Goal: Task Accomplishment & Management: Manage account settings

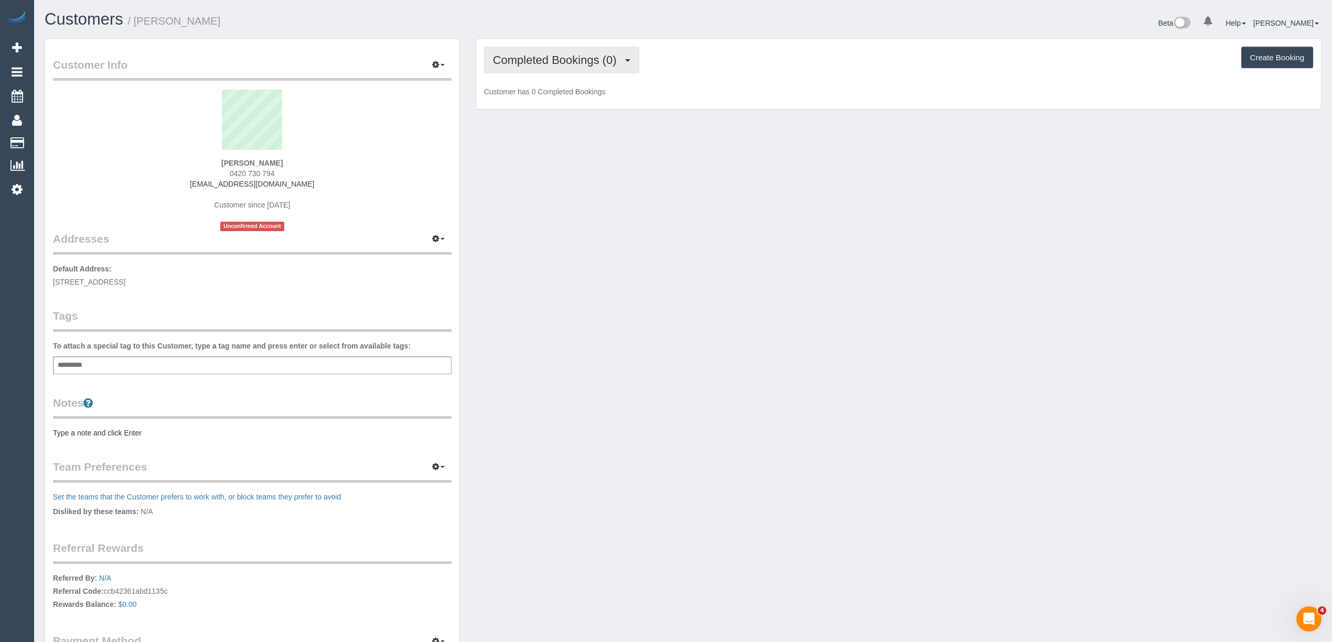
click at [519, 57] on span "Completed Bookings (0)" at bounding box center [557, 59] width 129 height 13
click at [551, 98] on link "Upcoming Bookings (1)" at bounding box center [539, 98] width 109 height 14
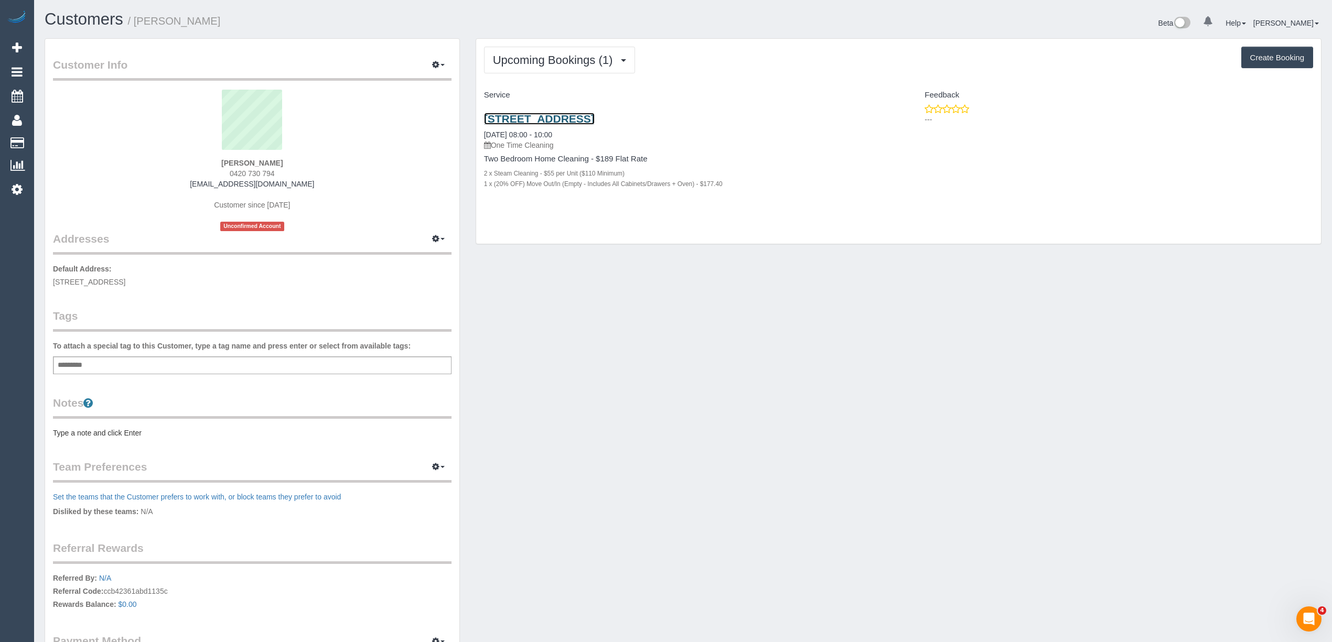
click at [595, 113] on link "24 Glenmorgan Street, Brunswick East, VIC 3057" at bounding box center [539, 119] width 111 height 12
click at [436, 62] on icon "button" at bounding box center [435, 64] width 7 height 6
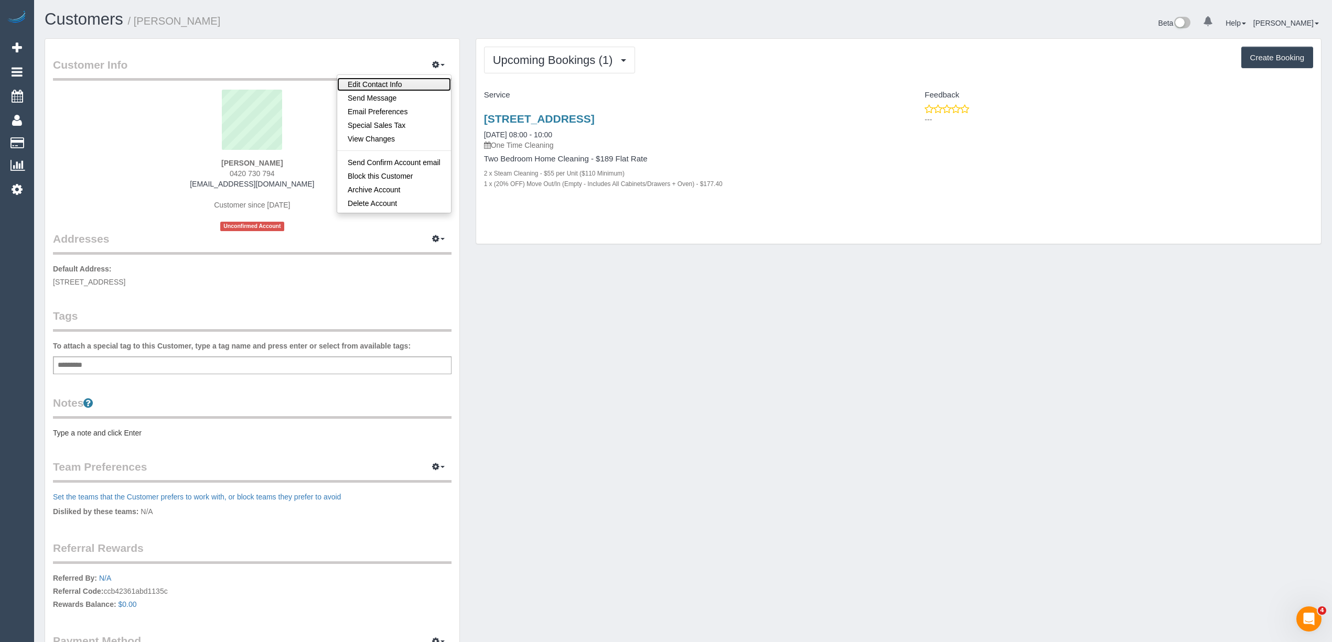
click at [374, 84] on link "Edit Contact Info" at bounding box center [394, 85] width 114 height 14
select select "VIC"
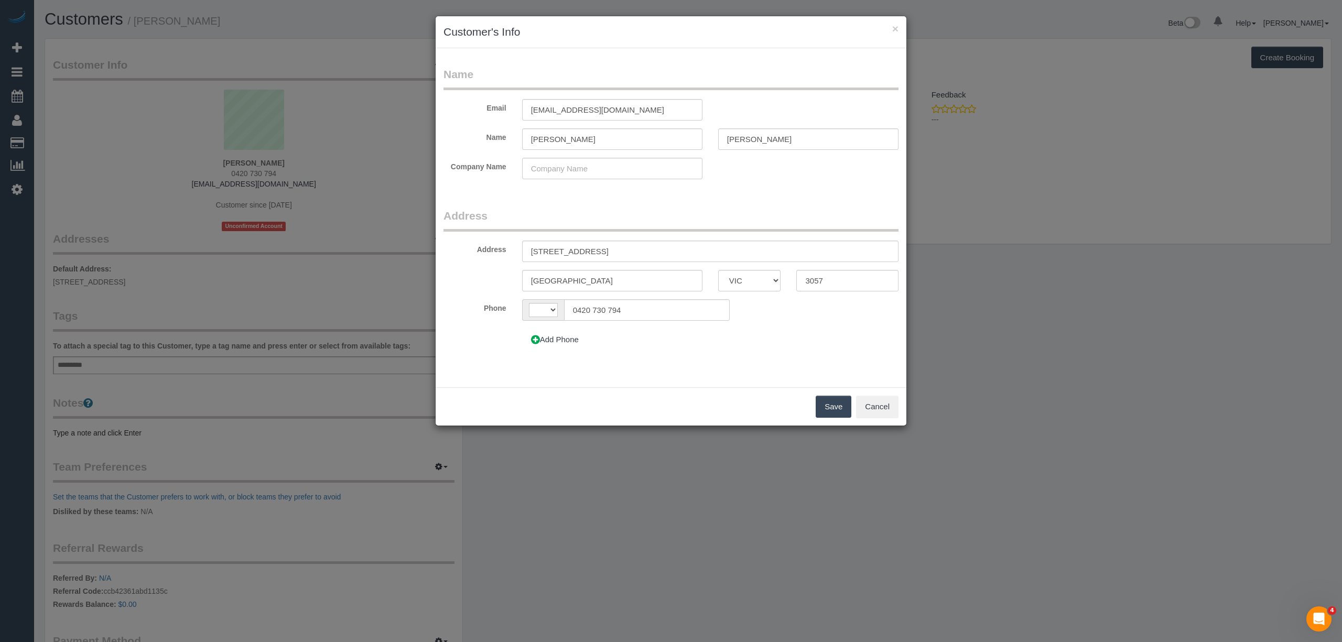
select select "string:AU"
click at [536, 340] on icon at bounding box center [535, 340] width 9 height 8
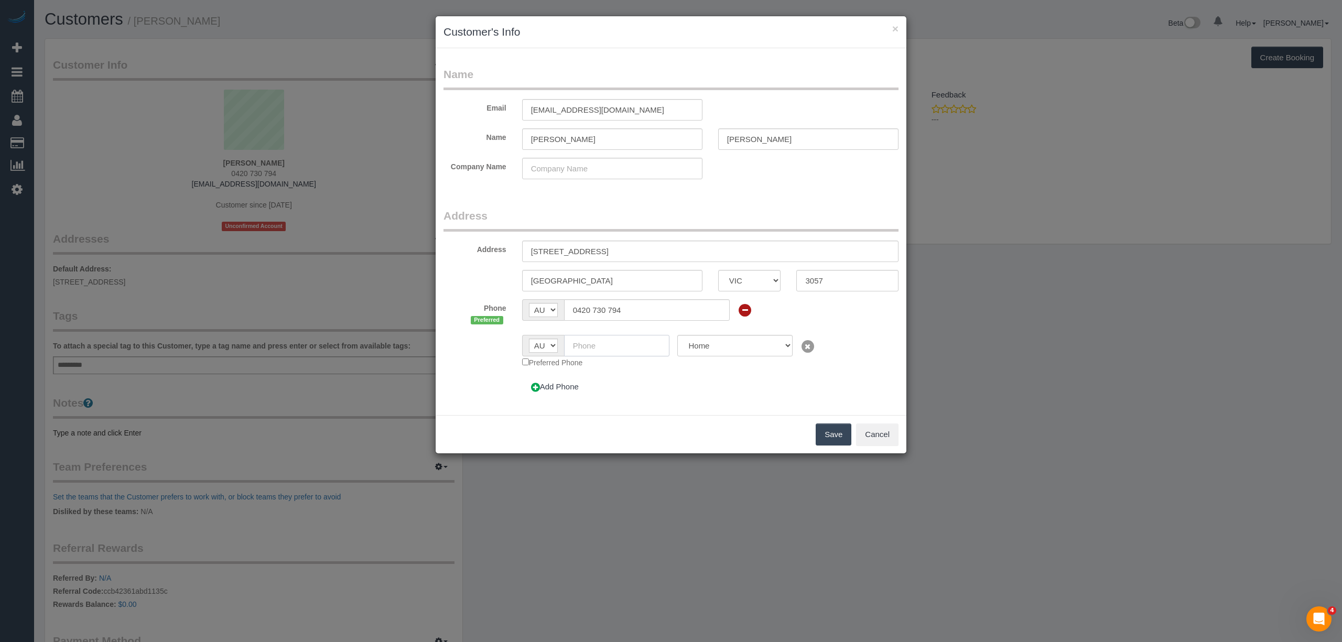
click at [592, 349] on input "text" at bounding box center [617, 345] width 106 height 21
paste input "+61 420 730 794"
drag, startPoint x: 586, startPoint y: 345, endPoint x: 565, endPoint y: 345, distance: 21.5
click at [565, 345] on input "+61 420 730 794" at bounding box center [617, 345] width 106 height 21
type input "0420 730 794"
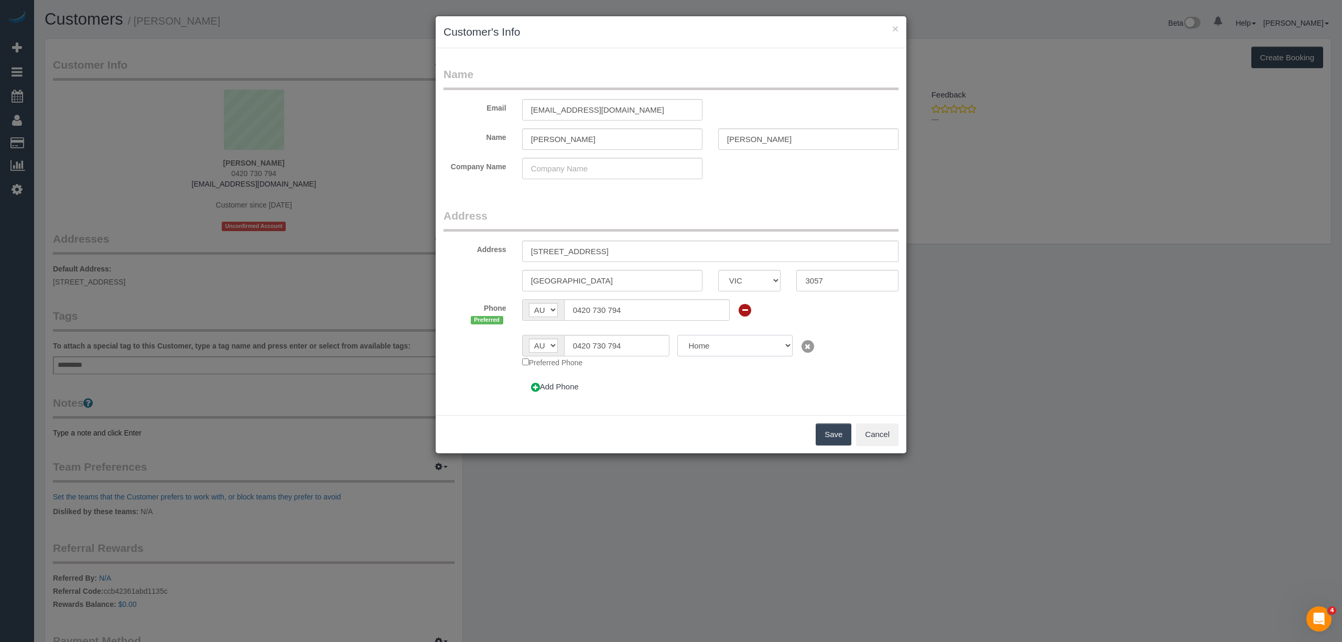
click at [772, 343] on select "Home Work Mobile" at bounding box center [735, 345] width 115 height 21
click at [829, 433] on button "Save" at bounding box center [834, 435] width 36 height 22
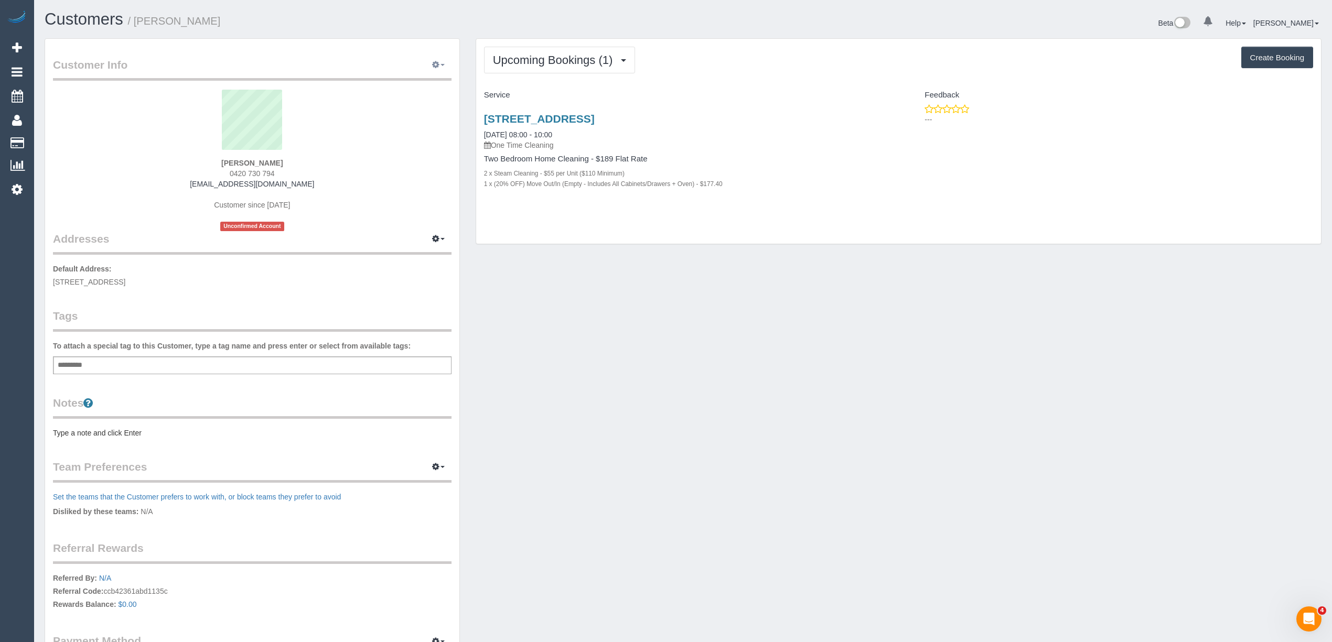
click at [440, 65] on span "button" at bounding box center [442, 65] width 4 height 2
click at [391, 81] on link "Edit Contact Info" at bounding box center [394, 85] width 114 height 14
select select "VIC"
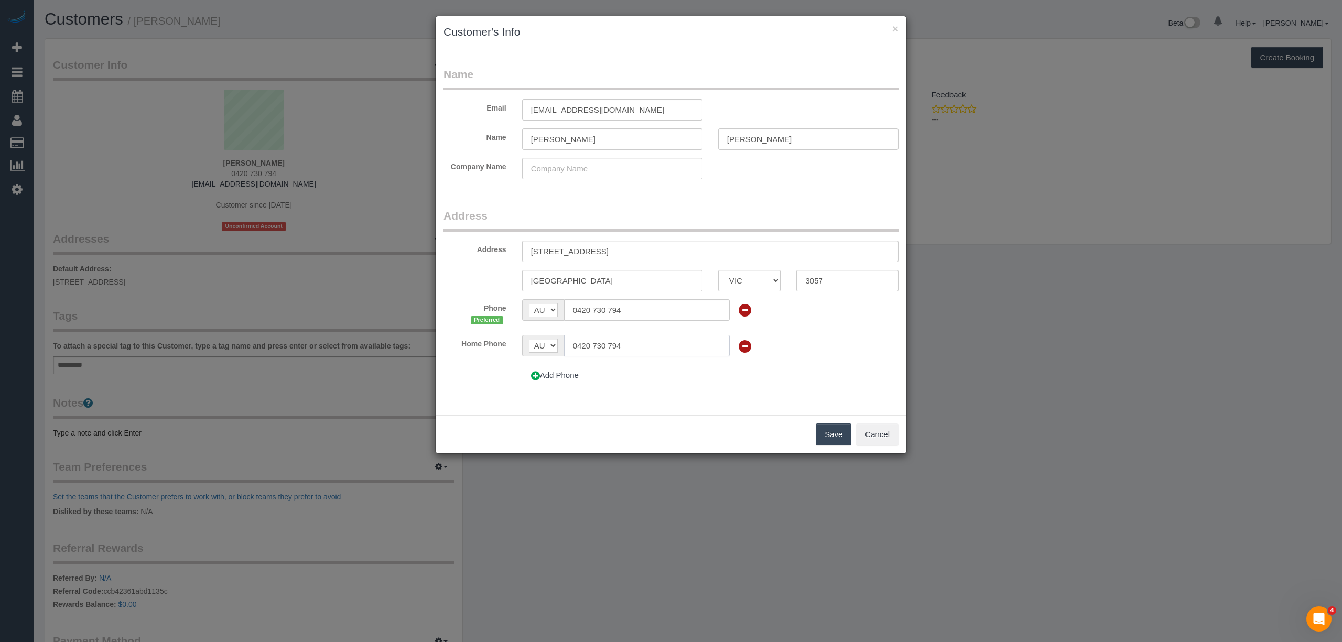
drag, startPoint x: 623, startPoint y: 350, endPoint x: 511, endPoint y: 339, distance: 112.8
click at [514, 340] on div "AF AL DZ AD AO AI AQ AG AR AM AW AU AT AZ BS BH BD BB BY BE BZ BJ BM BT BO BA B…" at bounding box center [625, 345] width 223 height 21
paste input "80 544 289"
type input "0480 544 289"
click at [834, 431] on button "Save" at bounding box center [834, 435] width 36 height 22
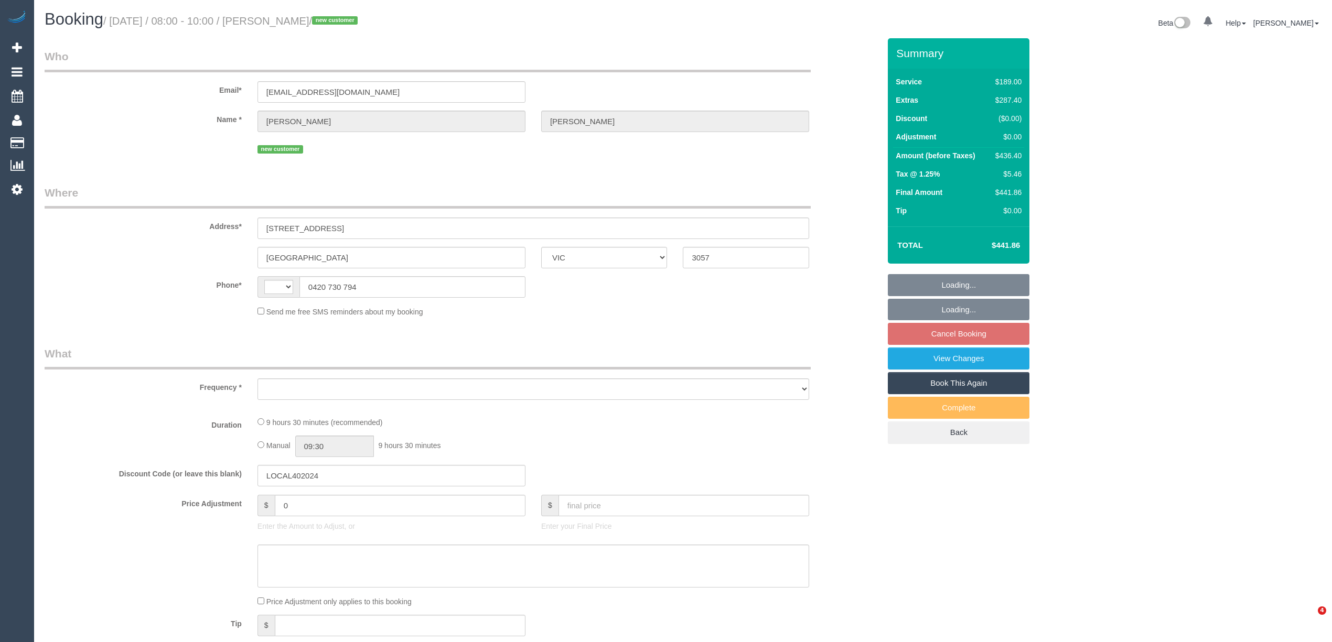
select select "VIC"
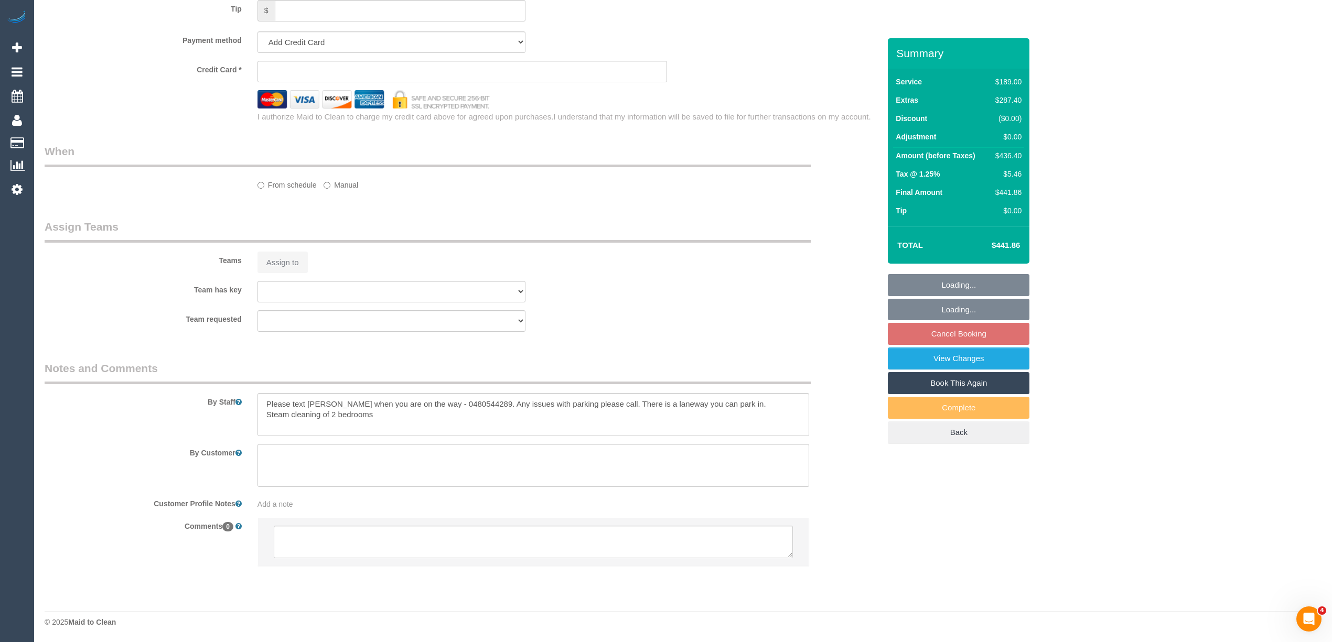
scroll to position [655, 0]
select select "string:AU"
select select "object:1671"
select select "string:stripe-pm_1SAgTk2GScqysDRVYEnZvlfp"
select select "number:28"
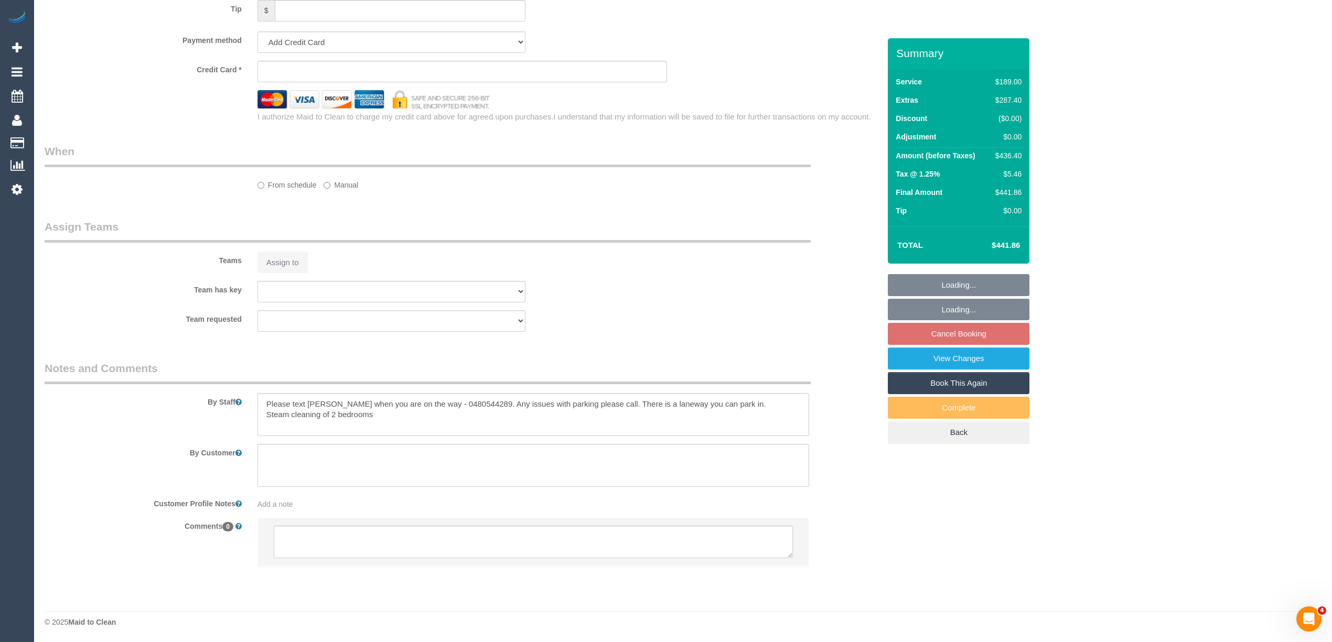
select select "number:14"
select select "number:19"
select select "number:36"
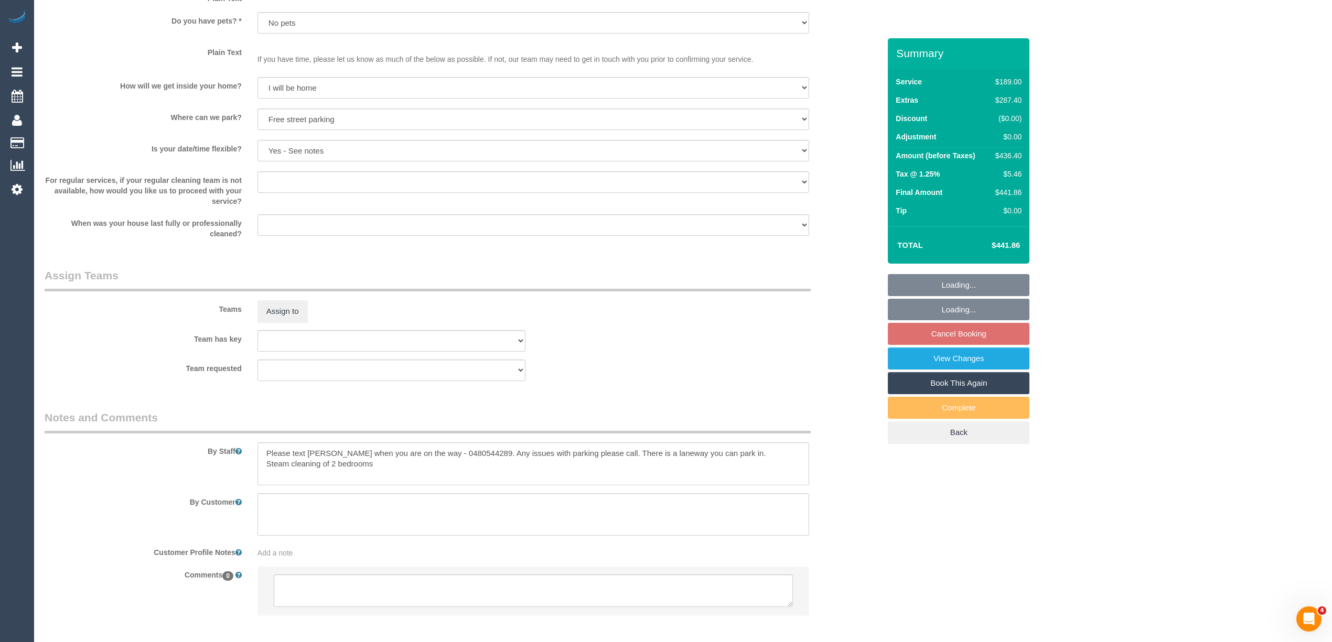
select select "spot2"
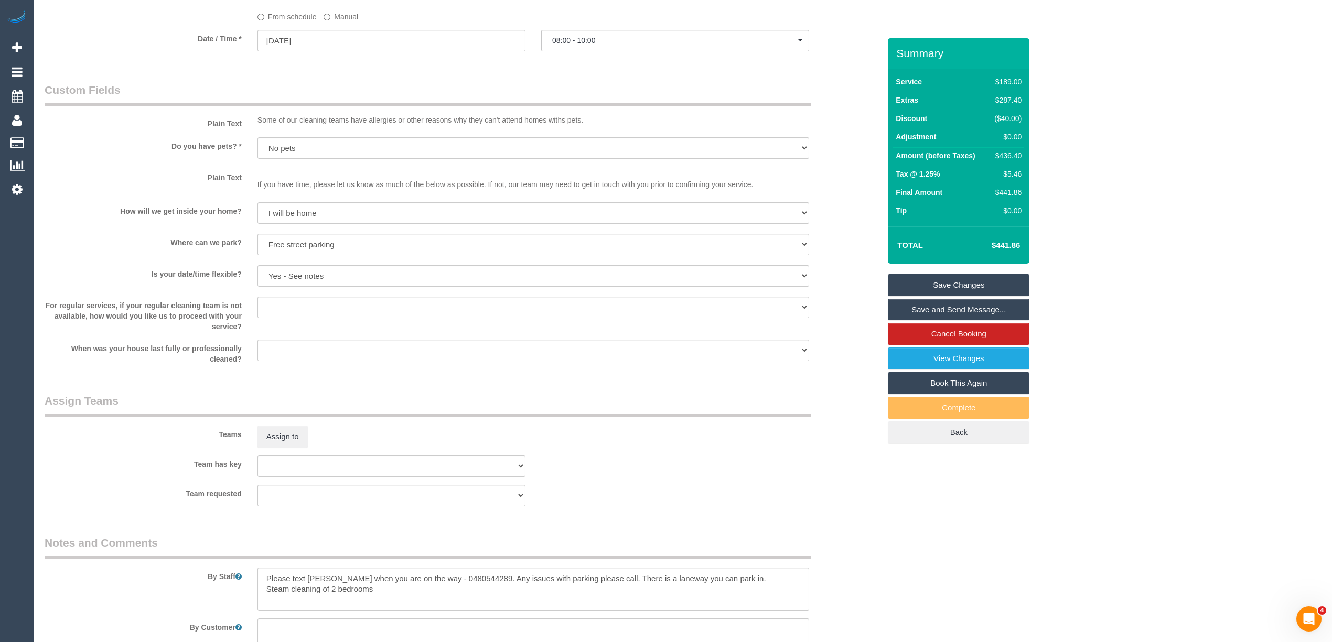
scroll to position [1356, 0]
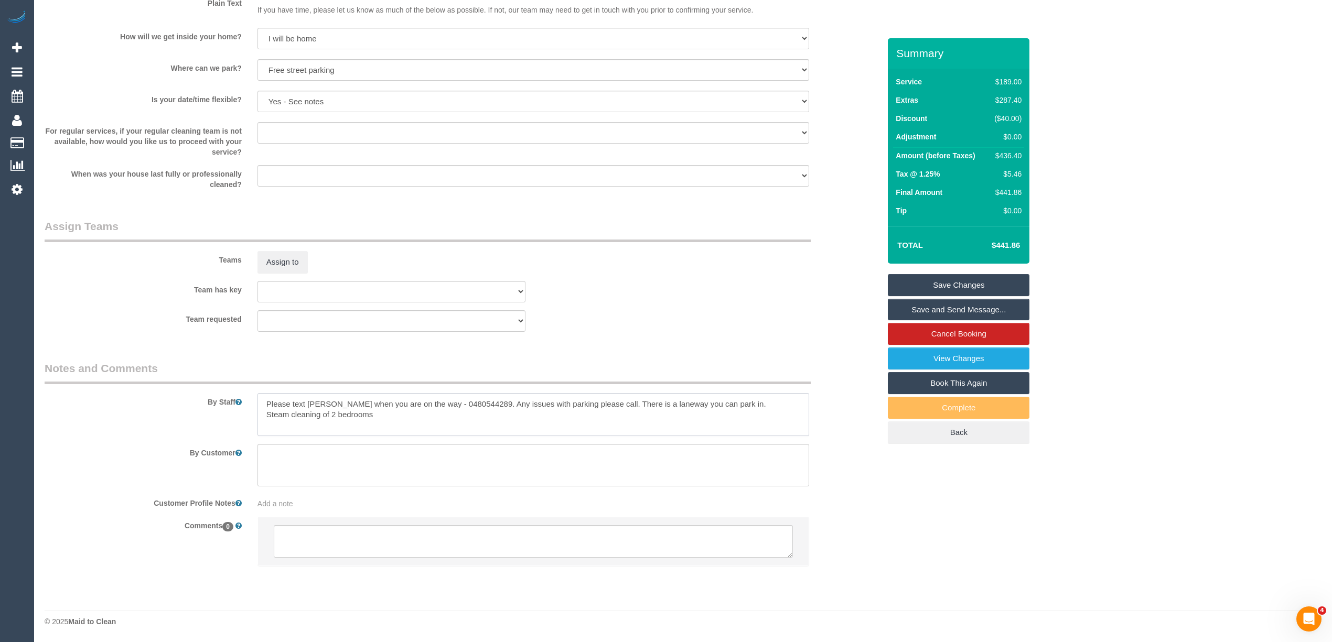
click at [452, 401] on textarea at bounding box center [533, 414] width 552 height 43
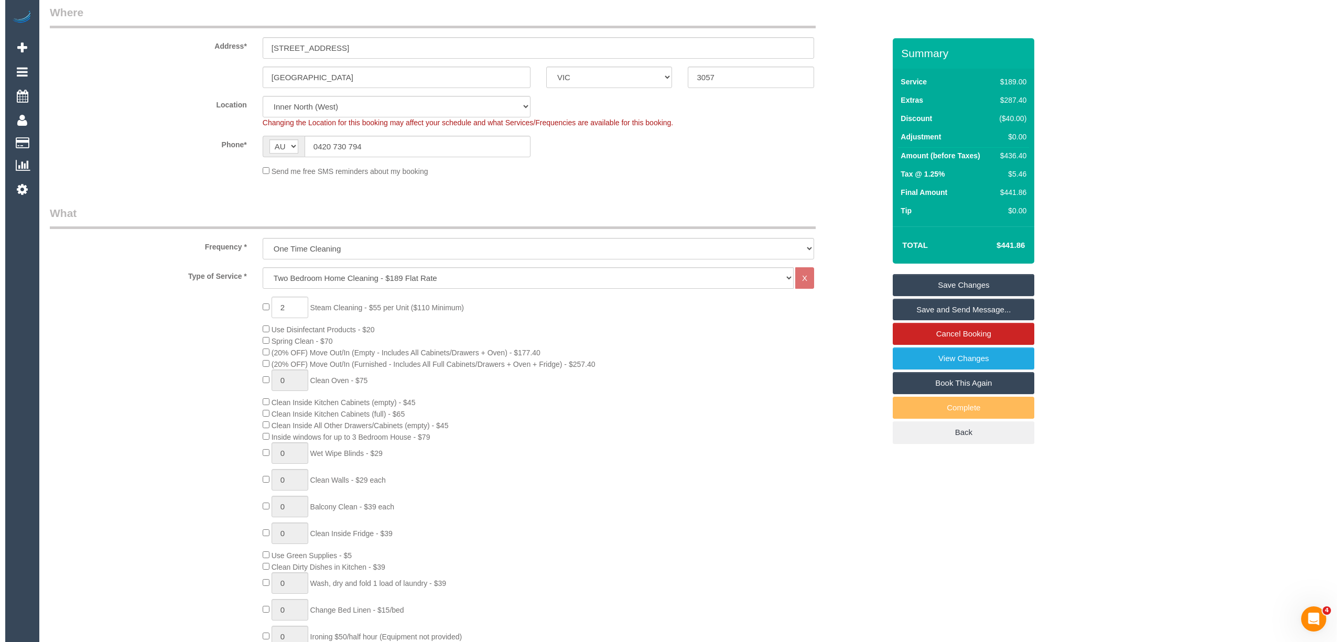
scroll to position [0, 0]
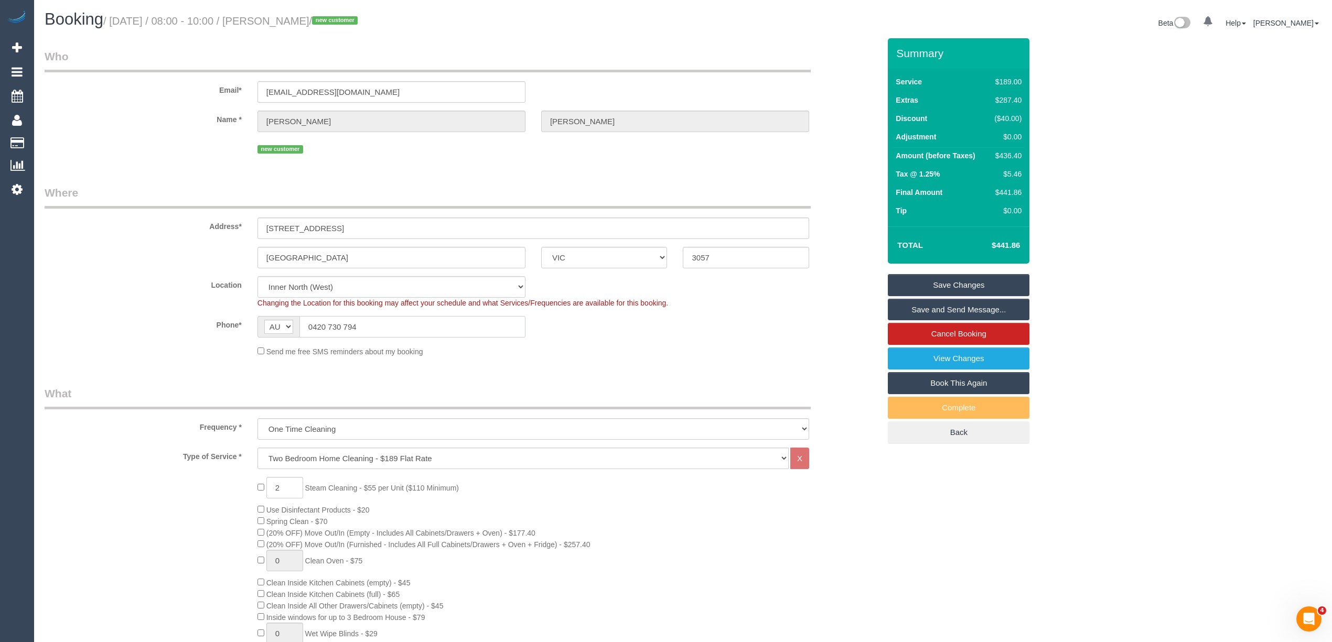
drag, startPoint x: 365, startPoint y: 329, endPoint x: 243, endPoint y: 313, distance: 123.3
click at [248, 313] on sui-booking-location "Location Office City East (North) East (South) Inner East Inner North (East) In…" at bounding box center [462, 316] width 835 height 81
paste input "80 544 289"
type input "0480 544 289"
click at [959, 277] on link "Save Changes" at bounding box center [959, 285] width 142 height 22
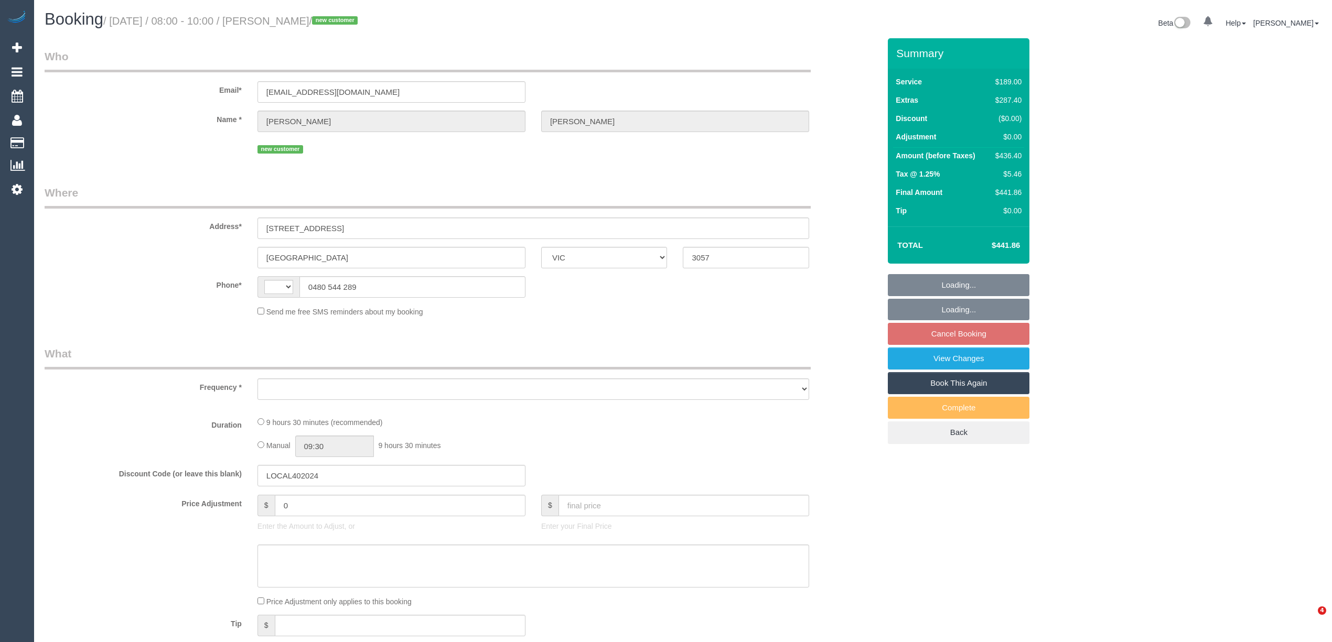
select select "VIC"
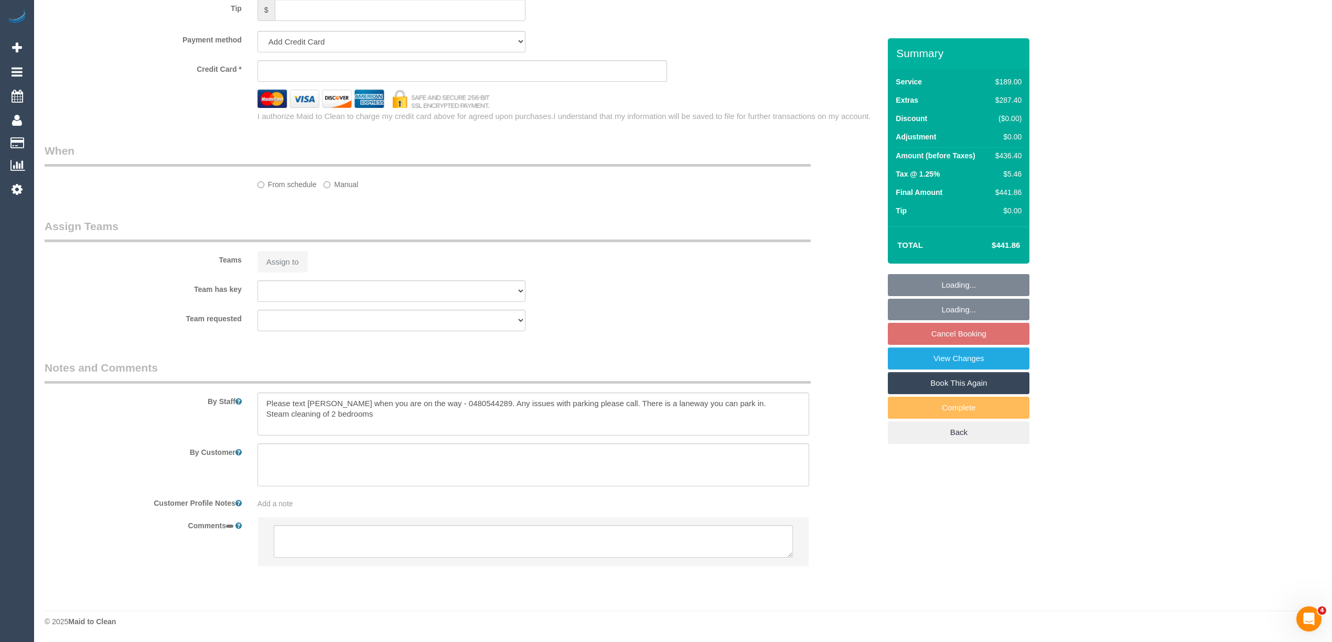
select select "string:AU"
select select "object:531"
select select "number:28"
select select "number:14"
select select "number:19"
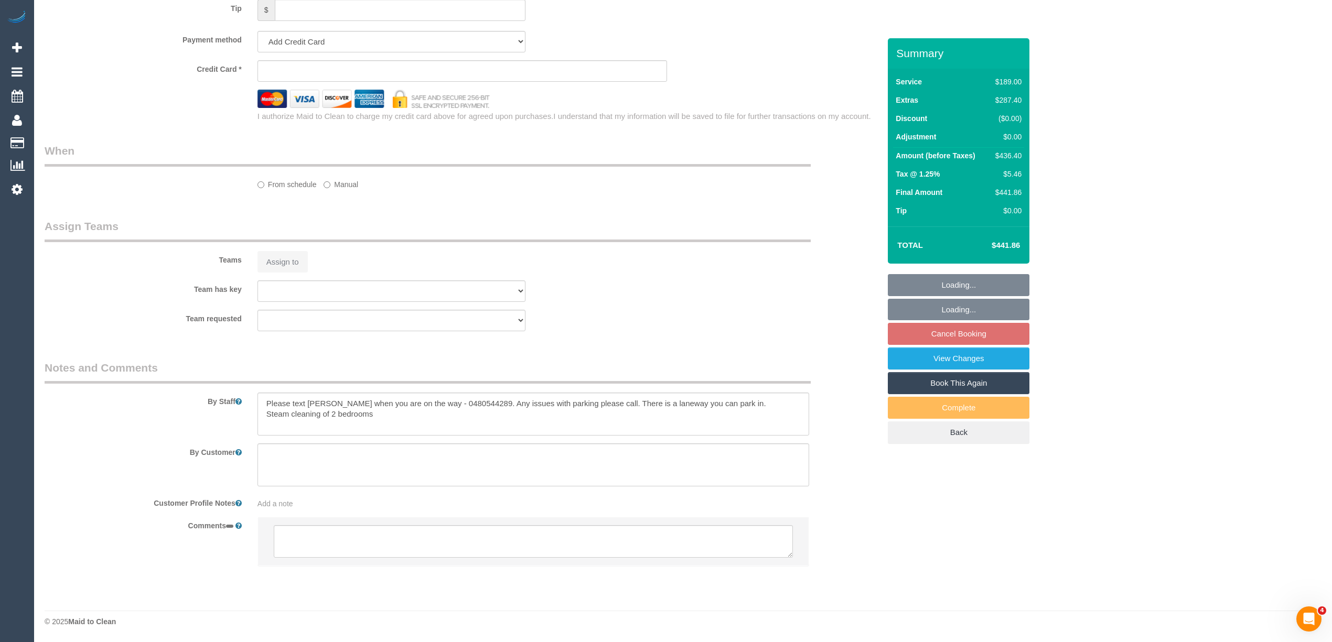
select select "number:36"
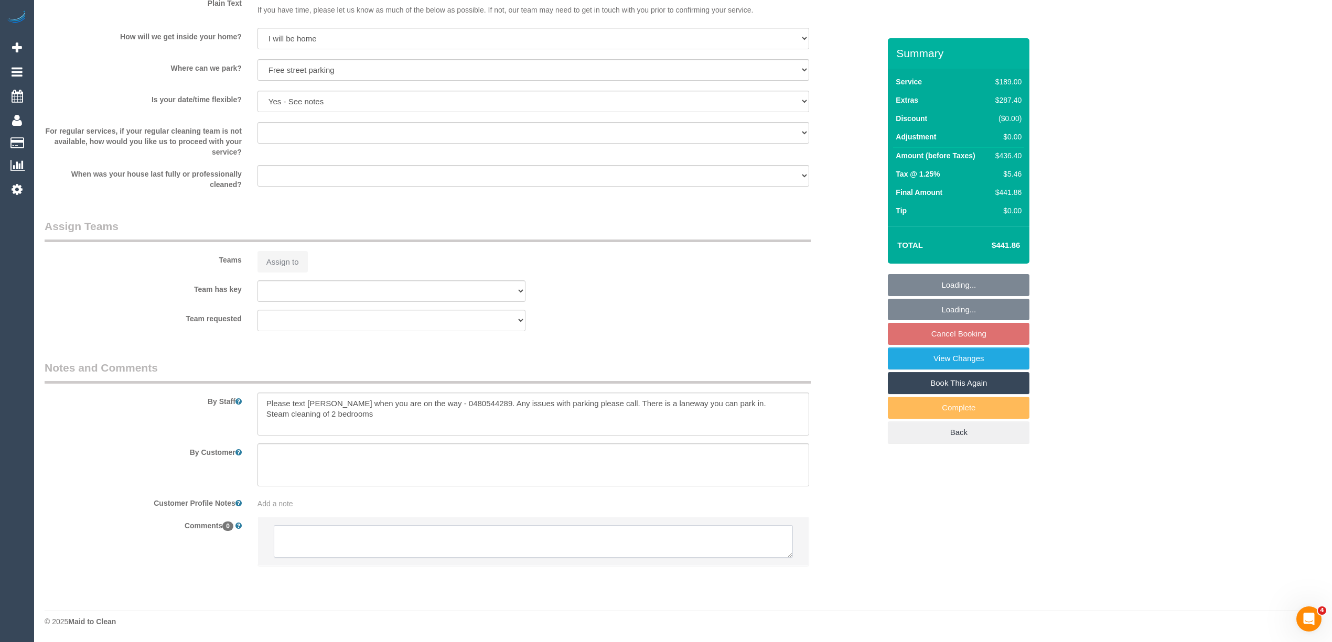
click at [358, 539] on textarea at bounding box center [533, 541] width 519 height 33
select select "string:stripe-pm_1SAgTk2GScqysDRVYEnZvlfp"
select select "spot2"
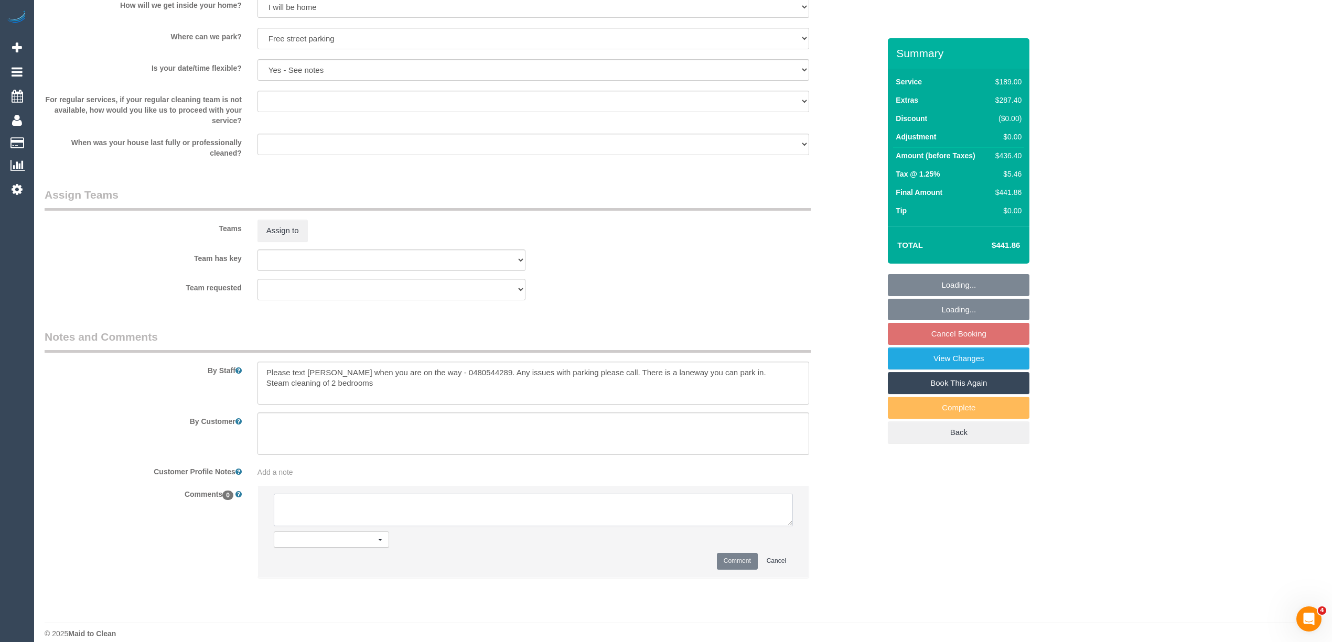
select select "object:1681"
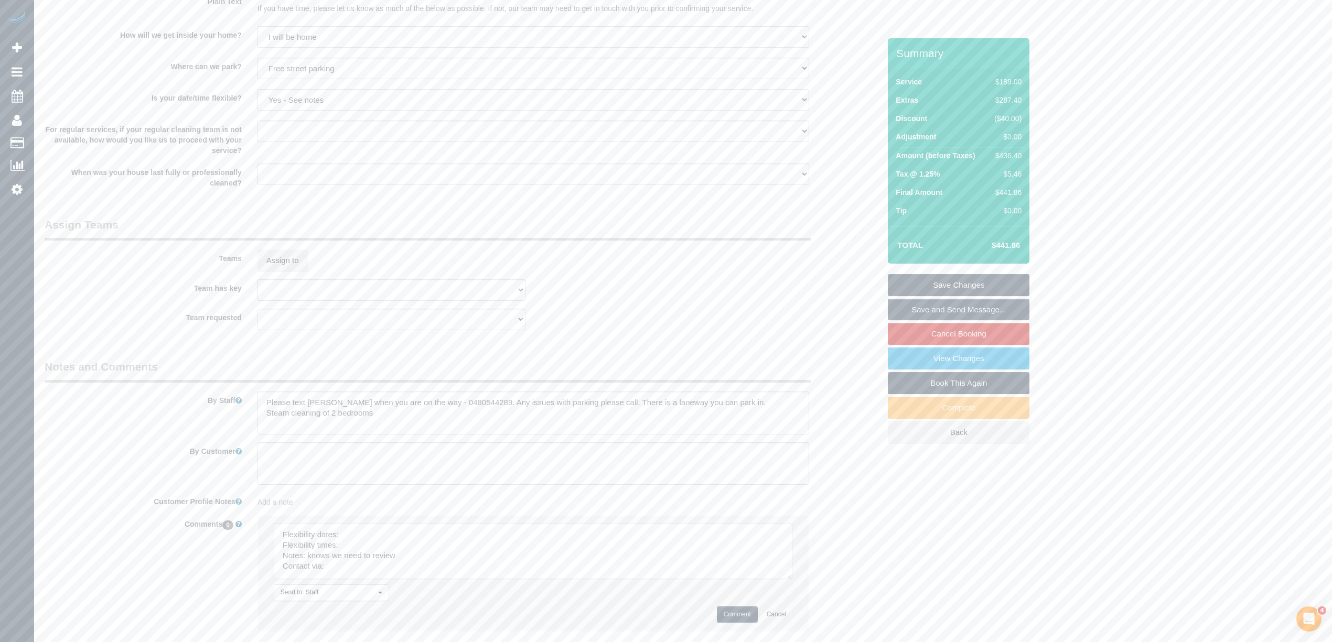
drag, startPoint x: 785, startPoint y: 558, endPoint x: 787, endPoint y: 590, distance: 31.5
click at [787, 579] on textarea at bounding box center [533, 552] width 519 height 56
click at [404, 537] on textarea at bounding box center [534, 560] width 520 height 72
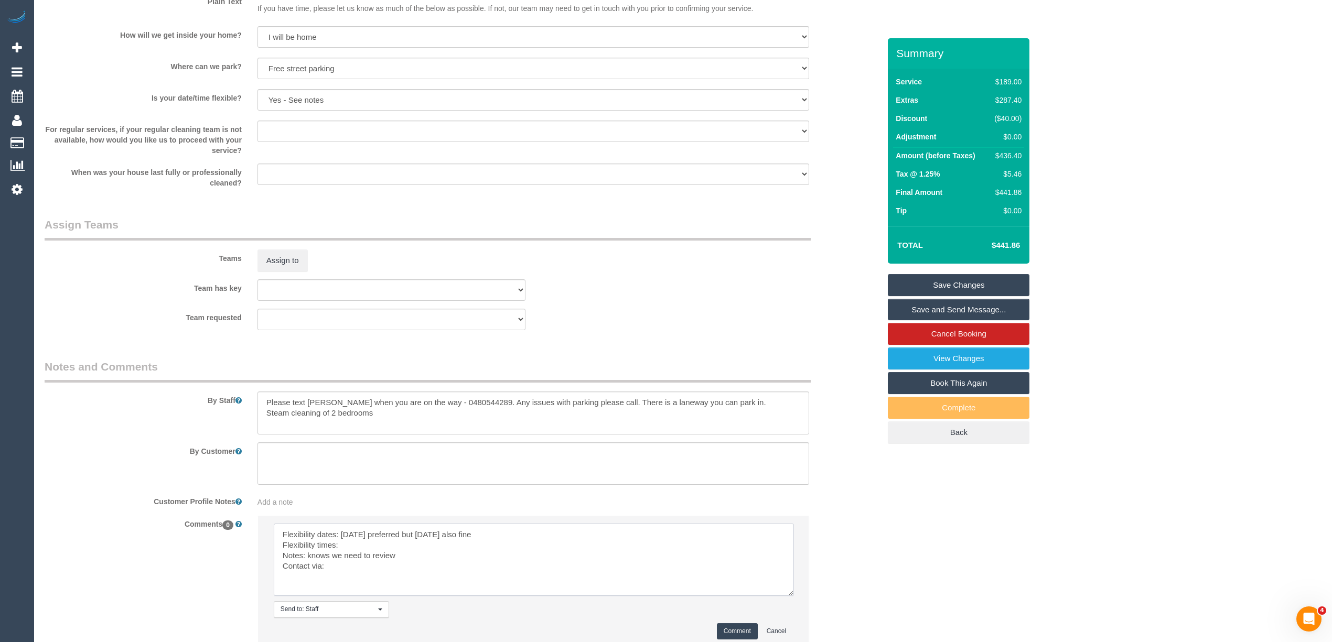
click at [354, 552] on textarea at bounding box center [534, 560] width 520 height 72
click at [352, 544] on textarea at bounding box center [534, 560] width 520 height 72
click at [361, 547] on textarea at bounding box center [534, 560] width 520 height 72
click at [346, 569] on textarea at bounding box center [534, 560] width 520 height 72
type textarea "Flexibility dates: Monday preferred but Tuesday also fine Flexibility times: fr…"
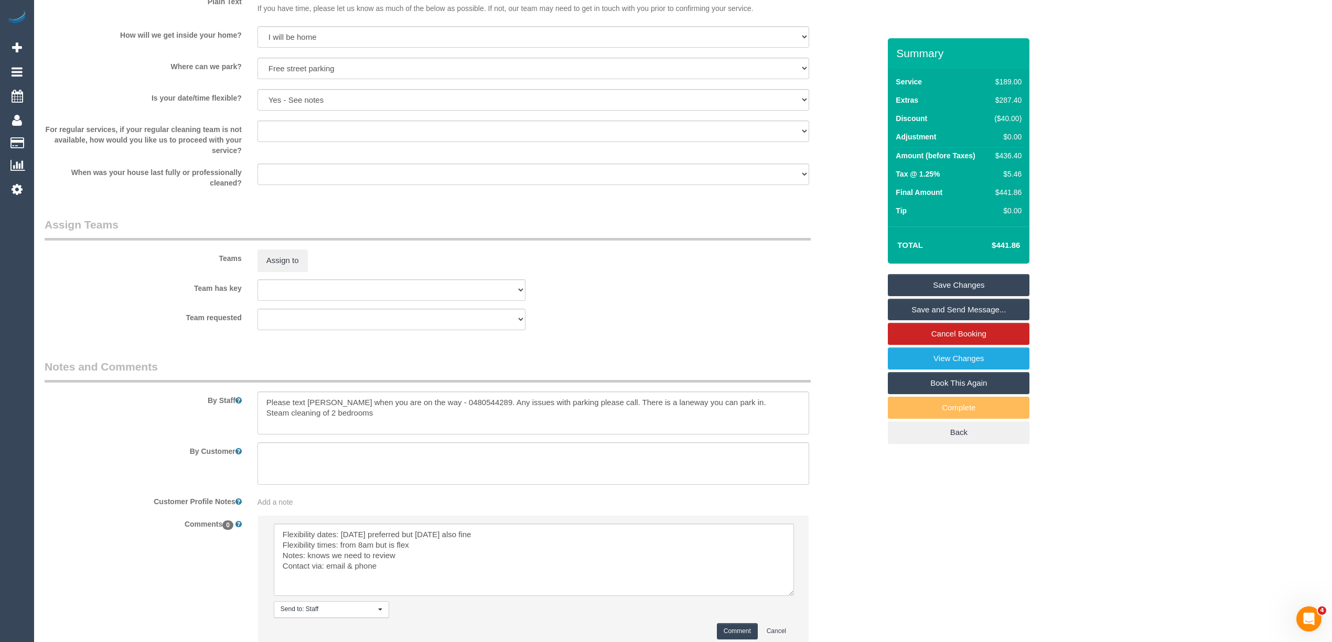
click at [738, 632] on button "Comment" at bounding box center [737, 631] width 41 height 16
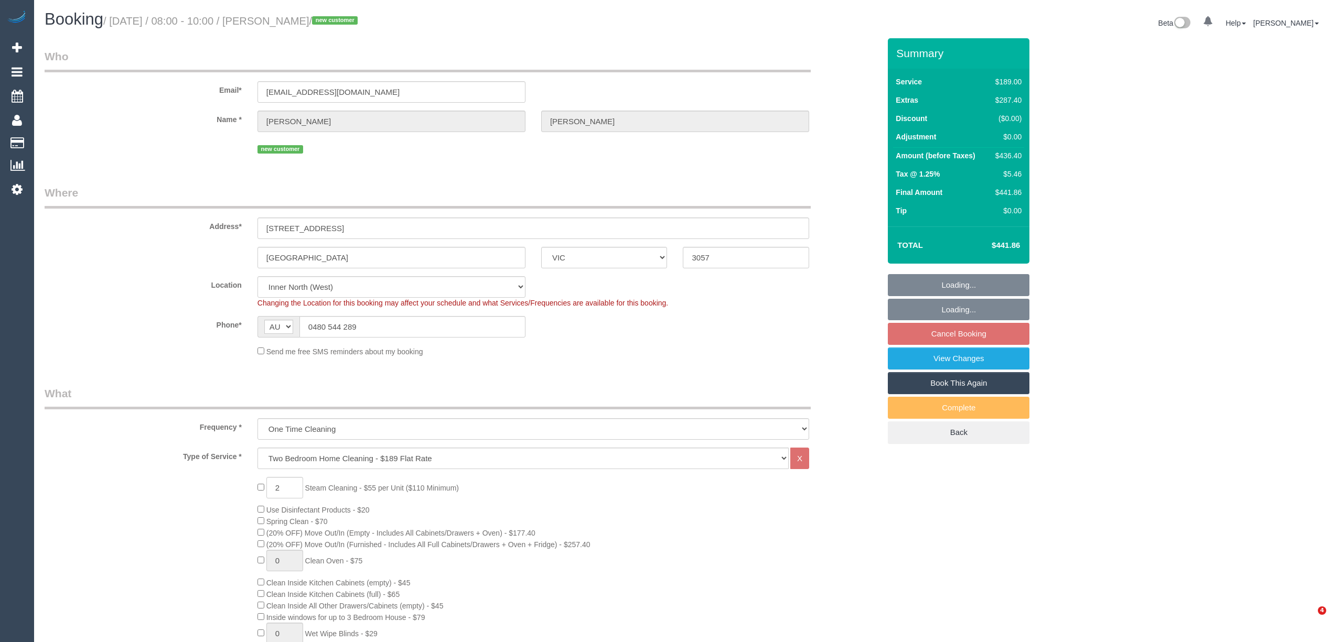
select select "VIC"
select select "object:1692"
select select "string:stripe-pm_1SAgTk2GScqysDRVYEnZvlfp"
select select "spot2"
select select "number:28"
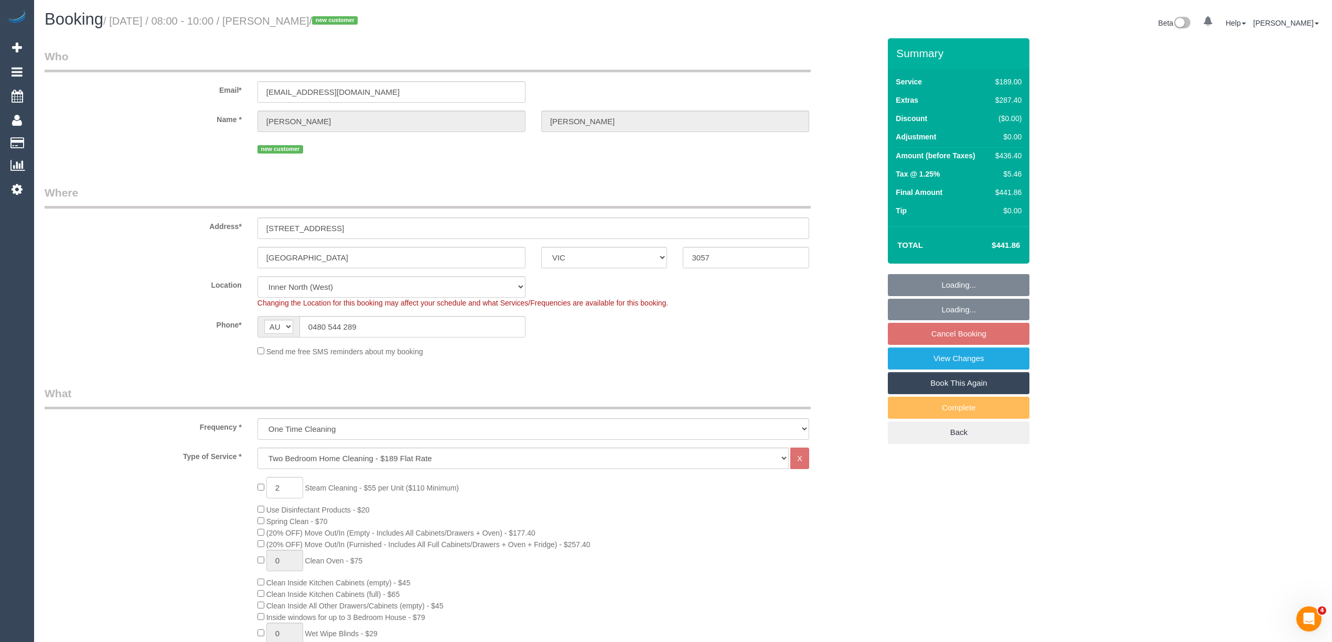
select select "number:14"
select select "number:19"
select select "number:36"
drag, startPoint x: 351, startPoint y: 330, endPoint x: 276, endPoint y: 325, distance: 75.1
click at [276, 325] on div "AF AL DZ AD AO AI AQ AG AR AM AW AU AT AZ BS BH BD BB BY BE BZ BJ BM BT BO BA B…" at bounding box center [391, 326] width 268 height 21
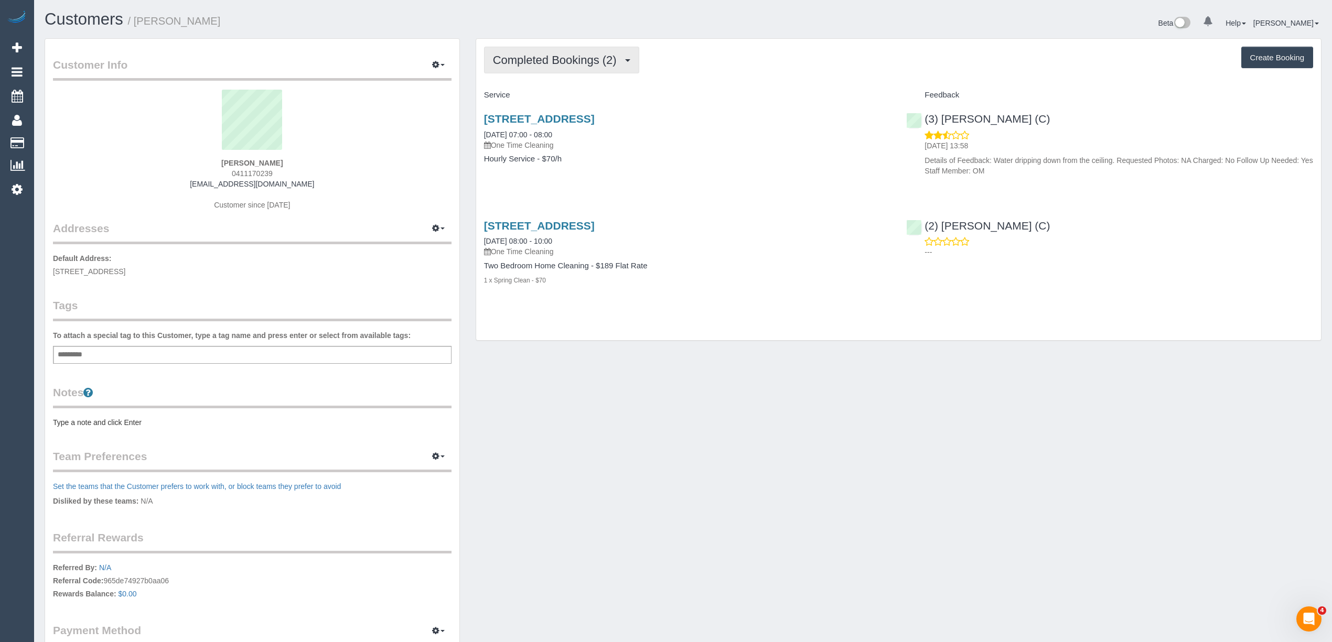
click at [542, 58] on span "Completed Bookings (2)" at bounding box center [557, 59] width 129 height 13
click at [540, 99] on link "Upcoming Bookings (1)" at bounding box center [539, 98] width 109 height 14
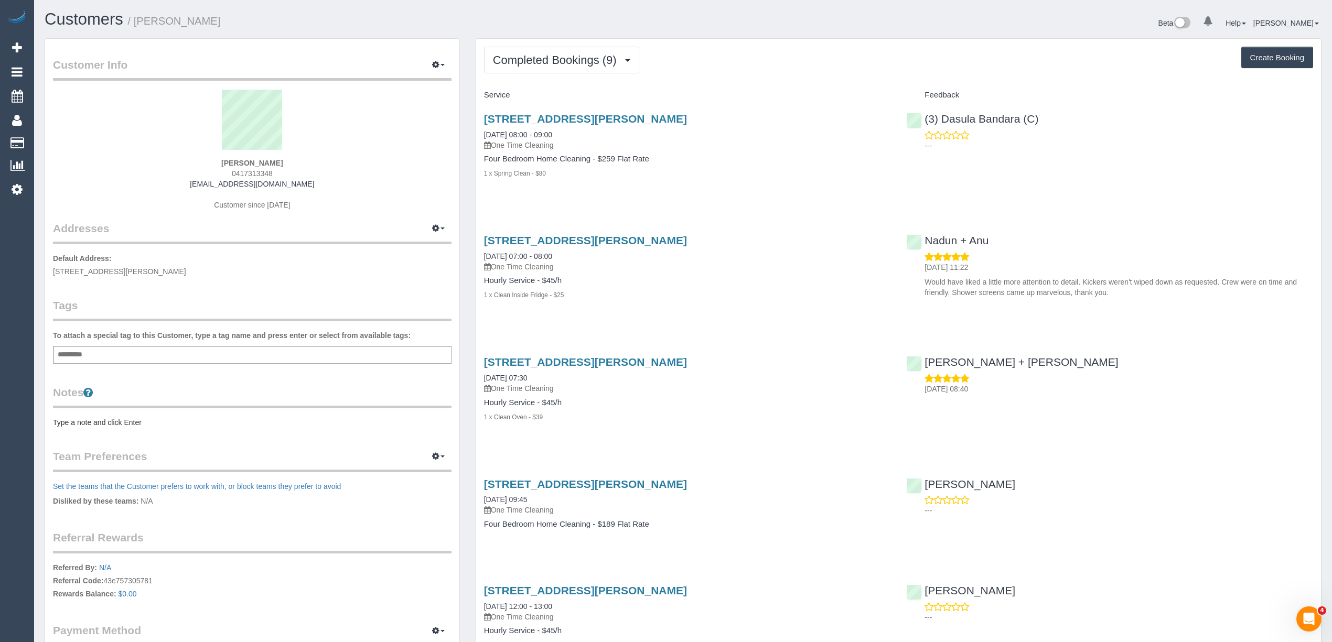
click at [1176, 171] on div "7 Joan Avenue, Ferntree Gully, VIC 3156 04/09/2025 08:00 - 09:00 One Time Clean…" at bounding box center [898, 151] width 845 height 95
click at [518, 58] on span "Completed Bookings (9)" at bounding box center [557, 59] width 129 height 13
click at [521, 68] on button "Completed Bookings (9)" at bounding box center [561, 60] width 155 height 27
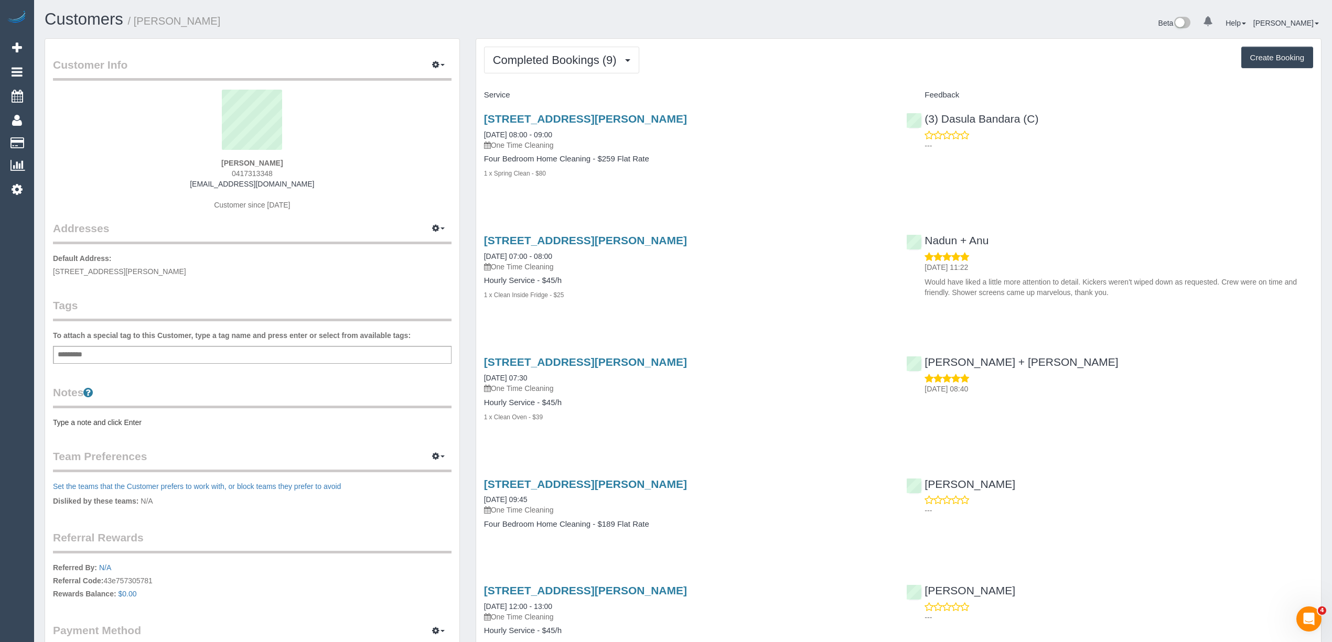
drag, startPoint x: 282, startPoint y: 173, endPoint x: 222, endPoint y: 170, distance: 59.8
click at [222, 170] on div "Sophia Kidd 0417313348 fardsgirl@gmail.com Customer since 2016" at bounding box center [252, 155] width 399 height 131
copy span "0417313348"
click at [537, 50] on button "Completed Bookings (9)" at bounding box center [561, 60] width 155 height 27
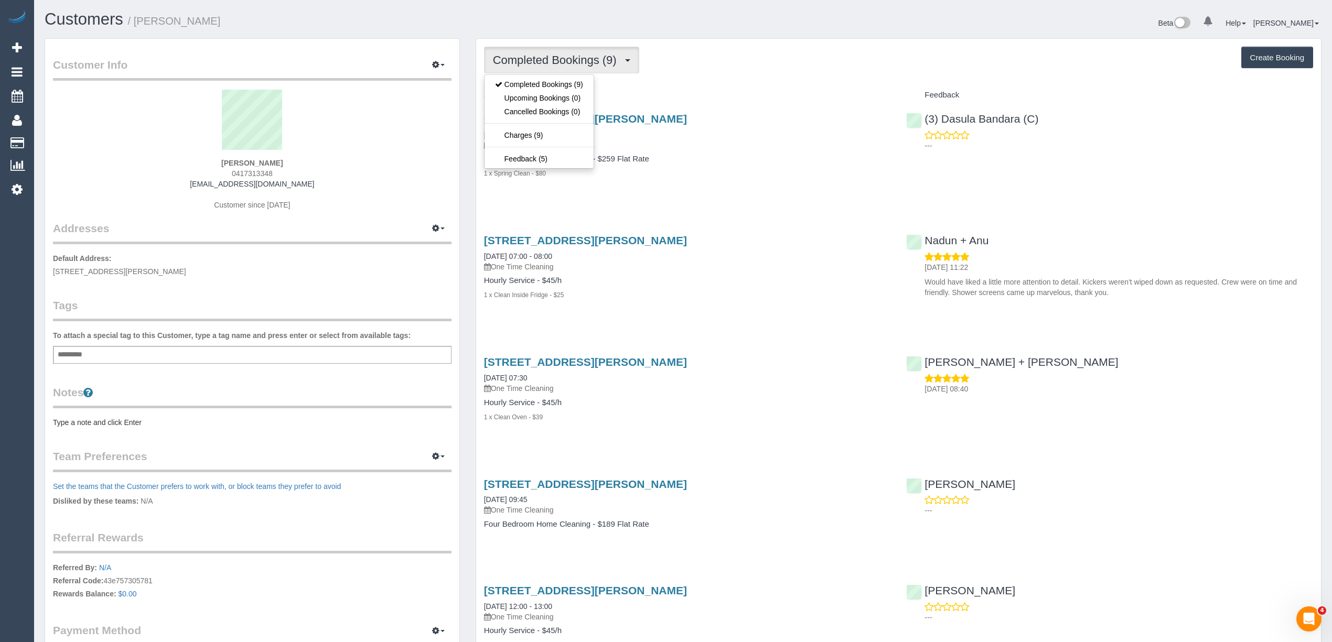
click at [537, 50] on button "Completed Bookings (9)" at bounding box center [561, 60] width 155 height 27
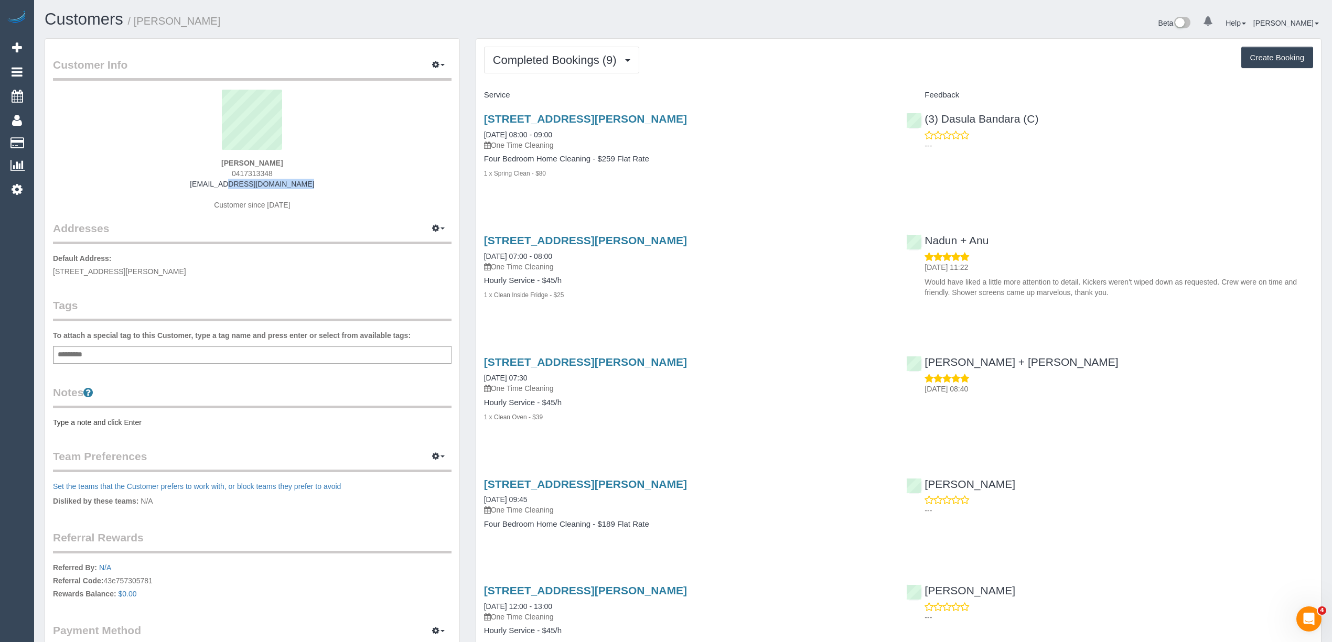
drag, startPoint x: 298, startPoint y: 181, endPoint x: 214, endPoint y: 186, distance: 84.5
click at [214, 186] on div "Sophia Kidd 0417313348 fardsgirl@gmail.com Customer since 2016" at bounding box center [252, 155] width 399 height 131
copy link "fardsgirl@gmail.com"
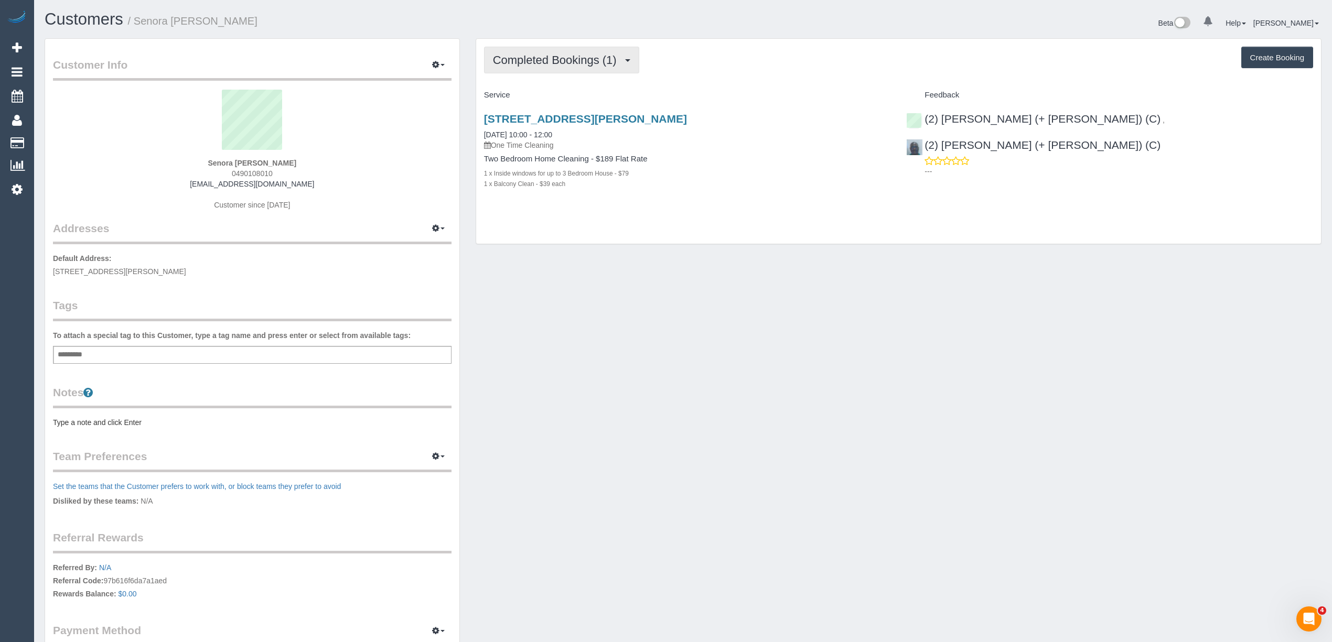
click at [535, 63] on span "Completed Bookings (1)" at bounding box center [557, 59] width 129 height 13
click at [781, 72] on div "Completed Bookings (1) Completed Bookings (1) Upcoming Bookings (0) Cancelled B…" at bounding box center [898, 60] width 829 height 27
drag, startPoint x: 276, startPoint y: 173, endPoint x: 231, endPoint y: 175, distance: 45.1
click at [231, 175] on div "Senora Mendonca 0490108010 senora811@yahoo.com Customer since 2025" at bounding box center [252, 155] width 399 height 131
copy span "0490108010"
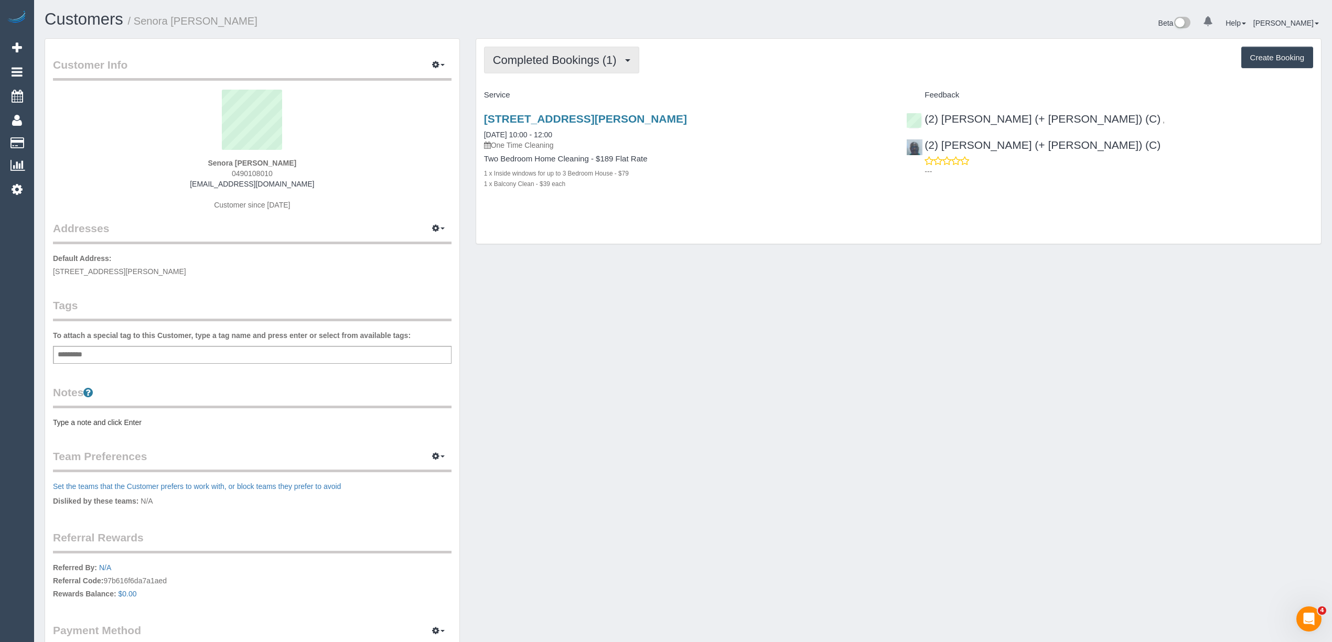
click at [546, 67] on button "Completed Bookings (1)" at bounding box center [561, 60] width 155 height 27
click at [545, 66] on button "Completed Bookings (1)" at bounding box center [561, 60] width 155 height 27
click at [521, 57] on span "Completed Bookings (1)" at bounding box center [557, 59] width 129 height 13
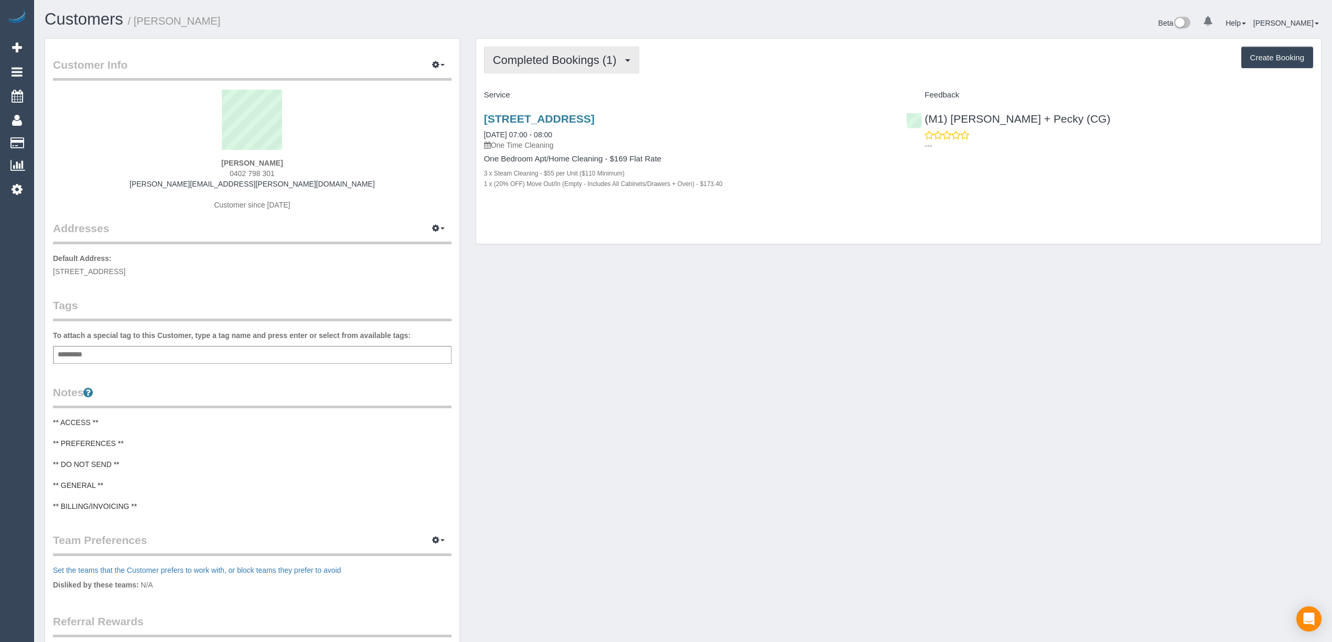
click at [523, 59] on span "Completed Bookings (1)" at bounding box center [557, 59] width 129 height 13
drag, startPoint x: 277, startPoint y: 174, endPoint x: 243, endPoint y: 174, distance: 34.1
click at [243, 174] on div "Joel Pedder 0402 798 301 joel.pedder@chillmech.com.au Customer since 2025" at bounding box center [252, 155] width 399 height 131
click at [528, 51] on button "Completed Bookings (1)" at bounding box center [561, 60] width 155 height 27
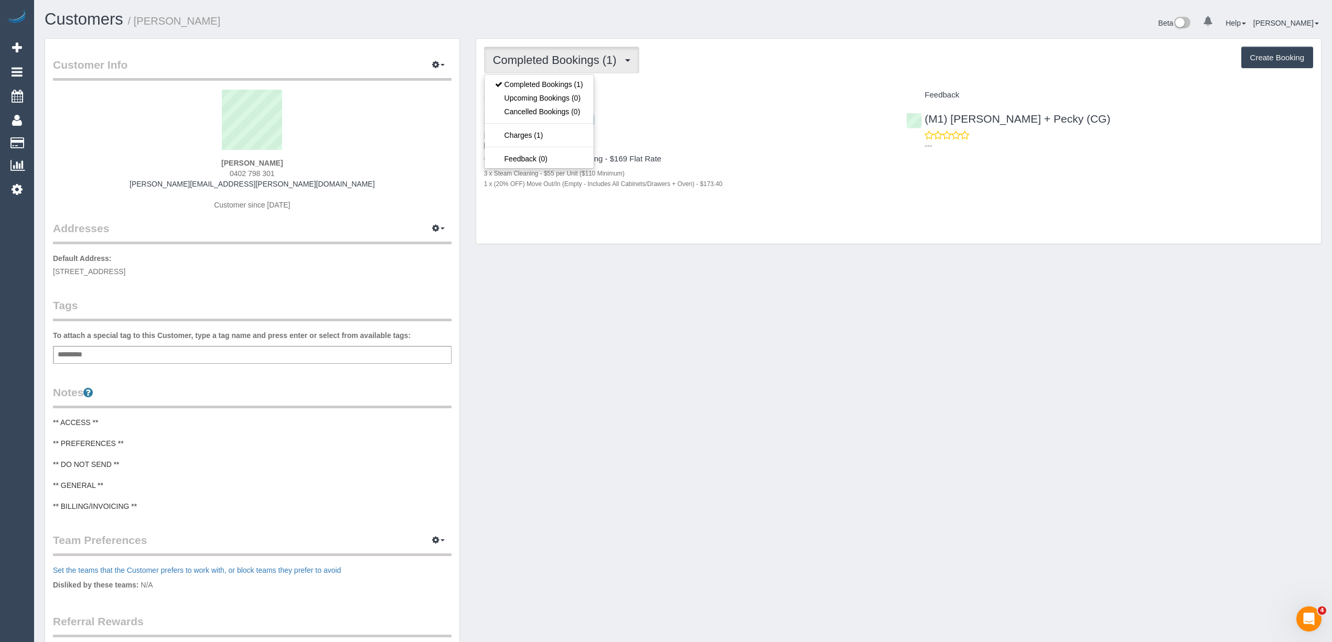
click at [528, 51] on button "Completed Bookings (1)" at bounding box center [561, 60] width 155 height 27
click at [543, 57] on span "Completed Bookings (1)" at bounding box center [557, 59] width 129 height 13
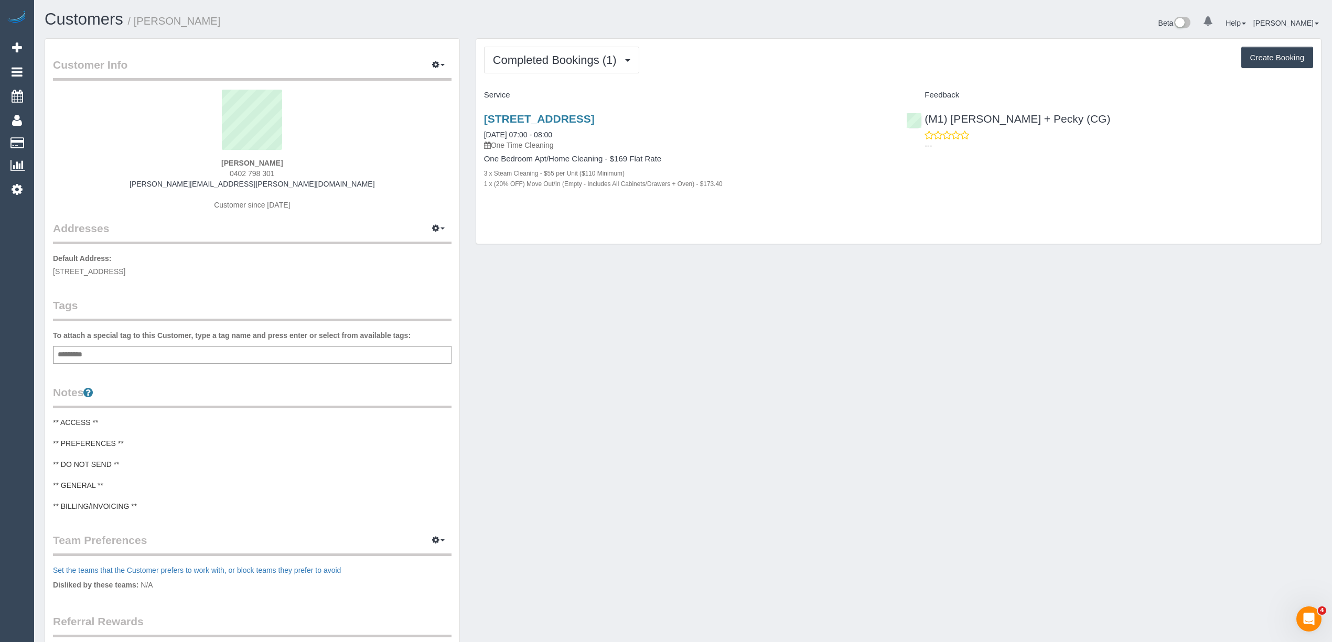
click at [753, 91] on h4 "Service" at bounding box center [687, 95] width 407 height 9
click at [768, 105] on div "Service Feedback 805/442 St Kilda Rd, Melbourne, VIC 3004 28/08/2025 07:00 - 08…" at bounding box center [898, 149] width 829 height 124
click at [749, 53] on div "Completed Bookings (1) Completed Bookings (1) Upcoming Bookings (0) Cancelled B…" at bounding box center [898, 60] width 829 height 27
click at [1282, 56] on button "Create Booking" at bounding box center [1277, 58] width 72 height 22
select select "VIC"
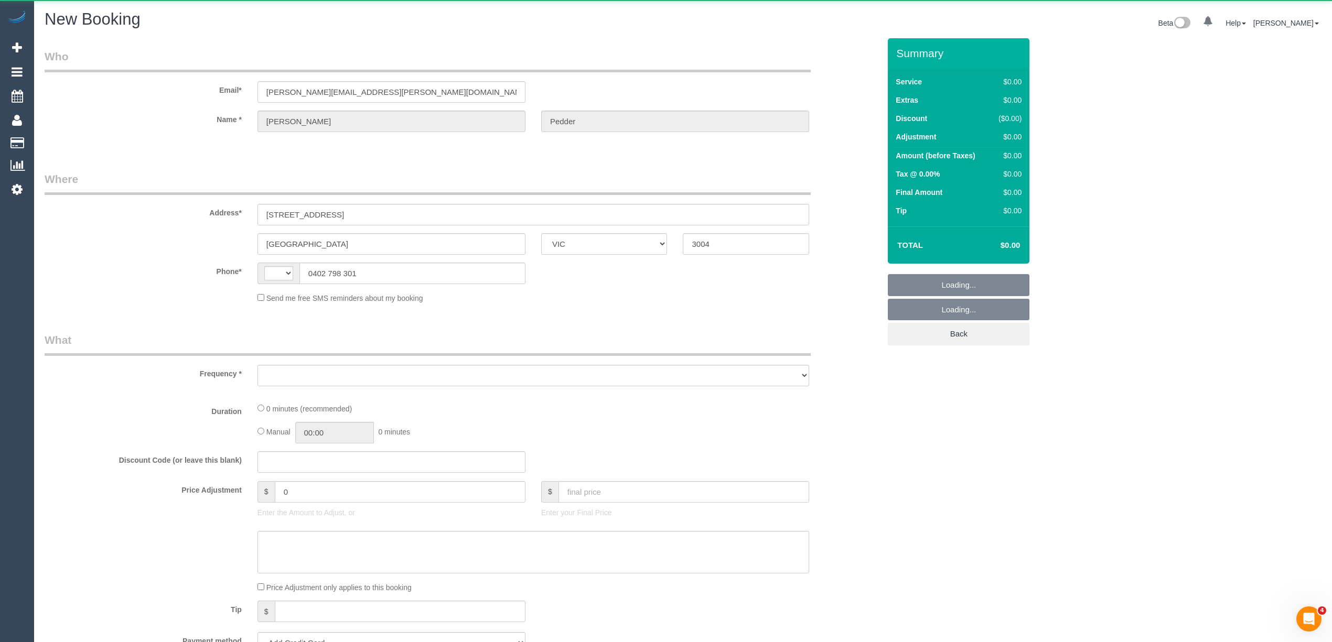
select select "string:stripe-pm_1RvSJX2GScqysDRVimkhtykN"
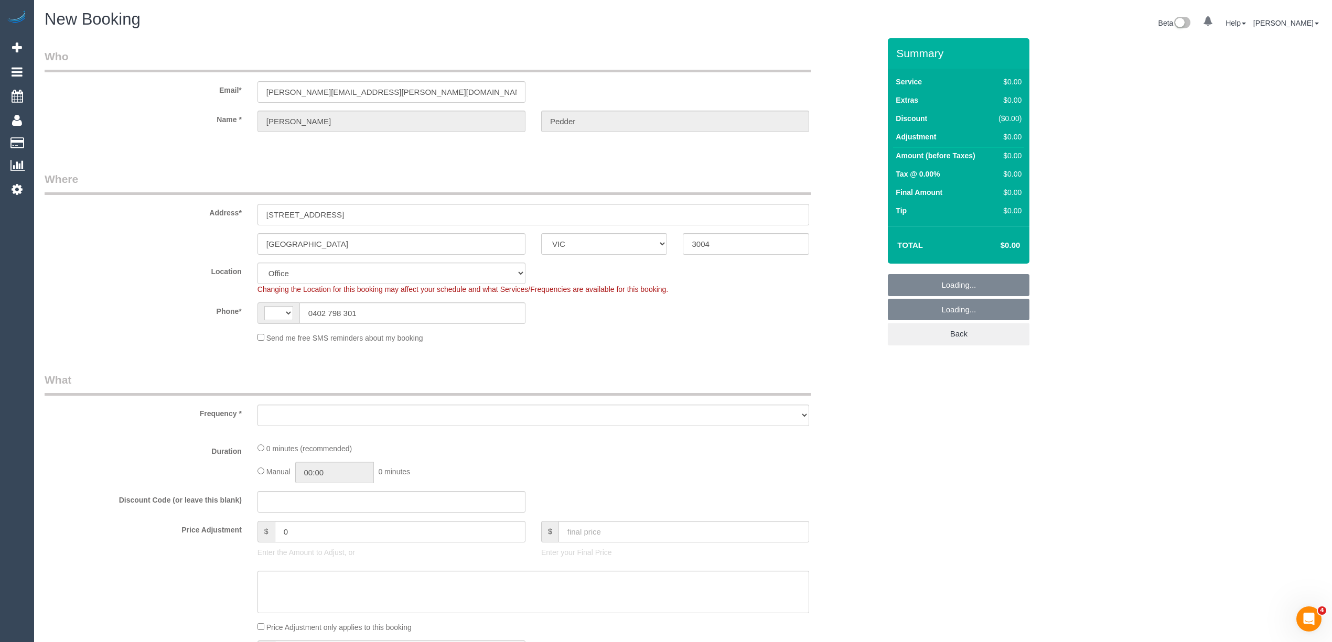
select select "object:1003"
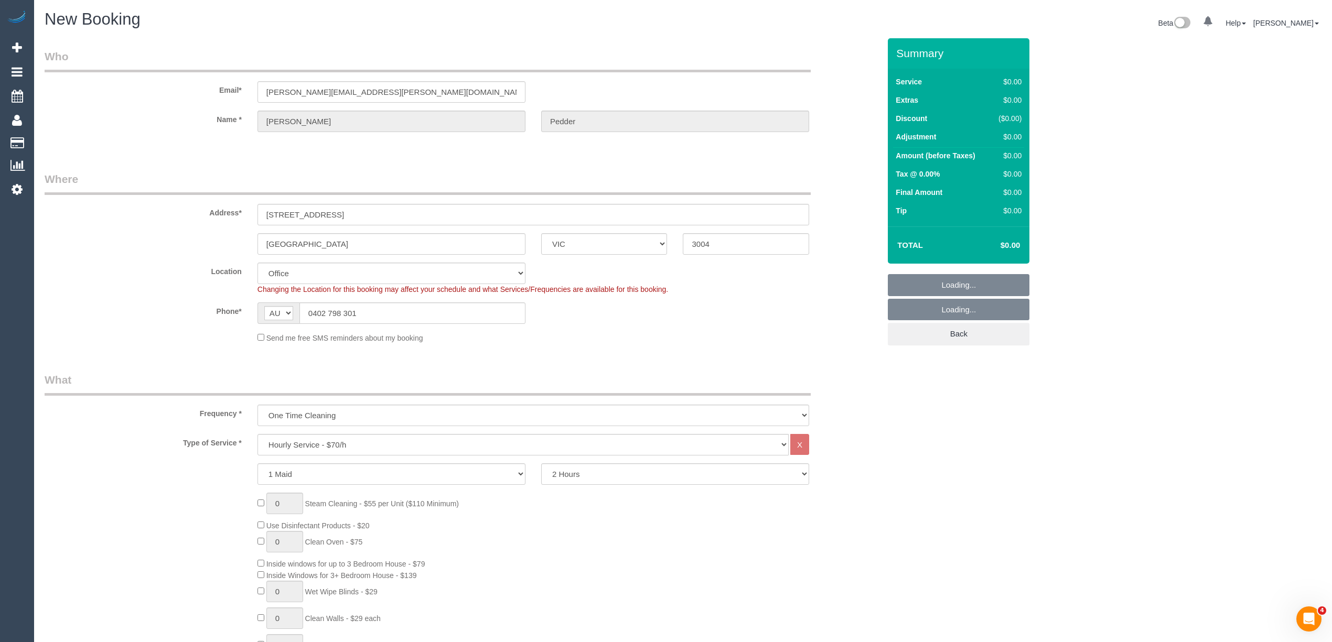
select select "string:AU"
select select "54"
select select "object:2324"
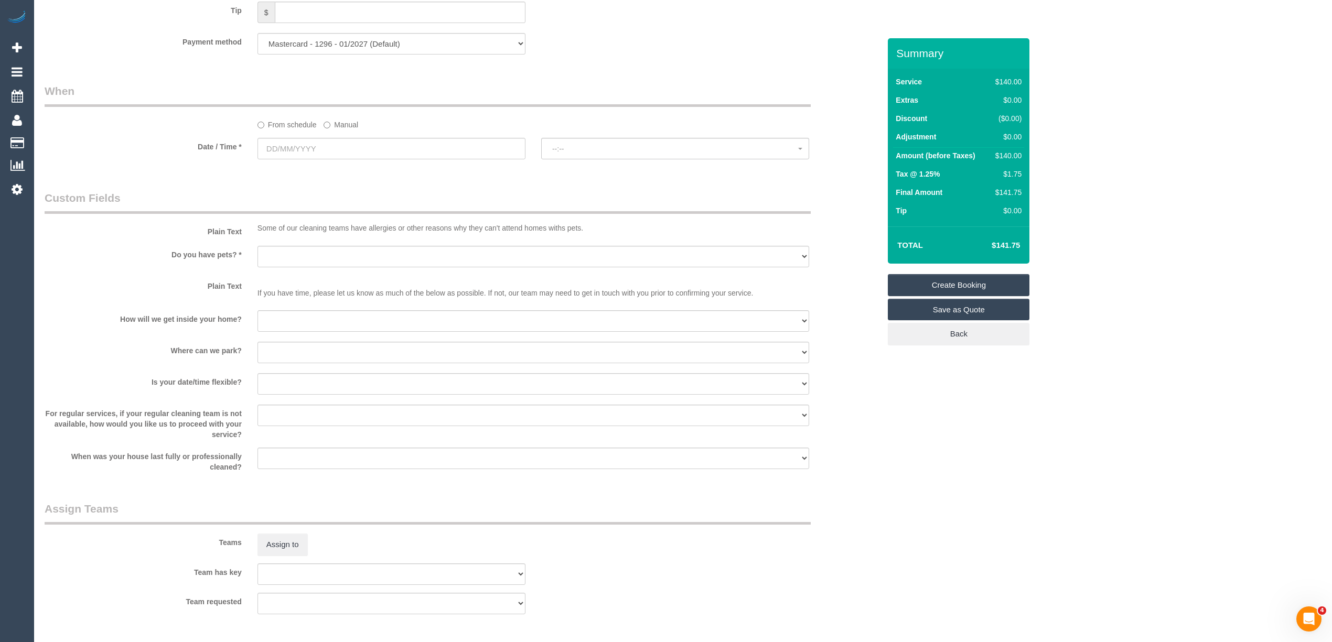
scroll to position [1282, 0]
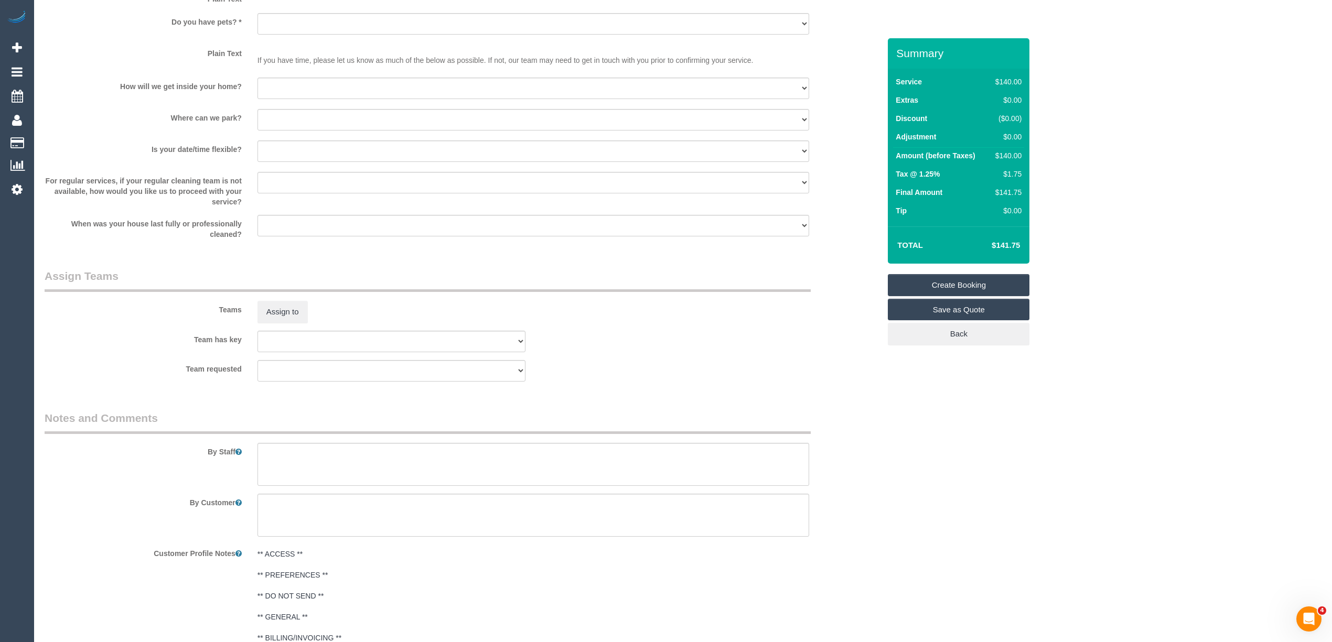
drag, startPoint x: 308, startPoint y: 437, endPoint x: 345, endPoint y: 458, distance: 41.6
click at [313, 443] on div "By Staff" at bounding box center [462, 449] width 851 height 76
click at [345, 458] on textarea at bounding box center [533, 464] width 552 height 43
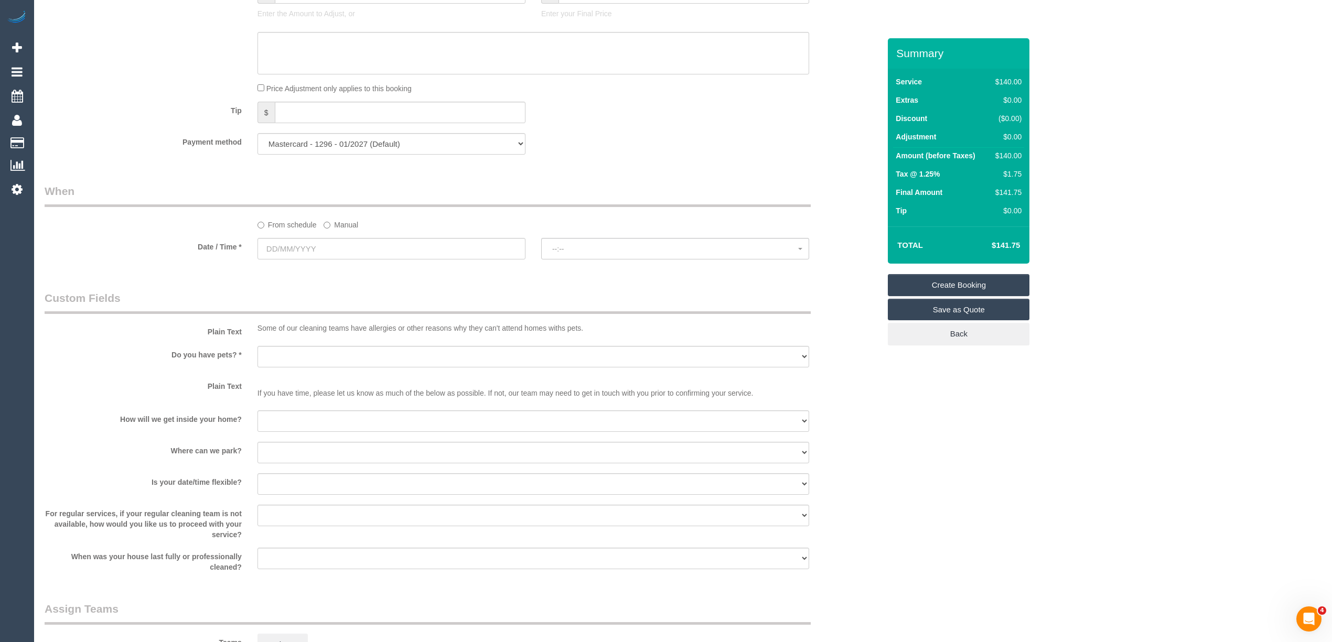
scroll to position [932, 0]
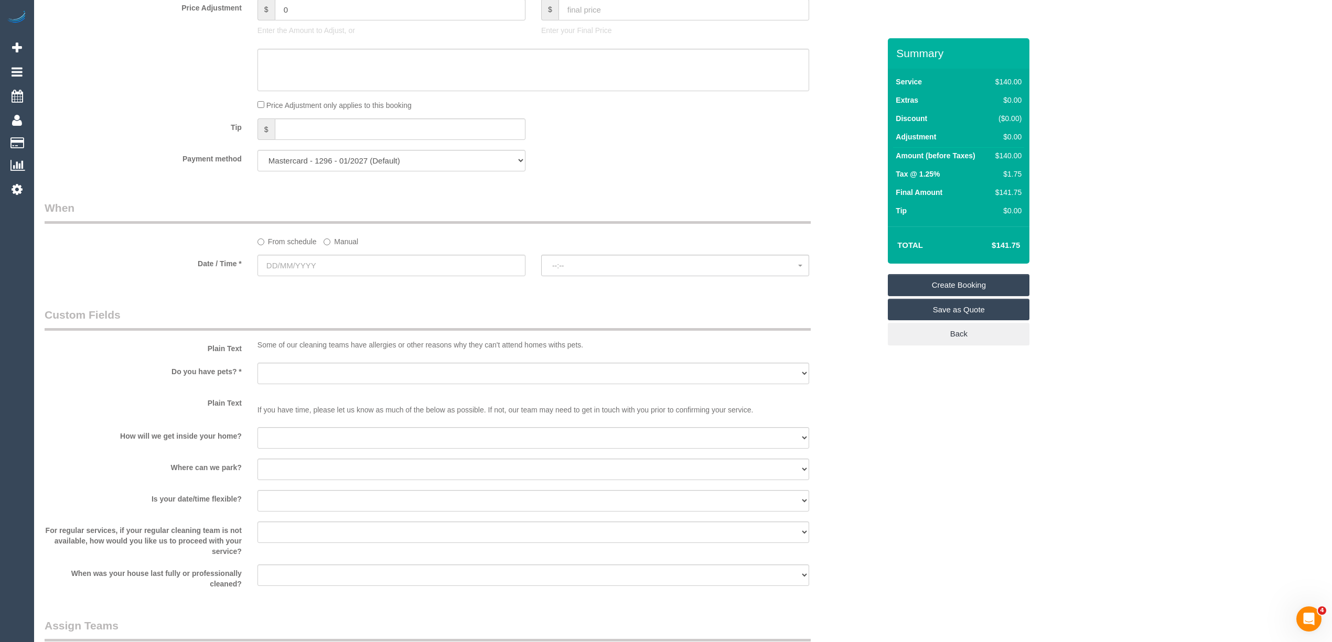
type textarea "Dust removed on window sills, skirting boards and kitchen benches. Wants to rem…"
click at [282, 267] on input "text" at bounding box center [391, 265] width 268 height 21
click at [311, 387] on link "30" at bounding box center [307, 388] width 17 height 14
type input "30/09/2025"
click at [600, 258] on button "--:--" at bounding box center [675, 265] width 268 height 21
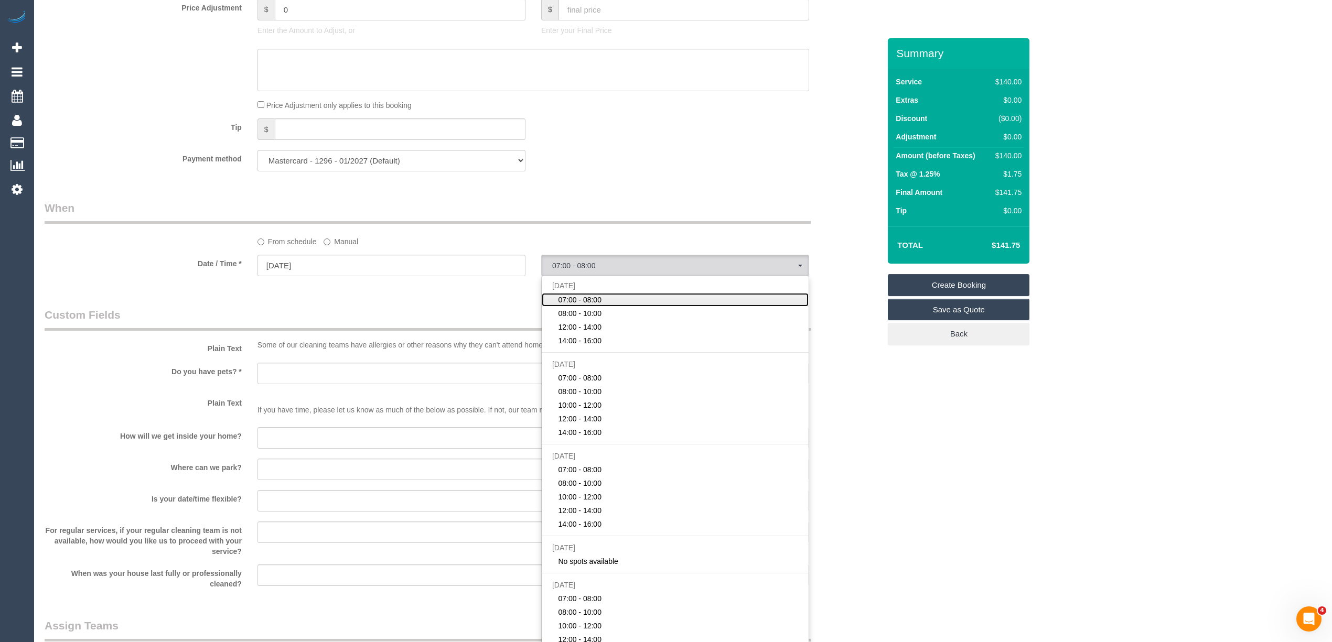
click at [587, 296] on span "07:00 - 08:00" at bounding box center [580, 300] width 44 height 10
select select "spot1"
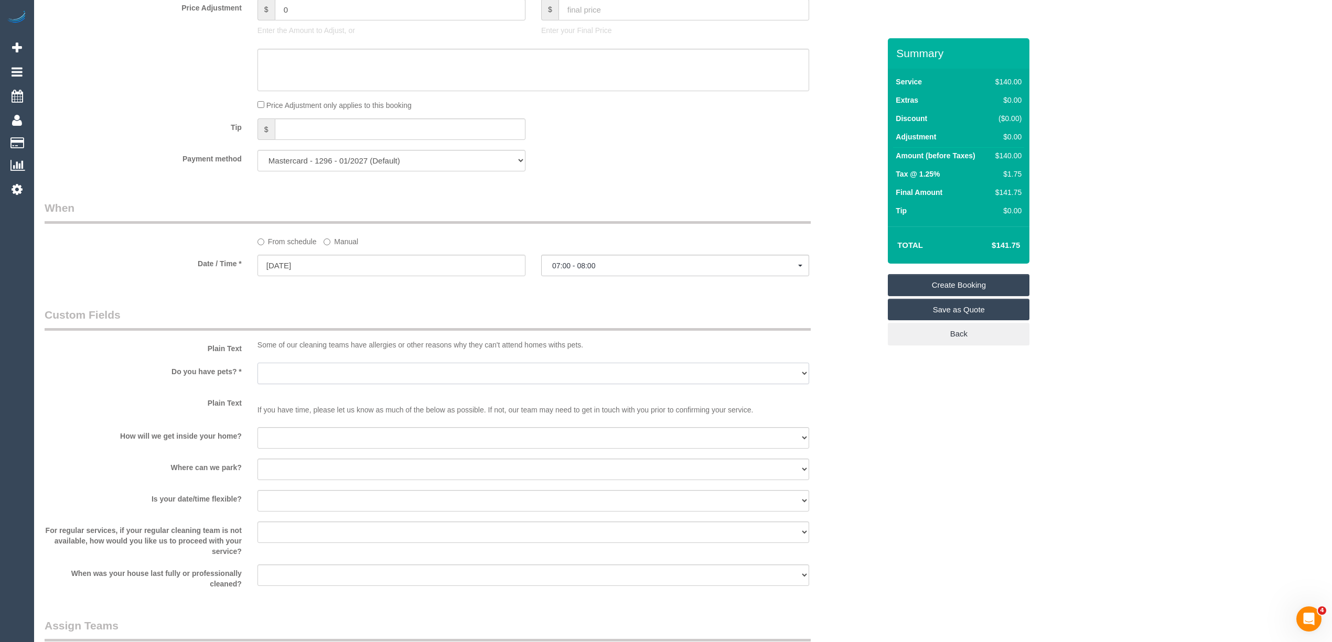
click at [292, 373] on select "Yes - Cats Yes - Dogs No pets Yes - Dogs and Cats Yes - Other" at bounding box center [533, 373] width 552 height 21
select select "number:28"
click at [257, 363] on select "Yes - Cats Yes - Dogs No pets Yes - Dogs and Cats Yes - Other" at bounding box center [533, 373] width 552 height 21
click at [297, 442] on select "I will be home Key will be left (please provide details below) Lock box/Access …" at bounding box center [533, 437] width 552 height 21
select select "number:14"
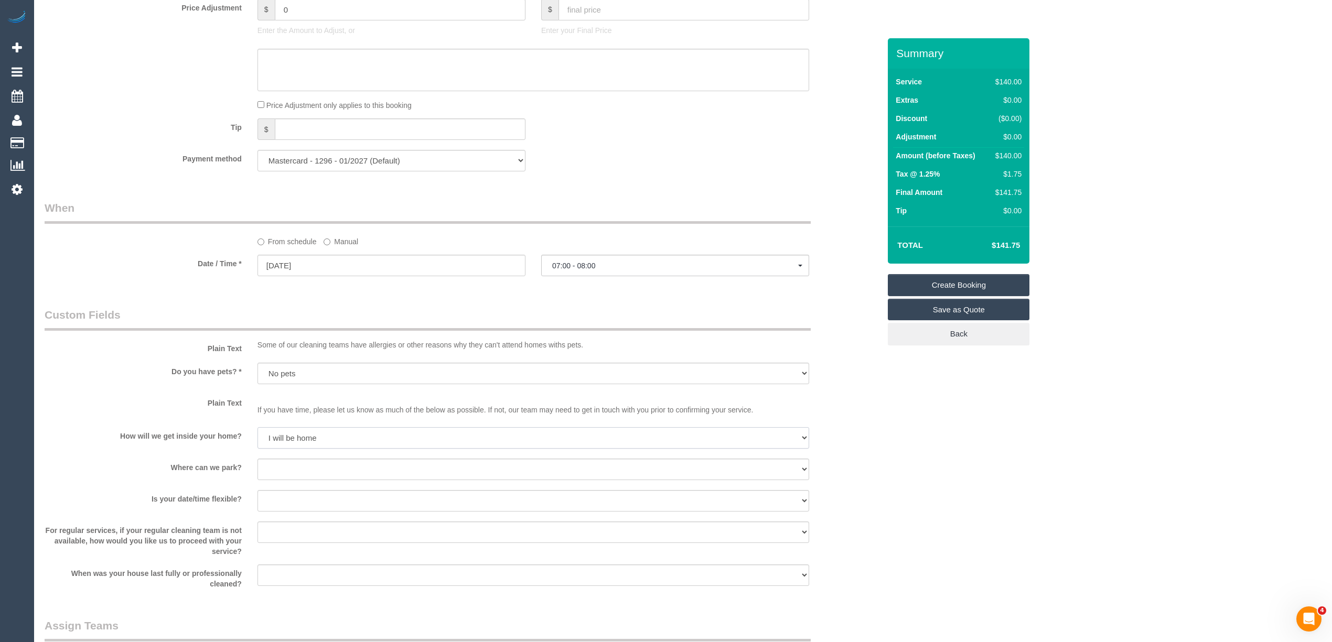
click at [257, 427] on select "I will be home Key will be left (please provide details below) Lock box/Access …" at bounding box center [533, 437] width 552 height 21
click at [300, 468] on select "I will provide parking on-site Free street parking Paid street parking (cost wi…" at bounding box center [533, 469] width 552 height 21
select select "number:19"
click at [257, 459] on select "I will provide parking on-site Free street parking Paid street parking (cost wi…" at bounding box center [533, 469] width 552 height 21
click at [287, 502] on select "Yes - date and time Yes - date but not time Yes - time but not date No - No fle…" at bounding box center [533, 500] width 552 height 21
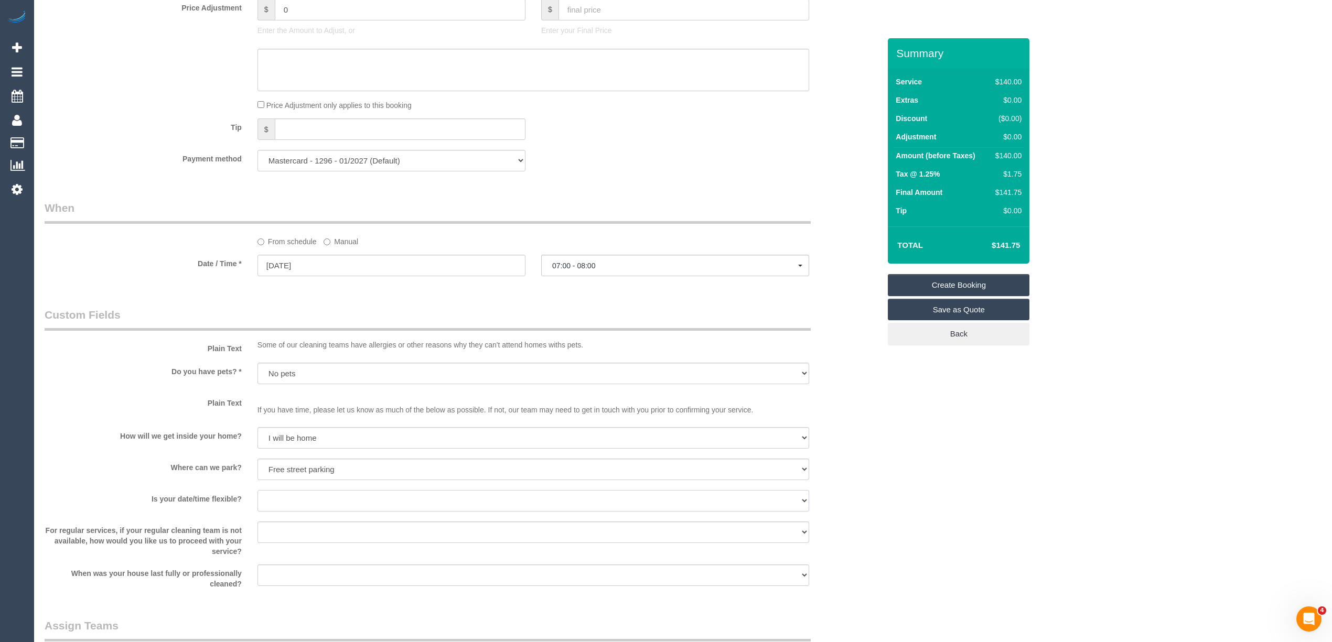
select select "number:36"
click at [257, 490] on select "Yes - date and time Yes - date but not time Yes - time but not date No - No fle…" at bounding box center [533, 500] width 552 height 21
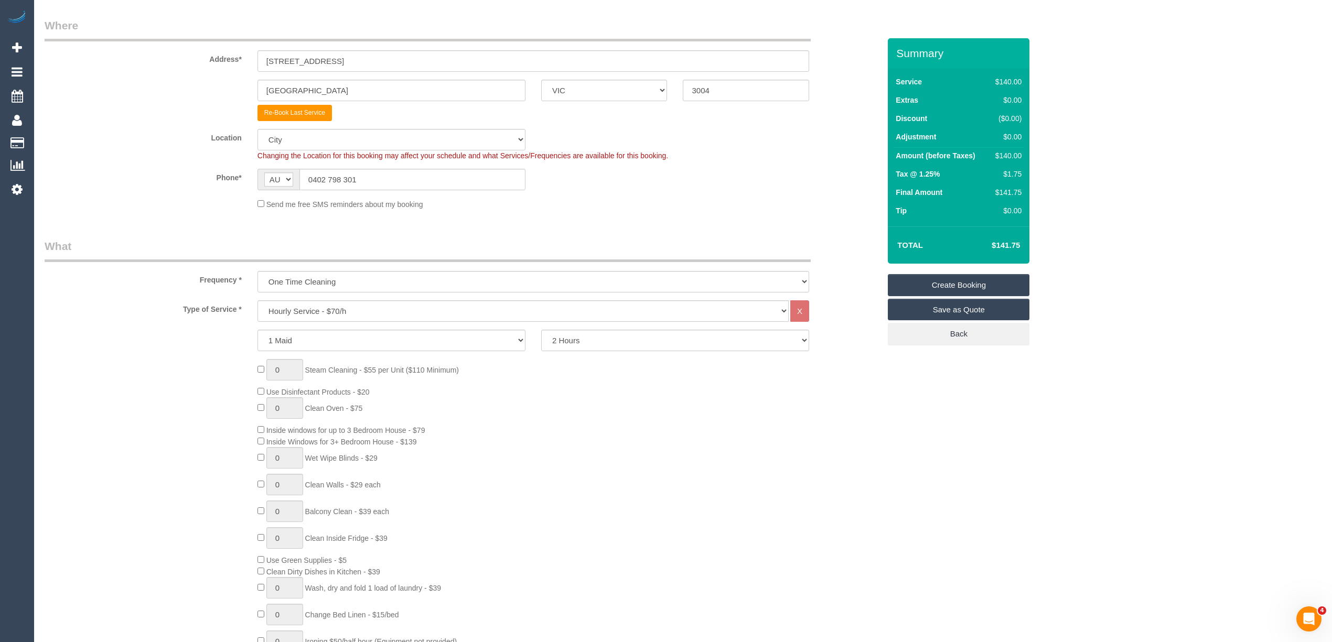
scroll to position [0, 0]
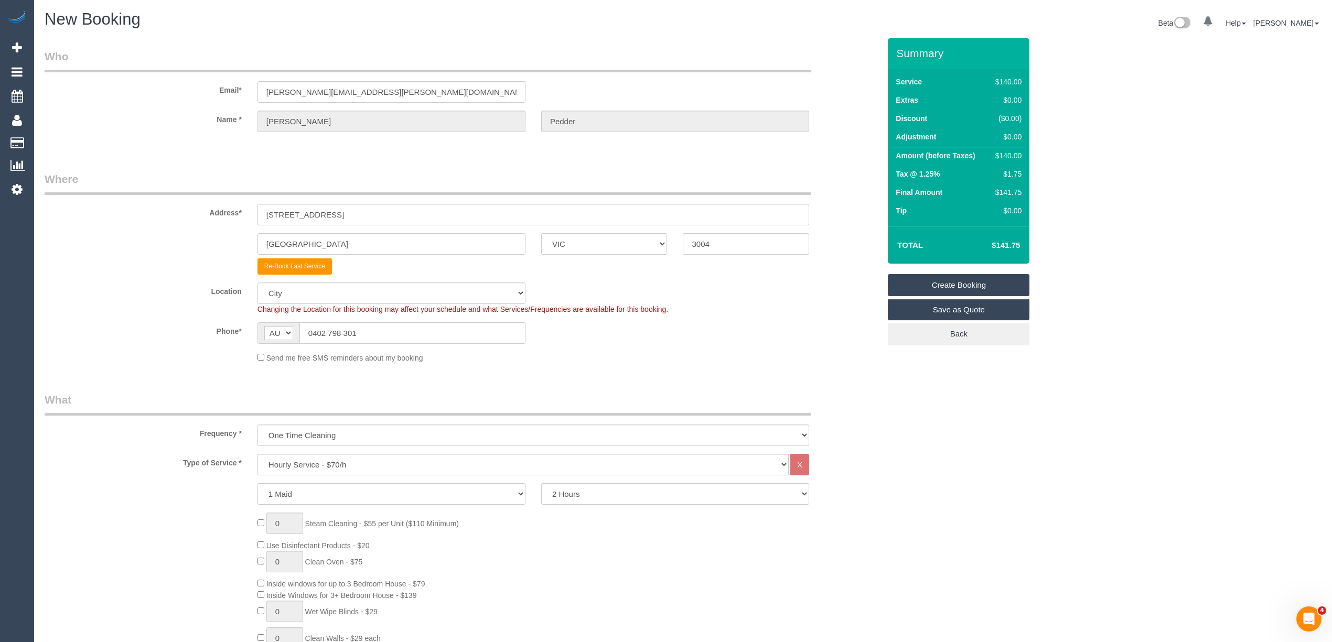
click at [597, 399] on legend "What" at bounding box center [428, 404] width 766 height 24
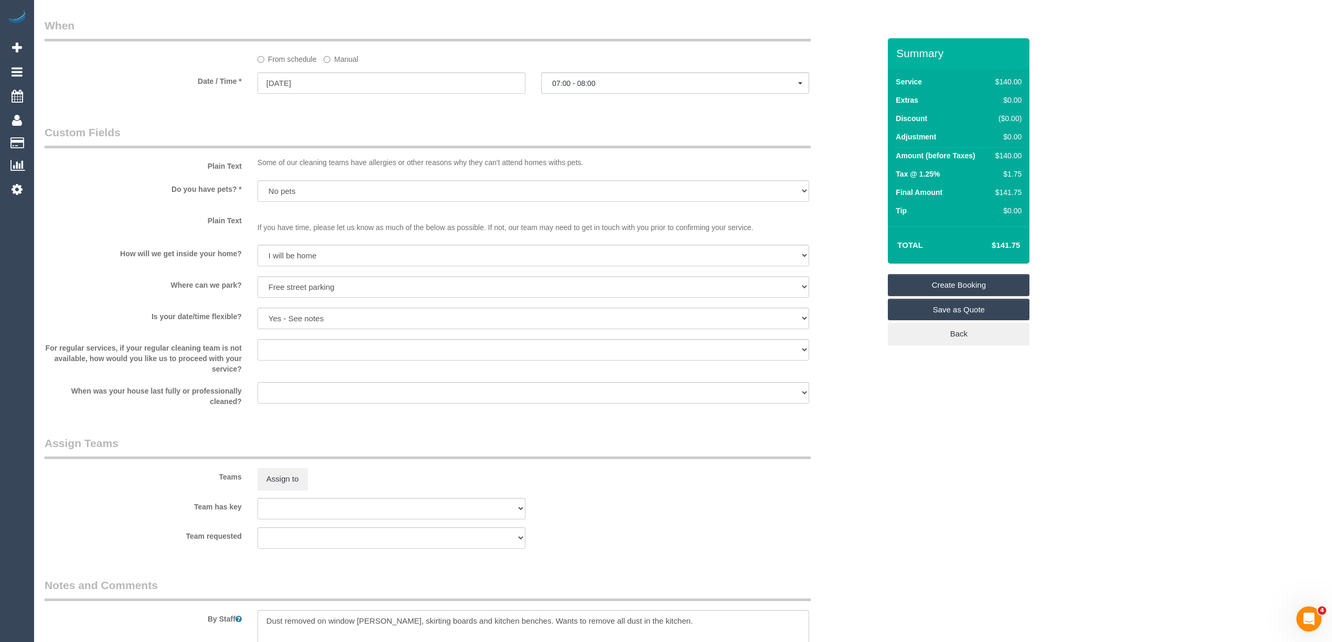
scroll to position [1165, 0]
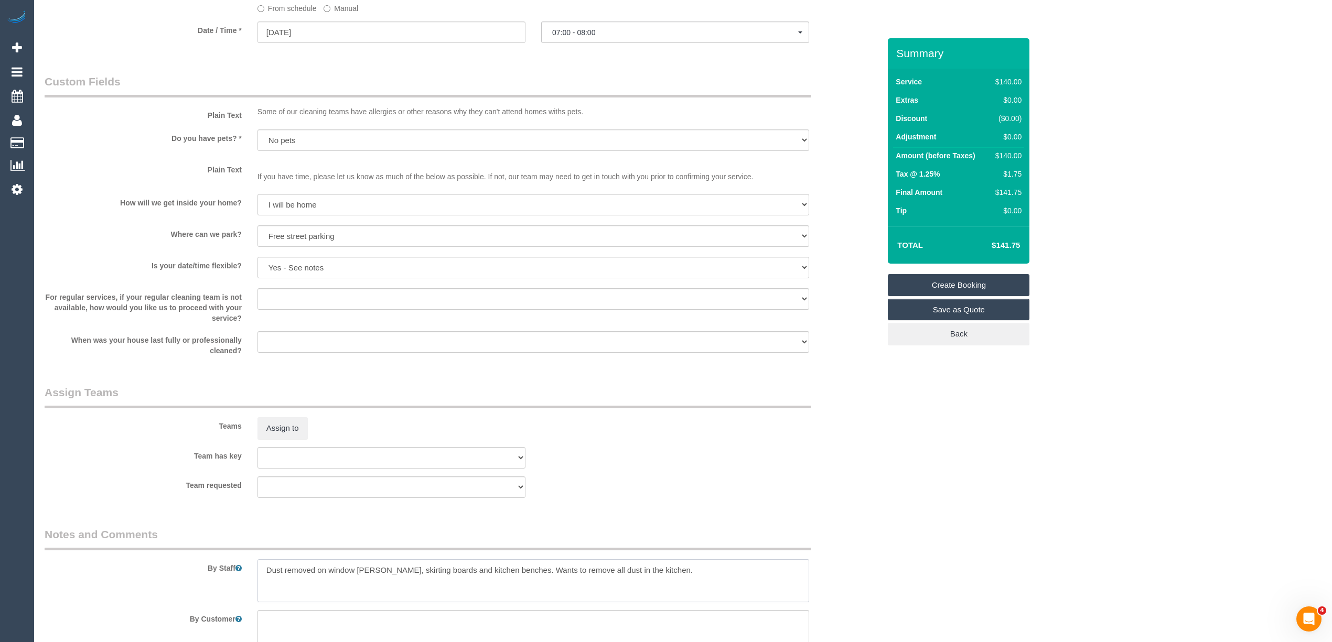
click at [662, 572] on textarea at bounding box center [533, 581] width 552 height 43
paste textarea "+61 402 798 301"
type textarea "Dust removed on window sills, skirting boards and kitchen benches. Wants to rem…"
click at [948, 277] on link "Create Booking" at bounding box center [959, 285] width 142 height 22
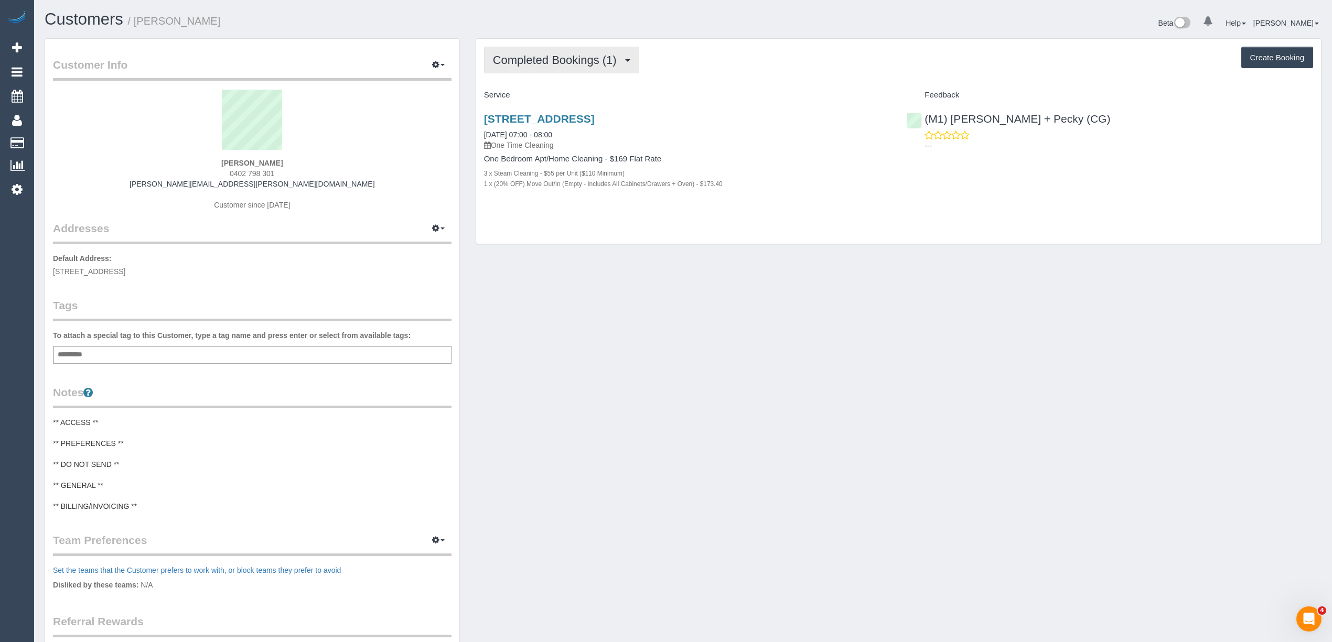
click at [540, 59] on span "Completed Bookings (1)" at bounding box center [557, 59] width 129 height 13
click at [551, 92] on link "Upcoming Bookings (0)" at bounding box center [539, 98] width 109 height 14
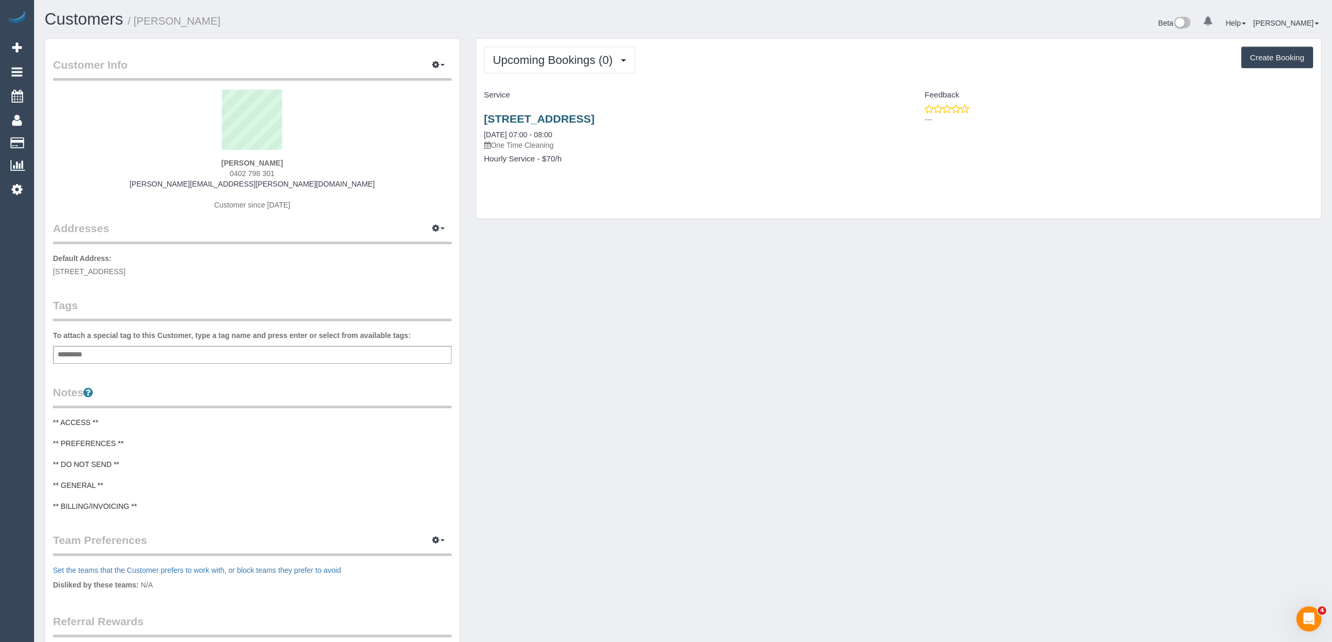
click at [573, 114] on div "[STREET_ADDRESS] [DATE] 07:00 - 08:00 One Time Cleaning Hourly Service - $70/h" at bounding box center [687, 144] width 423 height 81
click at [575, 118] on link "[STREET_ADDRESS]" at bounding box center [539, 119] width 111 height 12
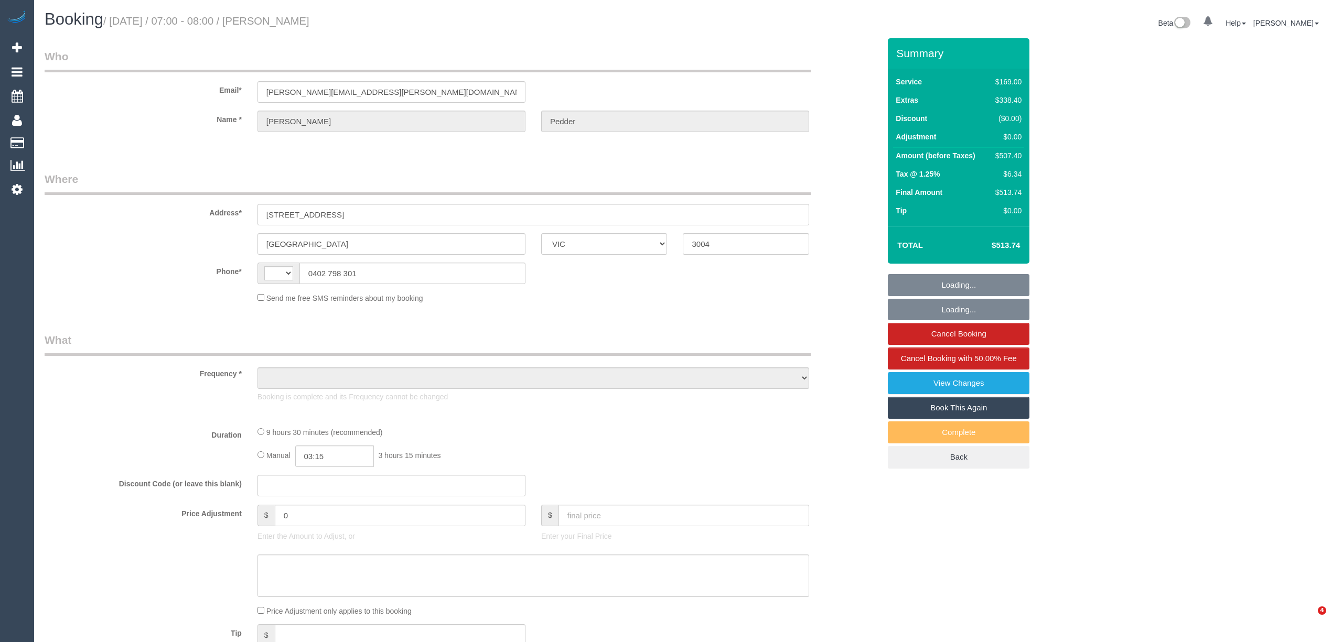
select select "VIC"
select select "string:AU"
select select "object:597"
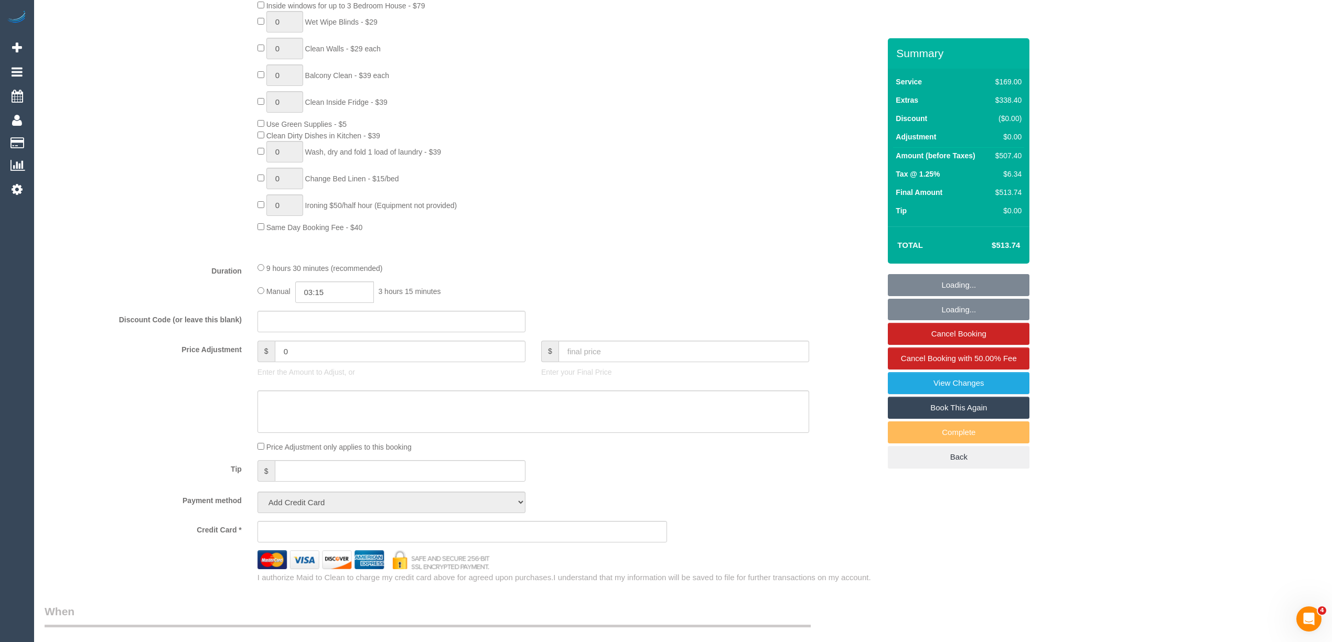
select select "number:28"
select select "number:14"
select select "number:18"
select select "number:24"
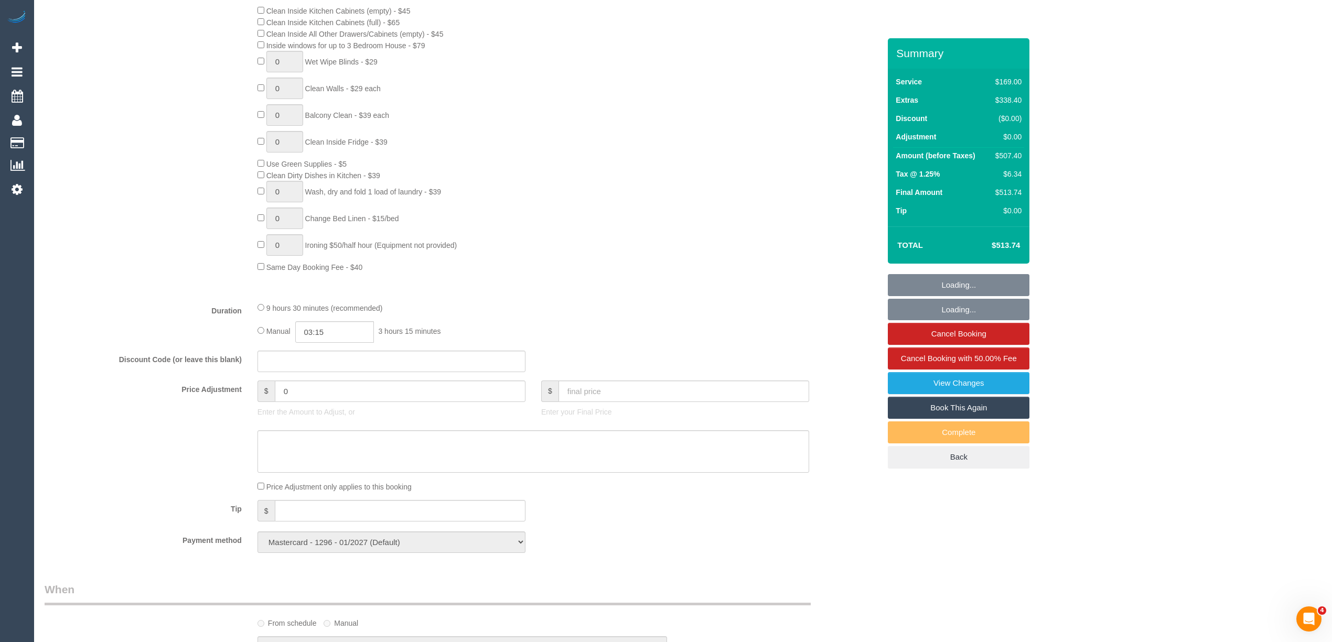
select select "string:stripe-pm_1RvSJX2GScqysDRVimkhtykN"
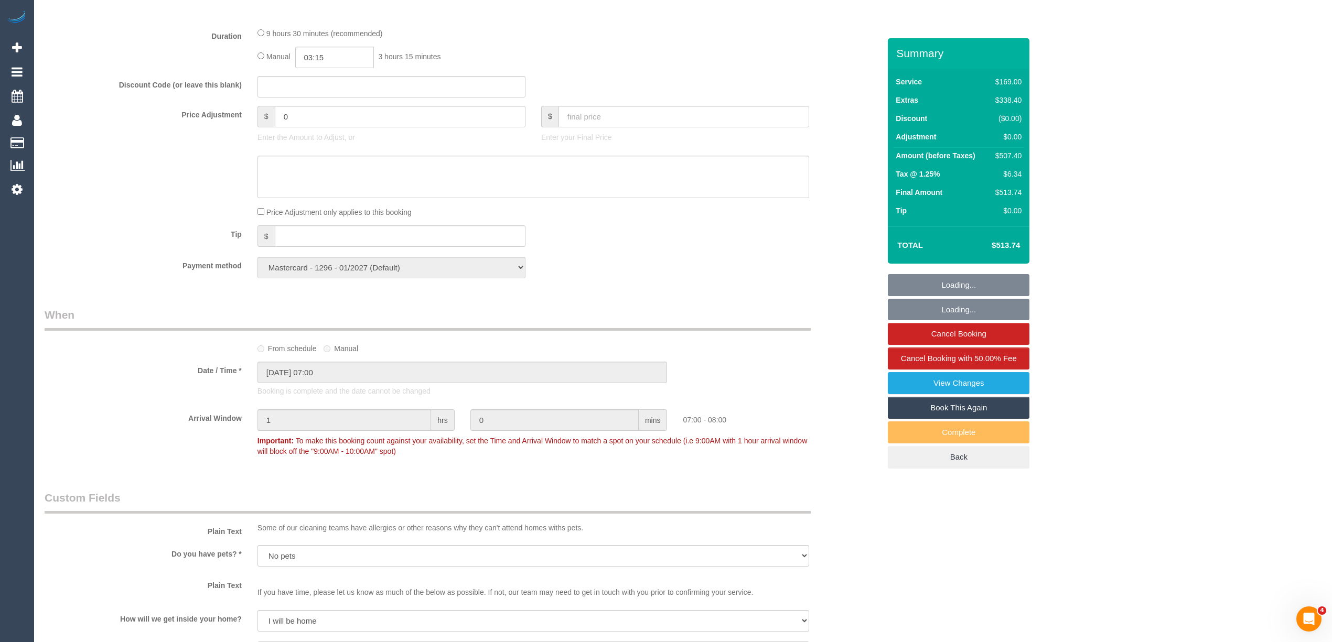
select select "object:1268"
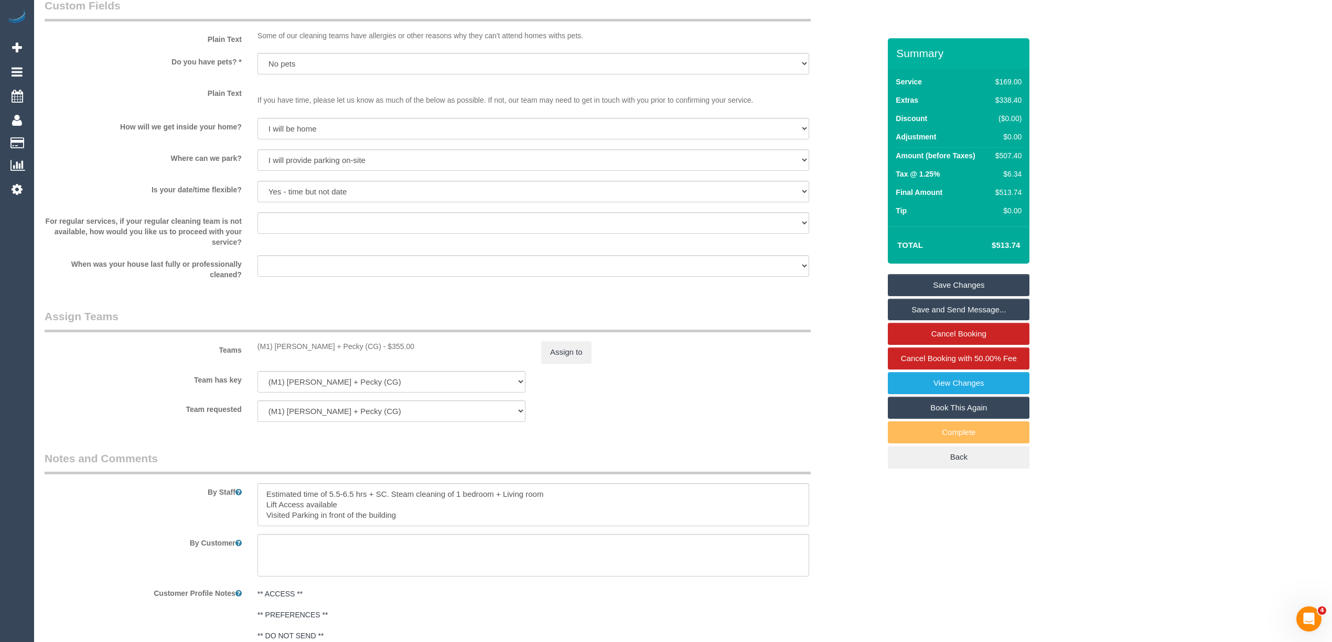
scroll to position [1556, 0]
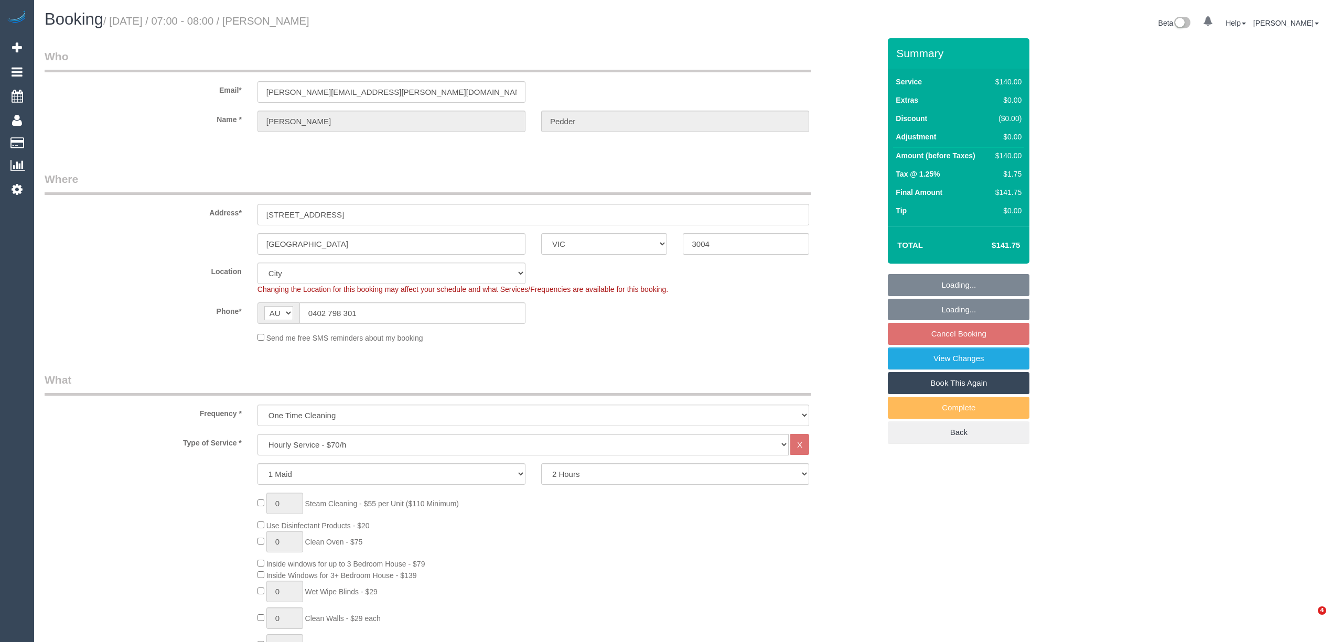
select select "VIC"
select select "number:28"
select select "number:14"
select select "number:19"
select select "number:36"
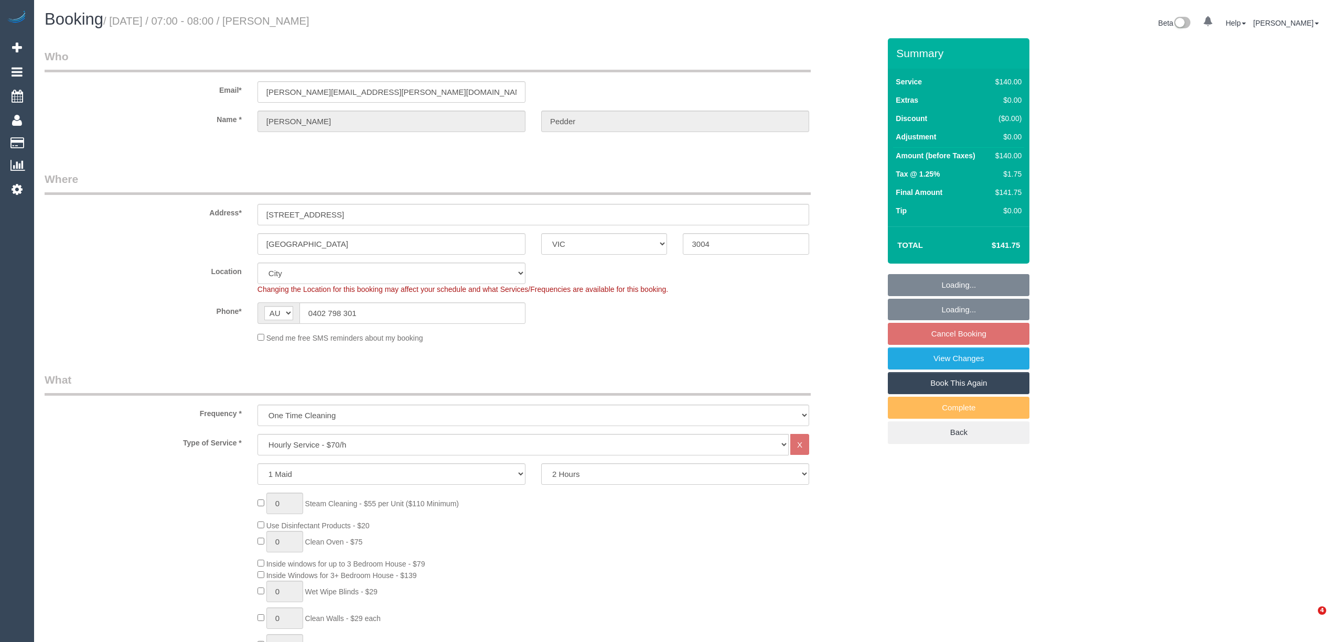
select select "spot1"
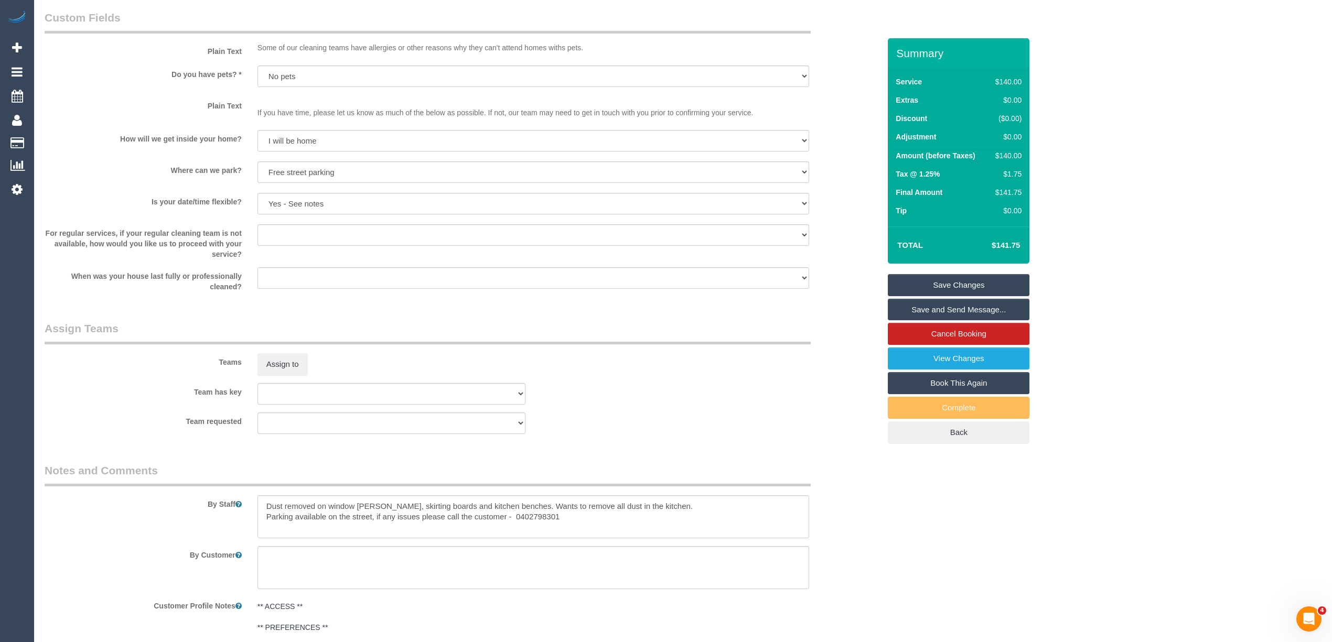
scroll to position [1402, 0]
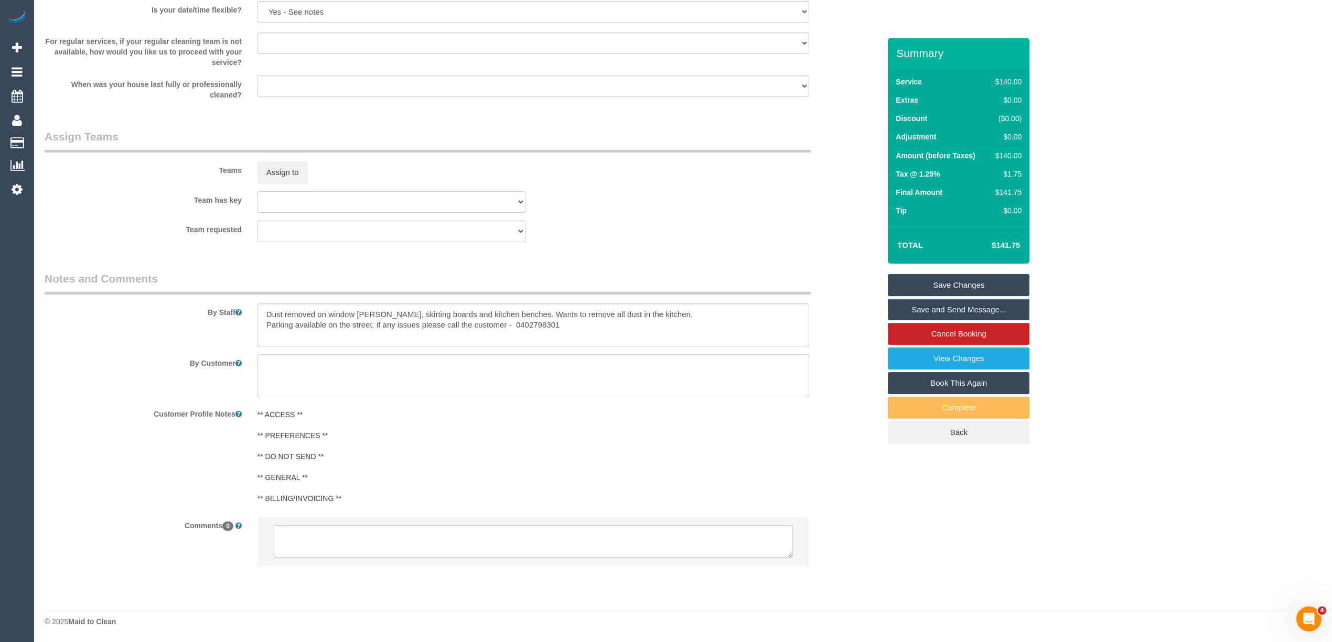
click at [325, 546] on textarea at bounding box center [533, 541] width 519 height 33
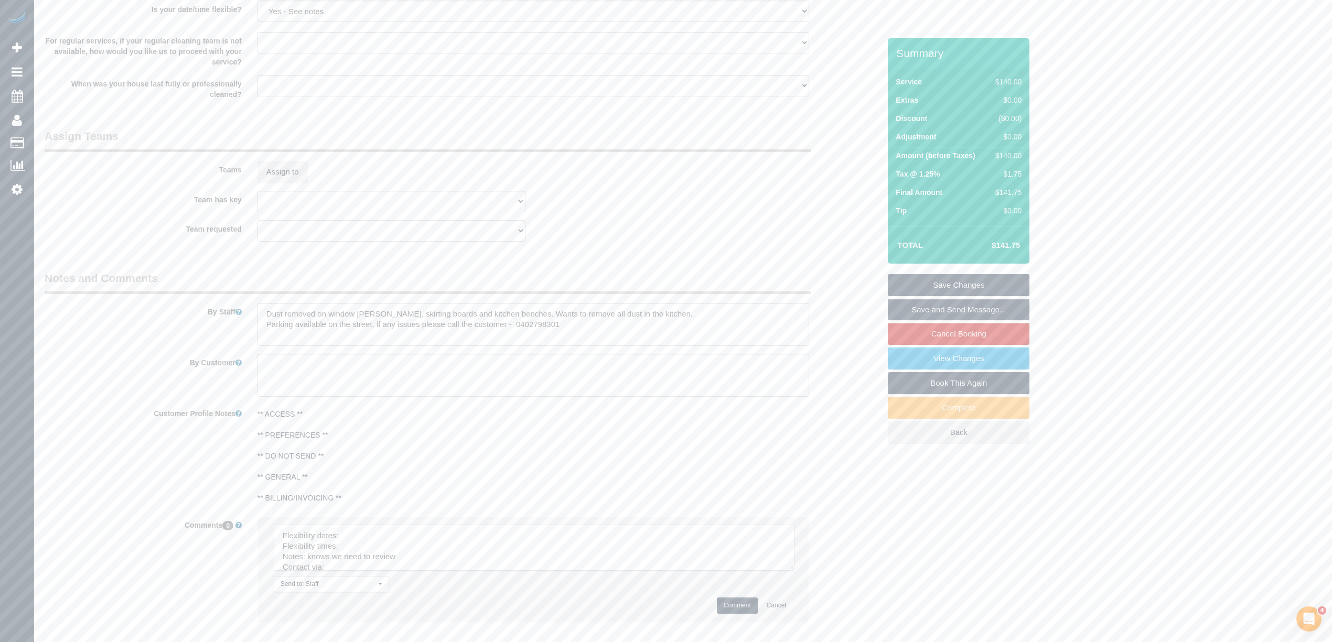
drag, startPoint x: 783, startPoint y: 553, endPoint x: 642, endPoint y: 603, distance: 149.1
click at [794, 571] on textarea at bounding box center [534, 548] width 521 height 46
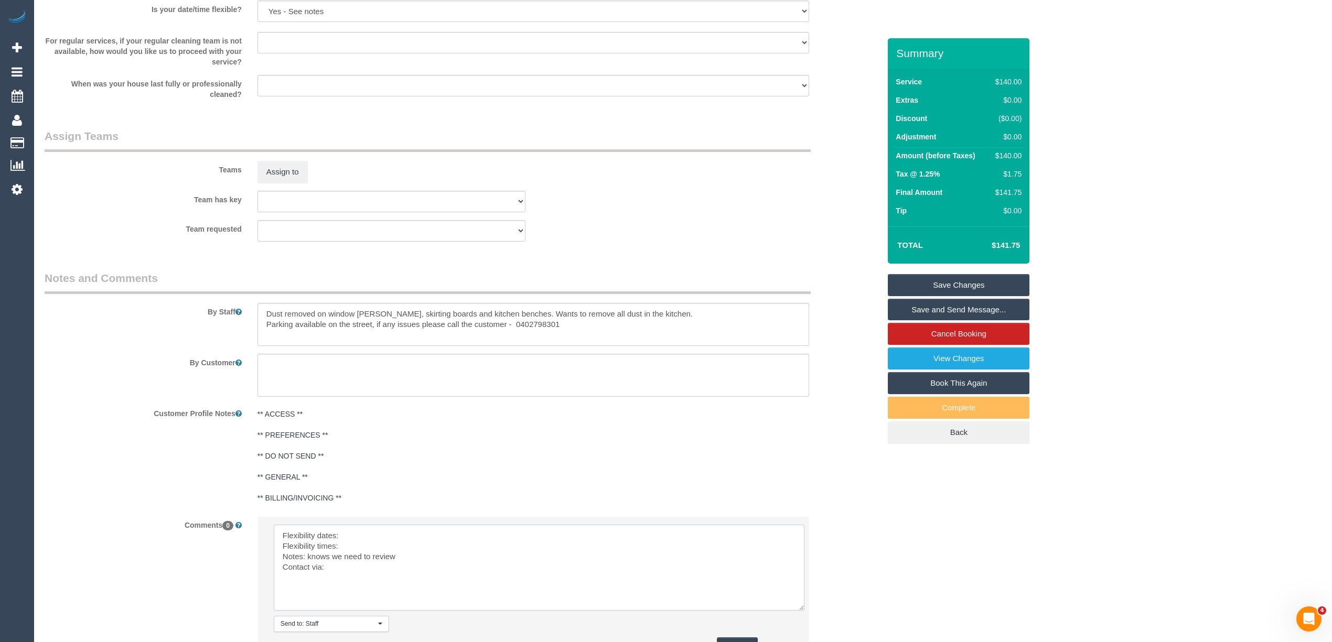
click at [359, 536] on textarea at bounding box center [539, 568] width 531 height 86
click at [359, 545] on textarea at bounding box center [539, 568] width 531 height 86
click at [381, 572] on textarea at bounding box center [539, 568] width 531 height 86
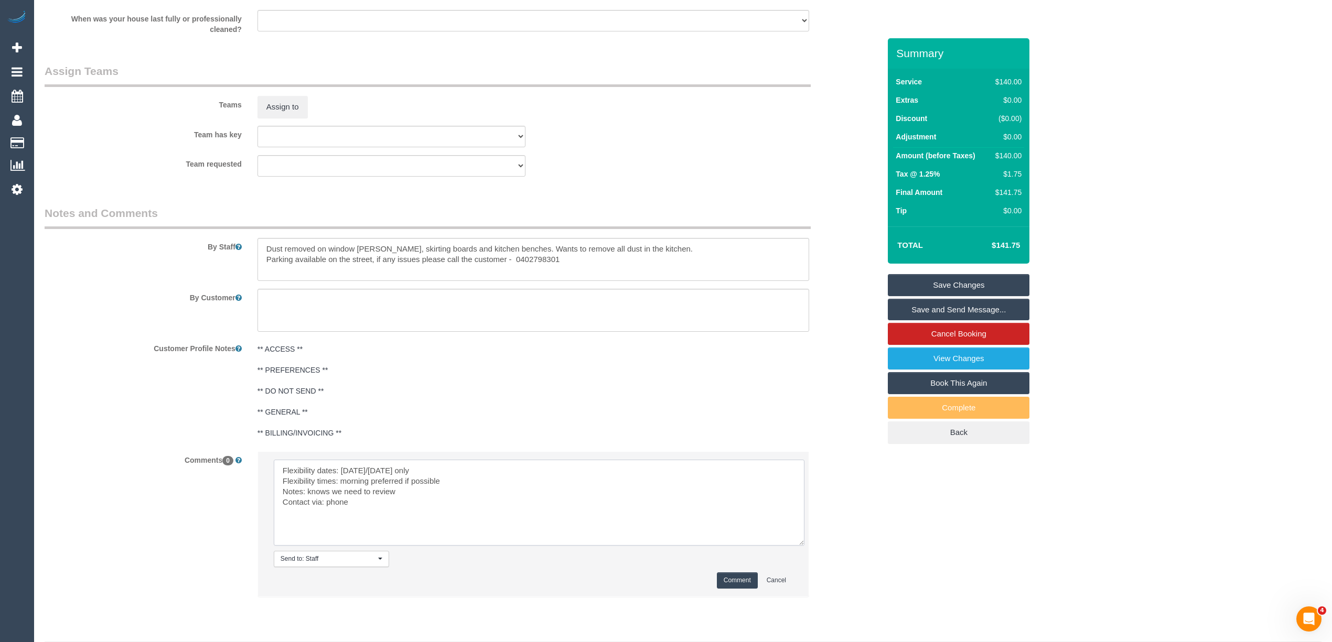
scroll to position [1498, 0]
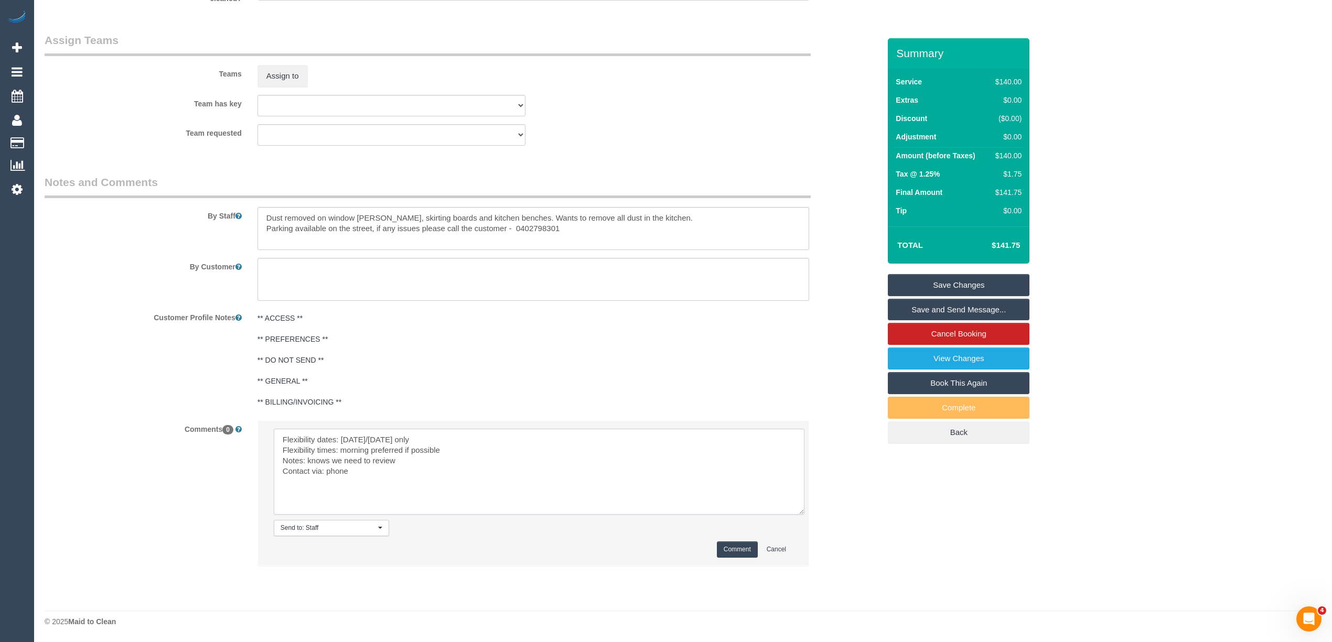
type textarea "Flexibility dates: [DATE]/[DATE] only Flexibility times: morning preferred if p…"
click at [725, 554] on button "Comment" at bounding box center [737, 550] width 41 height 16
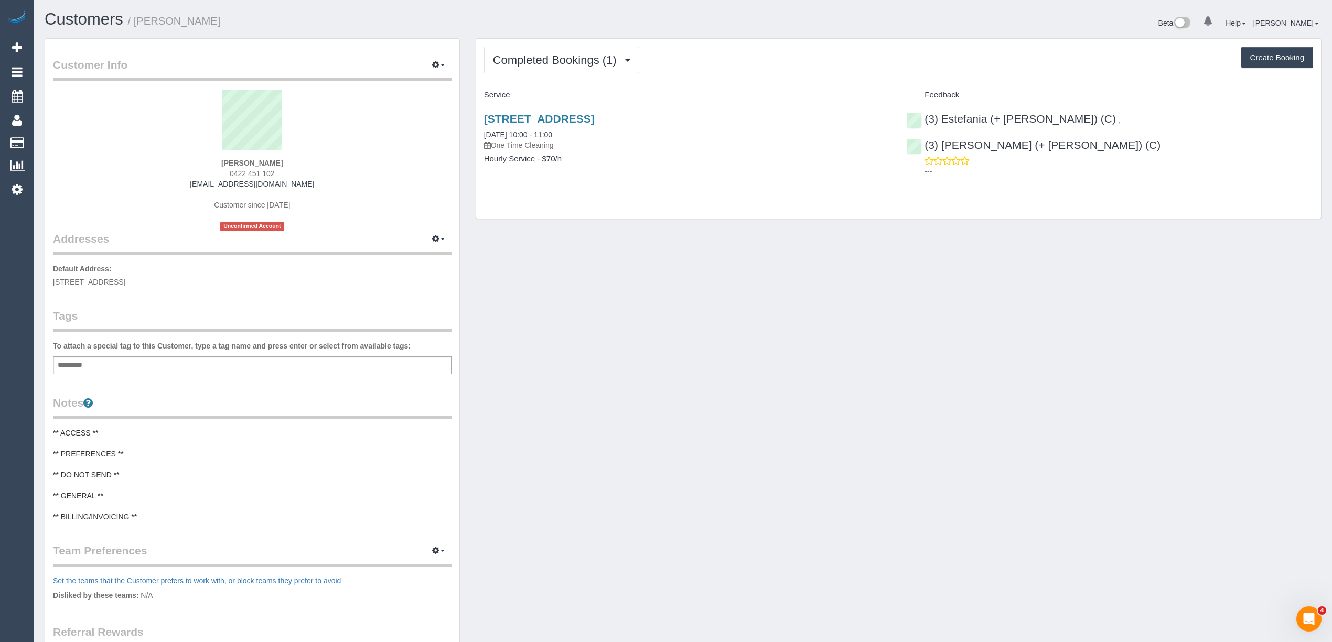
drag, startPoint x: 296, startPoint y: 185, endPoint x: 206, endPoint y: 183, distance: 90.2
click at [206, 183] on div "[PERSON_NAME] 0422 451 102 [EMAIL_ADDRESS][DOMAIN_NAME] Customer since [DATE] U…" at bounding box center [252, 161] width 399 height 142
copy link "[EMAIL_ADDRESS][DOMAIN_NAME]"
click at [567, 49] on button "Completed Bookings (1)" at bounding box center [561, 60] width 155 height 27
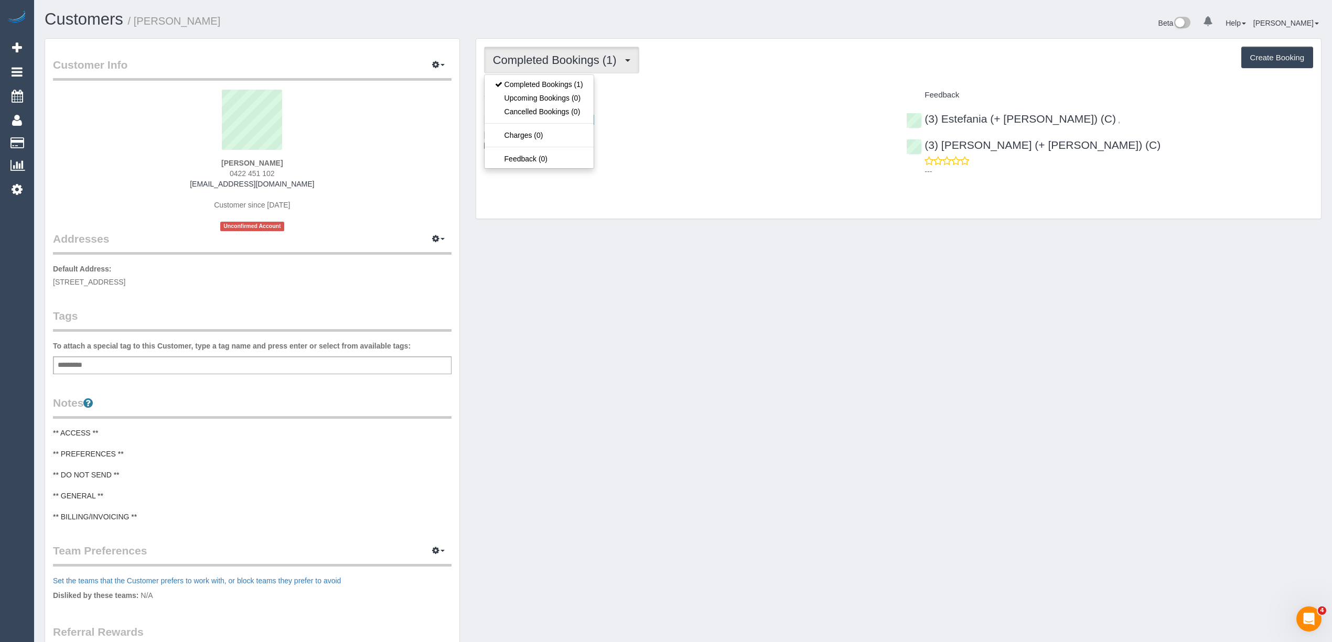
click at [567, 49] on button "Completed Bookings (1)" at bounding box center [561, 60] width 155 height 27
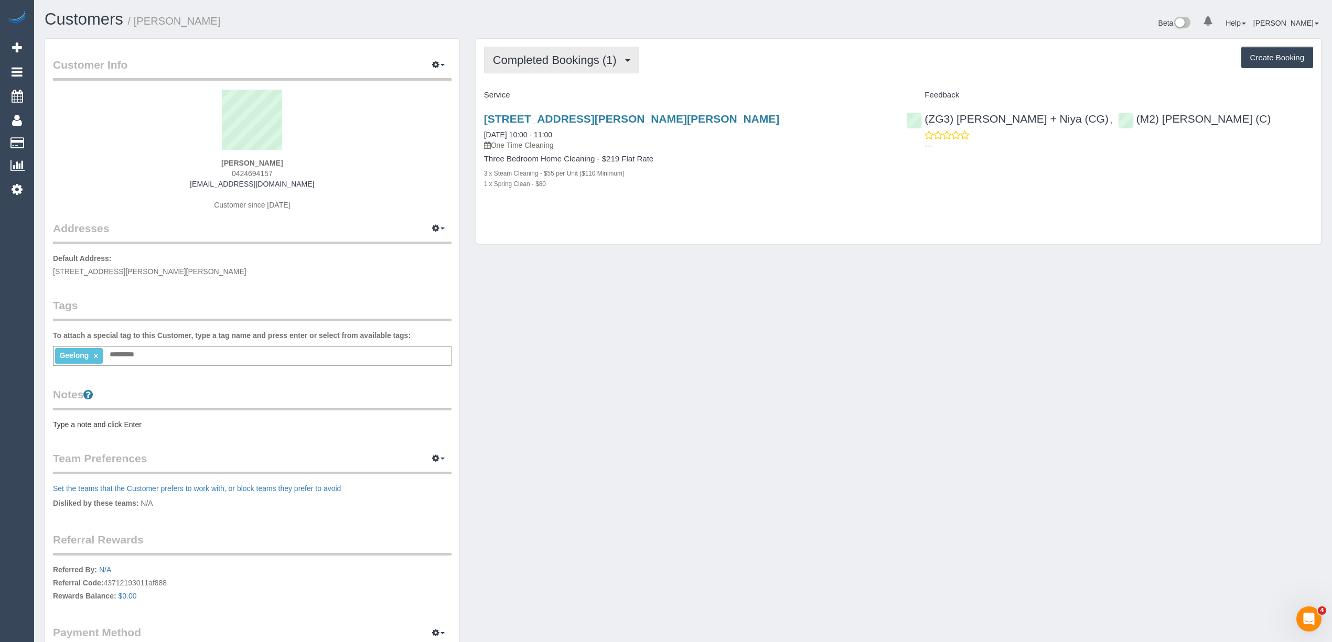
click at [517, 57] on span "Completed Bookings (1)" at bounding box center [557, 59] width 129 height 13
drag, startPoint x: 296, startPoint y: 185, endPoint x: 209, endPoint y: 186, distance: 87.0
click at [209, 186] on div "Emily Garimort 0424694157 egarimort@gmail.com Customer since 2025" at bounding box center [252, 155] width 399 height 131
copy link "egarimort@gmail.com"
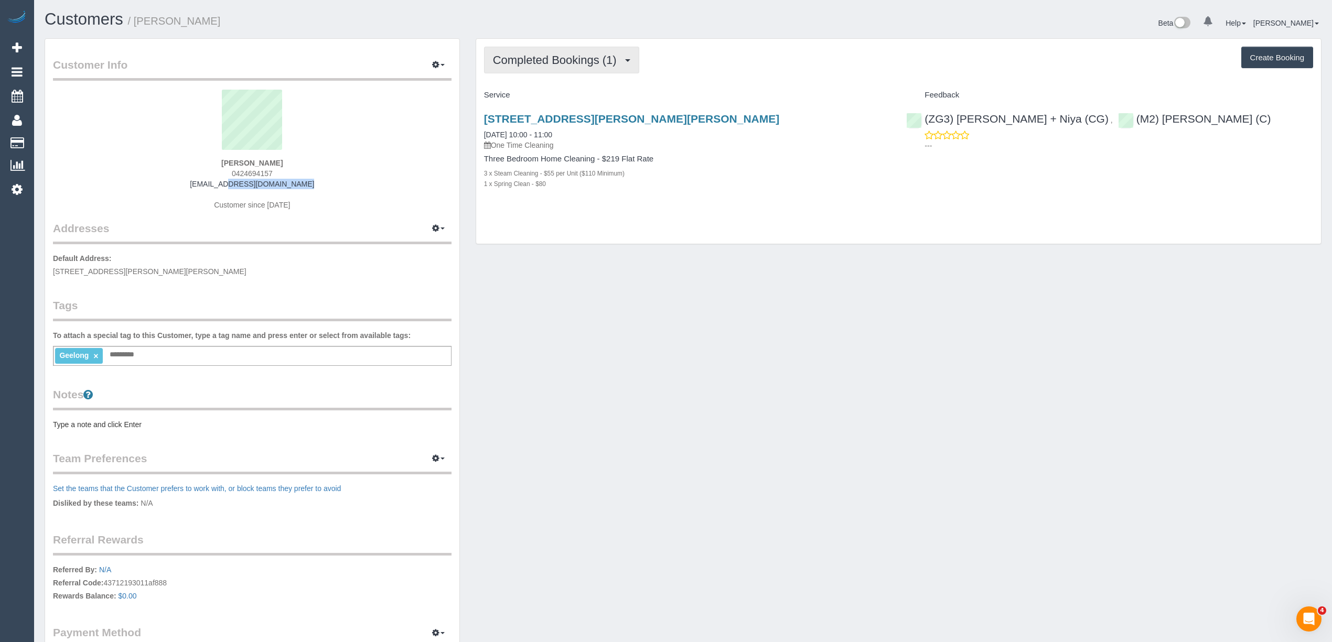
click at [517, 55] on span "Completed Bookings (1)" at bounding box center [557, 59] width 129 height 13
copy link "egarimort@gmail.com"
click at [388, 151] on sui-profile-pic at bounding box center [252, 124] width 383 height 68
drag, startPoint x: 277, startPoint y: 172, endPoint x: 233, endPoint y: 175, distance: 44.1
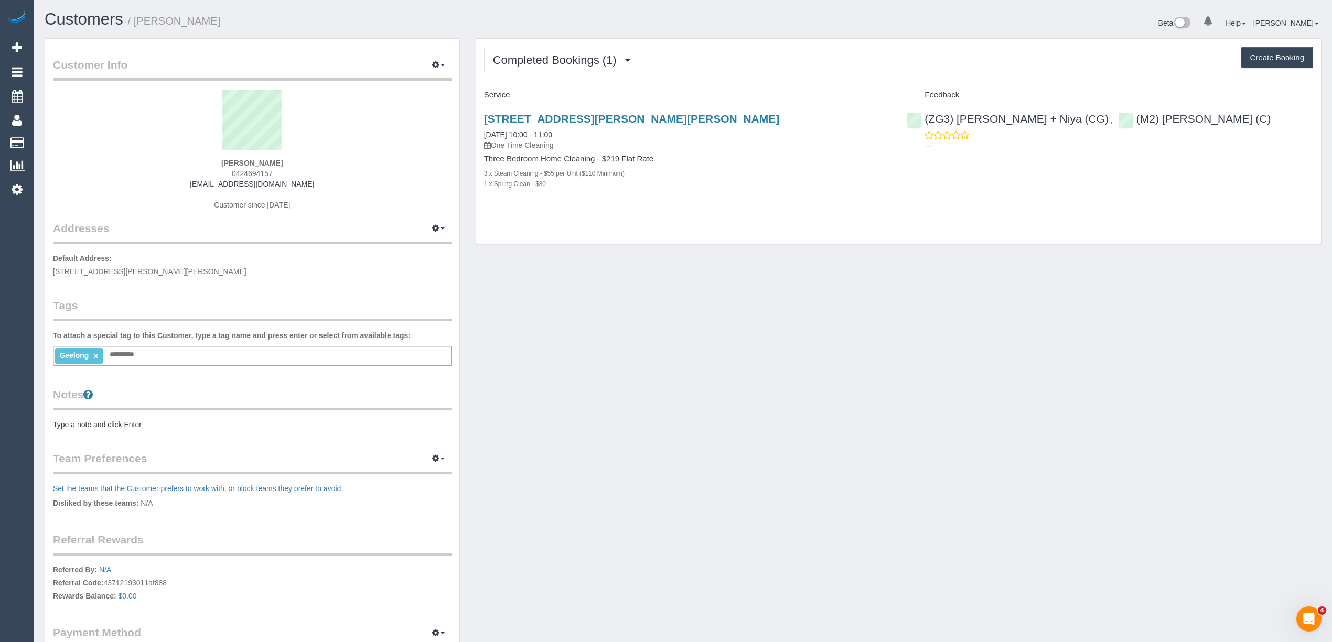
click at [233, 175] on div "Emily Garimort 0424694157 egarimort@gmail.com Customer since 2025" at bounding box center [252, 155] width 399 height 131
copy span "0424694157"
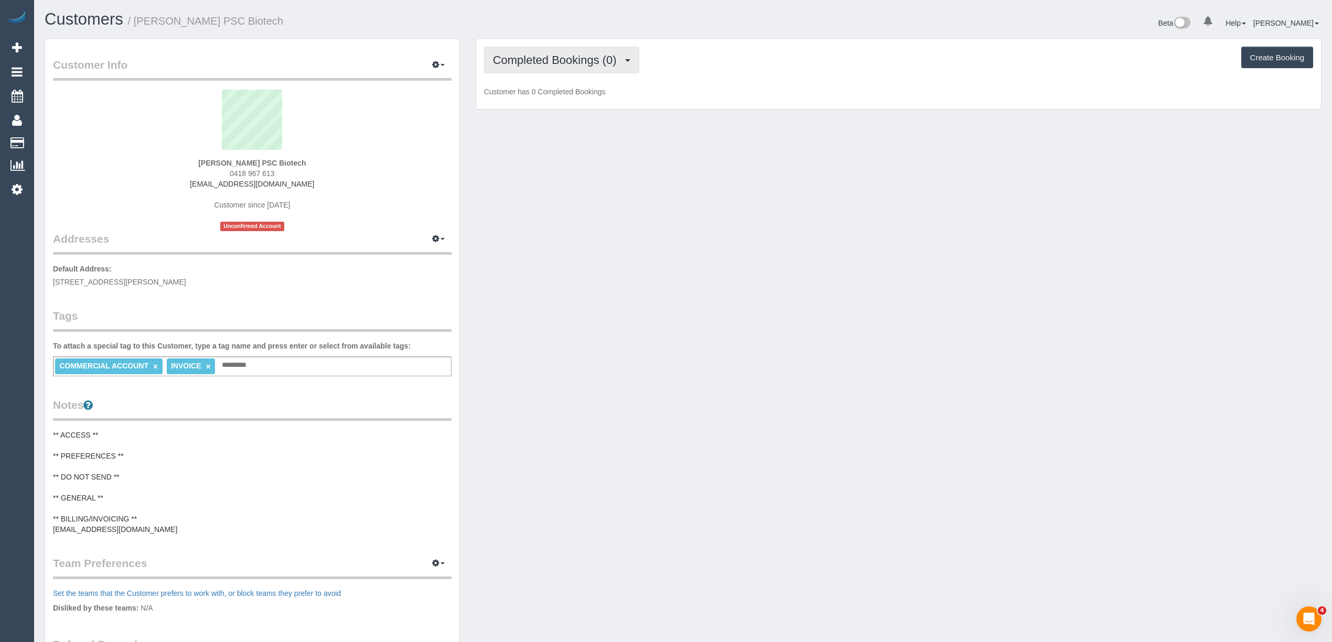
click at [556, 51] on button "Completed Bookings (0)" at bounding box center [561, 60] width 155 height 27
click at [561, 103] on link "Upcoming Bookings (1)" at bounding box center [539, 98] width 109 height 14
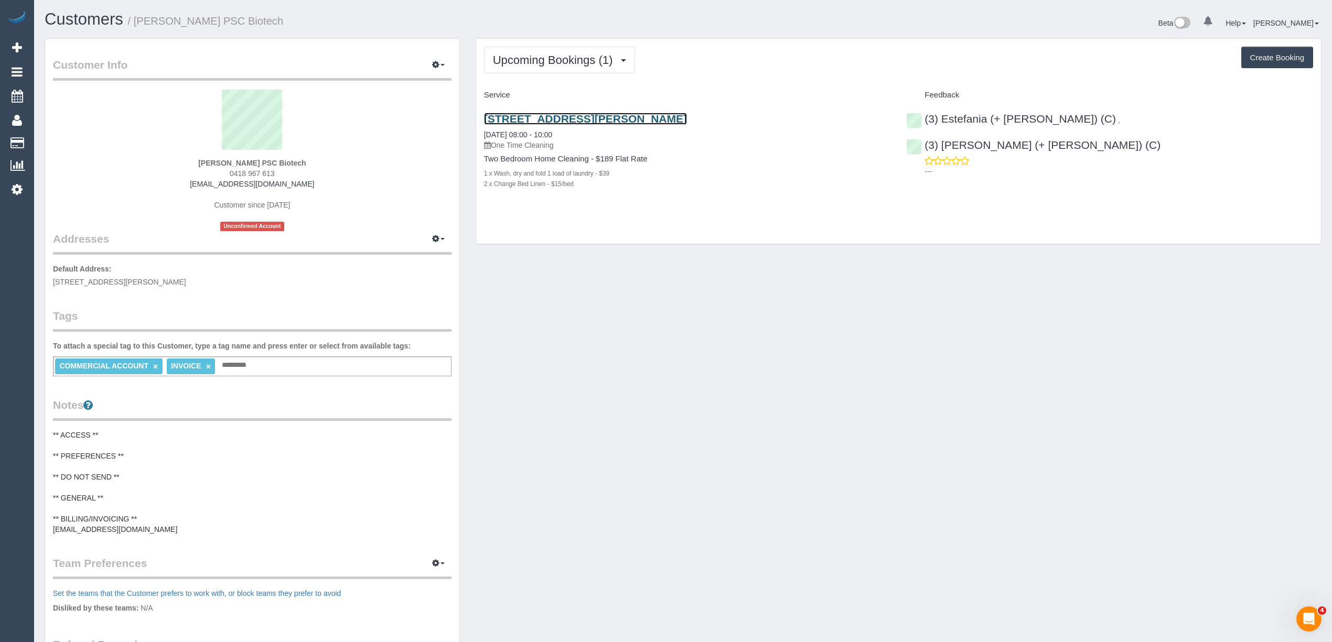
click at [607, 121] on link "[STREET_ADDRESS][PERSON_NAME]" at bounding box center [585, 119] width 203 height 12
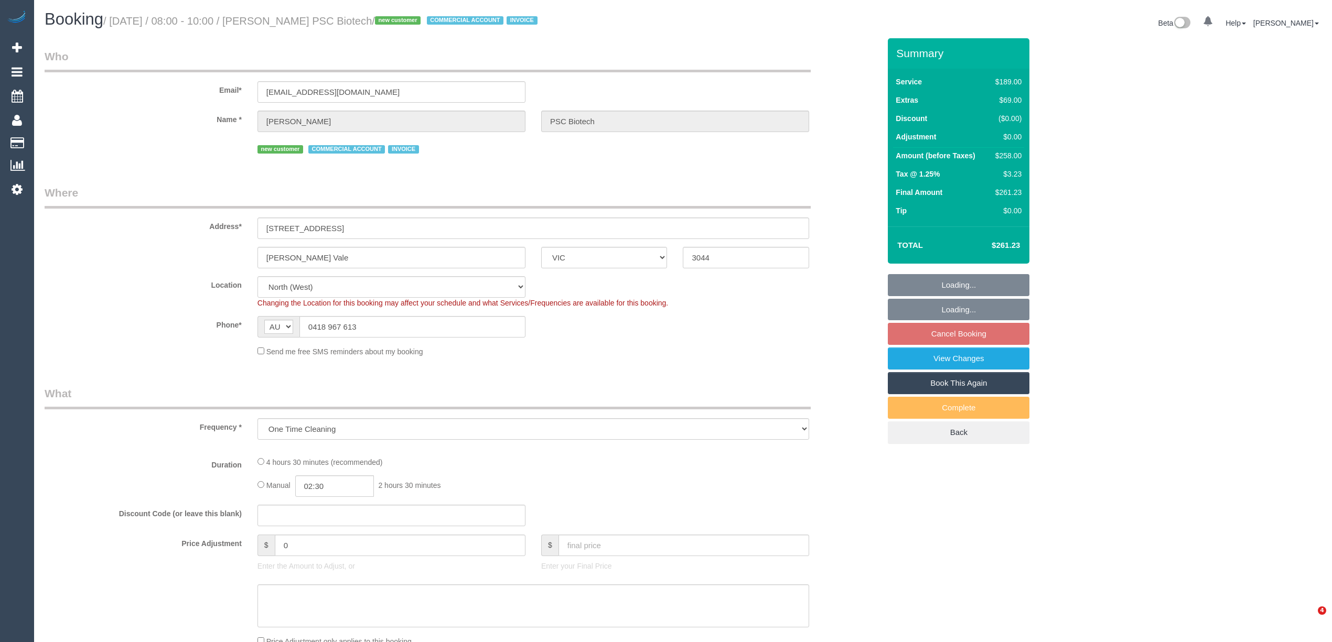
select select "VIC"
select select "number:28"
select select "number:15"
select select "number:18"
select select "number:24"
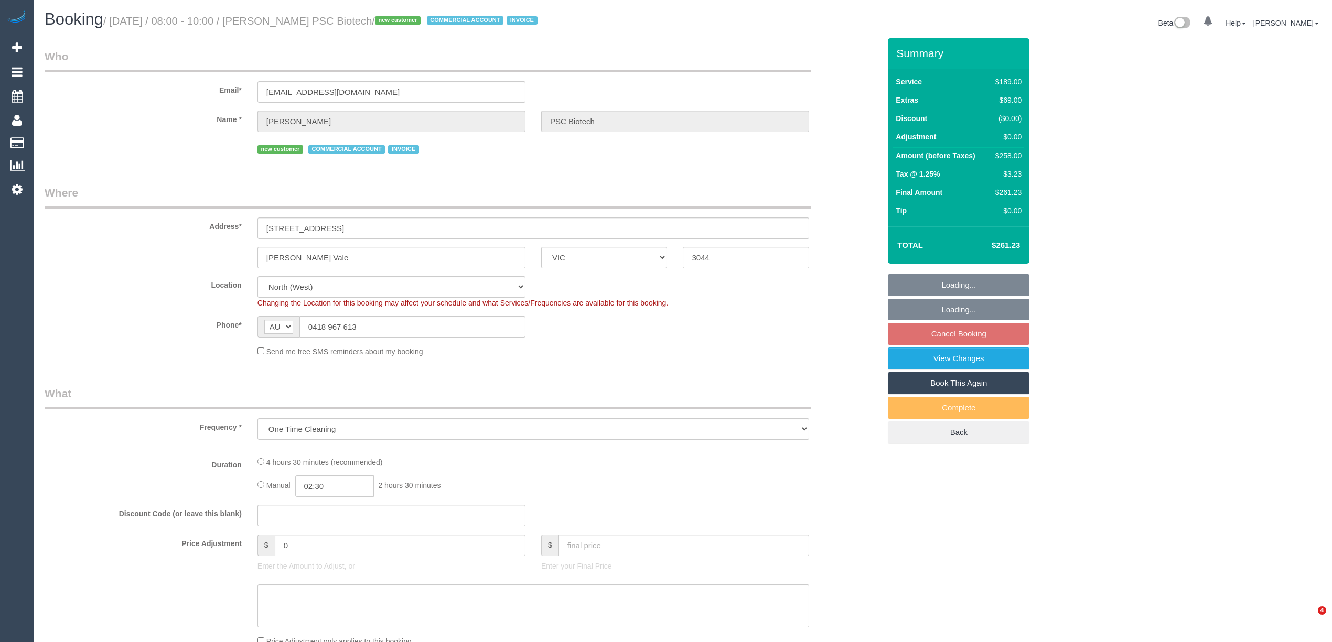
select select "object:821"
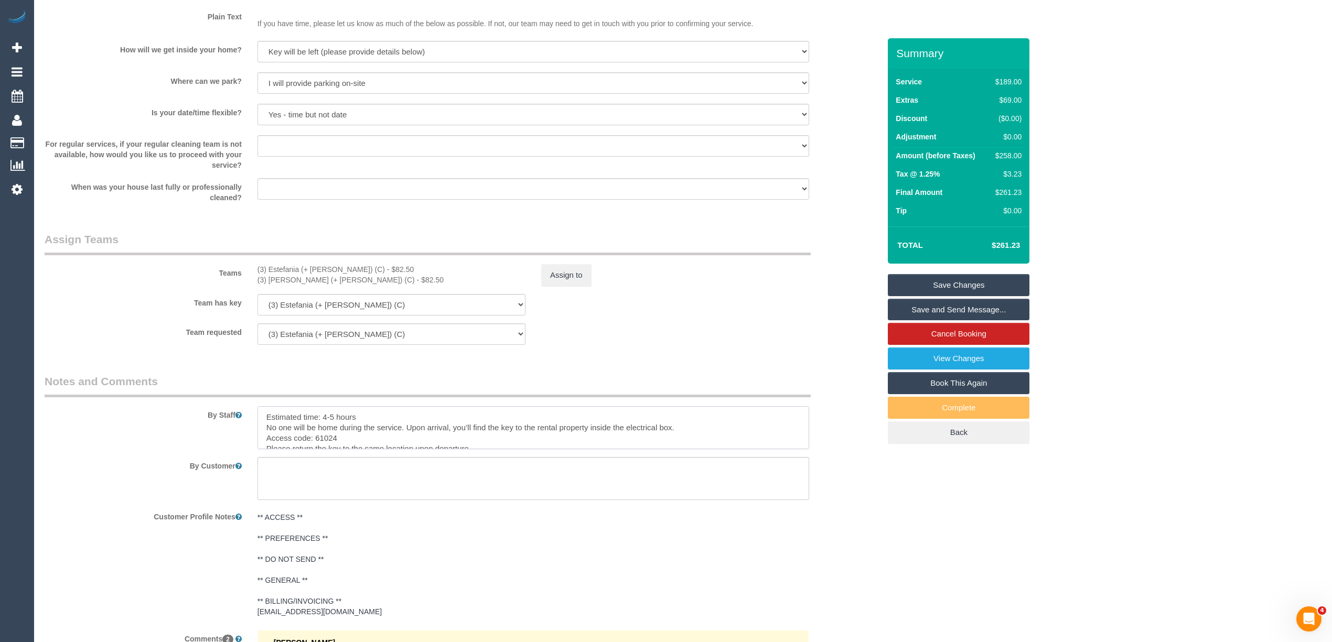
scroll to position [10, 0]
click at [332, 474] on textarea at bounding box center [533, 478] width 552 height 43
paste textarea "when drying-please use the washer's air dry cycle to dry the linens. If it's st…"
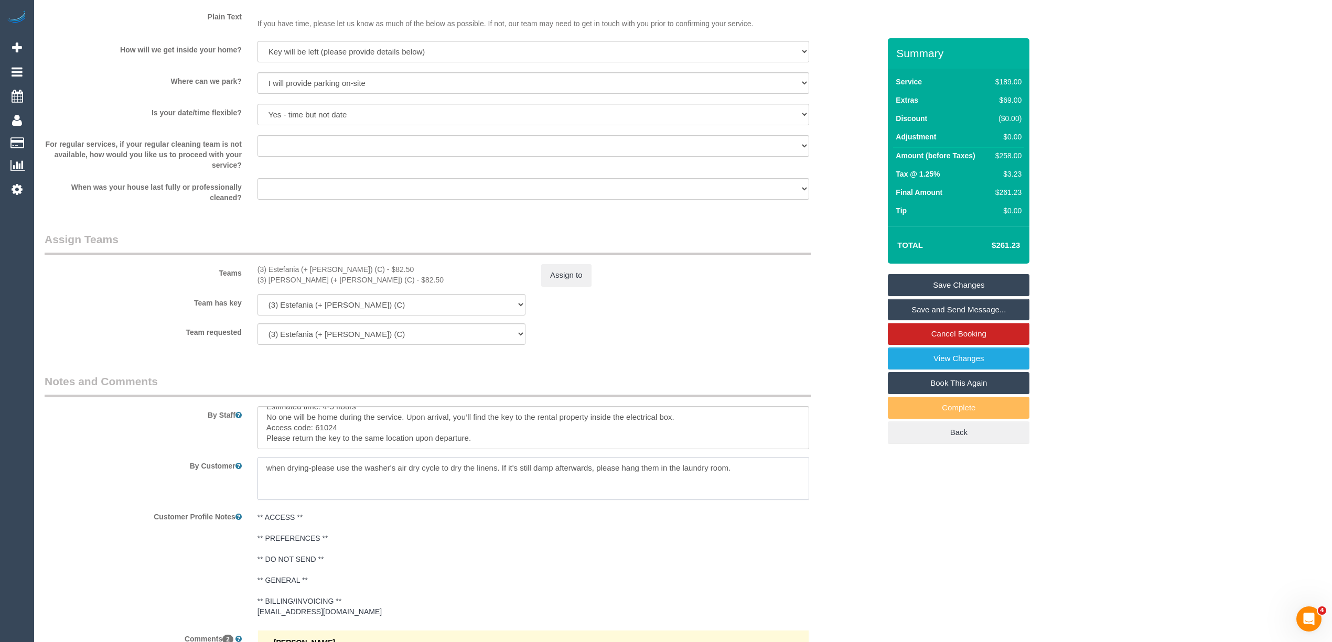
type textarea "when drying-please use the washer's air dry cycle to dry the linens. If it's st…"
click at [970, 282] on link "Save Changes" at bounding box center [959, 285] width 142 height 22
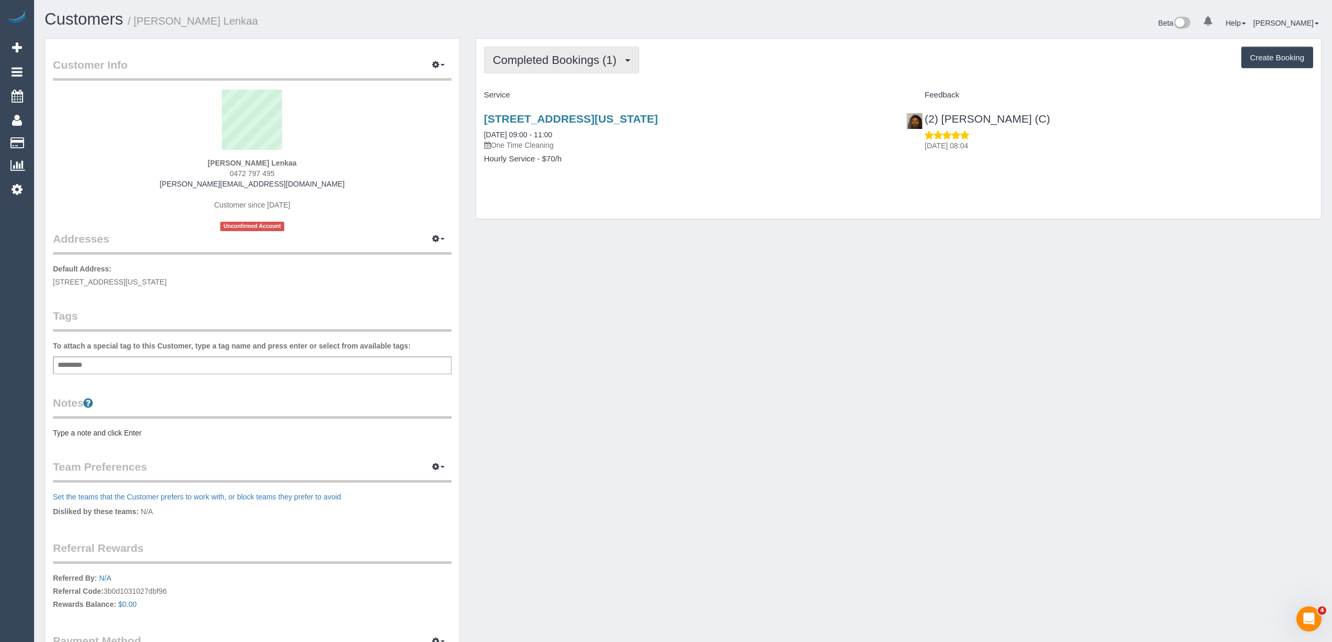
click at [539, 60] on span "Completed Bookings (1)" at bounding box center [557, 59] width 129 height 13
click at [732, 64] on div "Completed Bookings (1) Completed Bookings (1) Upcoming Bookings (0) Cancelled B…" at bounding box center [898, 60] width 829 height 27
click at [1263, 65] on button "Create Booking" at bounding box center [1277, 58] width 72 height 22
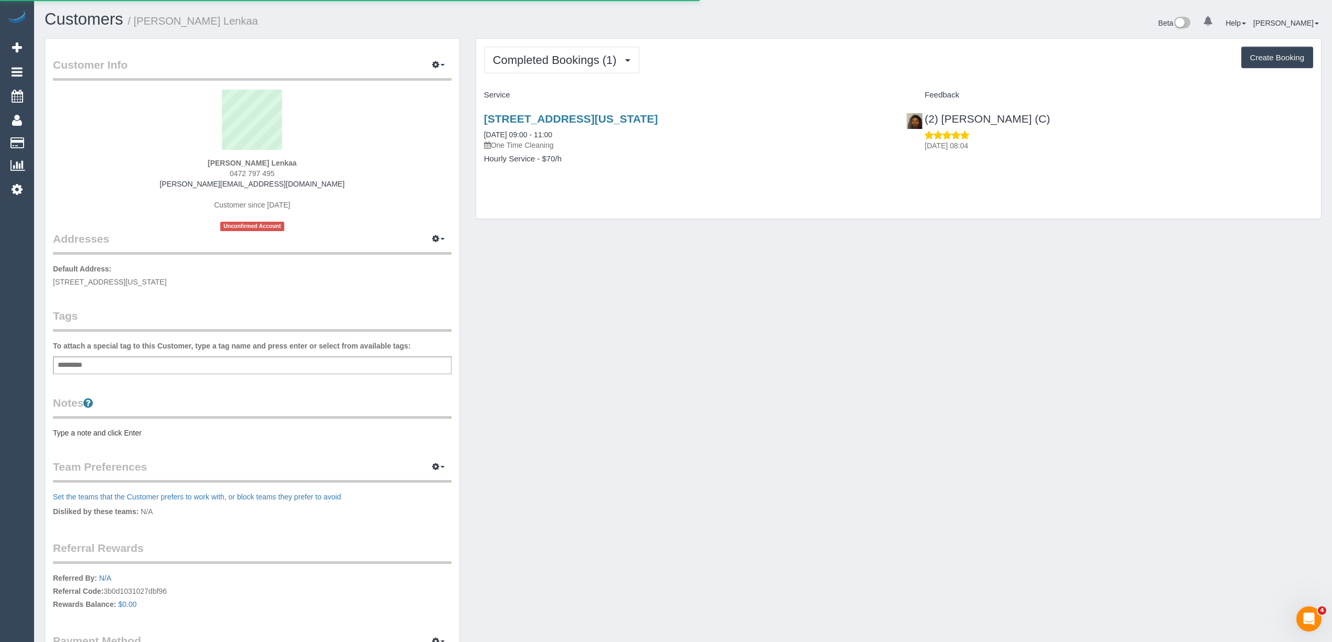
select select "VIC"
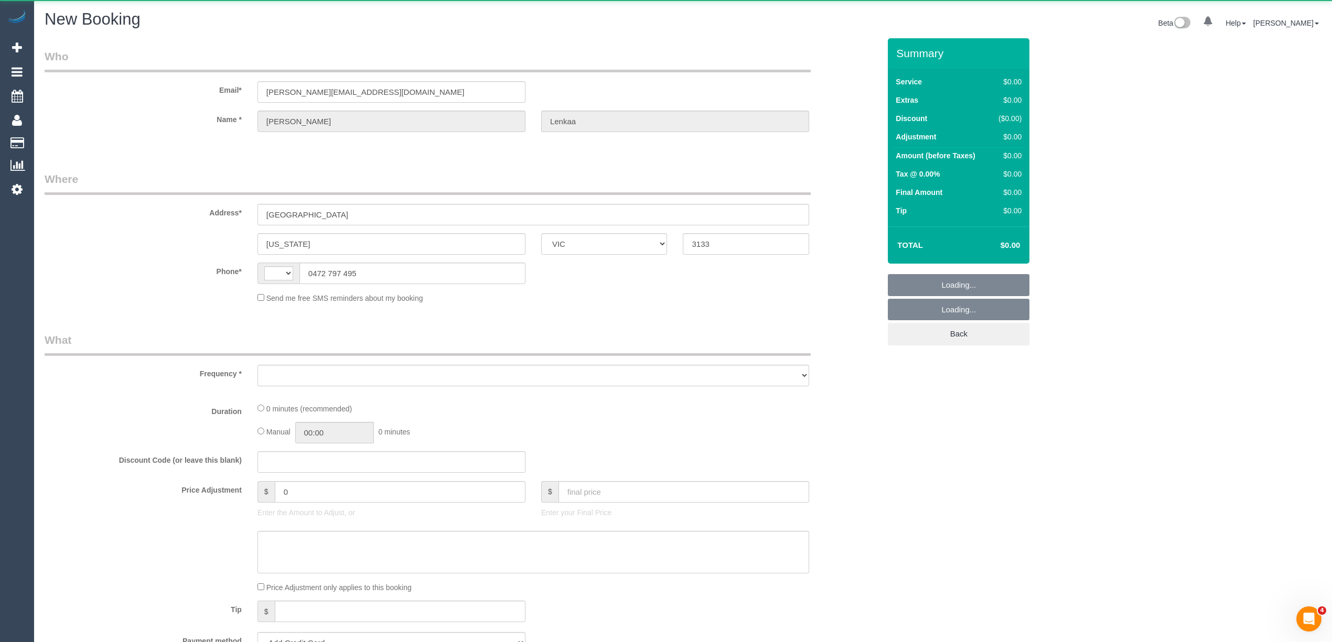
select select "string:AU"
select select "object:831"
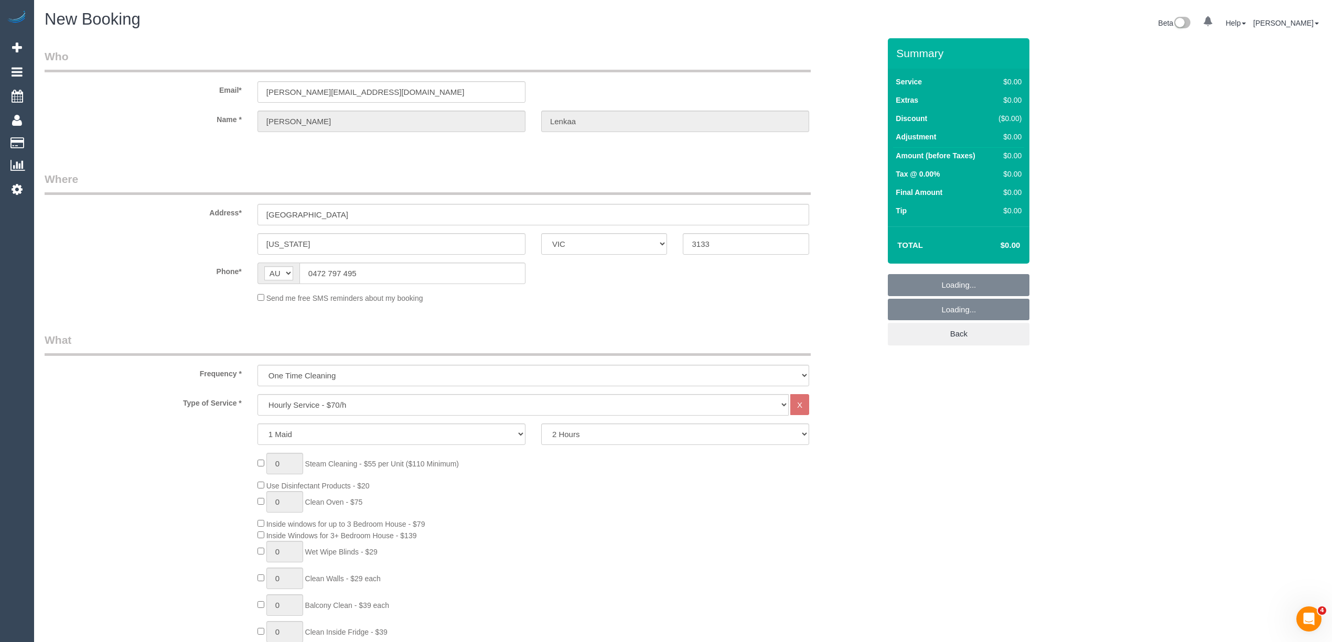
select select "string:stripe-pm_1RoZo62GScqysDRVSKwJHG33"
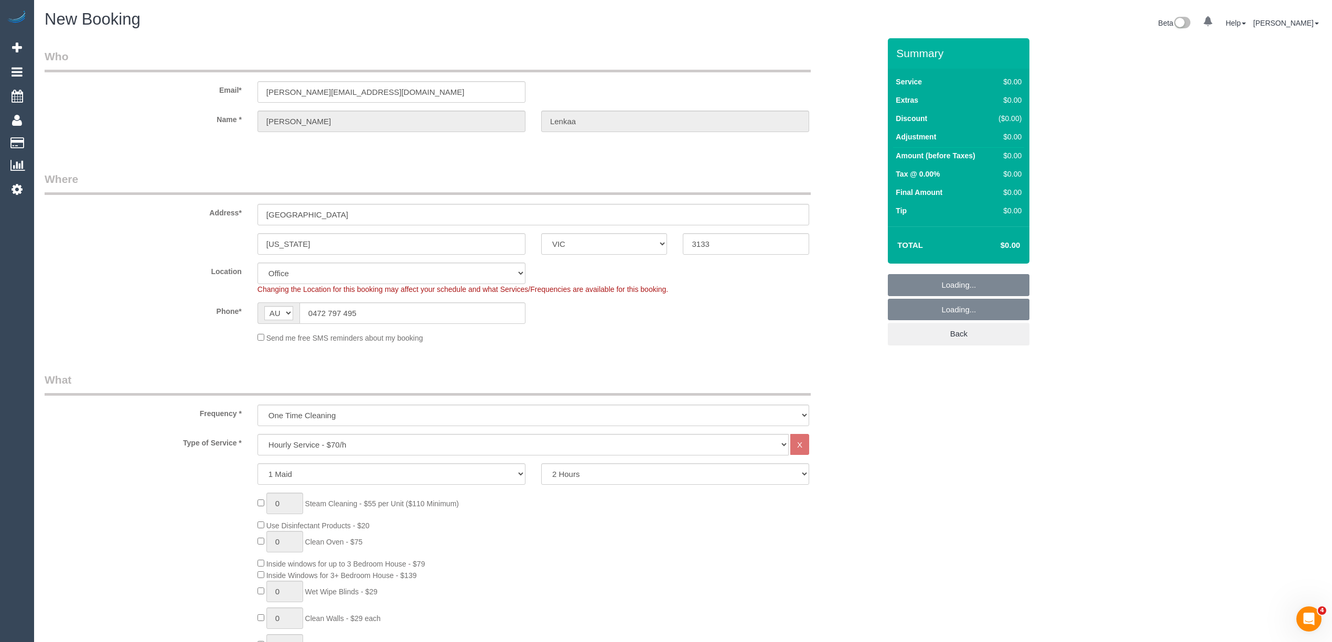
select select "object:2318"
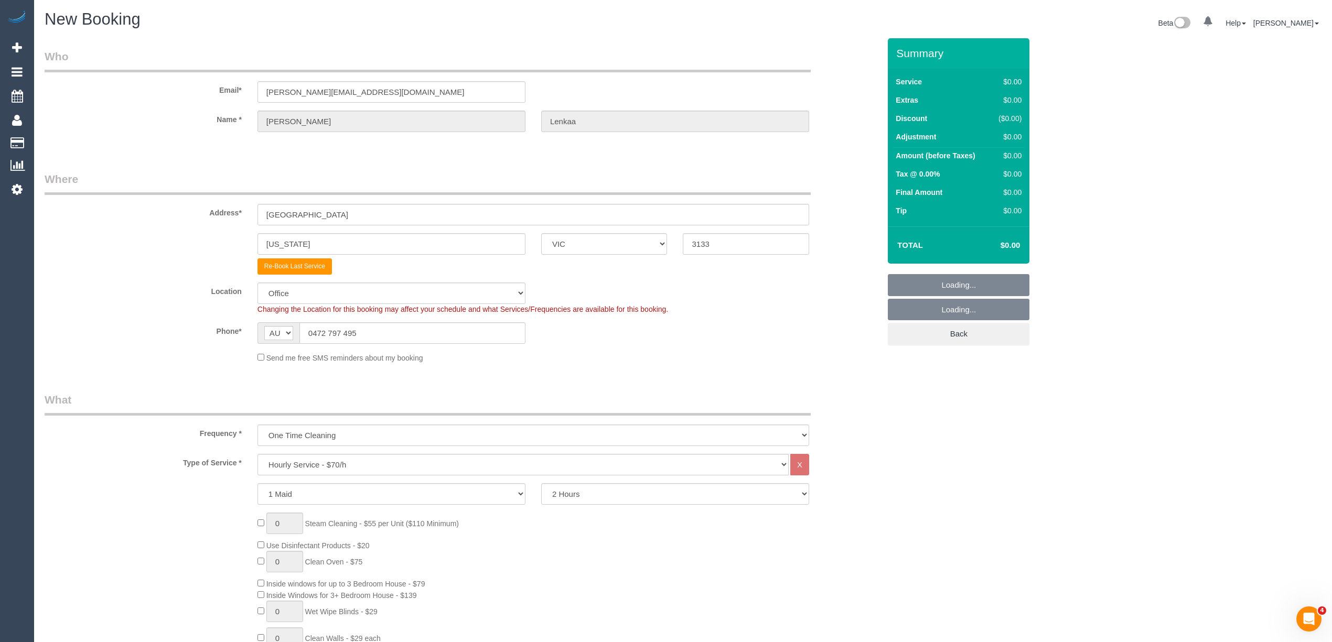
select select "57"
select select "object:2328"
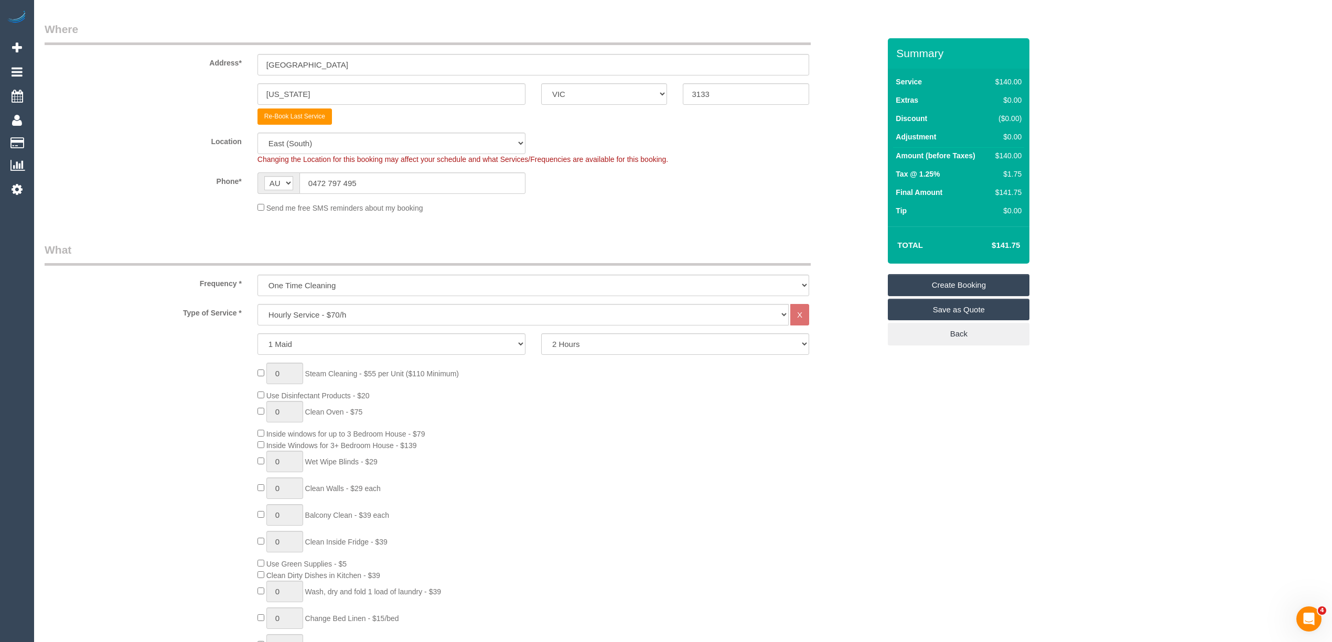
scroll to position [233, 0]
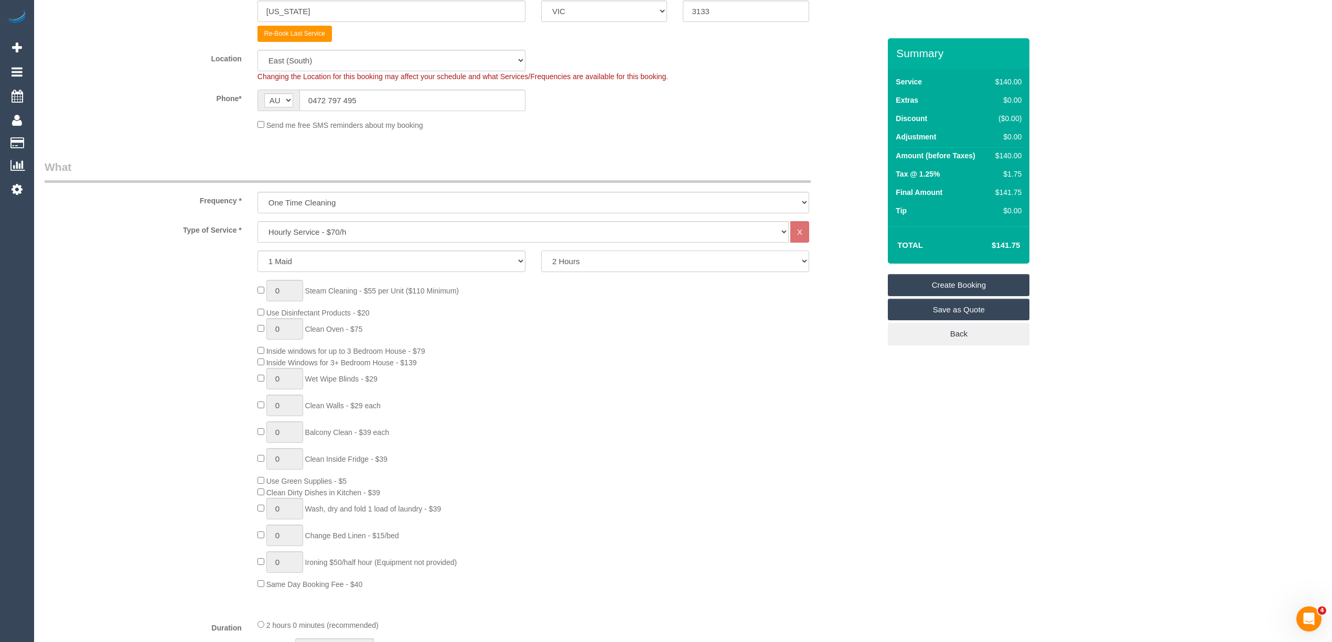
click at [573, 252] on select "2 Hours 2.5 Hours 3 Hours 3.5 Hours 4 Hours 4.5 Hours 5 Hours 5.5 Hours 6 Hours…" at bounding box center [675, 261] width 268 height 21
select select "240"
click at [541, 251] on select "2 Hours 2.5 Hours 3 Hours 3.5 Hours 4 Hours 4.5 Hours 5 Hours 5.5 Hours 6 Hours…" at bounding box center [675, 261] width 268 height 21
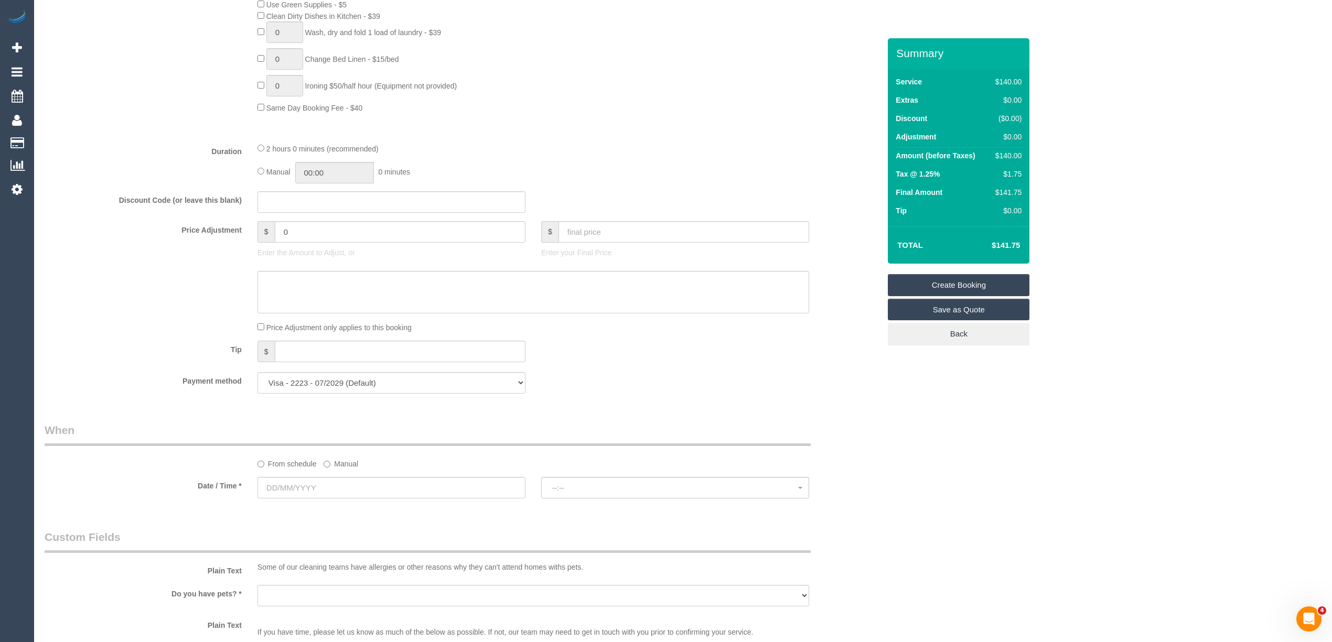
scroll to position [816, 0]
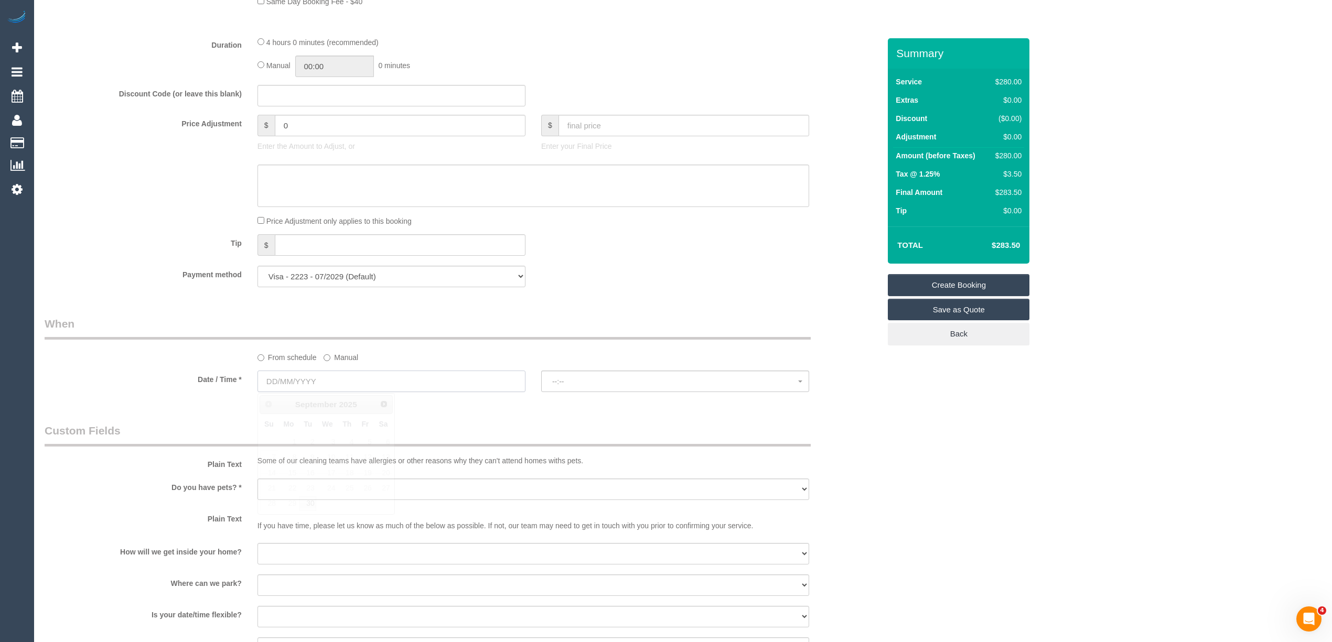
click at [286, 377] on input "text" at bounding box center [391, 381] width 268 height 21
click at [305, 504] on link "30" at bounding box center [307, 504] width 17 height 14
type input "30/09/2025"
click at [569, 388] on button "--:--" at bounding box center [675, 381] width 268 height 21
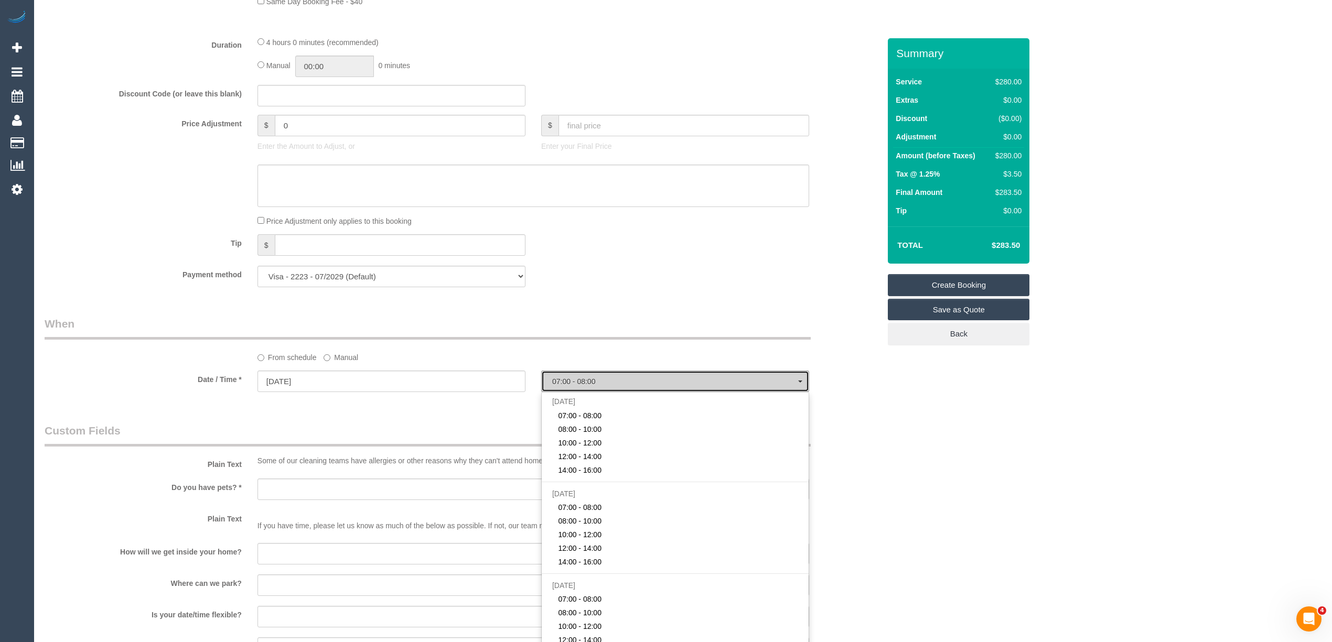
click at [569, 388] on button "07:00 - 08:00" at bounding box center [675, 381] width 268 height 21
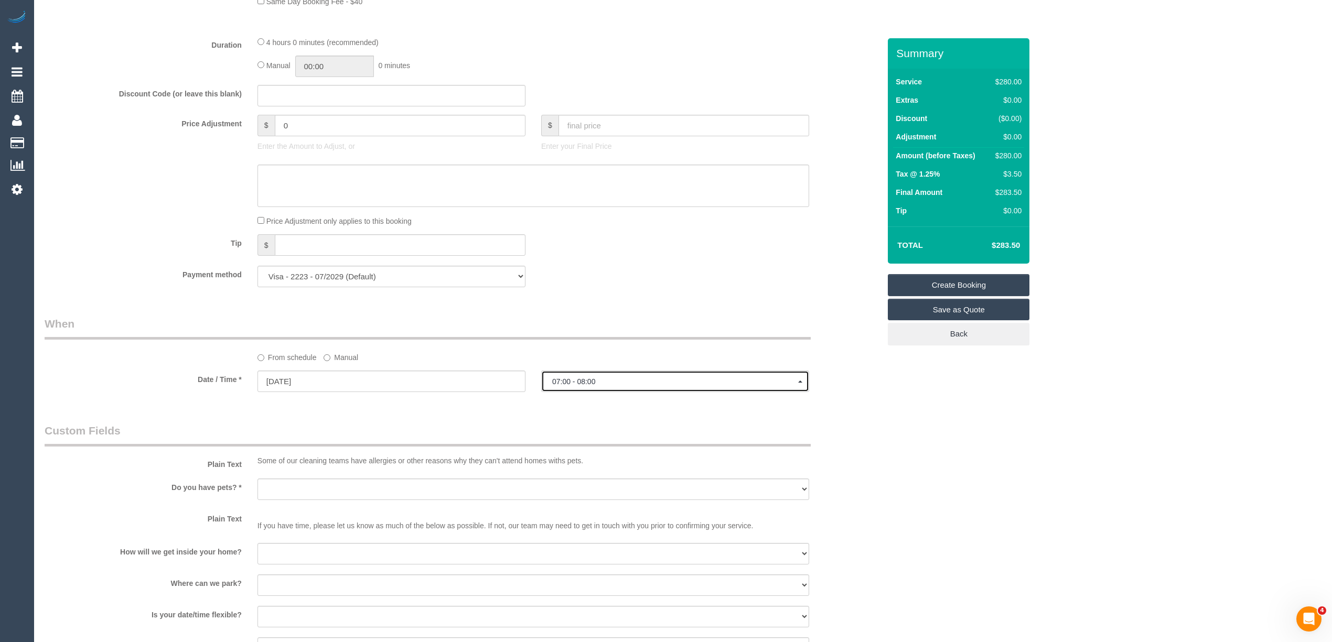
click at [580, 378] on button "07:00 - 08:00" at bounding box center [675, 381] width 268 height 21
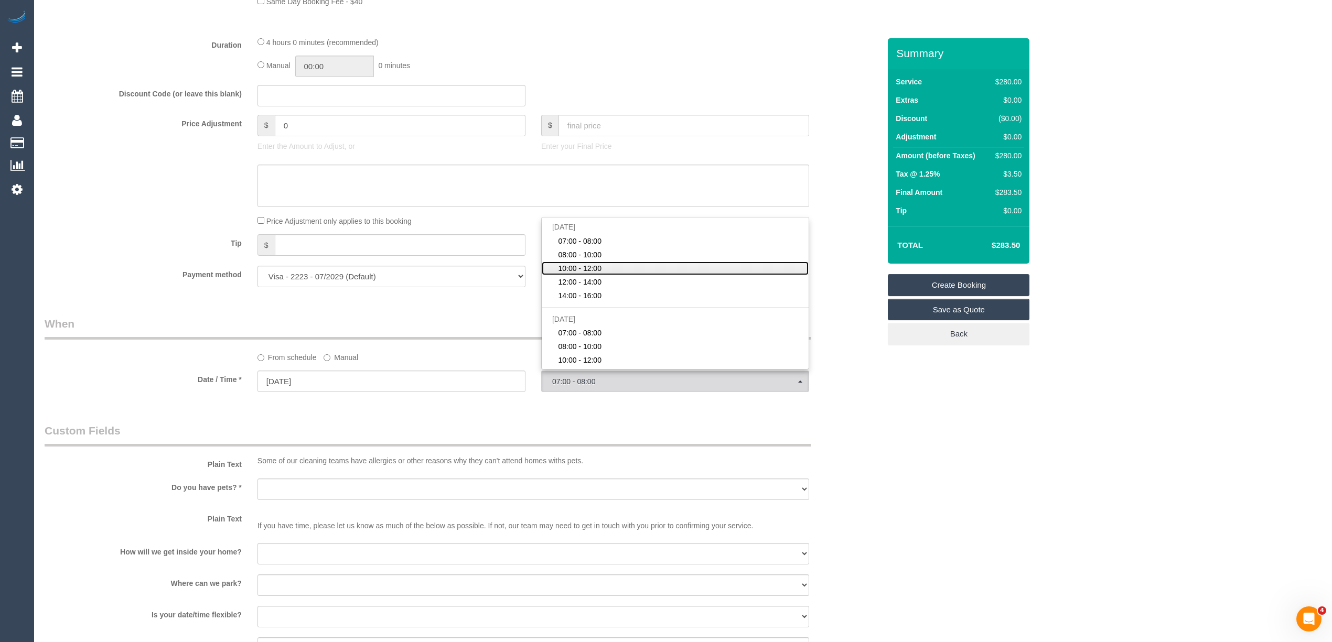
click at [621, 270] on link "10:00 - 12:00" at bounding box center [675, 269] width 267 height 14
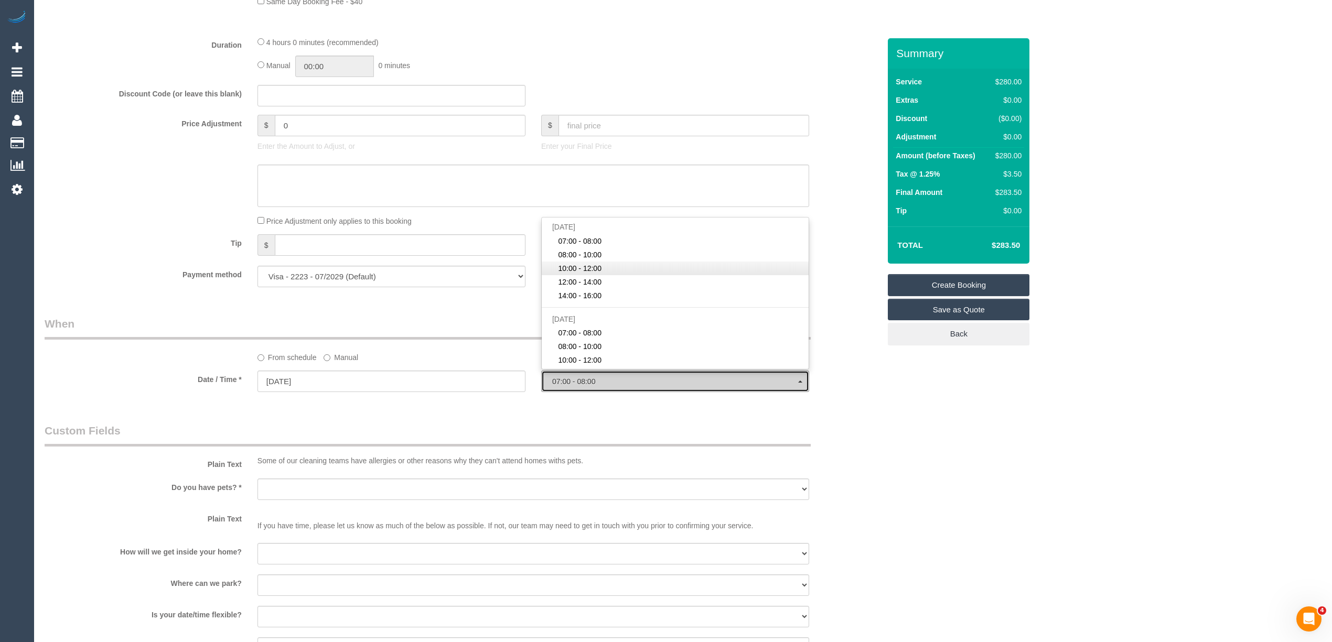
select select "spot3"
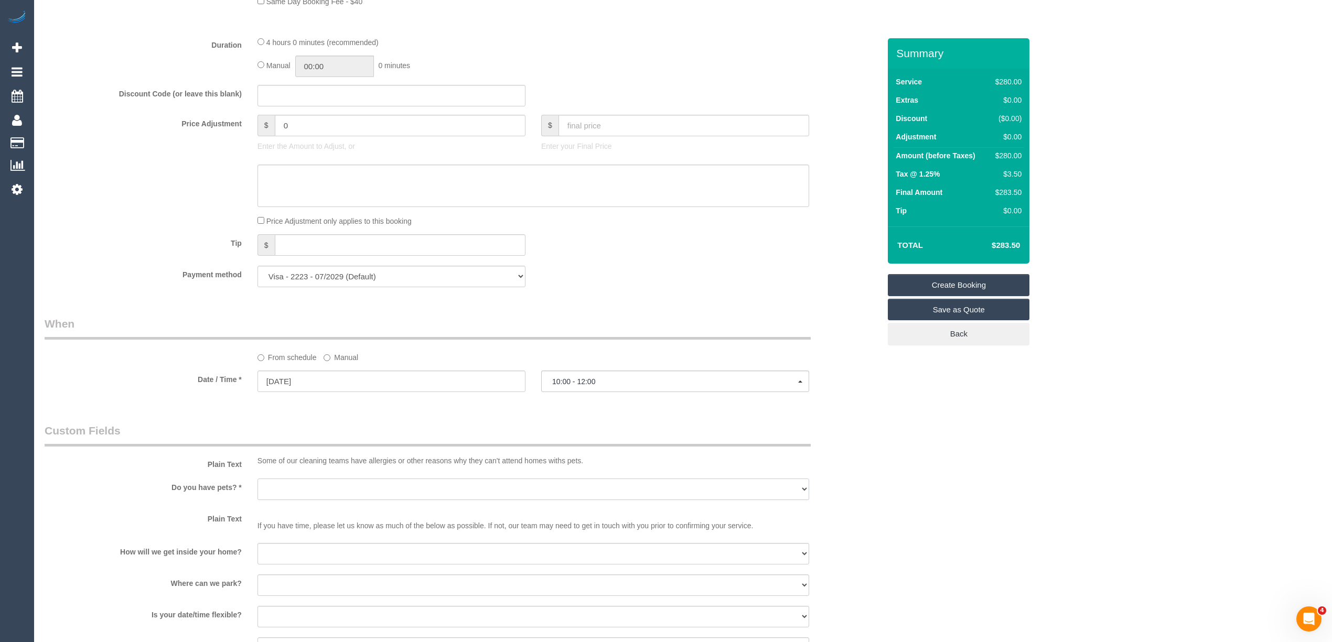
click at [289, 490] on select "Yes - Cats Yes - Dogs No pets Yes - Dogs and Cats Yes - Other" at bounding box center [533, 489] width 552 height 21
select select "number:28"
click at [257, 479] on select "Yes - Cats Yes - Dogs No pets Yes - Dogs and Cats Yes - Other" at bounding box center [533, 489] width 552 height 21
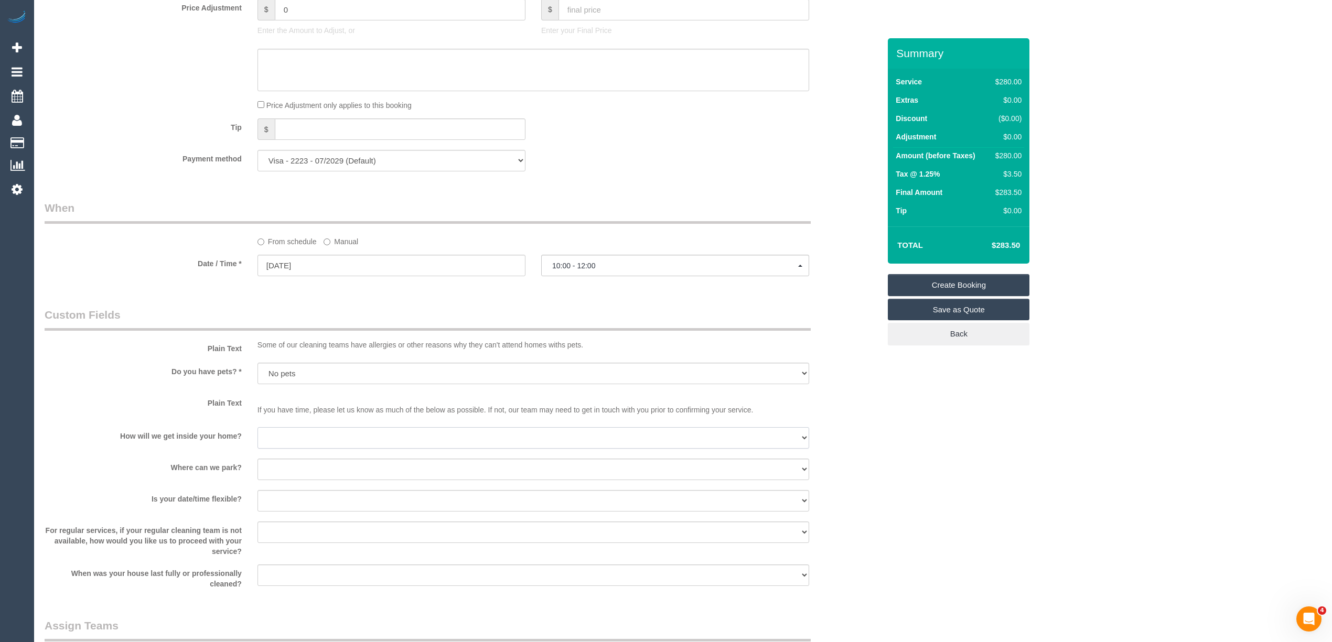
click at [284, 440] on select "I will be home Key will be left (please provide details below) Lock box/Access …" at bounding box center [533, 437] width 552 height 21
click at [282, 437] on select "I will be home Key will be left (please provide details below) Lock box/Access …" at bounding box center [533, 437] width 552 height 21
select select "number:14"
click at [257, 427] on select "I will be home Key will be left (please provide details below) Lock box/Access …" at bounding box center [533, 437] width 552 height 21
click at [292, 474] on select "I will provide parking on-site Free street parking Paid street parking (cost wi…" at bounding box center [533, 469] width 552 height 21
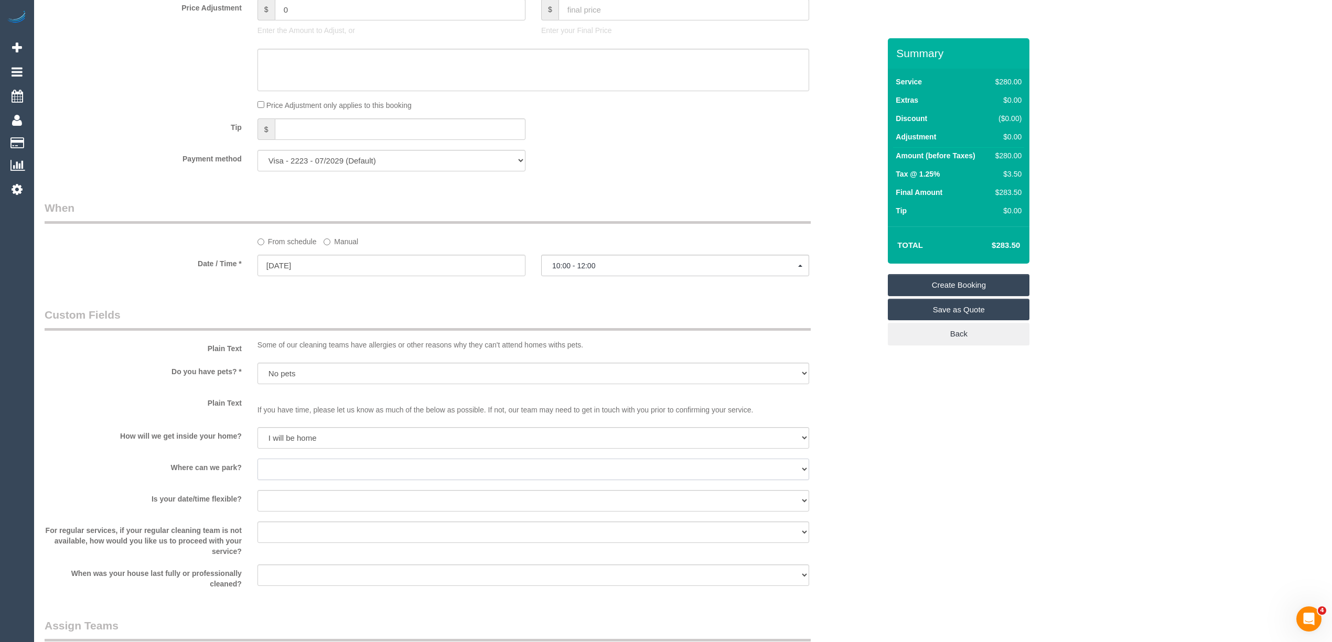
select select "number:19"
click at [257, 459] on select "I will provide parking on-site Free street parking Paid street parking (cost wi…" at bounding box center [533, 469] width 552 height 21
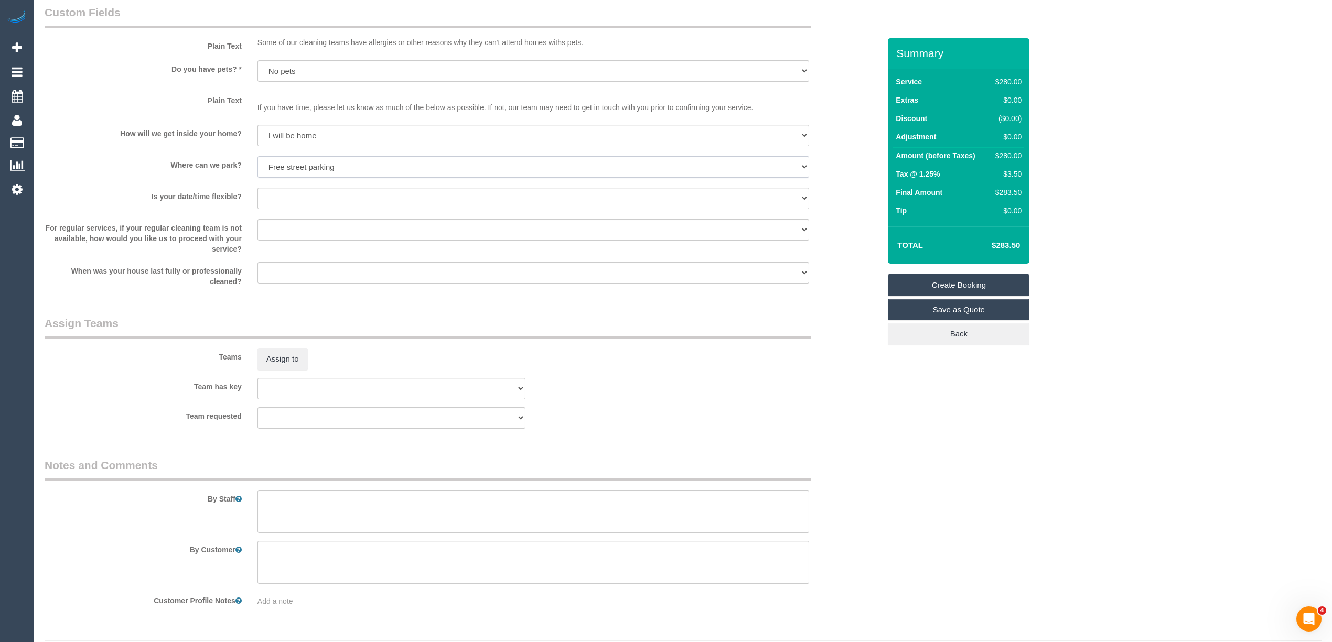
scroll to position [1264, 0]
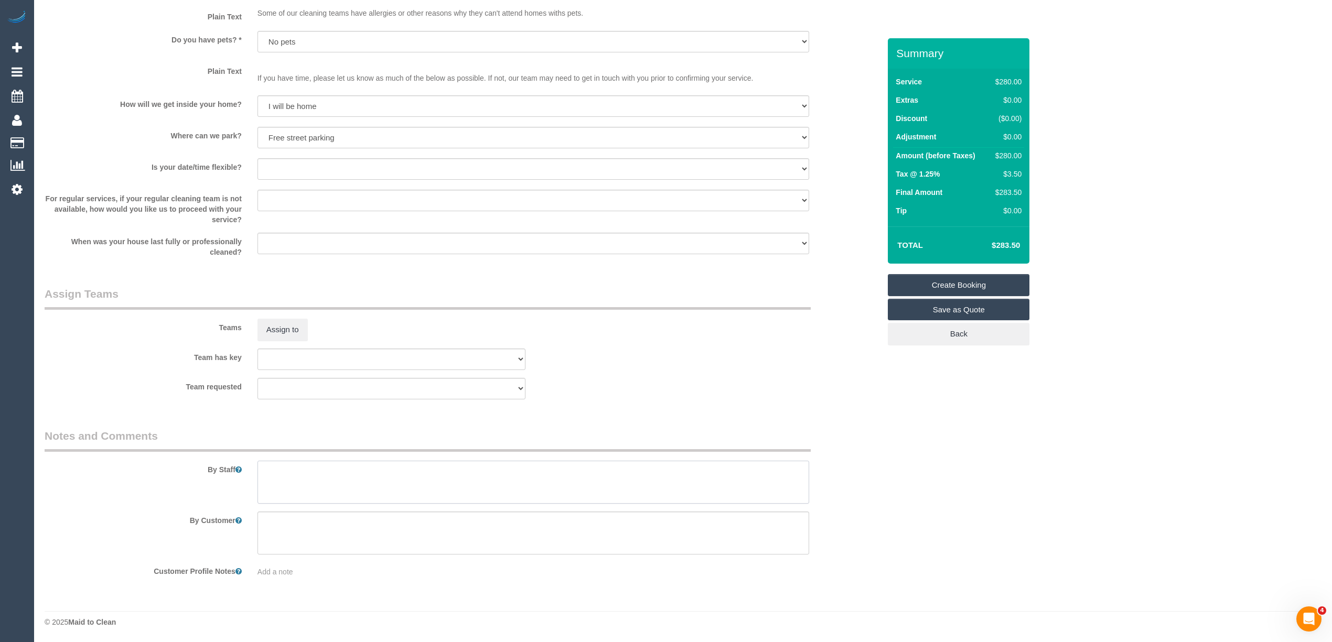
click at [296, 472] on textarea at bounding box center [533, 482] width 552 height 43
click at [482, 473] on textarea at bounding box center [533, 482] width 552 height 43
click at [475, 476] on textarea at bounding box center [533, 482] width 552 height 43
type textarea "cleaning of 2 bathrooms, toilets, kitchen including fridge. Please check with t…"
click at [277, 166] on select "Yes - date and time Yes - date but not time Yes - time but not date No - No fle…" at bounding box center [533, 168] width 552 height 21
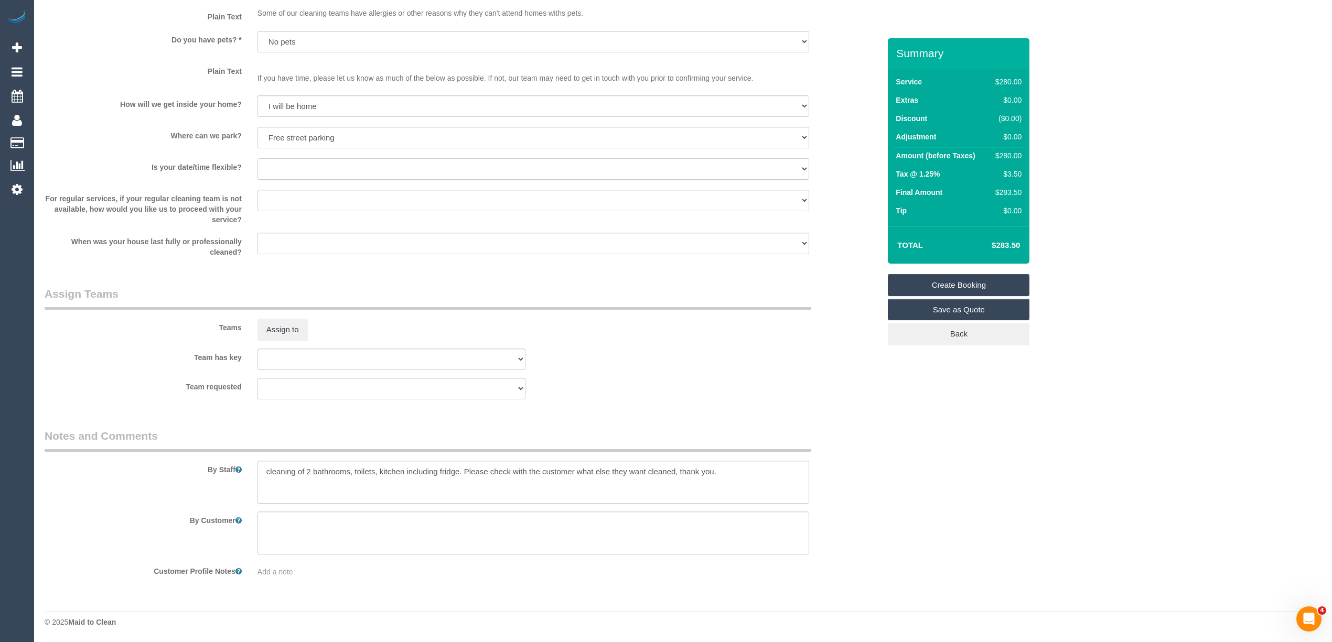
select select "number:23"
click at [257, 158] on select "Yes - date and time Yes - date but not time Yes - time but not date No - No fle…" at bounding box center [533, 168] width 552 height 21
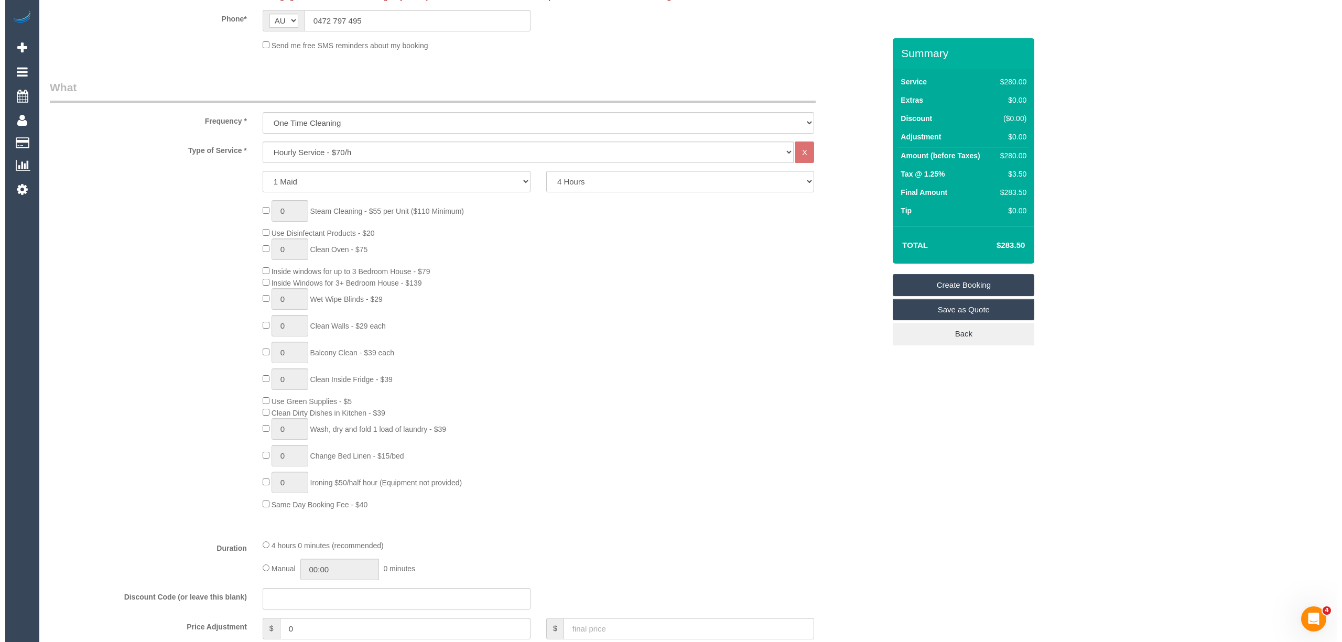
scroll to position [0, 0]
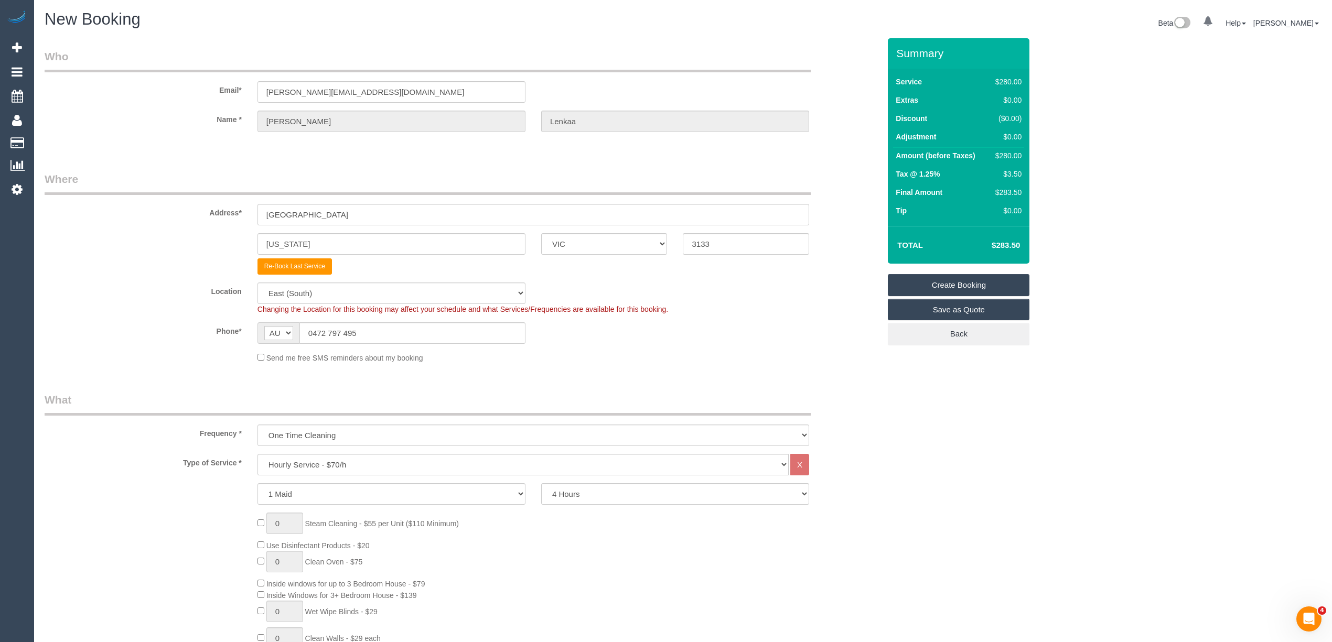
click at [972, 278] on link "Create Booking" at bounding box center [959, 285] width 142 height 22
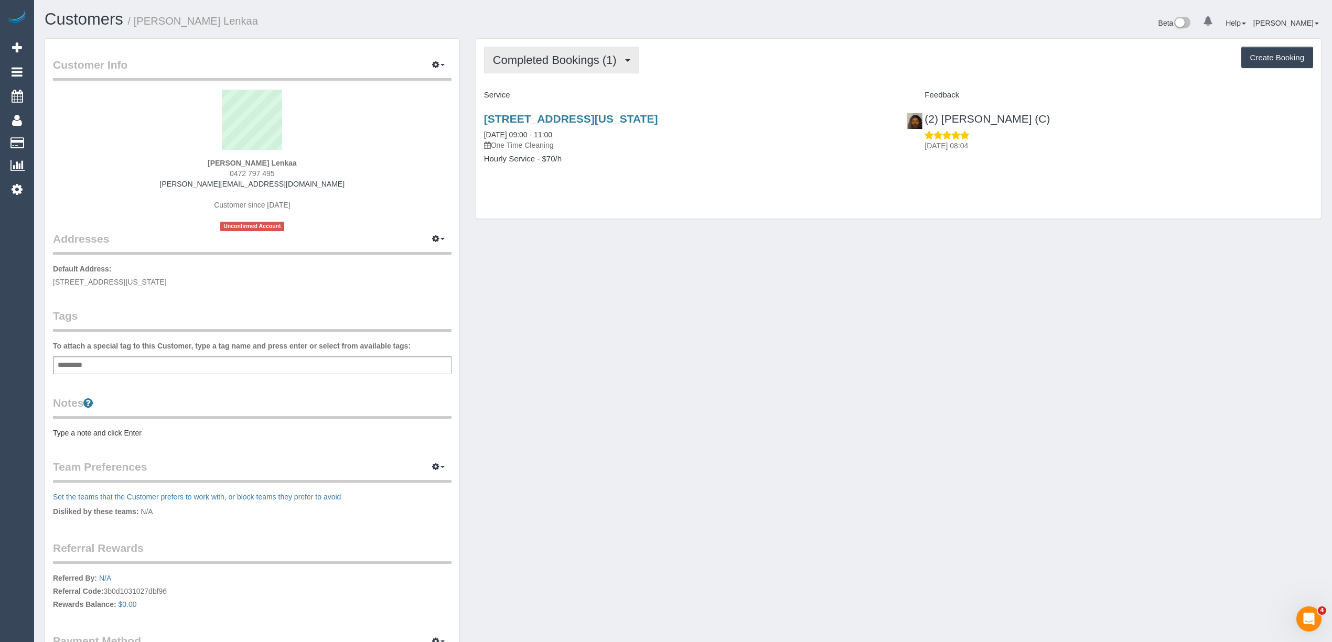
click at [531, 61] on span "Completed Bookings (1)" at bounding box center [557, 59] width 129 height 13
click at [540, 98] on link "Upcoming Bookings (0)" at bounding box center [539, 98] width 109 height 14
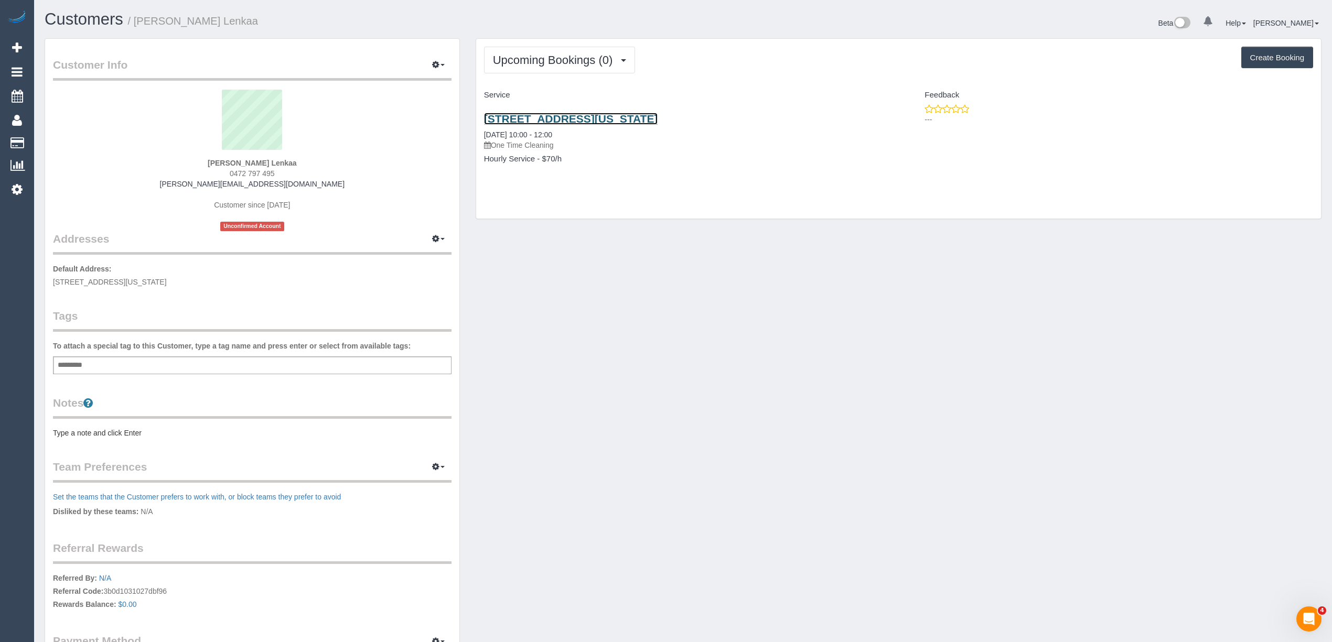
click at [583, 114] on link "[STREET_ADDRESS][US_STATE]" at bounding box center [571, 119] width 174 height 12
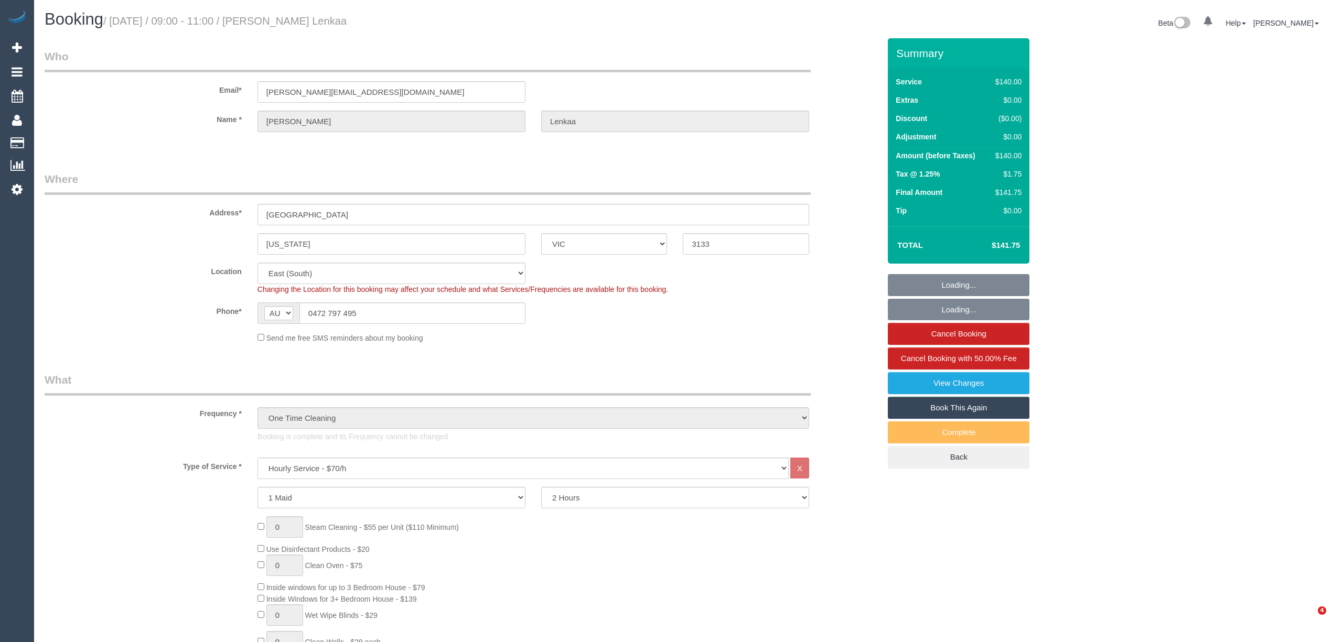
select select "VIC"
select select "number:28"
select select "number:14"
select select "number:19"
select select "number:36"
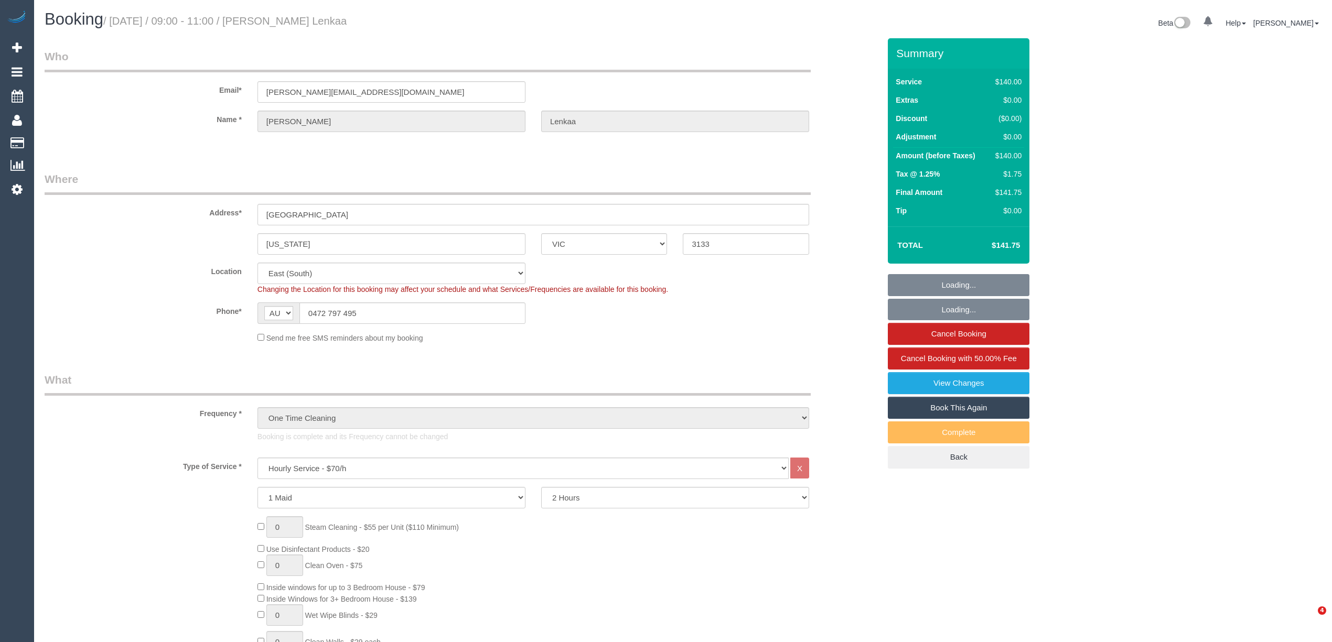
select select "object:1378"
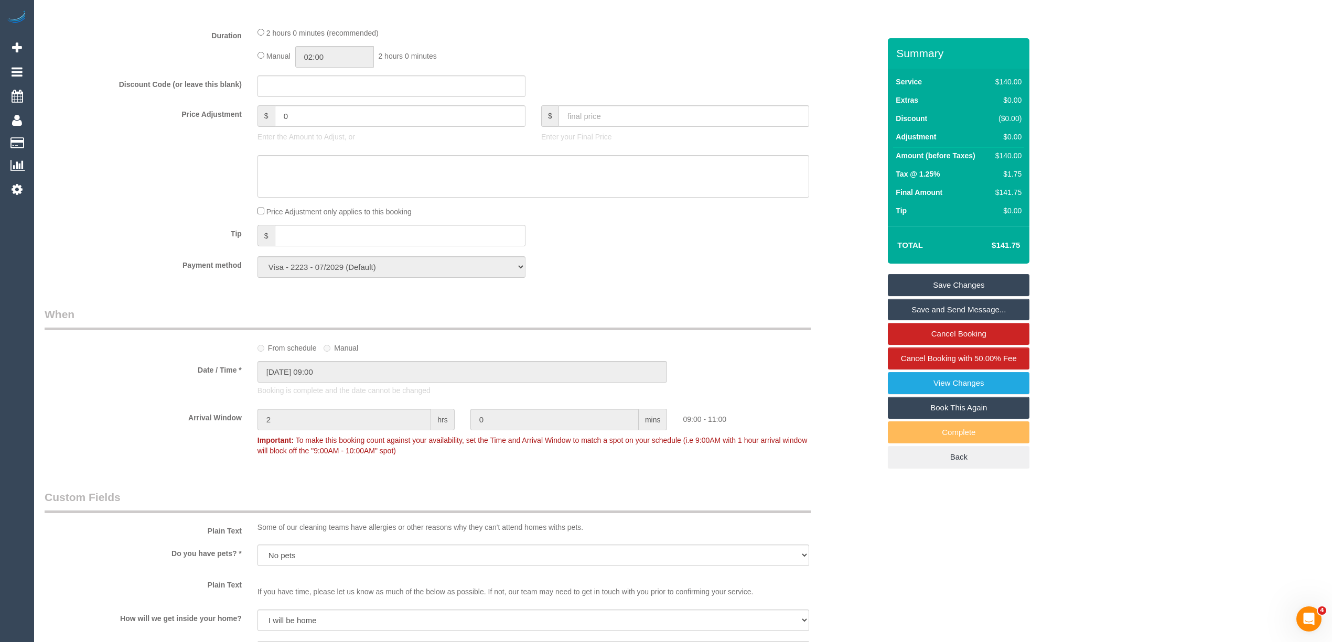
scroll to position [932, 0]
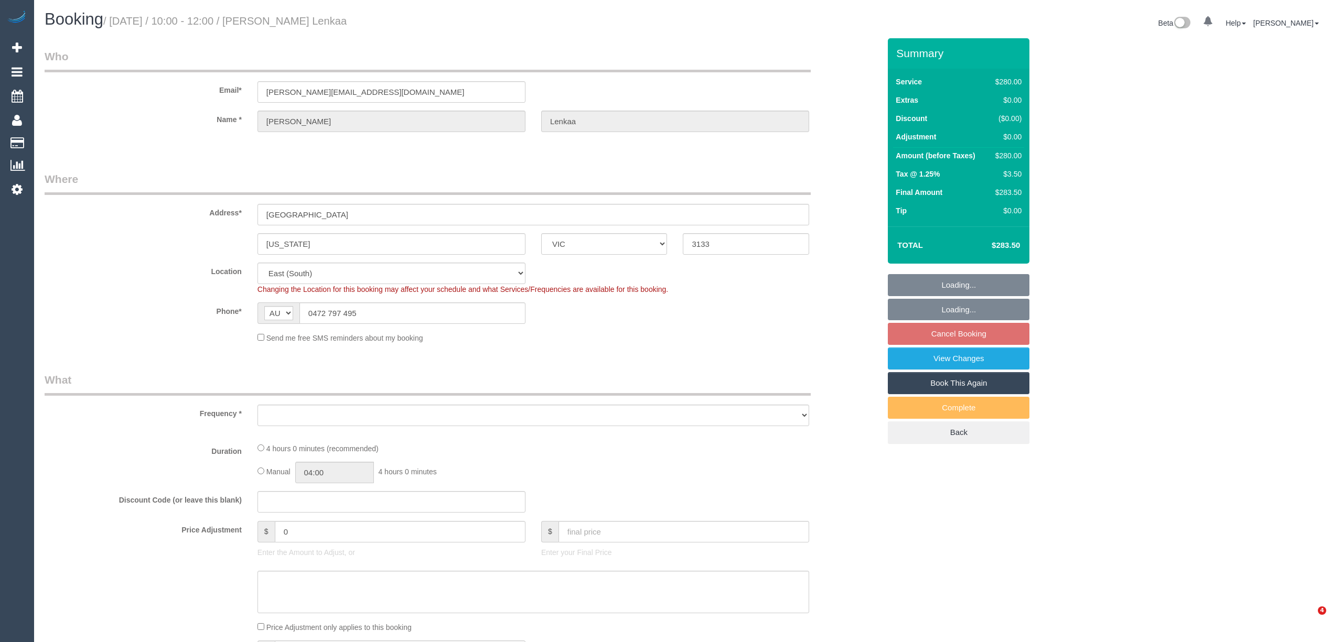
select select "VIC"
select select "number:28"
select select "number:14"
select select "number:19"
select select "number:23"
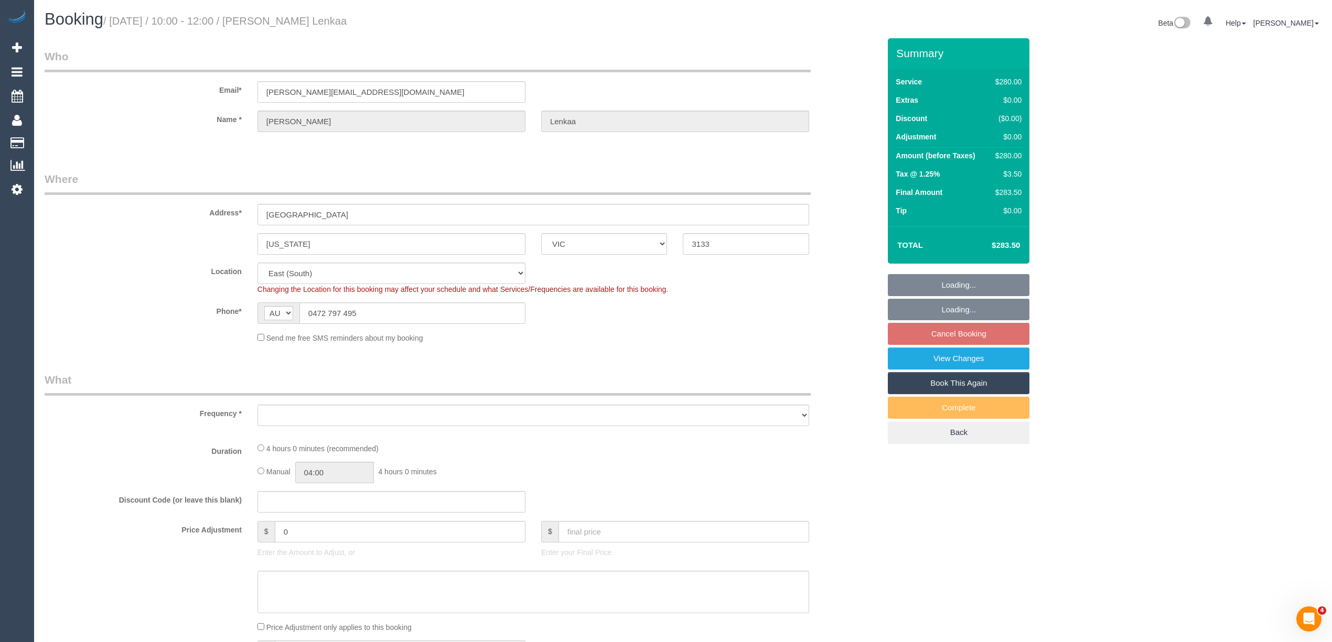
select select "object:1290"
select select "string:stripe-pm_1RoZo62GScqysDRVSKwJHG33"
select select "240"
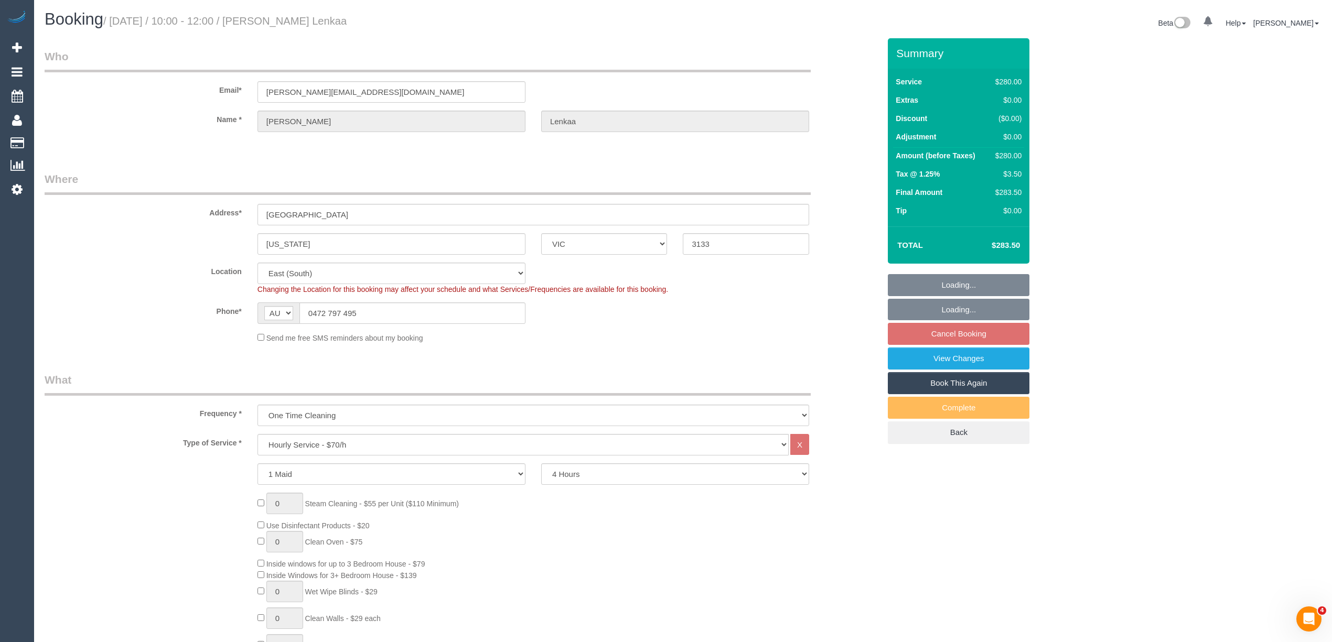
select select "spot3"
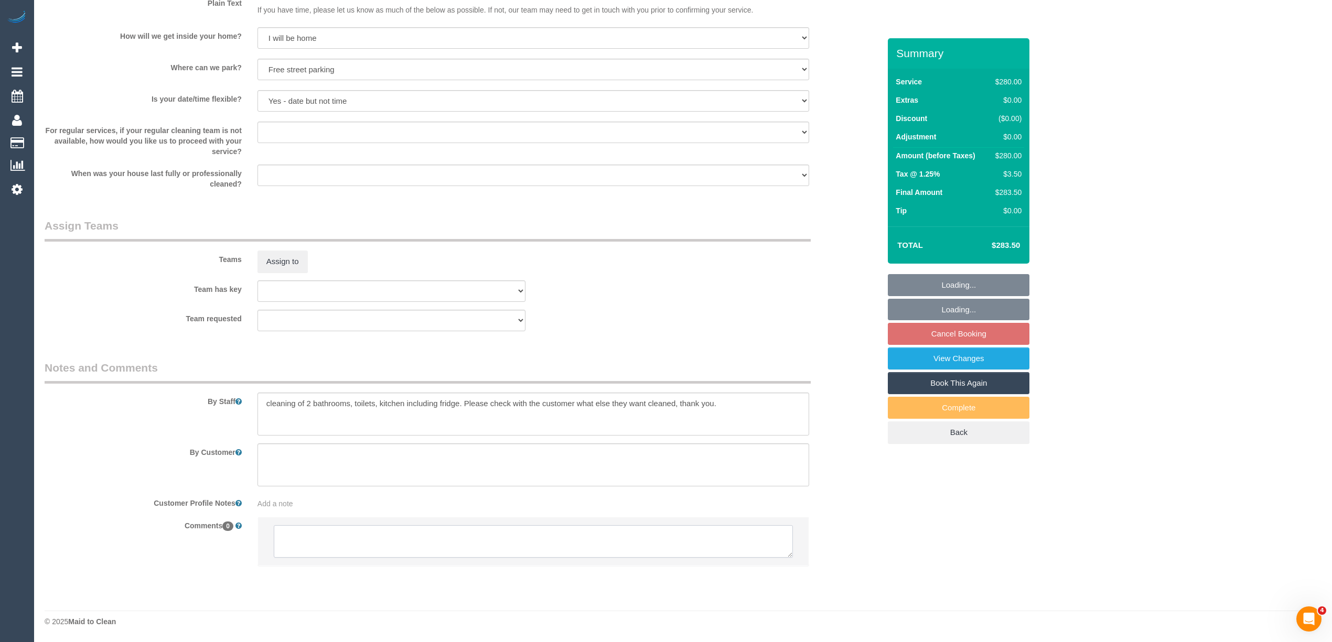
click at [324, 543] on textarea at bounding box center [533, 541] width 519 height 33
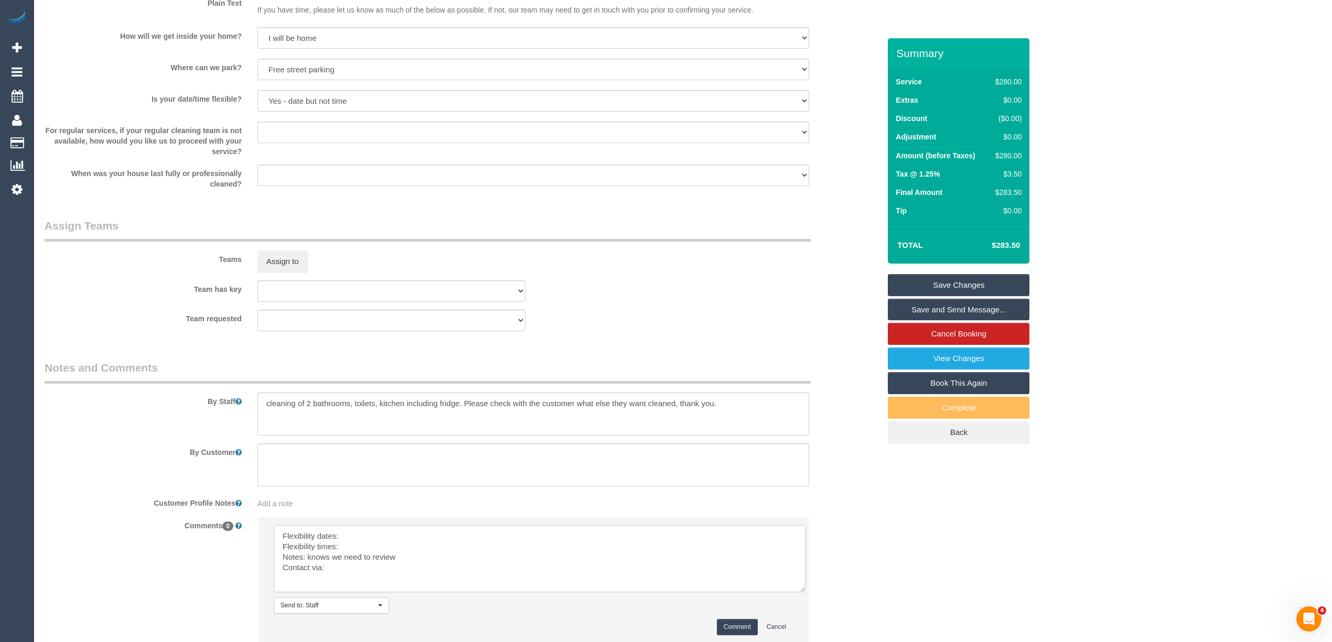
drag, startPoint x: 783, startPoint y: 555, endPoint x: 796, endPoint y: 589, distance: 36.8
click at [796, 589] on textarea at bounding box center [540, 558] width 532 height 67
click at [394, 531] on textarea at bounding box center [540, 558] width 532 height 67
click at [385, 548] on textarea at bounding box center [540, 558] width 532 height 67
click at [378, 569] on textarea at bounding box center [540, 558] width 532 height 67
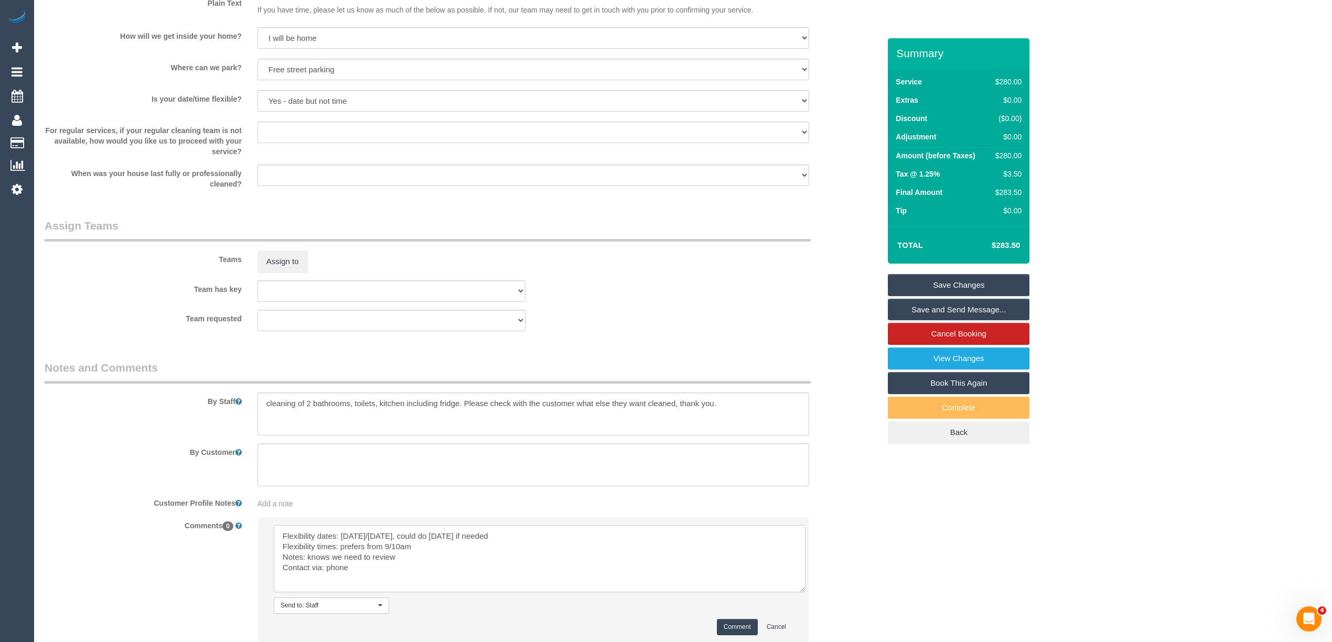
type textarea "Flexibility dates: [DATE]/[DATE], could do [DATE] if needed Flexibility times: …"
click at [738, 622] on button "Comment" at bounding box center [737, 627] width 41 height 16
click at [714, 621] on div "Comment Cancel" at bounding box center [533, 627] width 519 height 16
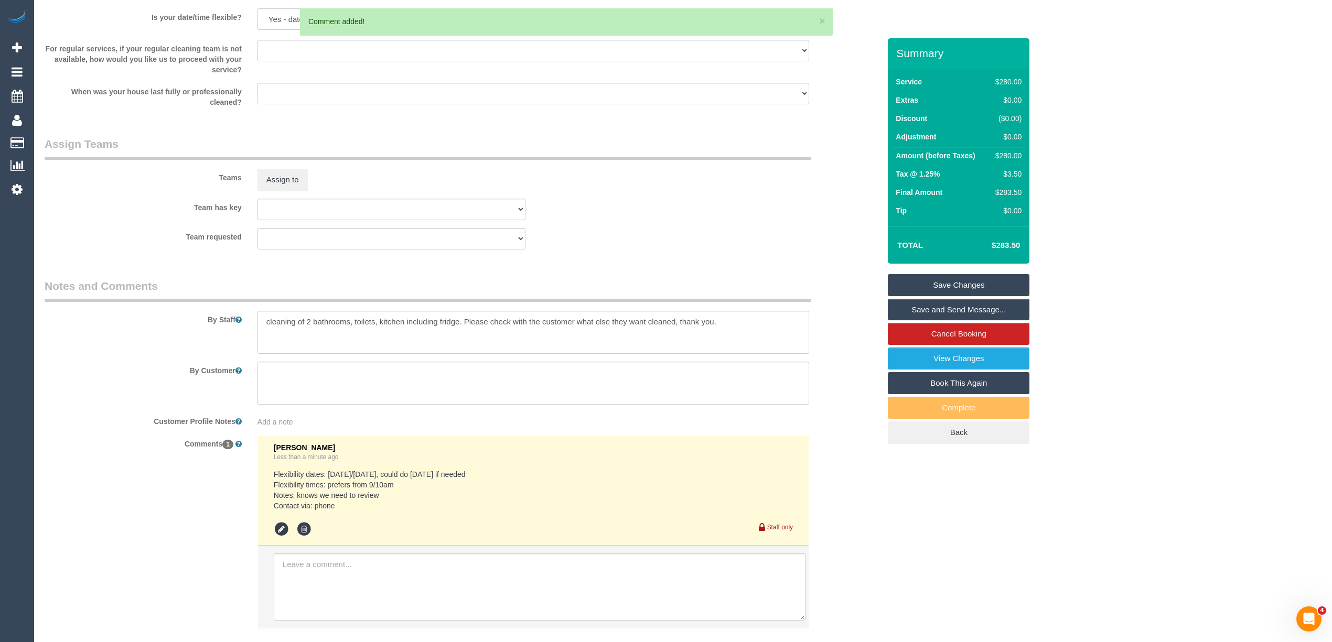
scroll to position [1458, 0]
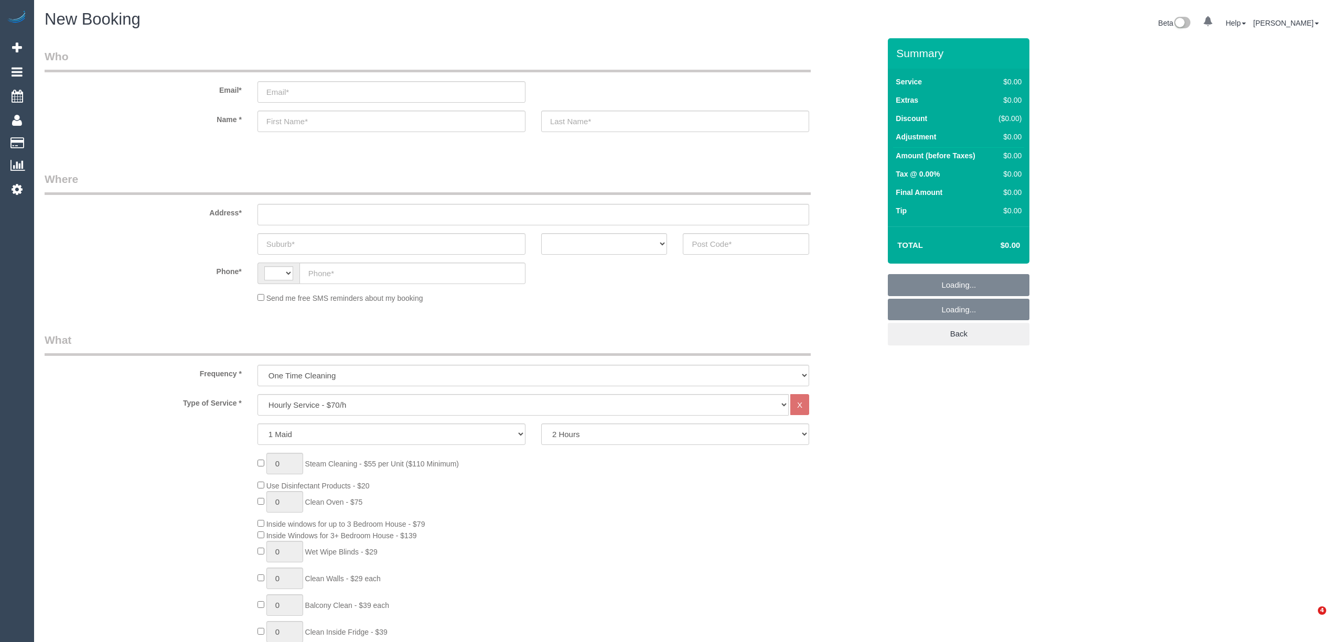
select select "string:AU"
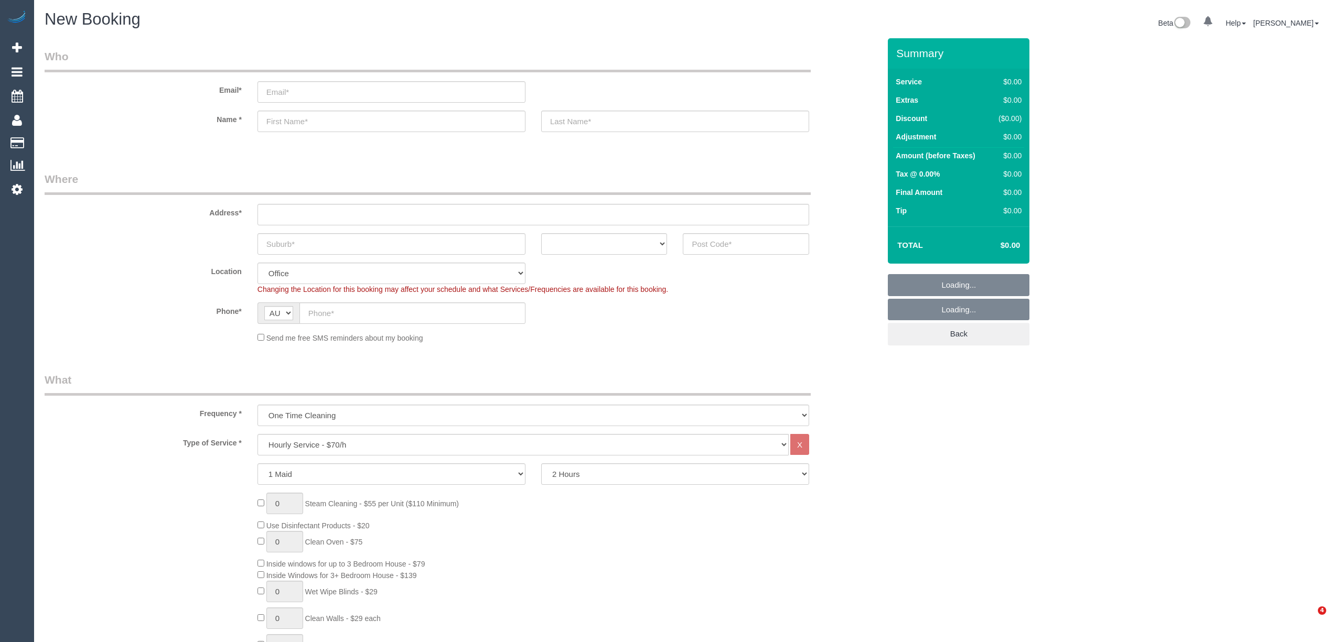
select select "object:2129"
click at [347, 437] on select "Hourly Service - $70/h Hourly Service - $65/h Hourly Service - $60/h Hourly Ser…" at bounding box center [522, 444] width 531 height 21
select select "213"
click at [257, 434] on select "Hourly Service - $70/h Hourly Service - $65/h Hourly Service - $60/h Hourly Ser…" at bounding box center [522, 444] width 531 height 21
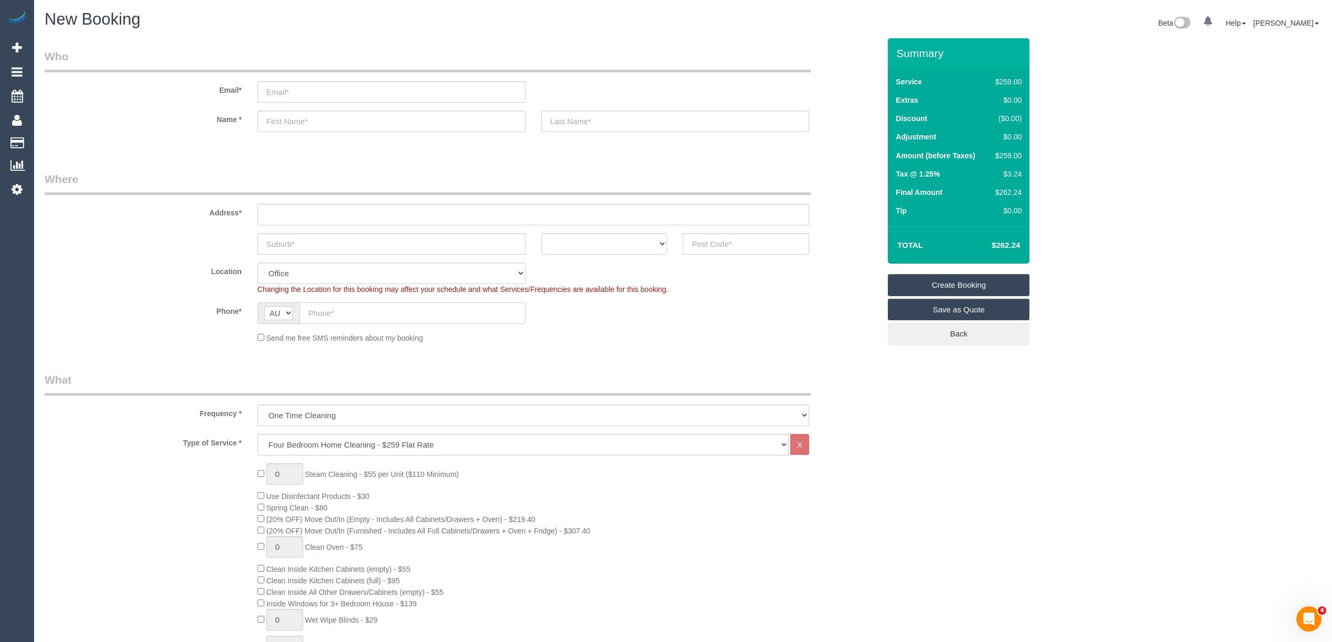
click at [320, 308] on input "text" at bounding box center [412, 313] width 226 height 21
paste input "61 475 128 127"
drag, startPoint x: 321, startPoint y: 313, endPoint x: 304, endPoint y: 311, distance: 17.4
click at [304, 311] on input "61 475 128 127" at bounding box center [412, 313] width 226 height 21
type input "0475 128 127"
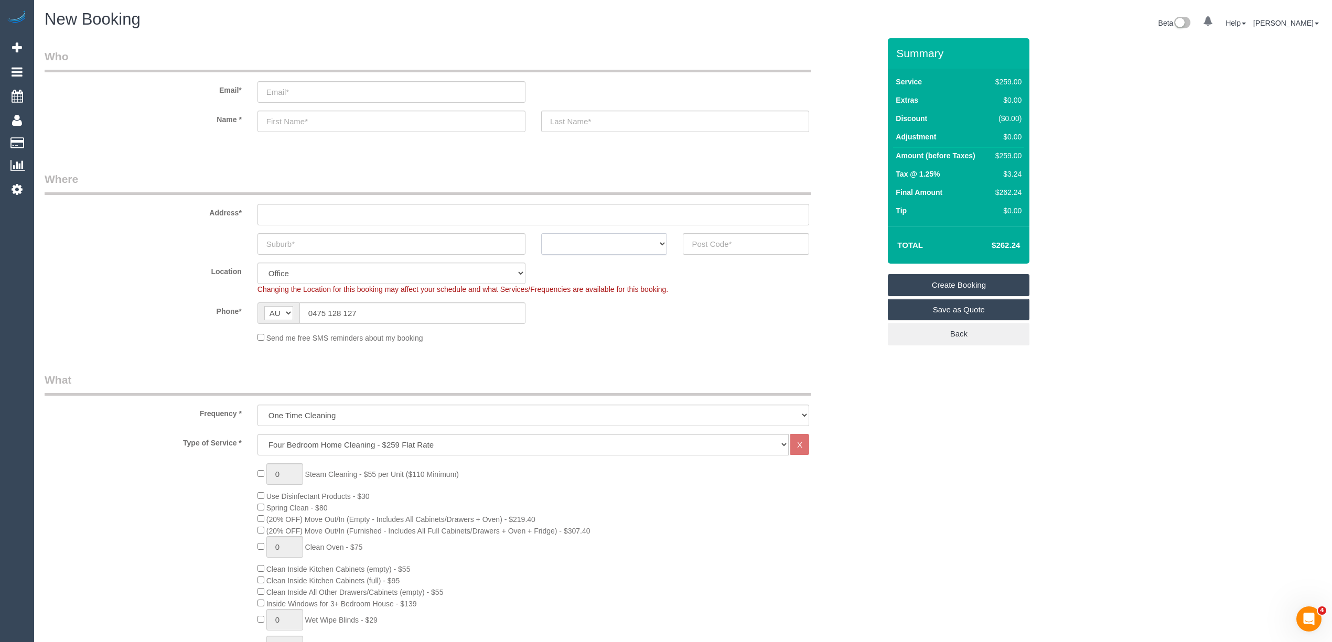
click at [593, 235] on select "ACT NSW NT QLD SA TAS VIC WA" at bounding box center [604, 243] width 126 height 21
select select "VIC"
click at [541, 233] on select "ACT NSW NT QLD SA TAS VIC WA" at bounding box center [604, 243] width 126 height 21
click at [331, 444] on select "Hourly Service - $70/h Hourly Service - $65/h Hourly Service - $60/h Hourly Ser…" at bounding box center [522, 444] width 531 height 21
click at [257, 434] on select "Hourly Service - $70/h Hourly Service - $65/h Hourly Service - $60/h Hourly Ser…" at bounding box center [522, 444] width 531 height 21
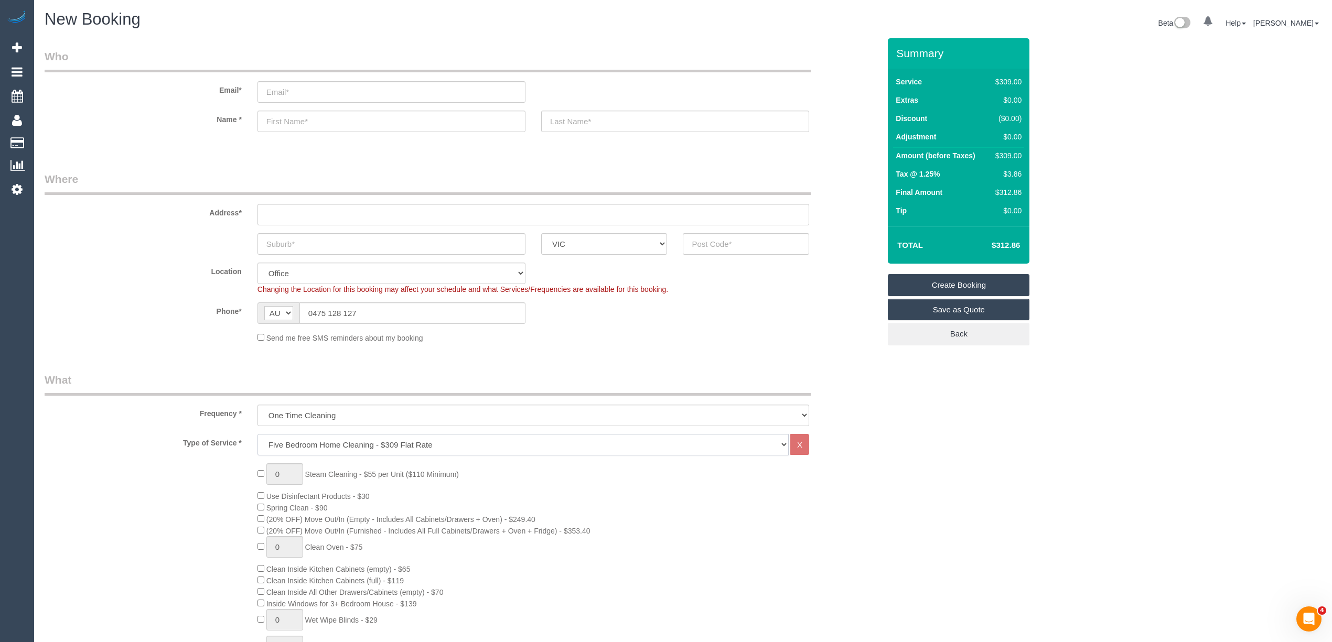
click at [286, 442] on select "Hourly Service - $70/h Hourly Service - $65/h Hourly Service - $60/h Hourly Ser…" at bounding box center [522, 444] width 531 height 21
select select "213"
click at [257, 434] on select "Hourly Service - $70/h Hourly Service - $65/h Hourly Service - $60/h Hourly Ser…" at bounding box center [522, 444] width 531 height 21
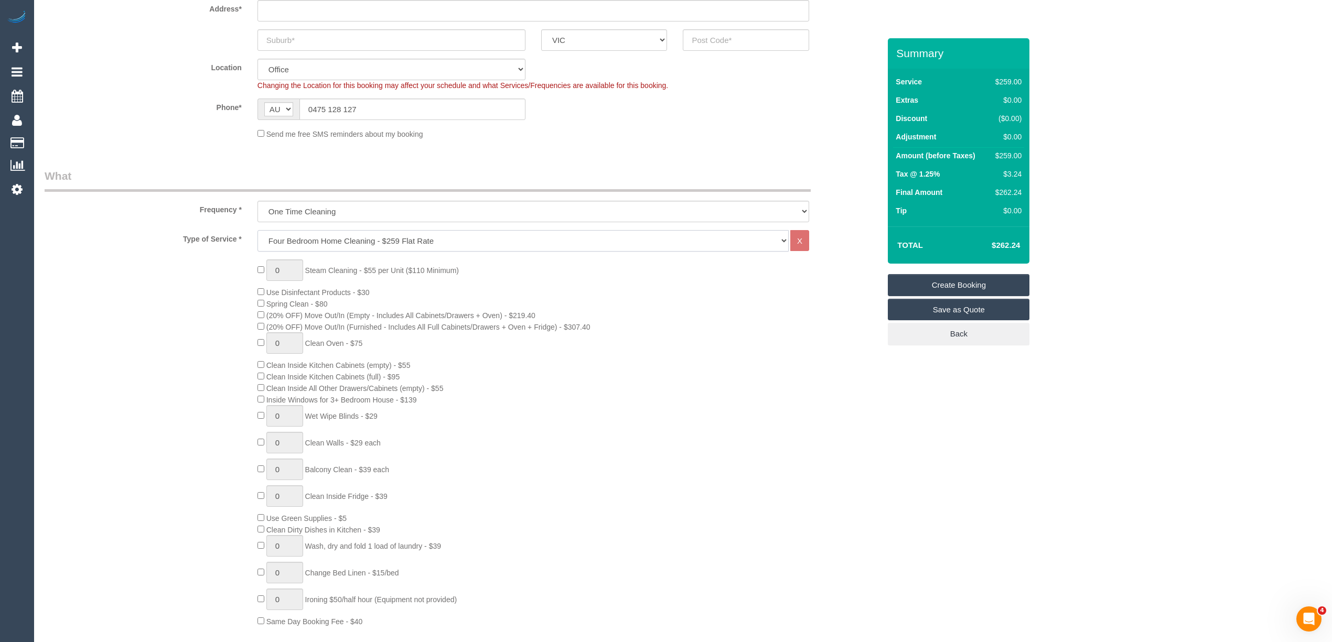
scroll to position [349, 0]
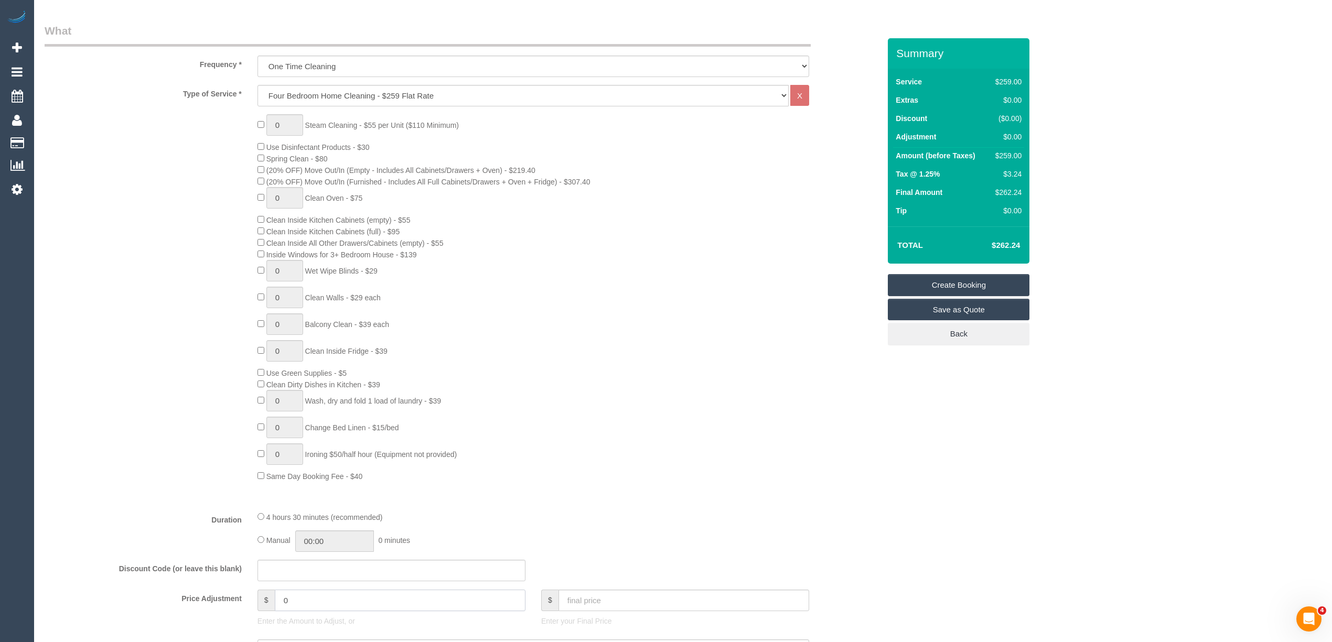
drag, startPoint x: 274, startPoint y: 597, endPoint x: 229, endPoint y: 593, distance: 44.8
click at [235, 594] on div "Price Adjustment $ 0 Enter the Amount to Adjust, or $ Enter your Final Price" at bounding box center [462, 611] width 851 height 42
type input "35"
click at [147, 368] on div "0 Steam Cleaning - $55 per Unit ($110 Minimum) Use Disinfectant Products - $30 …" at bounding box center [462, 298] width 851 height 368
click at [111, 211] on div "0 Steam Cleaning - $55 per Unit ($110 Minimum) Use Disinfectant Products - $30 …" at bounding box center [462, 298] width 851 height 368
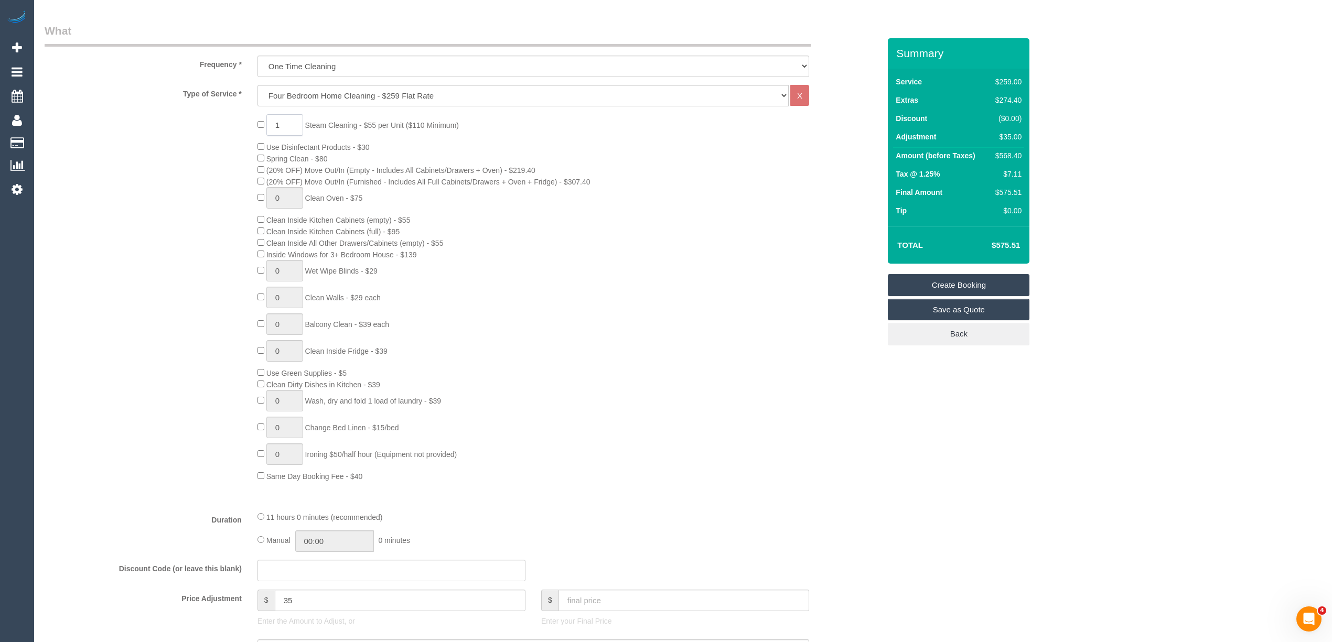
drag, startPoint x: 282, startPoint y: 120, endPoint x: 267, endPoint y: 120, distance: 14.2
click at [267, 120] on input "1" at bounding box center [284, 124] width 37 height 21
type input "4"
click at [181, 192] on div "4 Steam Cleaning - $55 per Unit ($110 Minimum) Use Disinfectant Products - $30 …" at bounding box center [462, 298] width 851 height 368
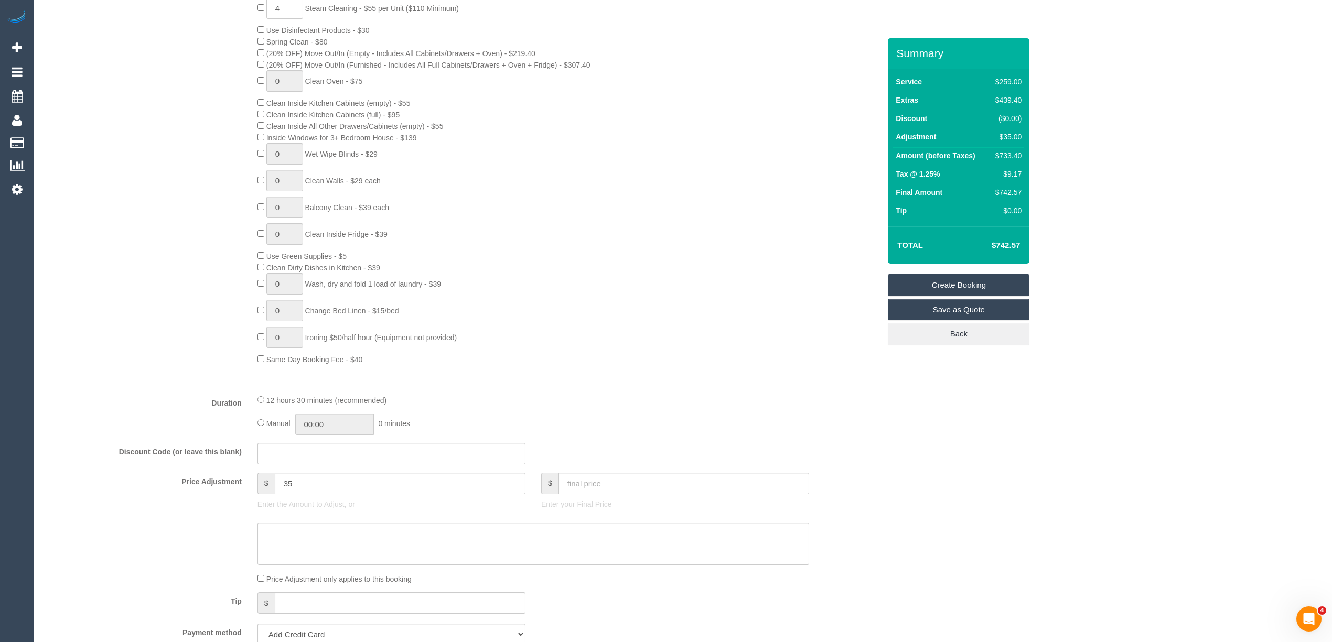
click at [158, 222] on div "4 Steam Cleaning - $55 per Unit ($110 Minimum) Use Disinfectant Products - $30 …" at bounding box center [462, 181] width 851 height 368
click at [176, 231] on div "4 Steam Cleaning - $55 per Unit ($110 Minimum) Use Disinfectant Products - $30 …" at bounding box center [462, 181] width 851 height 368
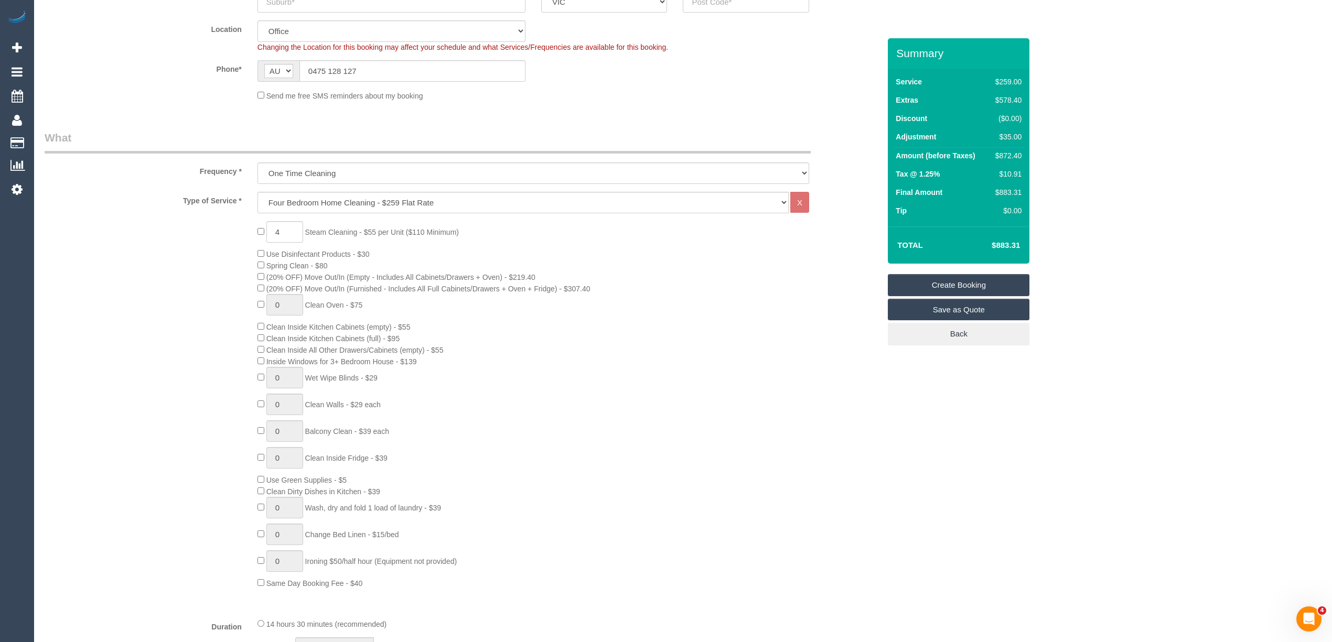
scroll to position [0, 0]
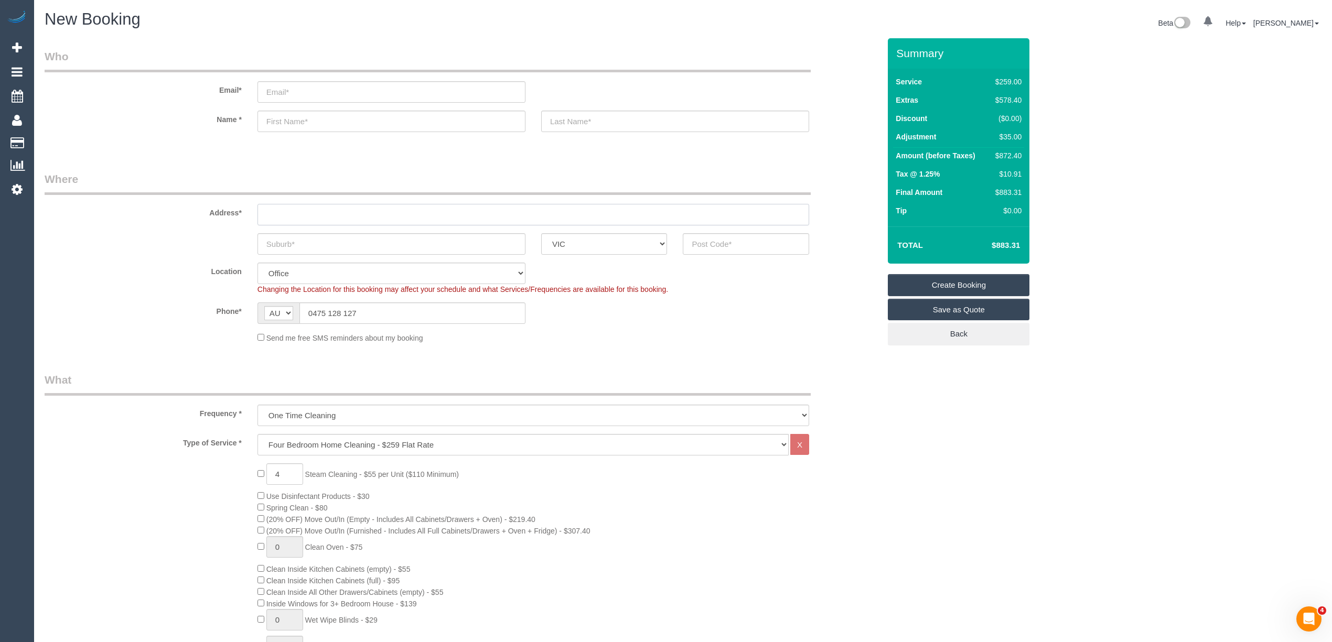
click at [290, 209] on input "text" at bounding box center [533, 214] width 552 height 21
type input "-"
click at [294, 240] on input "text" at bounding box center [391, 243] width 268 height 21
click at [296, 242] on input "text" at bounding box center [391, 243] width 268 height 21
click at [353, 244] on input "text" at bounding box center [391, 243] width 268 height 21
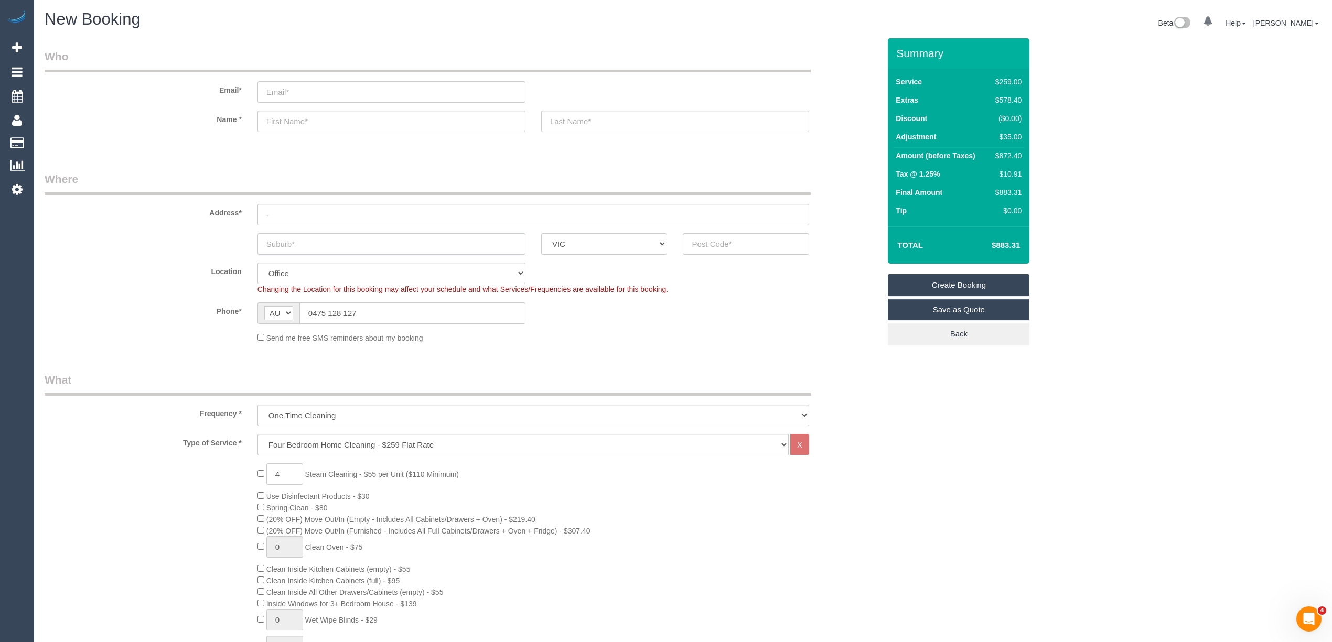
click at [313, 243] on input "text" at bounding box center [391, 243] width 268 height 21
click at [294, 240] on input "text" at bounding box center [391, 243] width 268 height 21
type input "Brunswick"
click at [707, 237] on input "text" at bounding box center [746, 243] width 126 height 21
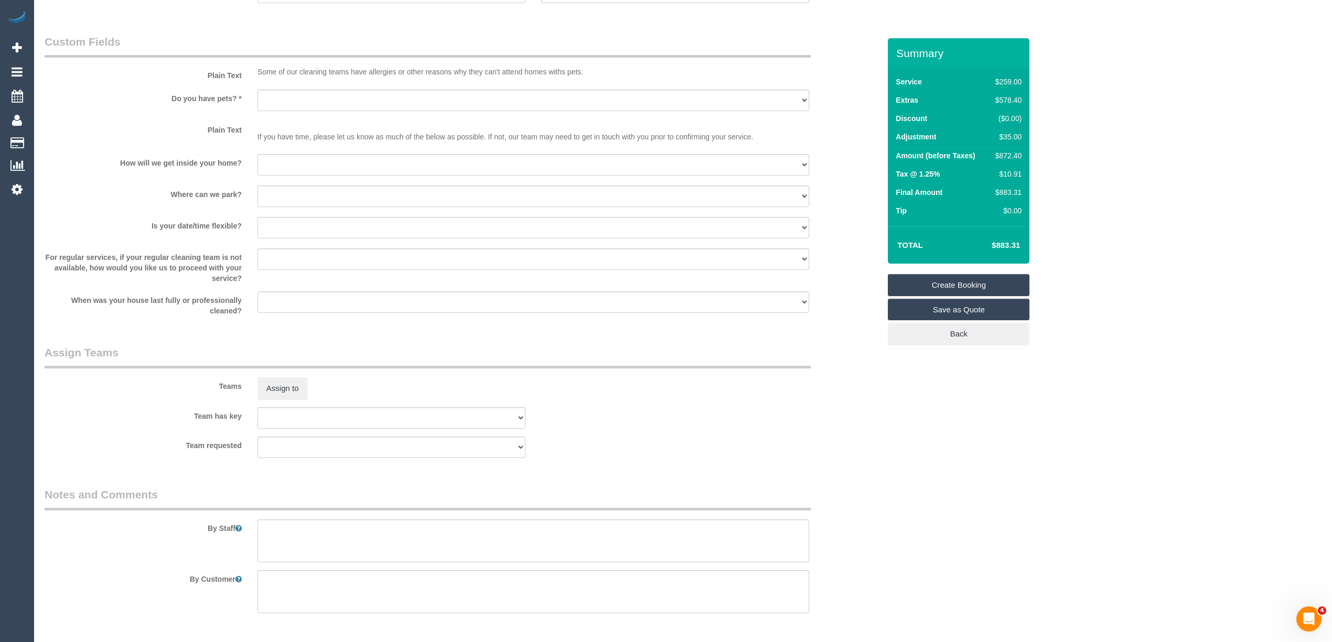
scroll to position [1312, 0]
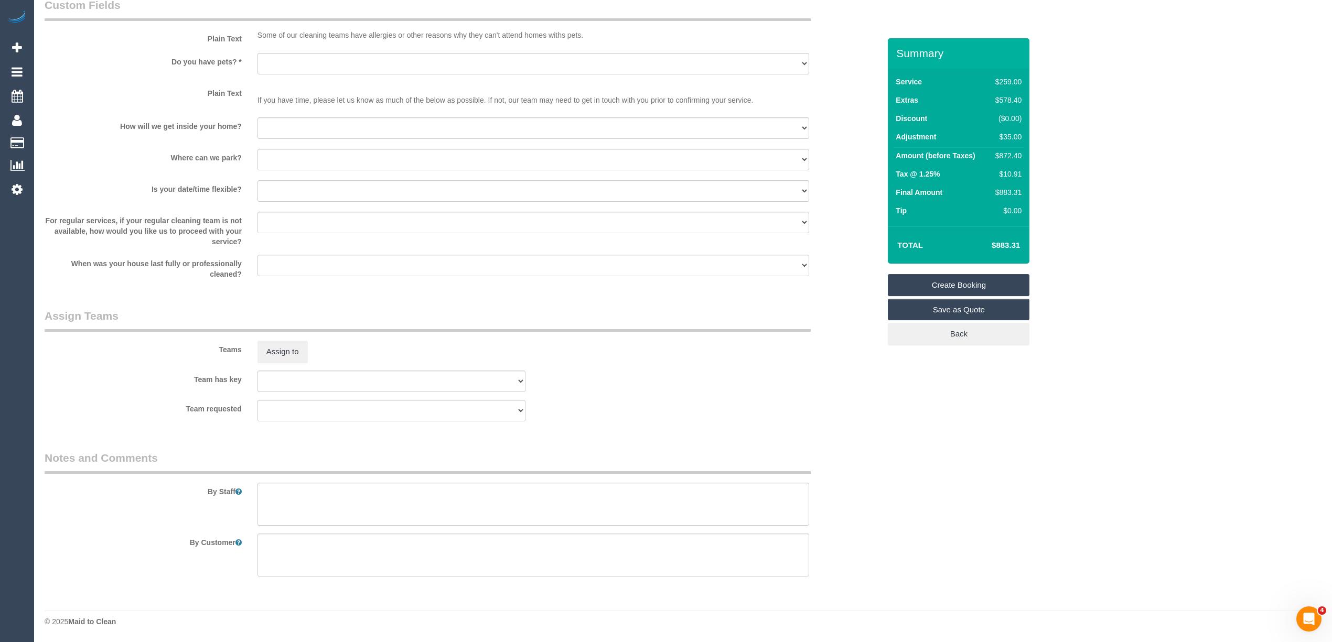
type input "3056"
click at [372, 517] on textarea at bounding box center [533, 504] width 552 height 43
type textarea "Steam c"
select select "88"
type textarea "Steam cleaning of"
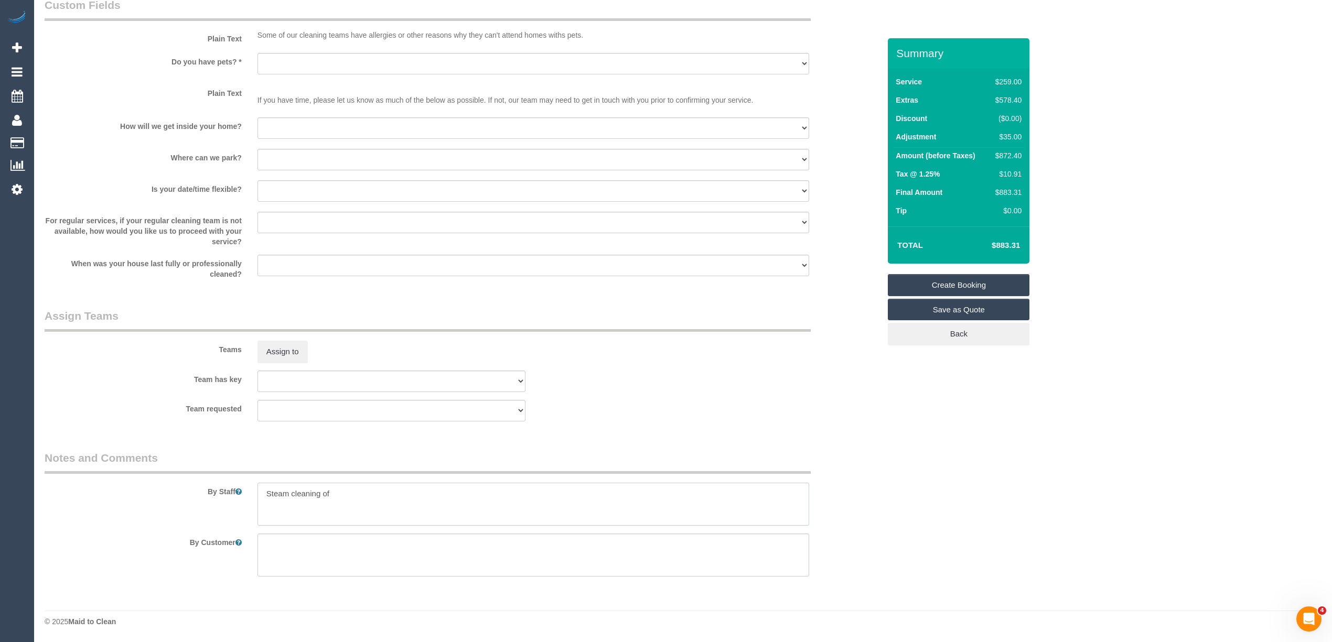
select select "object:2381"
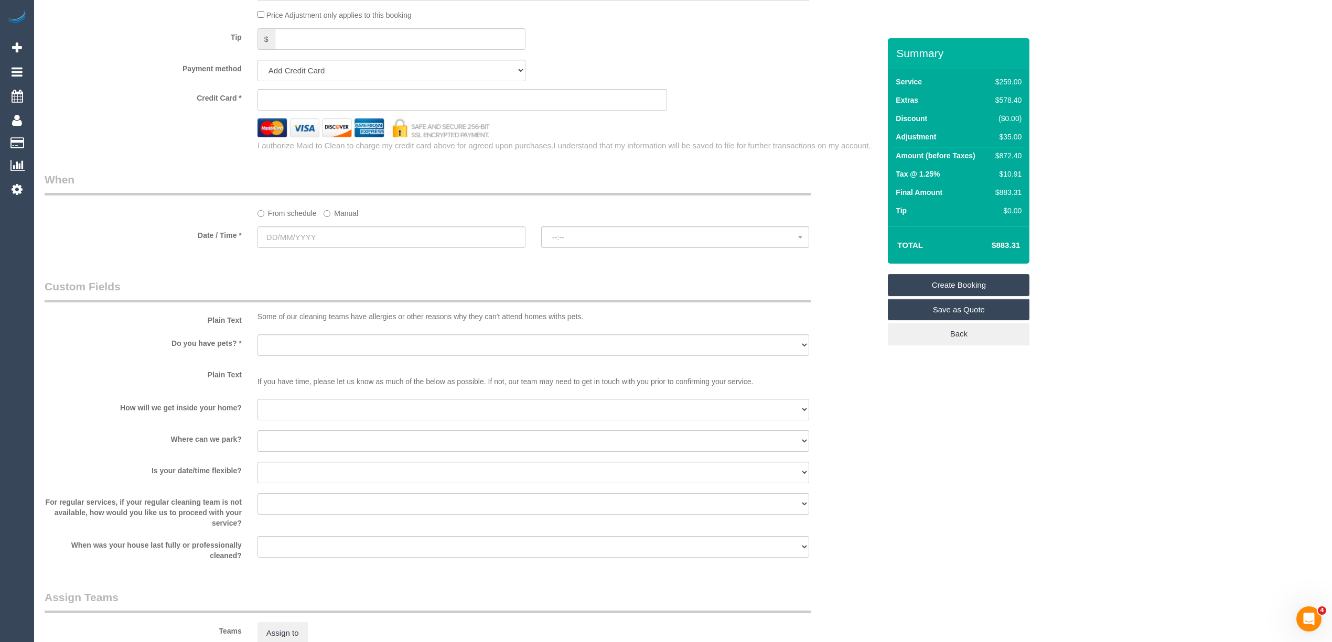
scroll to position [963, 0]
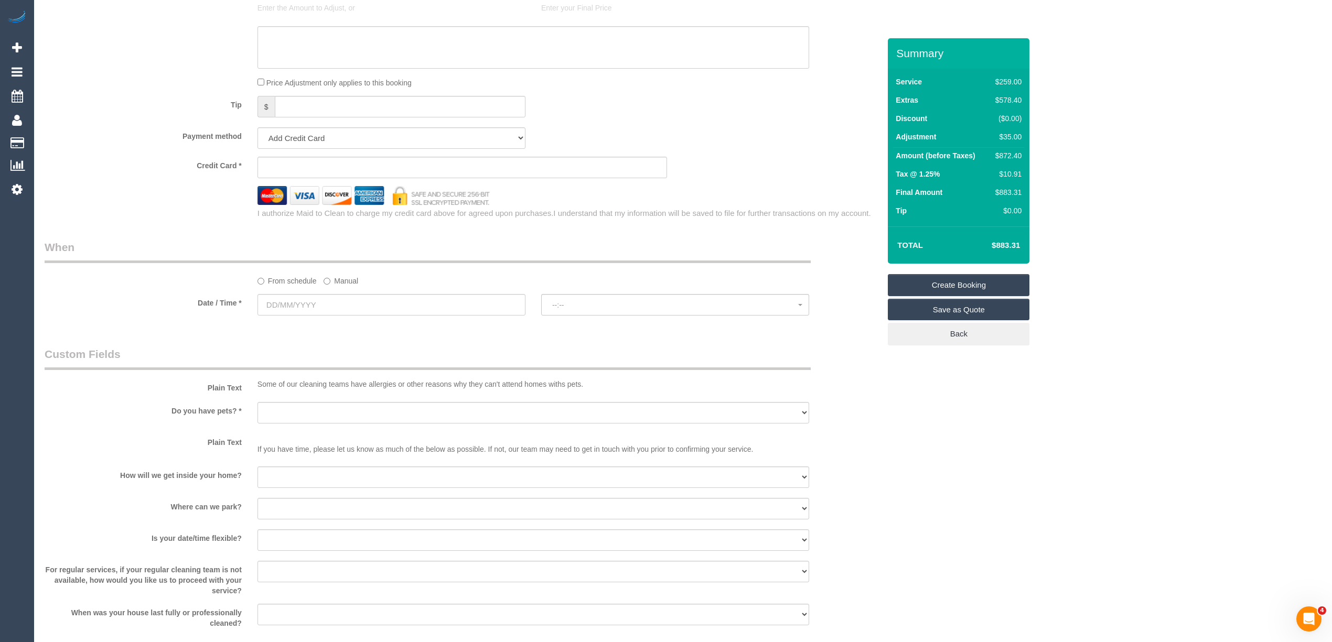
type textarea "Steam cleaning of 4 bedrooms. Extra 30 mins for vacuuming the attic space - acc…"
click at [273, 298] on input "text" at bounding box center [391, 304] width 268 height 21
click at [389, 331] on link "Next" at bounding box center [384, 327] width 15 height 15
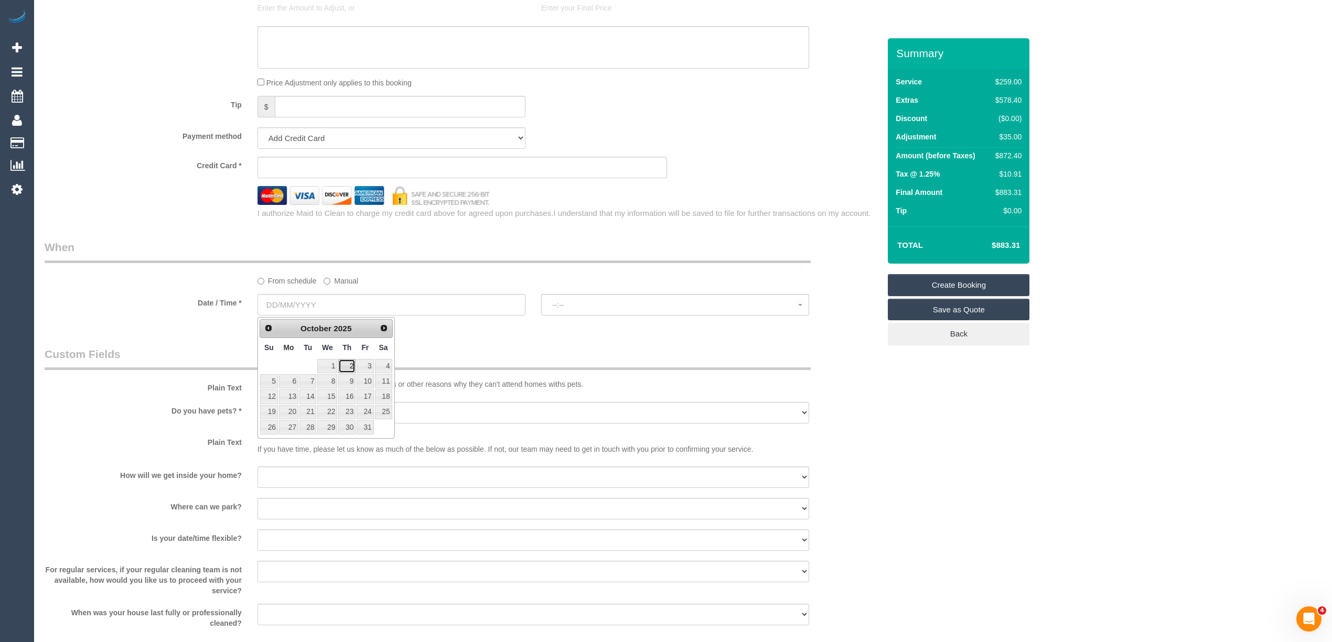
click at [345, 367] on link "2" at bounding box center [346, 366] width 17 height 14
type input "02/10/2025"
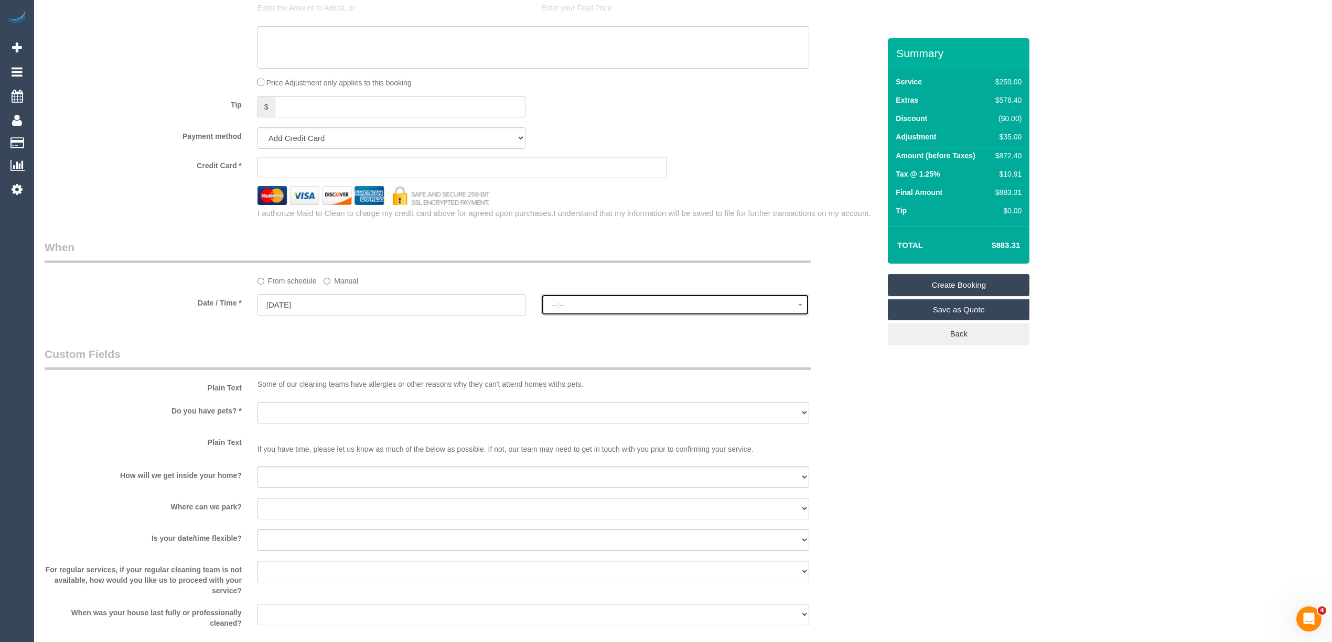
click at [590, 304] on span "--:--" at bounding box center [675, 305] width 246 height 8
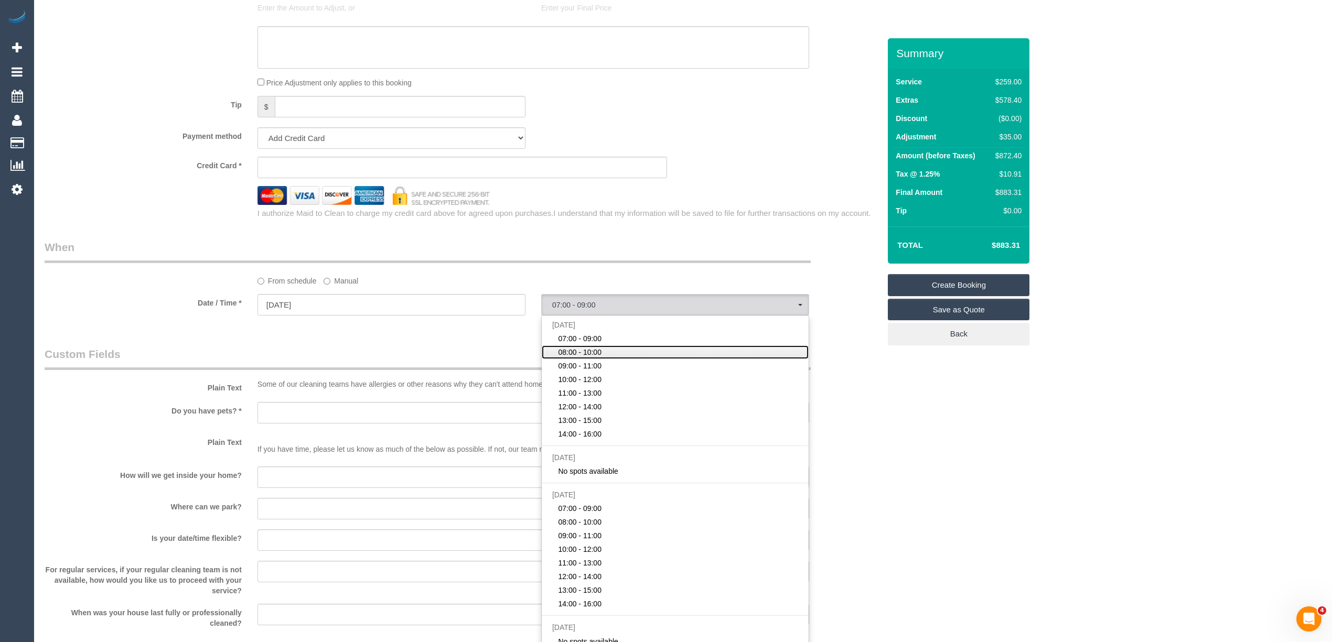
click at [607, 352] on link "08:00 - 10:00" at bounding box center [675, 353] width 267 height 14
select select "spot2"
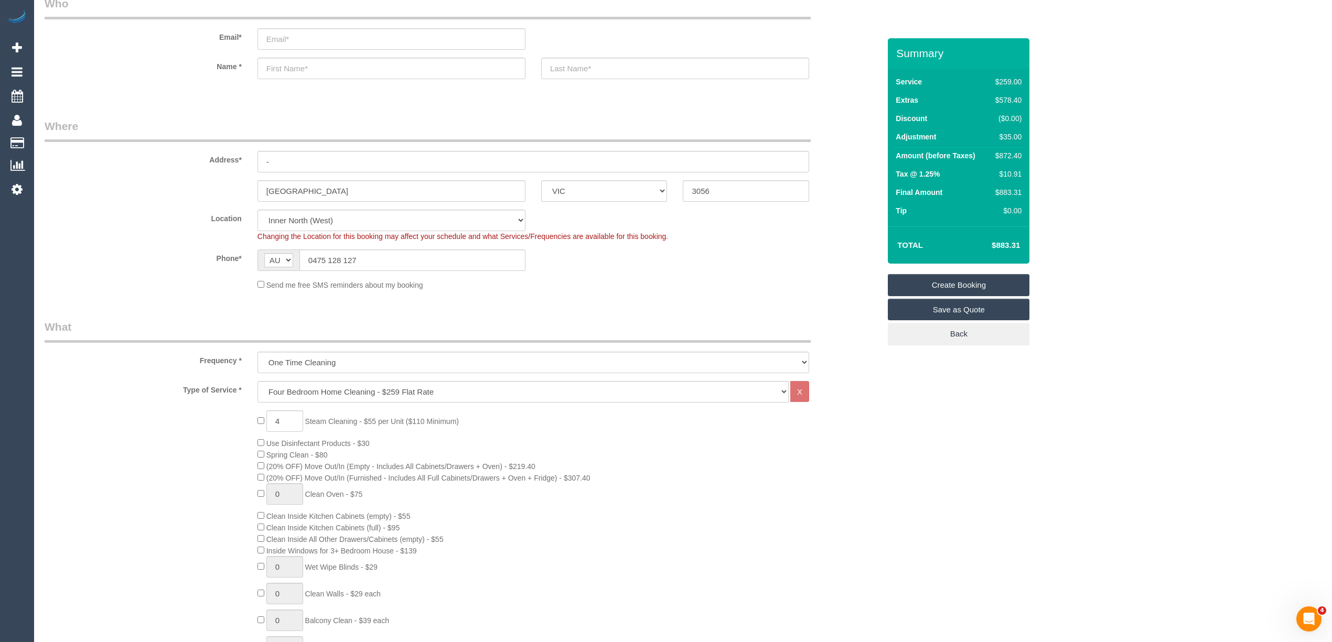
scroll to position [0, 0]
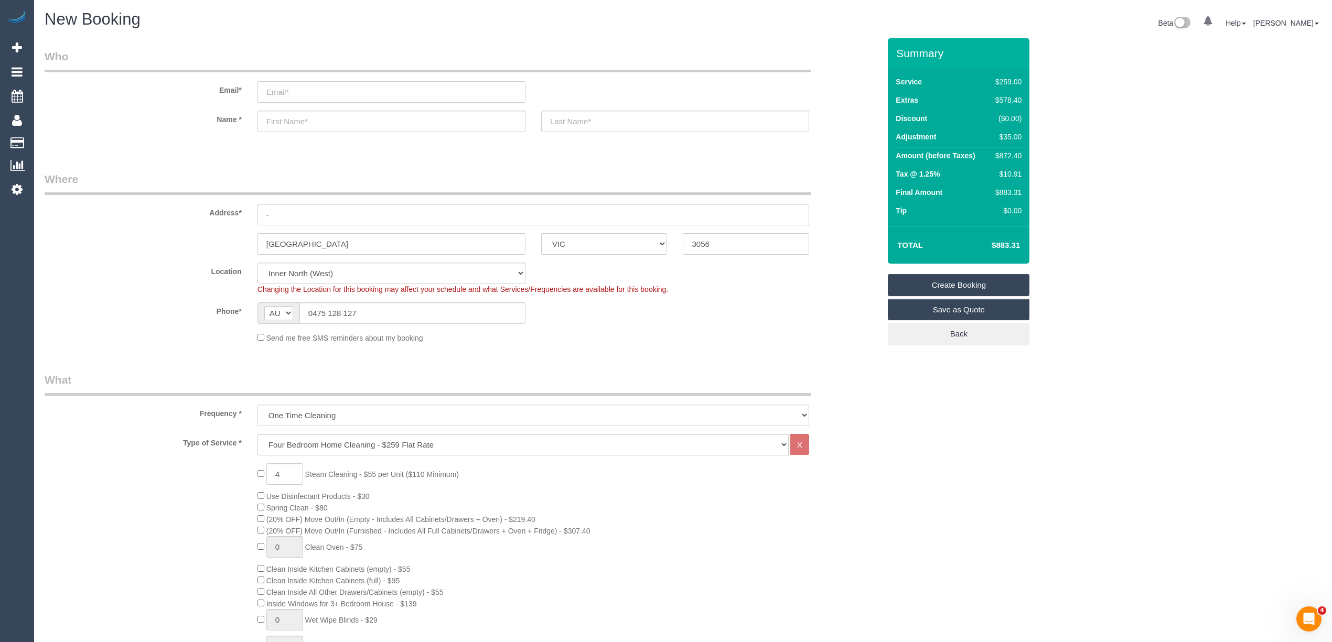
click at [303, 93] on input "email" at bounding box center [391, 91] width 268 height 21
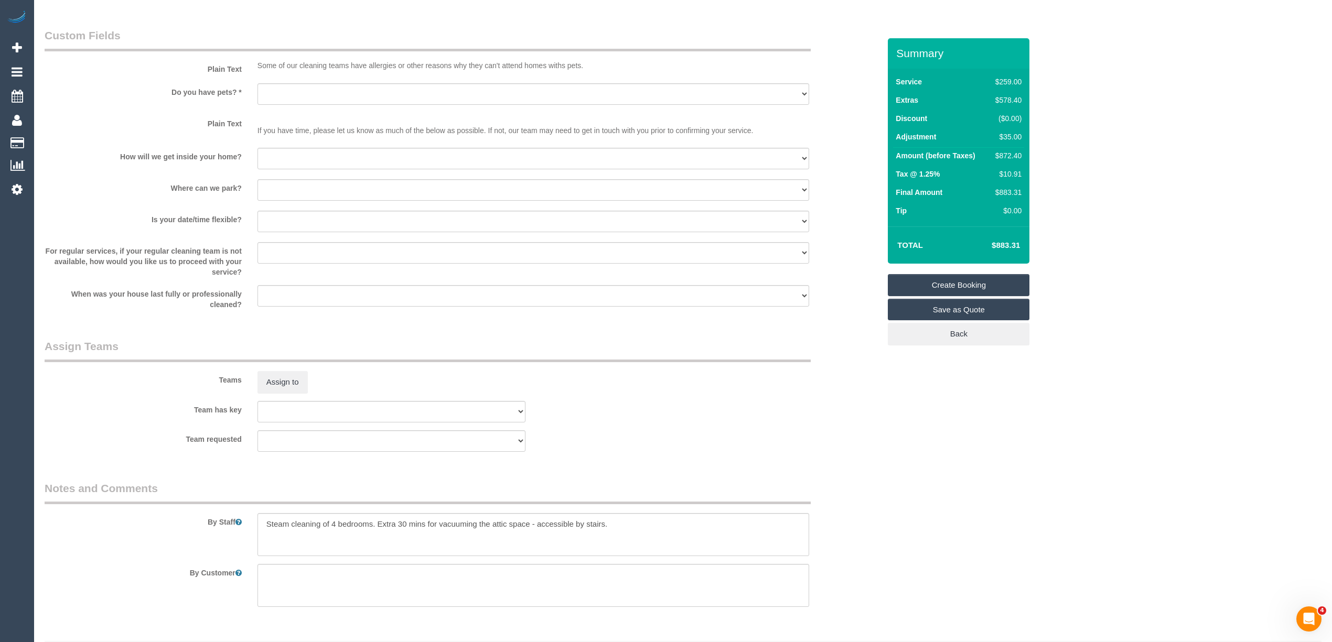
scroll to position [699, 0]
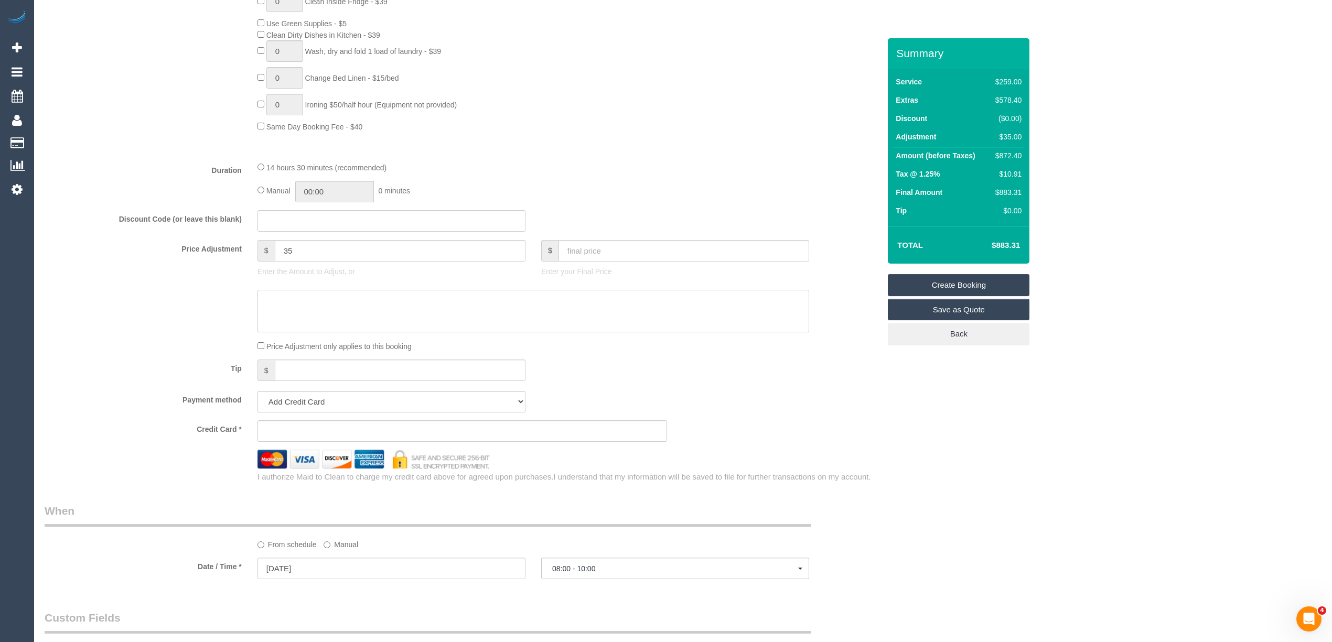
click at [306, 296] on textarea at bounding box center [533, 311] width 552 height 43
type textarea "$"
select select "spot28"
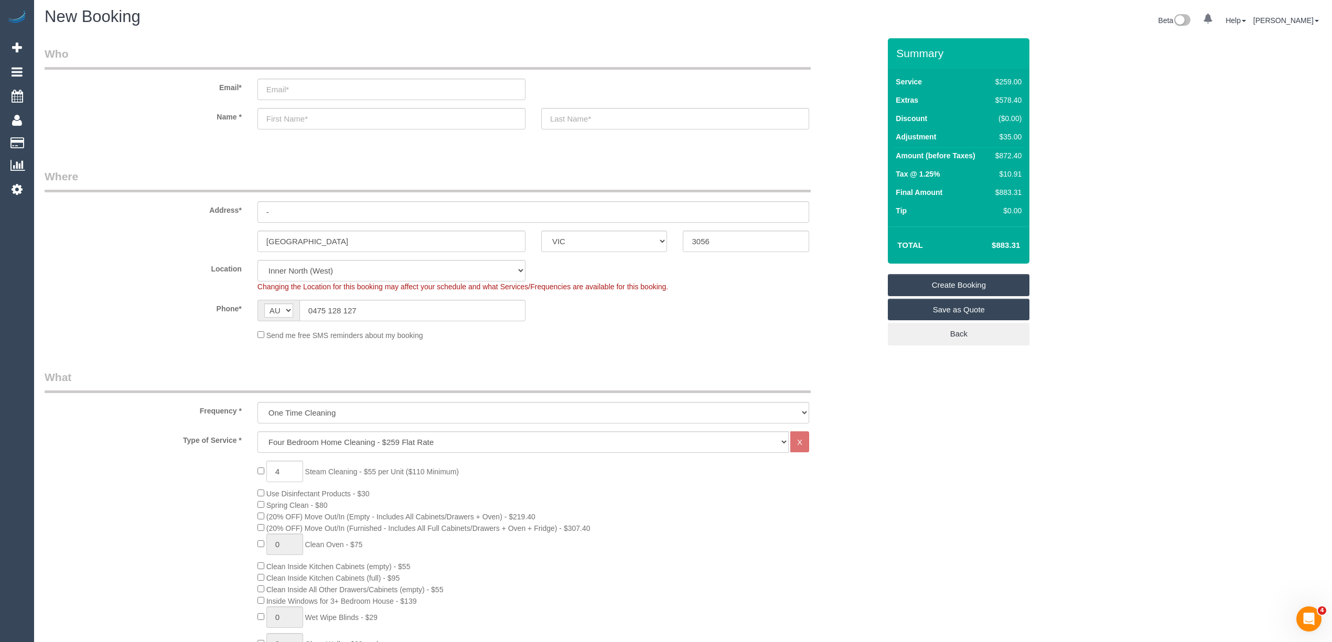
scroll to position [0, 0]
type textarea "$35 added for vacuuming of attick - CG"
click at [305, 84] on input "email" at bounding box center [391, 91] width 268 height 21
click at [322, 89] on input "email" at bounding box center [391, 91] width 268 height 21
click at [338, 95] on input "je.ashcroft@outlookc.om" at bounding box center [391, 91] width 268 height 21
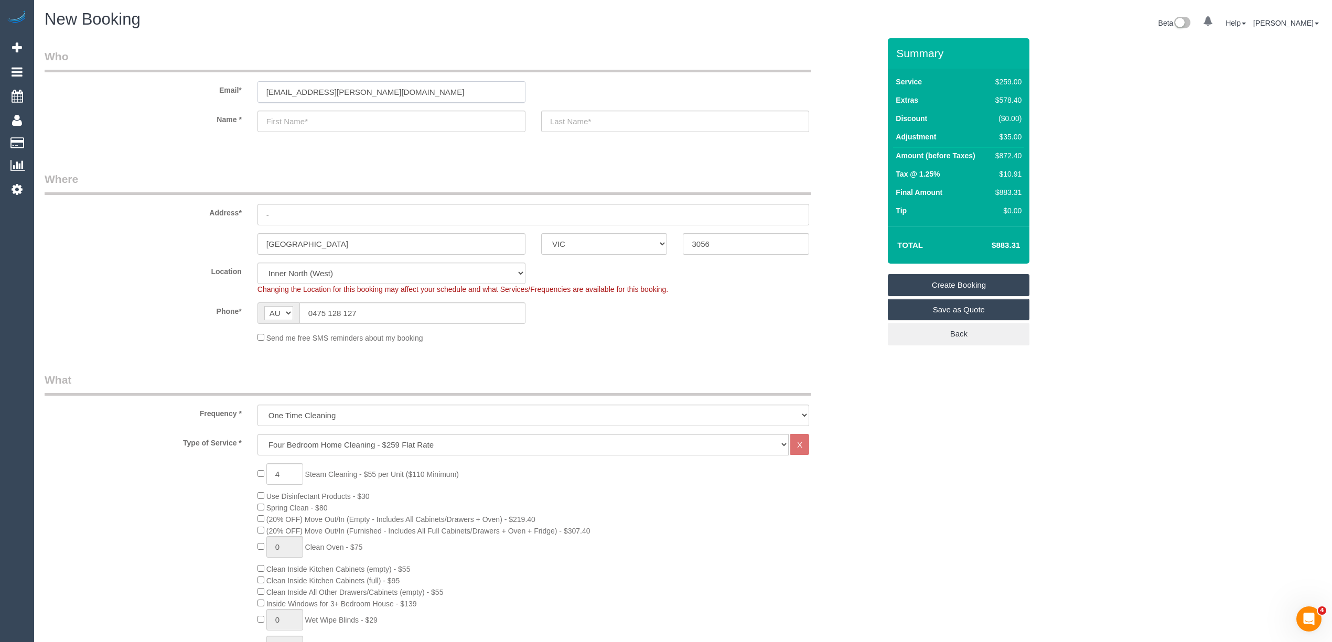
type input "[EMAIL_ADDRESS][PERSON_NAME][DOMAIN_NAME]"
click at [317, 121] on input "text" at bounding box center [391, 121] width 268 height 21
type input "Jac"
select select "spot54"
type input "Jackie"
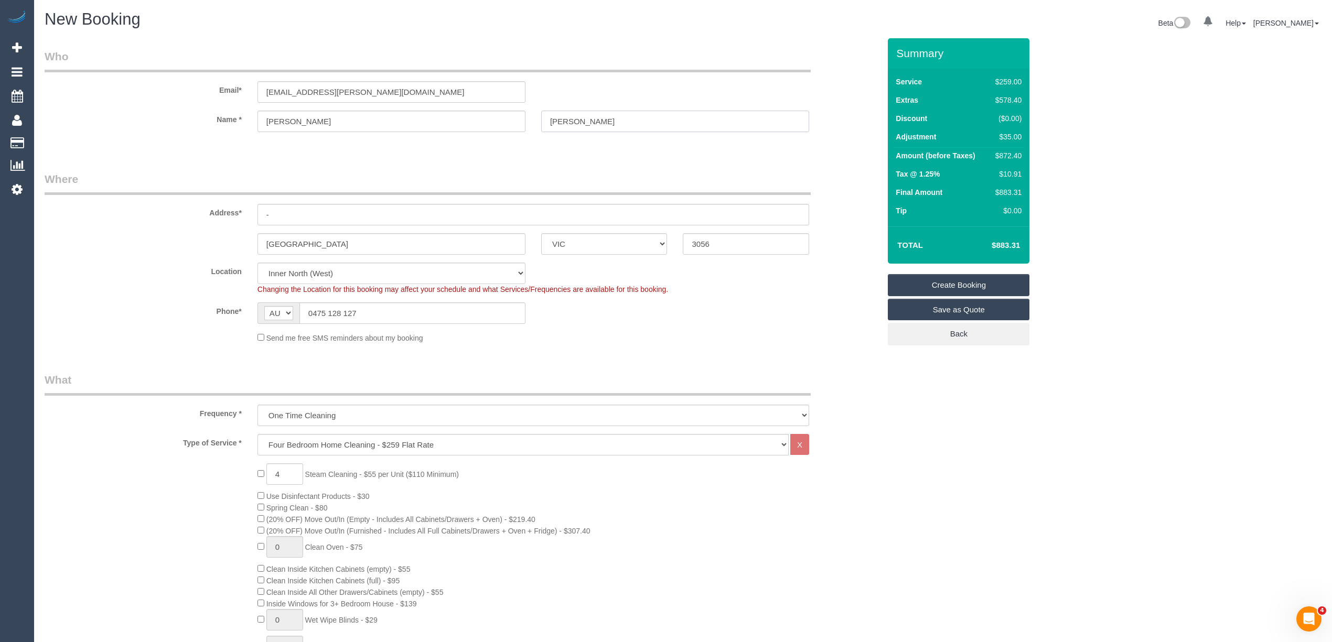
type input "Ashcroft"
drag, startPoint x: 317, startPoint y: 121, endPoint x: 275, endPoint y: 122, distance: 42.0
click at [275, 122] on input "Jackie" at bounding box center [391, 121] width 268 height 21
type input "Jacqui"
drag, startPoint x: 284, startPoint y: 214, endPoint x: 255, endPoint y: 216, distance: 28.9
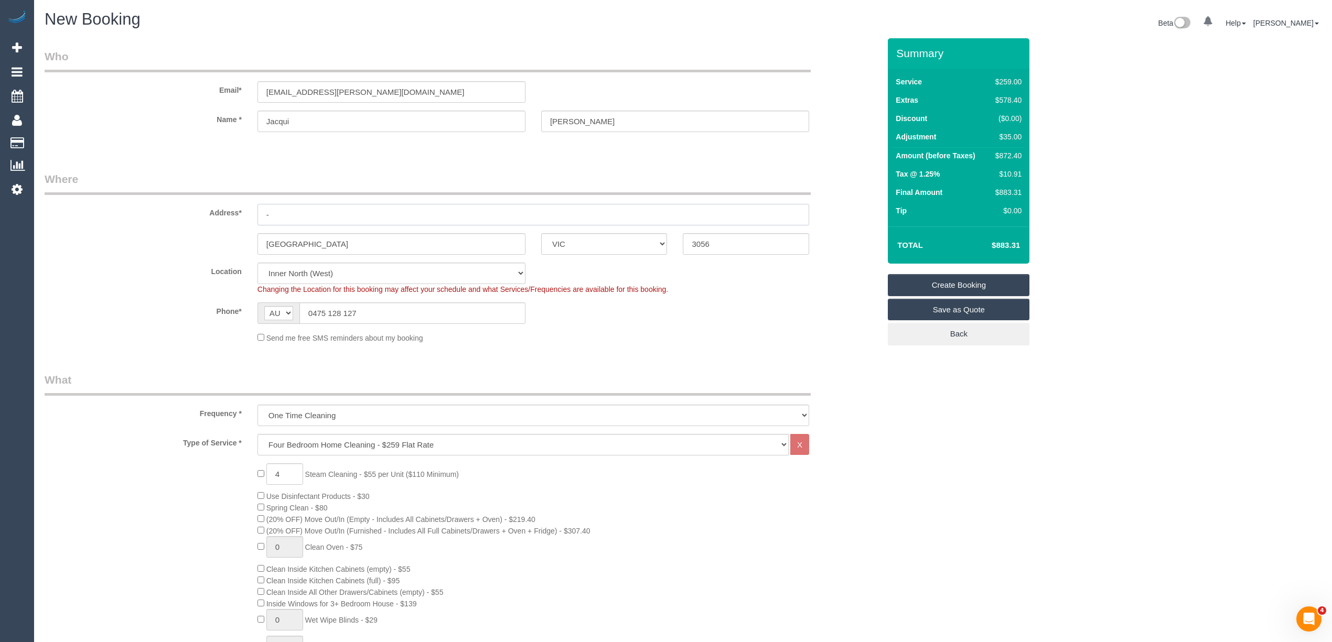
click at [255, 216] on div "-" at bounding box center [533, 214] width 567 height 21
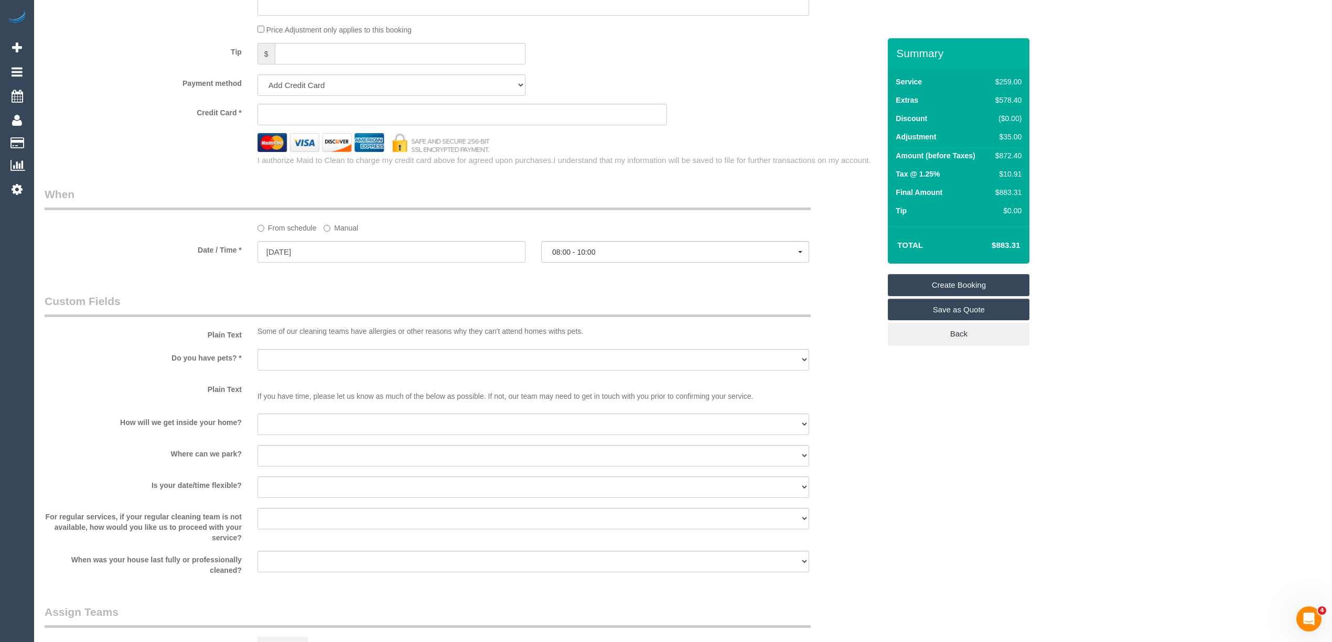
scroll to position [1165, 0]
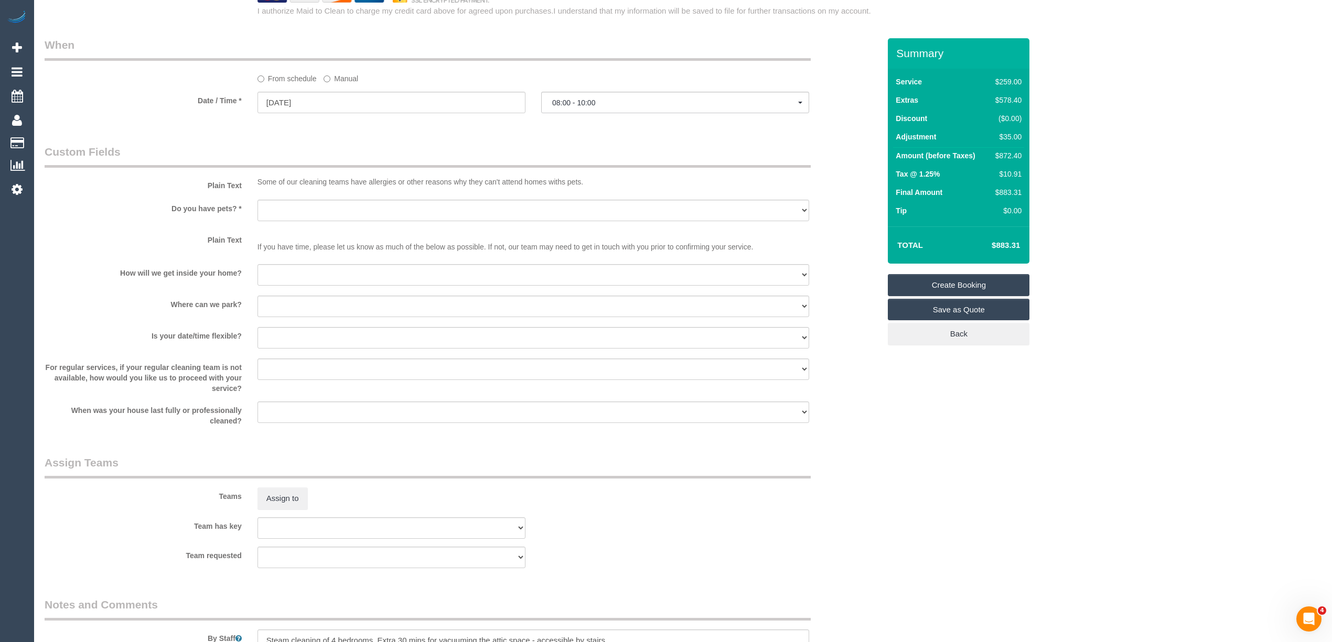
type input "11 Demnan Street"
click at [265, 208] on select "Yes - Cats Yes - Dogs No pets Yes - Dogs and Cats Yes - Other" at bounding box center [533, 210] width 552 height 21
select select "number:28"
click at [257, 200] on select "Yes - Cats Yes - Dogs No pets Yes - Dogs and Cats Yes - Other" at bounding box center [533, 210] width 552 height 21
click at [319, 267] on select "I will be home Key will be left (please provide details below) Lock box/Access …" at bounding box center [533, 274] width 552 height 21
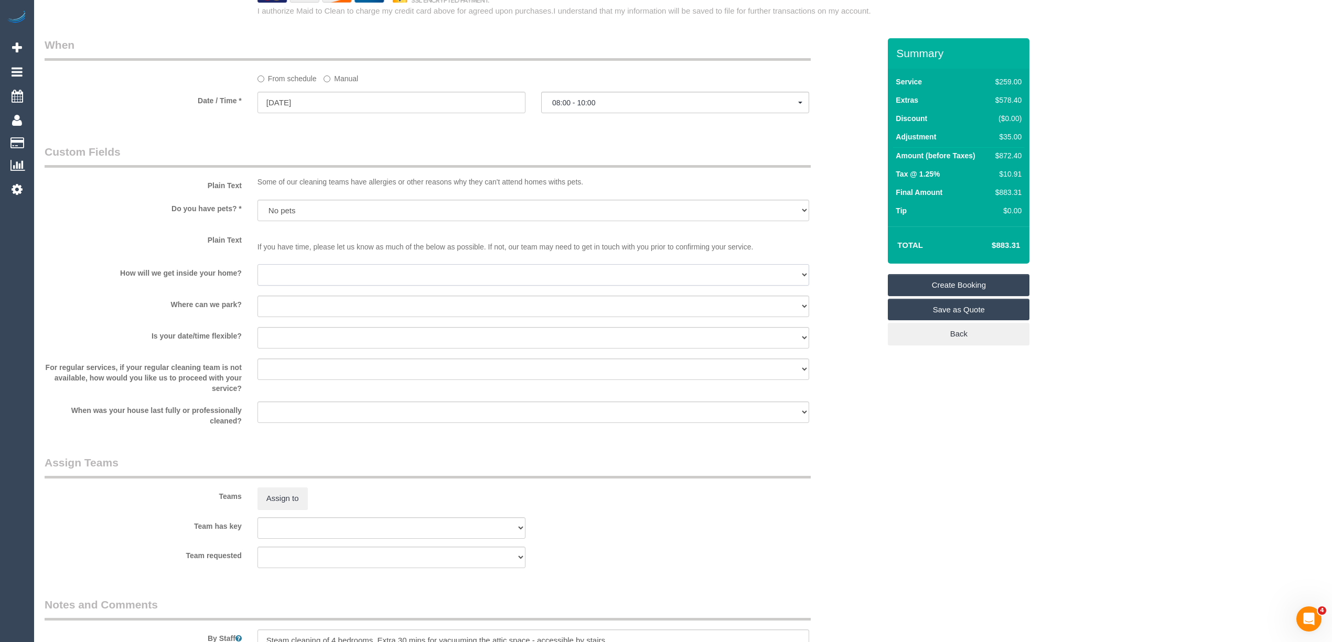
select select "number:14"
click at [257, 264] on select "I will be home Key will be left (please provide details below) Lock box/Access …" at bounding box center [533, 274] width 552 height 21
click at [273, 305] on select "I will provide parking on-site Free street parking Paid street parking (cost wi…" at bounding box center [533, 306] width 552 height 21
select select "number:19"
click at [257, 296] on select "I will provide parking on-site Free street parking Paid street parking (cost wi…" at bounding box center [533, 306] width 552 height 21
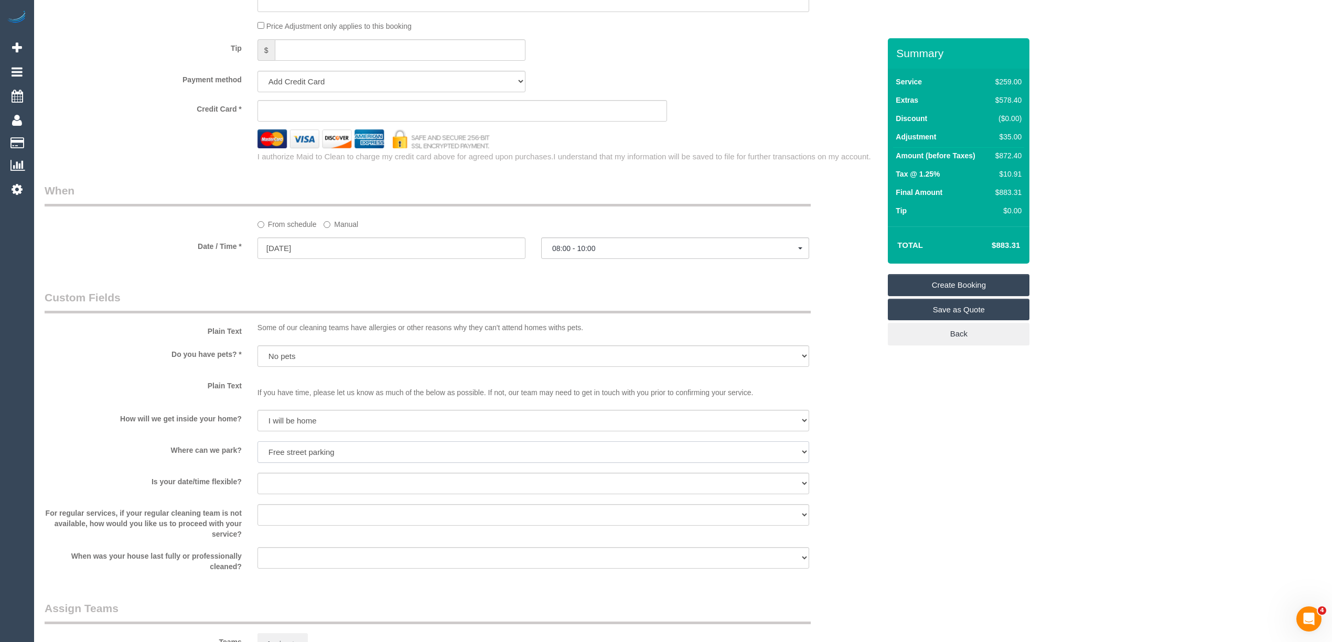
scroll to position [1049, 0]
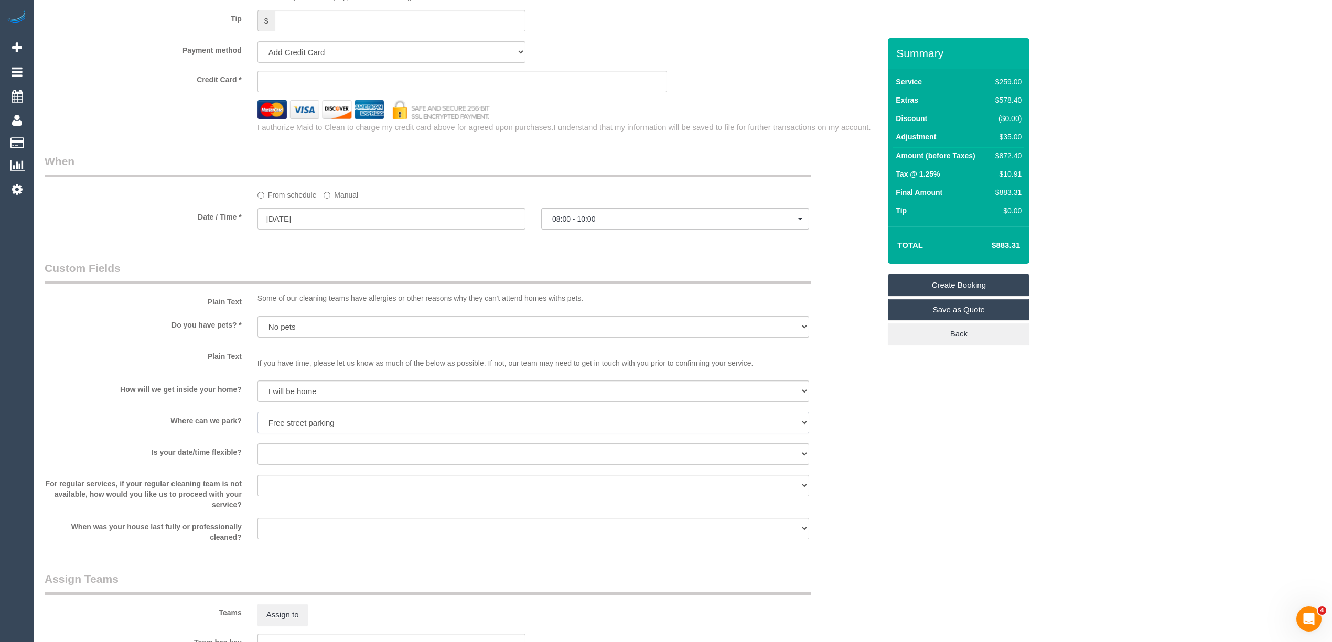
click at [305, 420] on select "I will provide parking on-site Free street parking Paid street parking (cost wi…" at bounding box center [533, 422] width 552 height 21
click at [305, 452] on select "Yes - date and time Yes - date but not time Yes - time but not date No - No fle…" at bounding box center [533, 454] width 552 height 21
select select "number:36"
click at [257, 444] on select "Yes - date and time Yes - date but not time Yes - time but not date No - No fle…" at bounding box center [533, 454] width 552 height 21
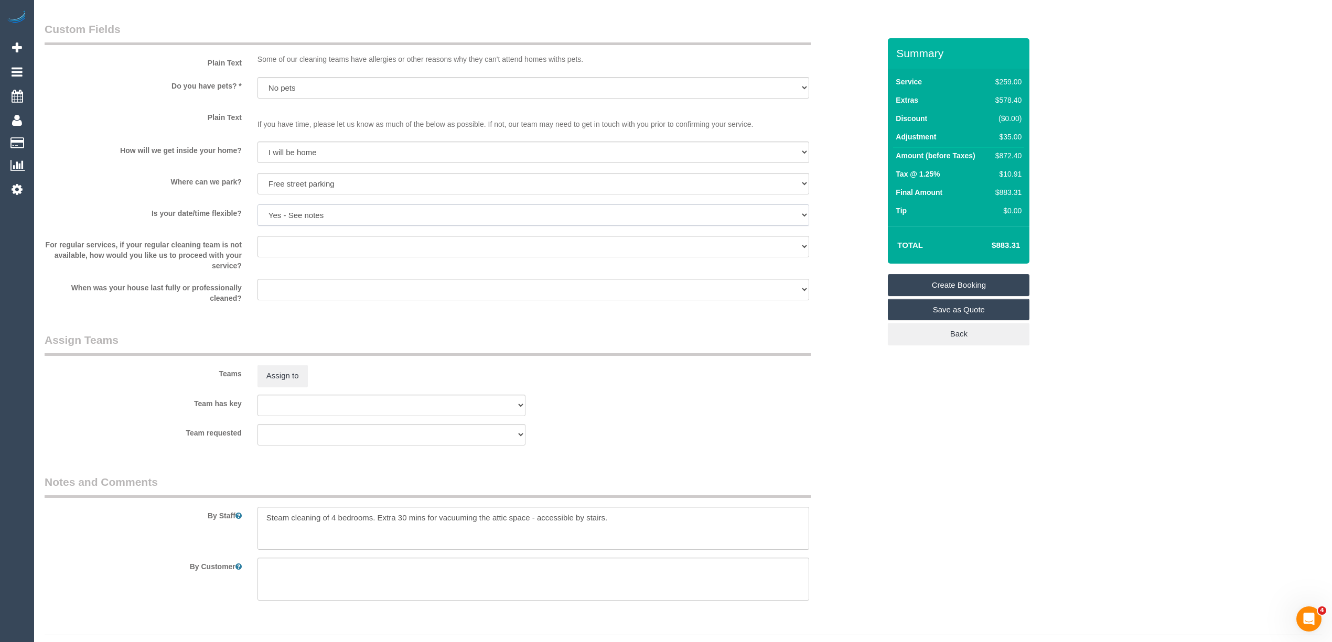
scroll to position [1312, 0]
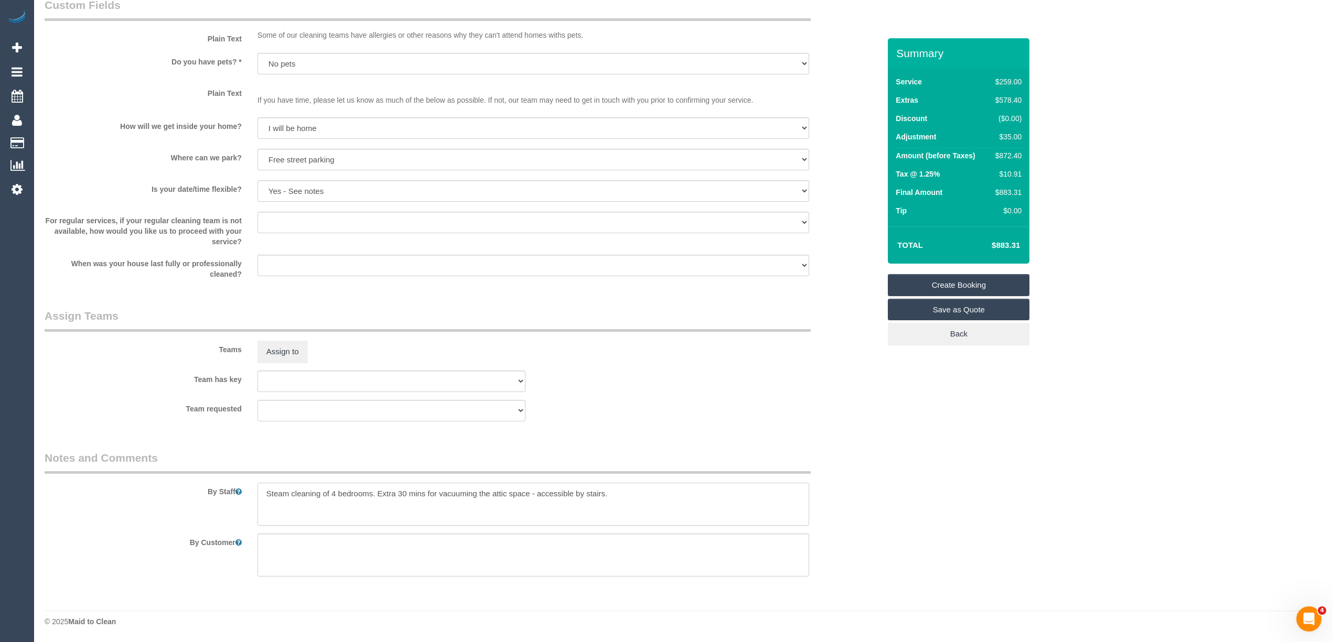
click at [265, 491] on textarea at bounding box center [533, 504] width 552 height 43
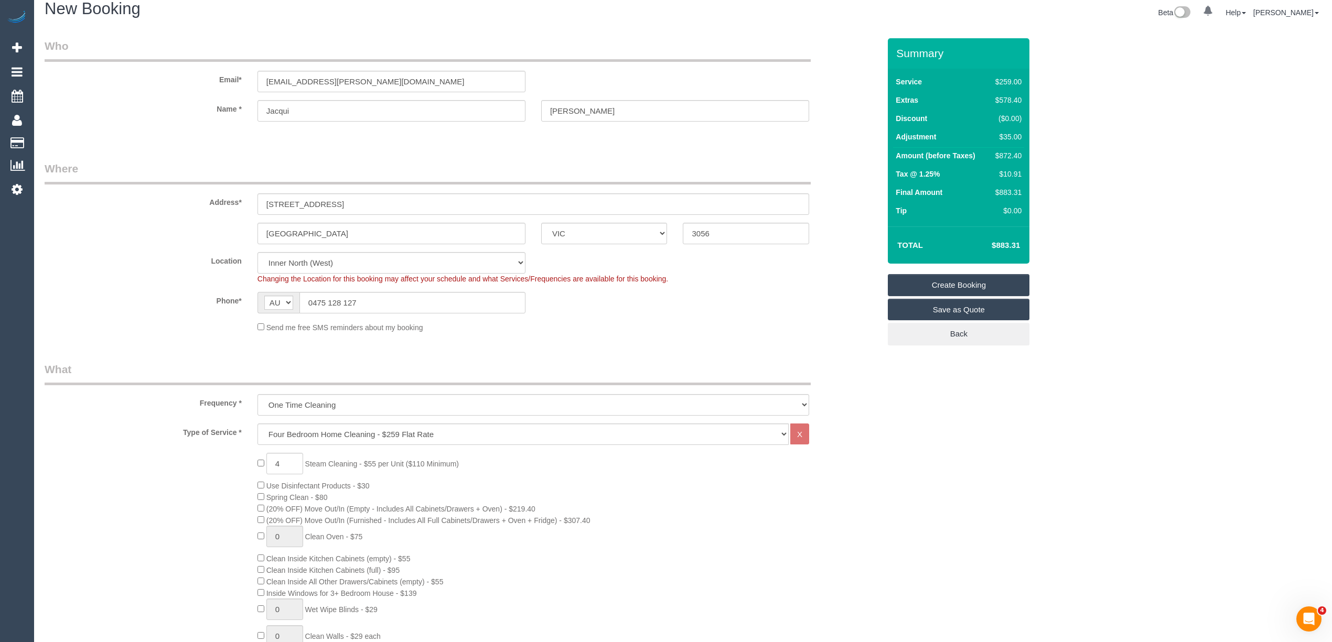
scroll to position [0, 0]
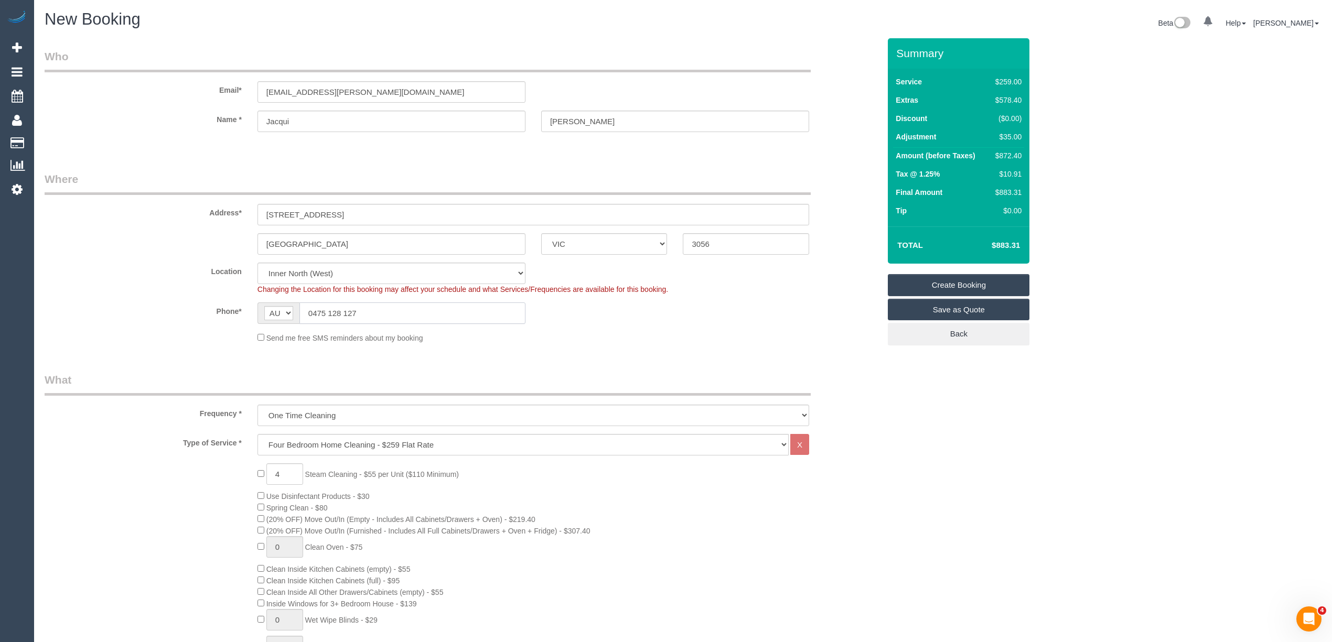
drag, startPoint x: 308, startPoint y: 299, endPoint x: 273, endPoint y: 296, distance: 35.8
click at [273, 296] on sui-booking-location "Location Office City East (North) East (South) Inner East Inner North (East) In…" at bounding box center [462, 303] width 835 height 81
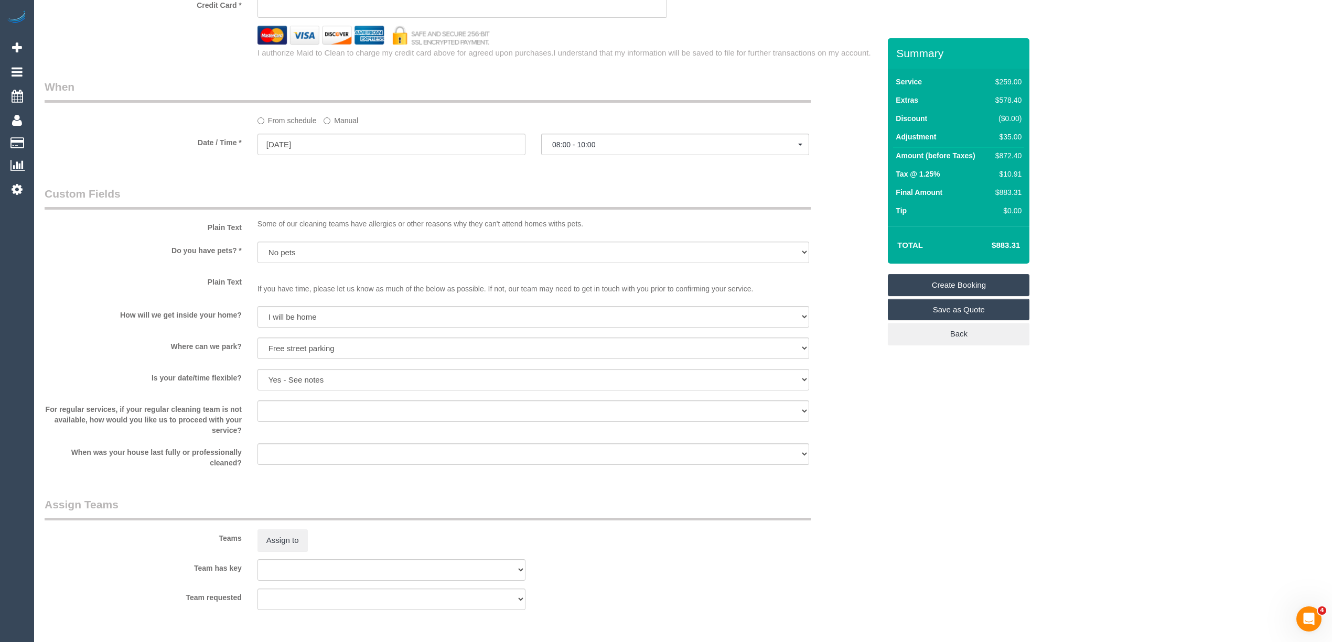
scroll to position [1312, 0]
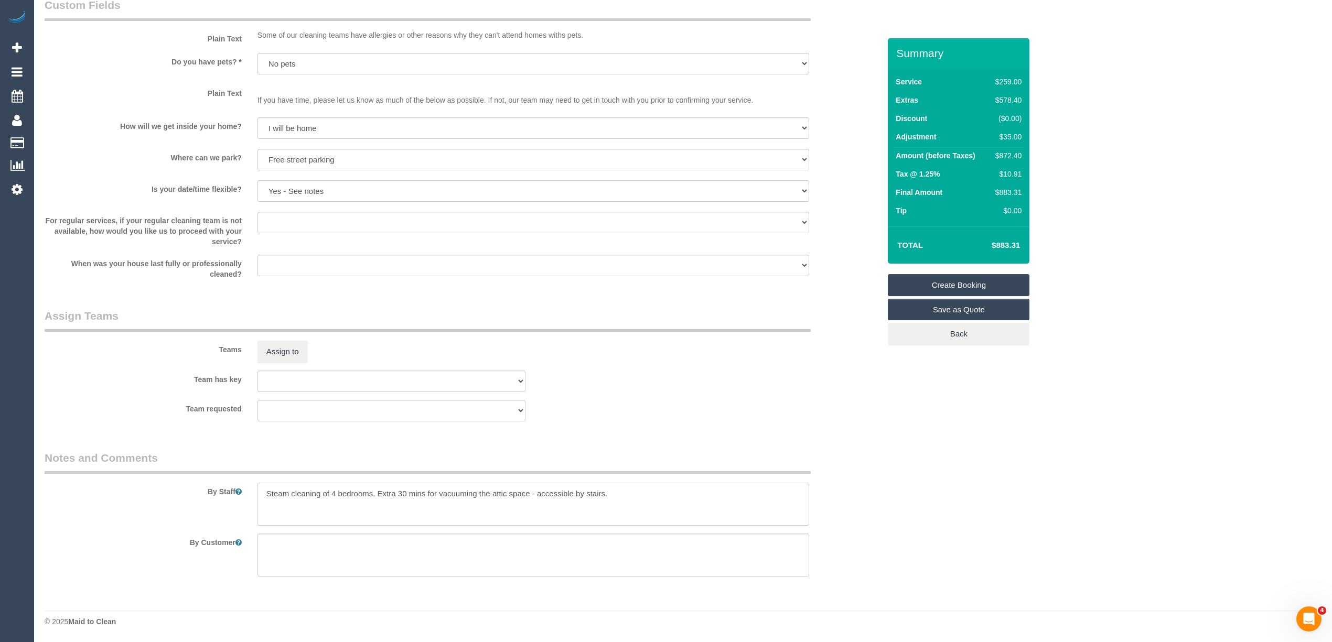
click at [292, 490] on textarea at bounding box center [533, 504] width 552 height 43
paste textarea "0475 128 127"
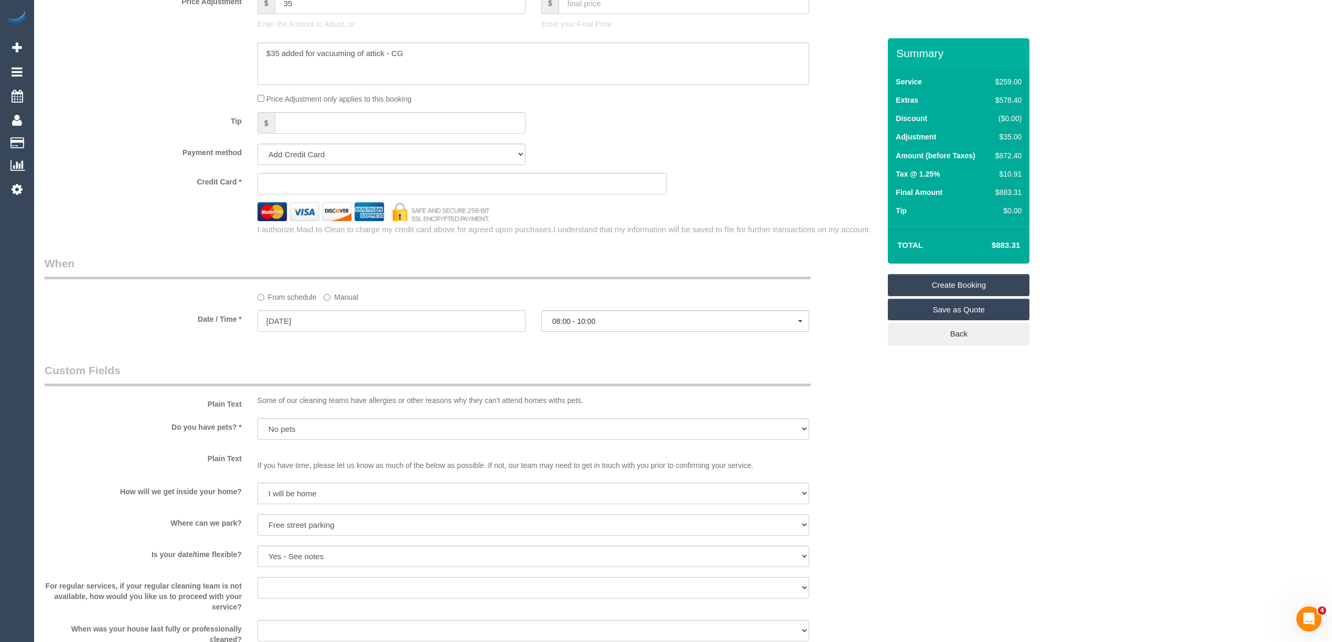
scroll to position [730, 0]
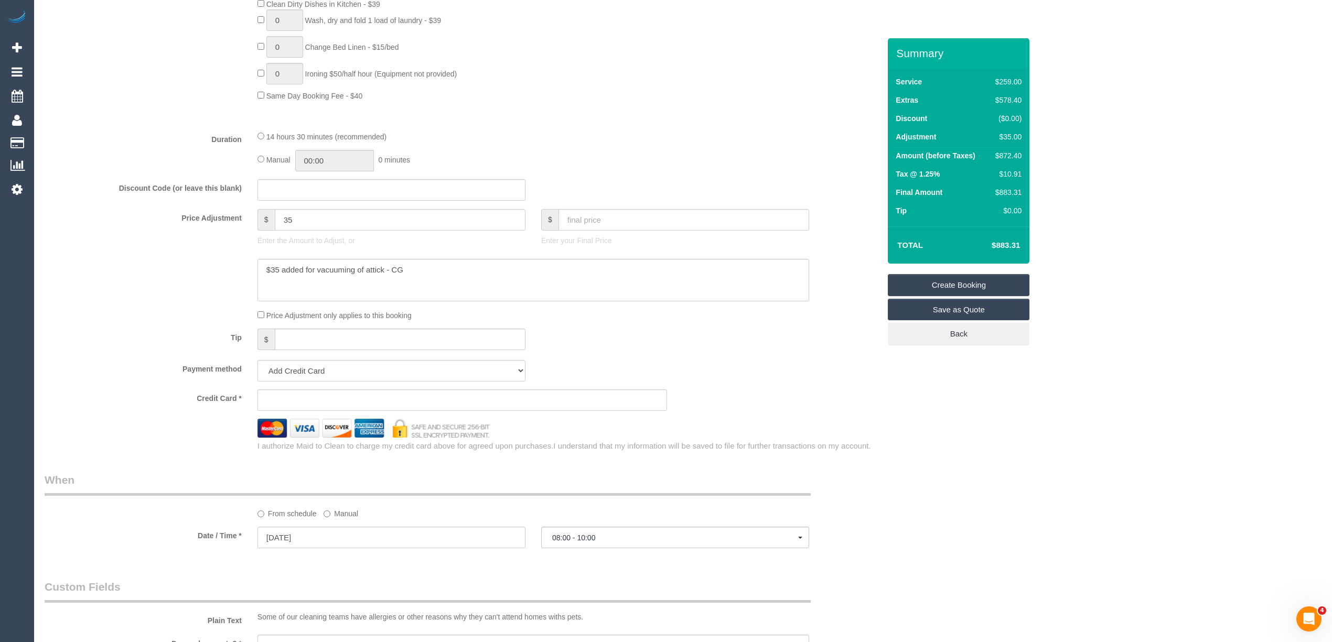
type textarea "Please call customer to arrange parking - 0475128127 Steam cleaning of 4 bedroo…"
click at [321, 407] on sui-stripe-card at bounding box center [462, 400] width 410 height 21
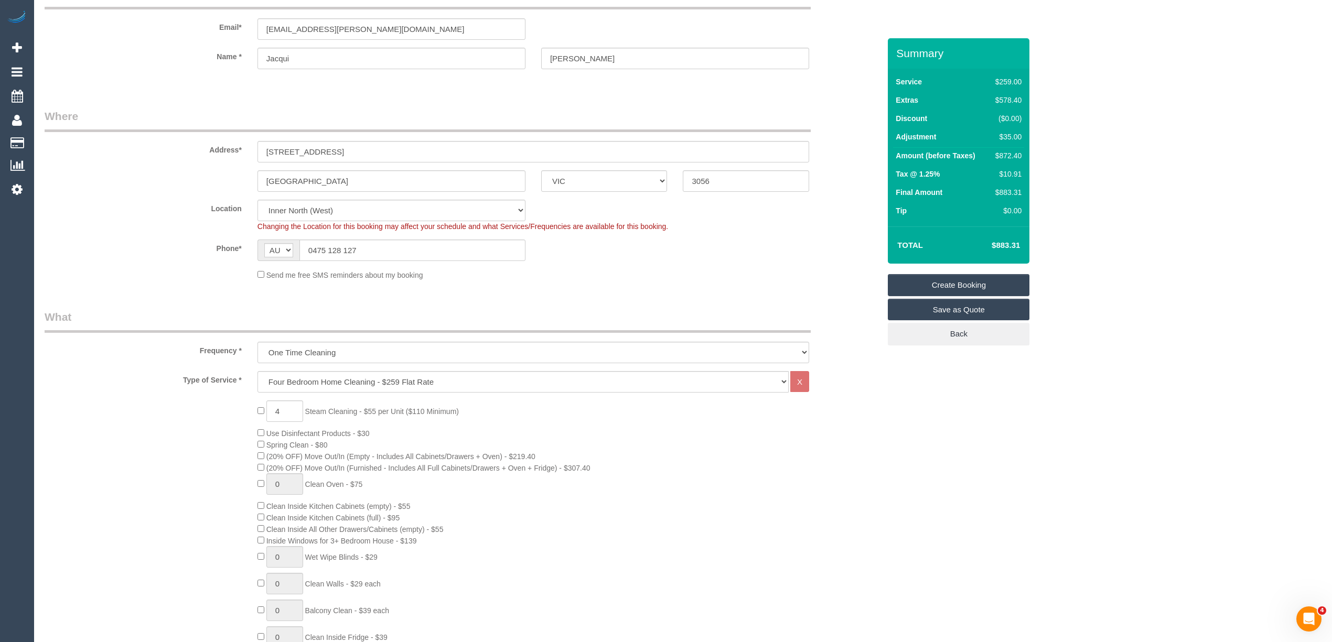
scroll to position [0, 0]
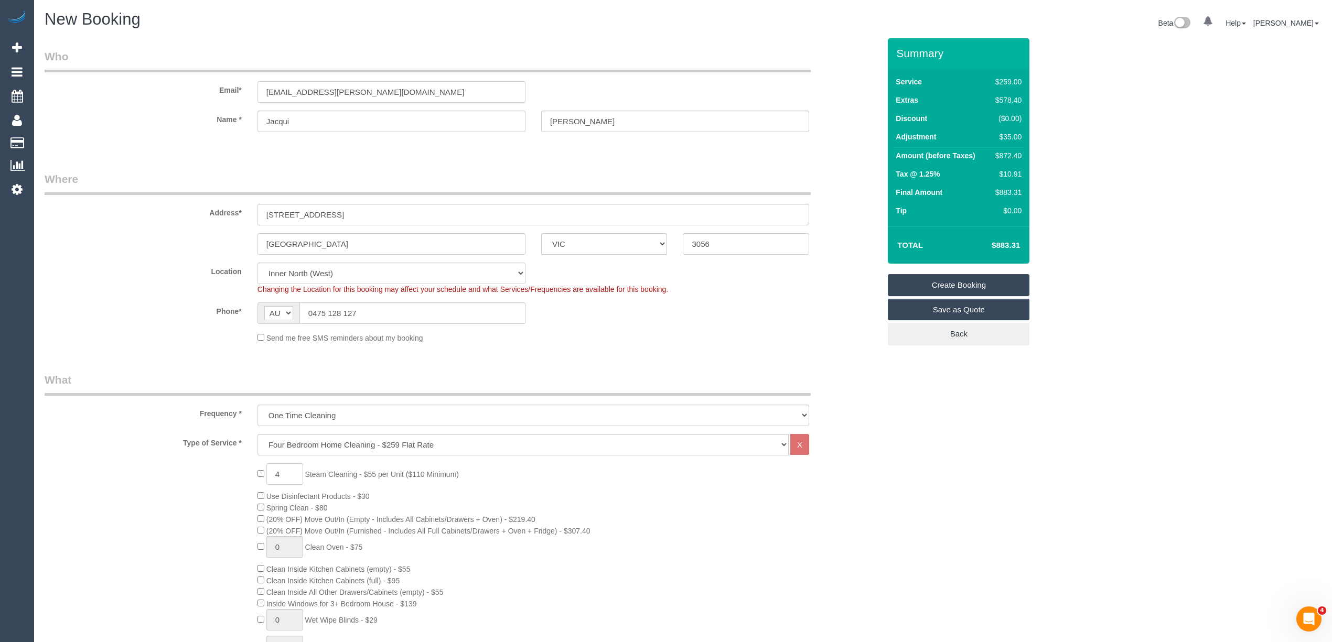
click at [359, 92] on input "[EMAIL_ADDRESS][PERSON_NAME][DOMAIN_NAME]" at bounding box center [391, 91] width 268 height 21
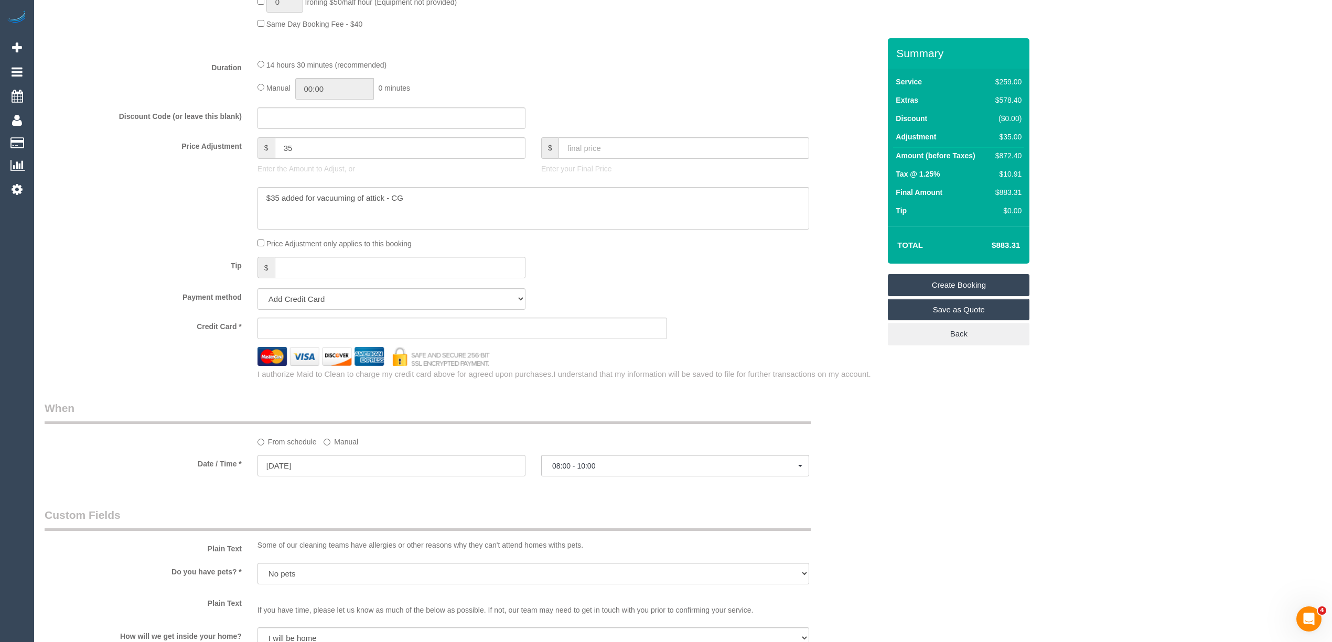
scroll to position [816, 0]
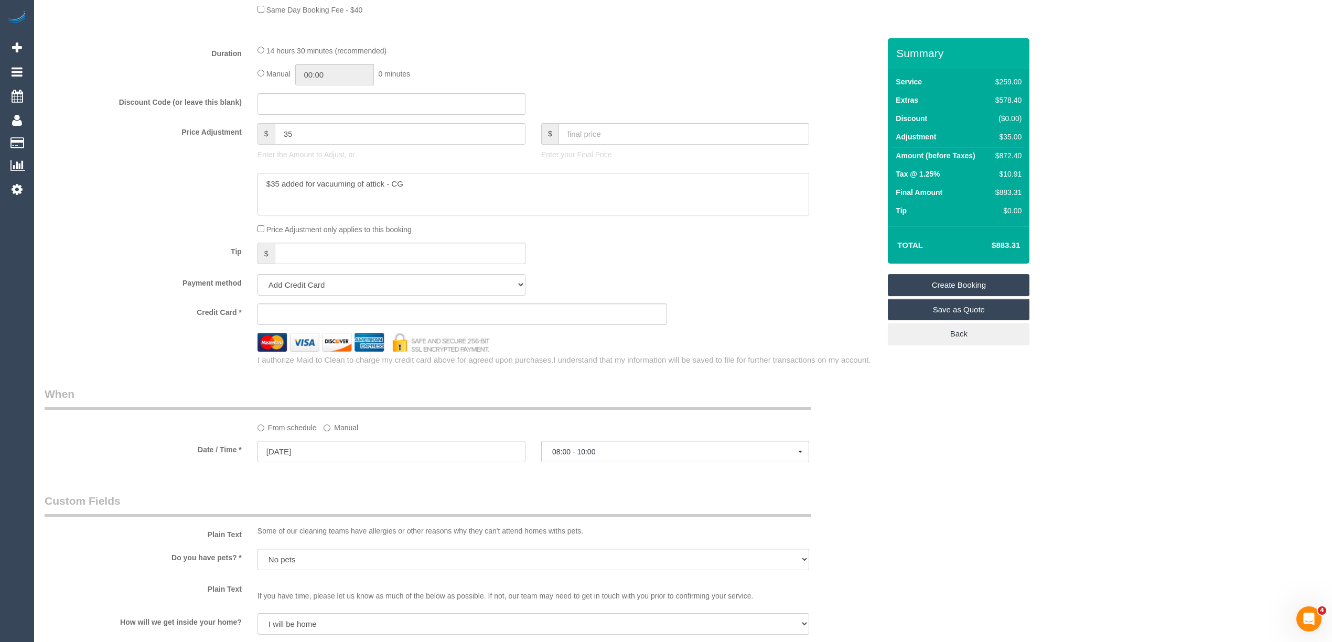
click at [382, 185] on textarea at bounding box center [533, 194] width 552 height 43
click at [447, 193] on textarea at bounding box center [533, 194] width 552 height 43
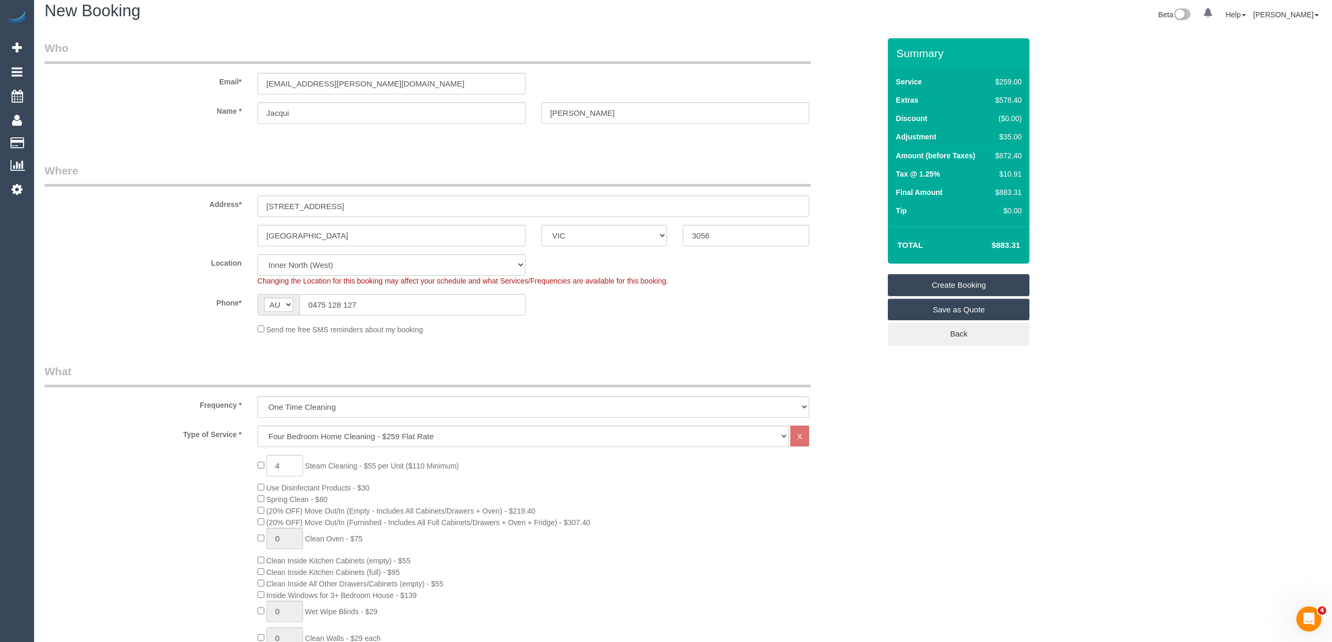
scroll to position [0, 0]
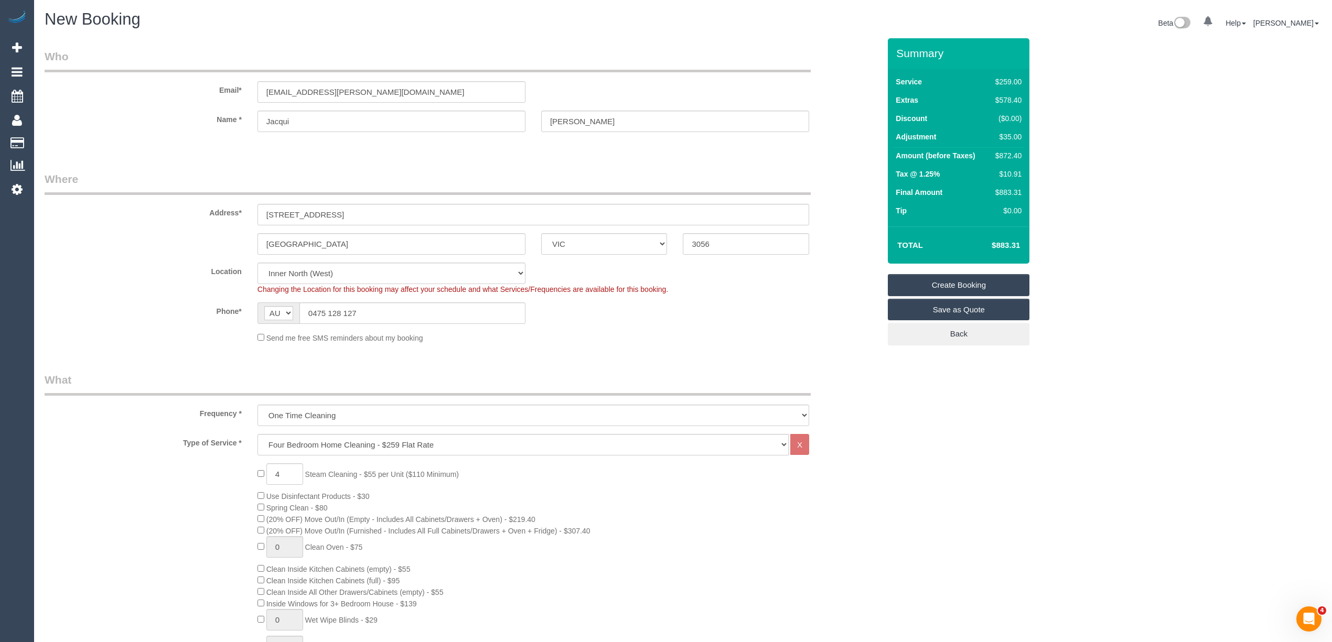
type textarea "$35 added for vacuuming of attic - CG"
drag, startPoint x: 368, startPoint y: 92, endPoint x: 163, endPoint y: 95, distance: 205.1
click at [164, 95] on div "Email* je.ashcroft@outlook.com" at bounding box center [462, 76] width 851 height 54
click at [965, 286] on link "Create Booking" at bounding box center [959, 285] width 142 height 22
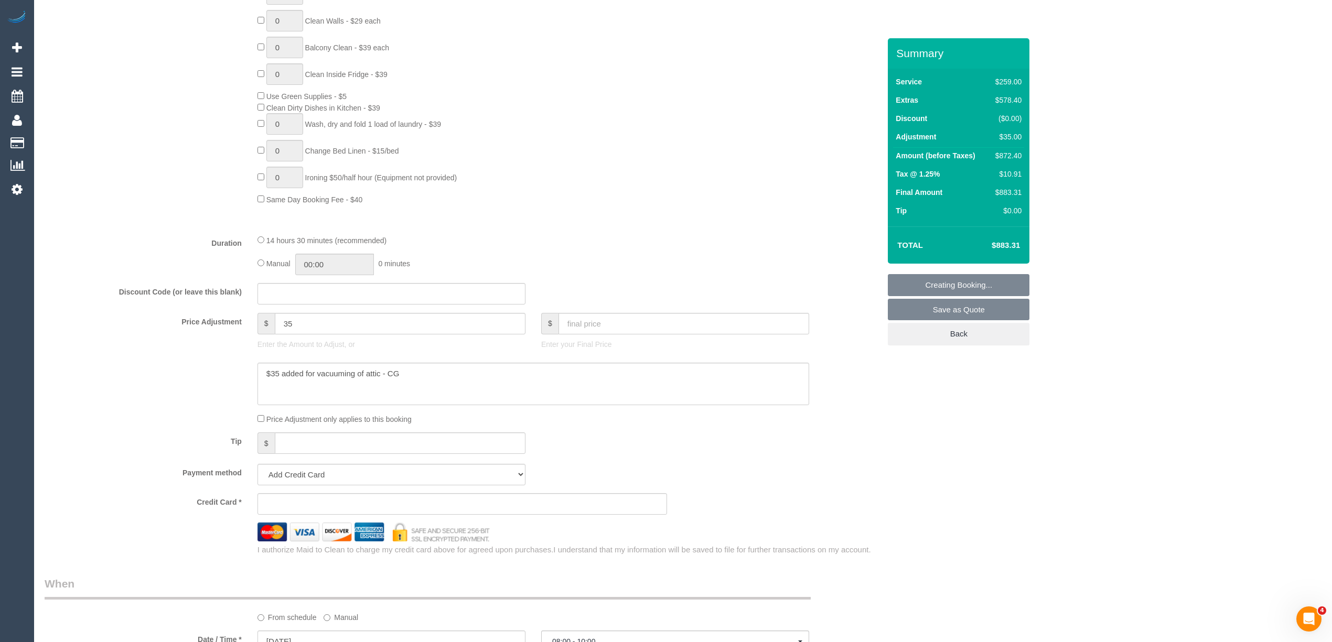
scroll to position [699, 0]
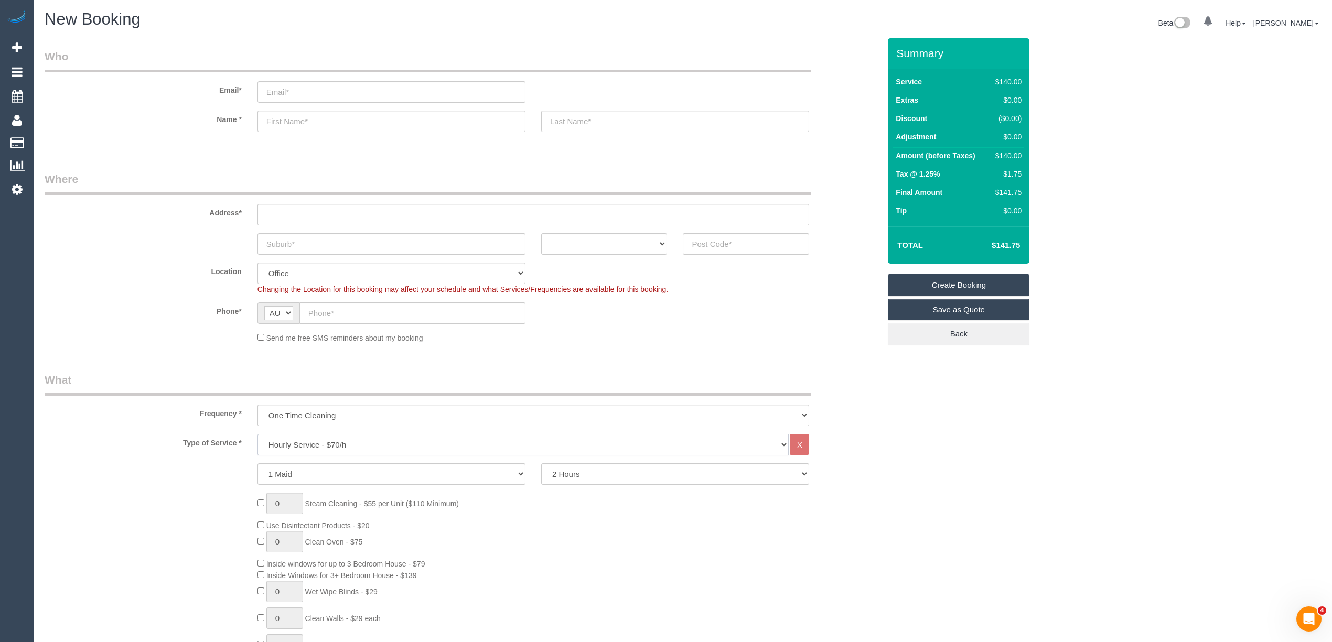
click at [317, 442] on select "Hourly Service - $70/h Hourly Service - $65/h Hourly Service - $60/h Hourly Ser…" at bounding box center [522, 444] width 531 height 21
select select "212"
click at [257, 434] on select "Hourly Service - $70/h Hourly Service - $65/h Hourly Service - $60/h Hourly Ser…" at bounding box center [522, 444] width 531 height 21
click at [127, 397] on div "Frequency * One Time Cleaning Weekly - 10% Off - 10.00% (0% for the First Booki…" at bounding box center [462, 399] width 851 height 54
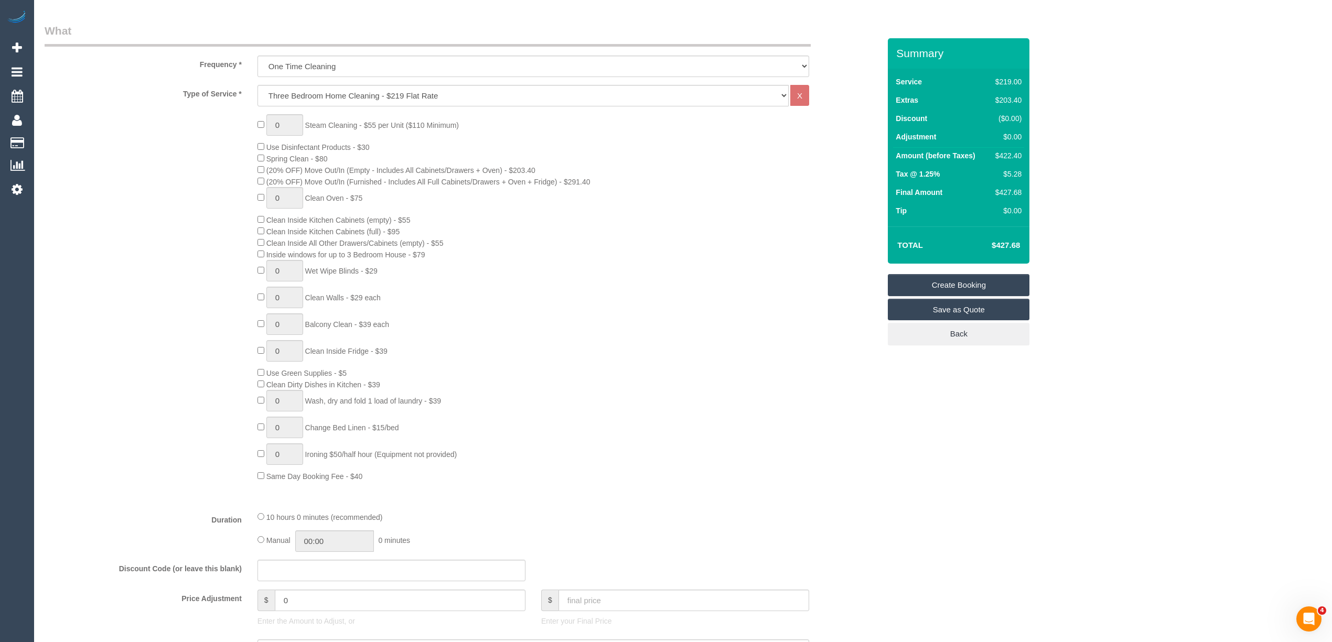
scroll to position [466, 0]
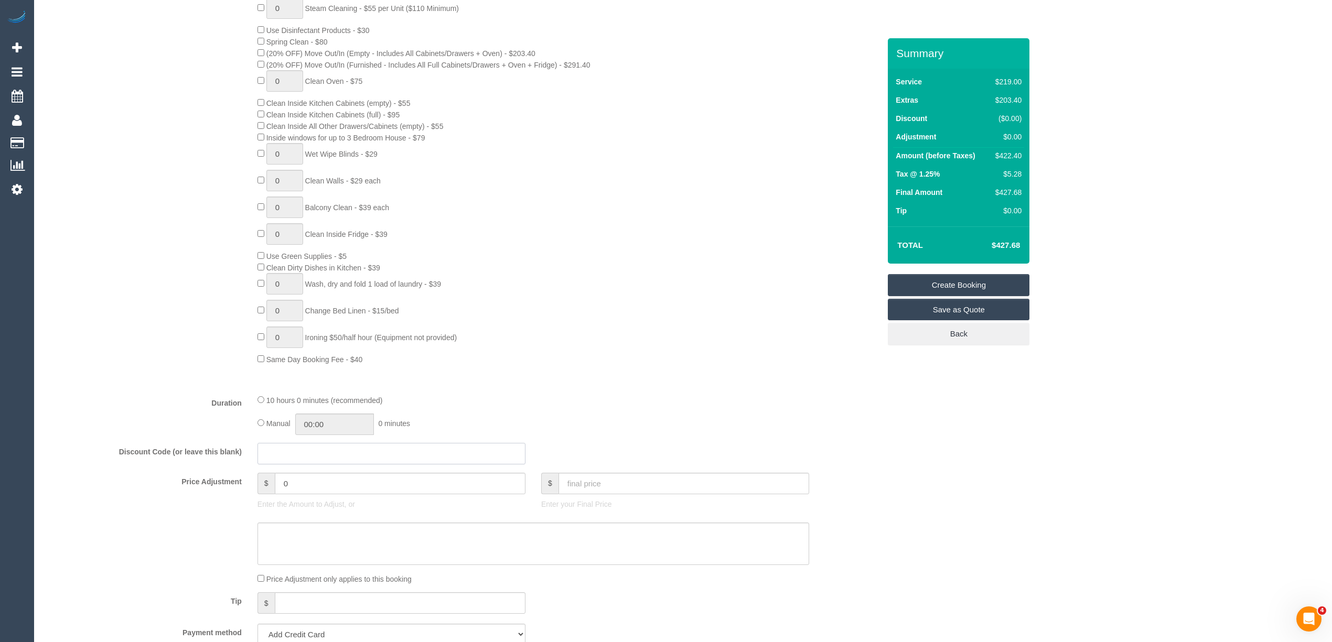
click at [273, 452] on input "text" at bounding box center [391, 453] width 268 height 21
click at [273, 453] on input "text" at bounding box center [391, 453] width 268 height 21
type input "SMILE20"
click at [127, 352] on div "0 Steam Cleaning - $55 per Unit ($110 Minimum) Use Disinfectant Products - $30 …" at bounding box center [462, 181] width 851 height 368
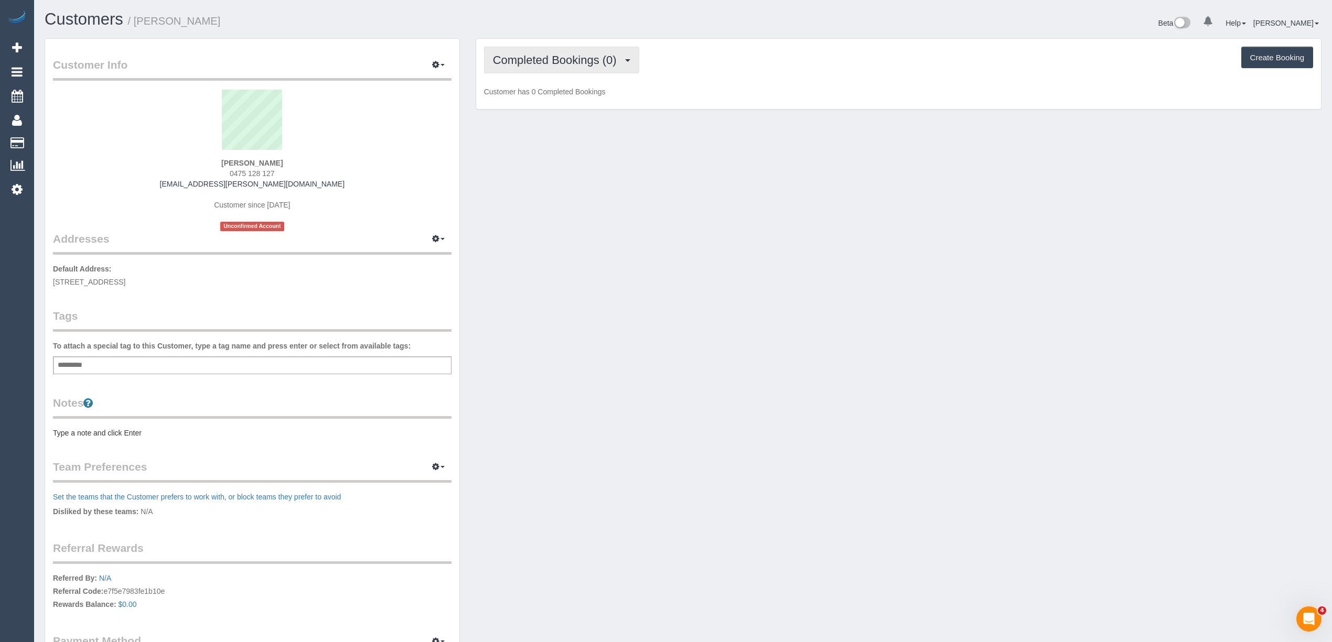
click at [524, 55] on span "Completed Bookings (0)" at bounding box center [557, 59] width 129 height 13
click at [542, 99] on link "Upcoming Bookings (1)" at bounding box center [539, 98] width 109 height 14
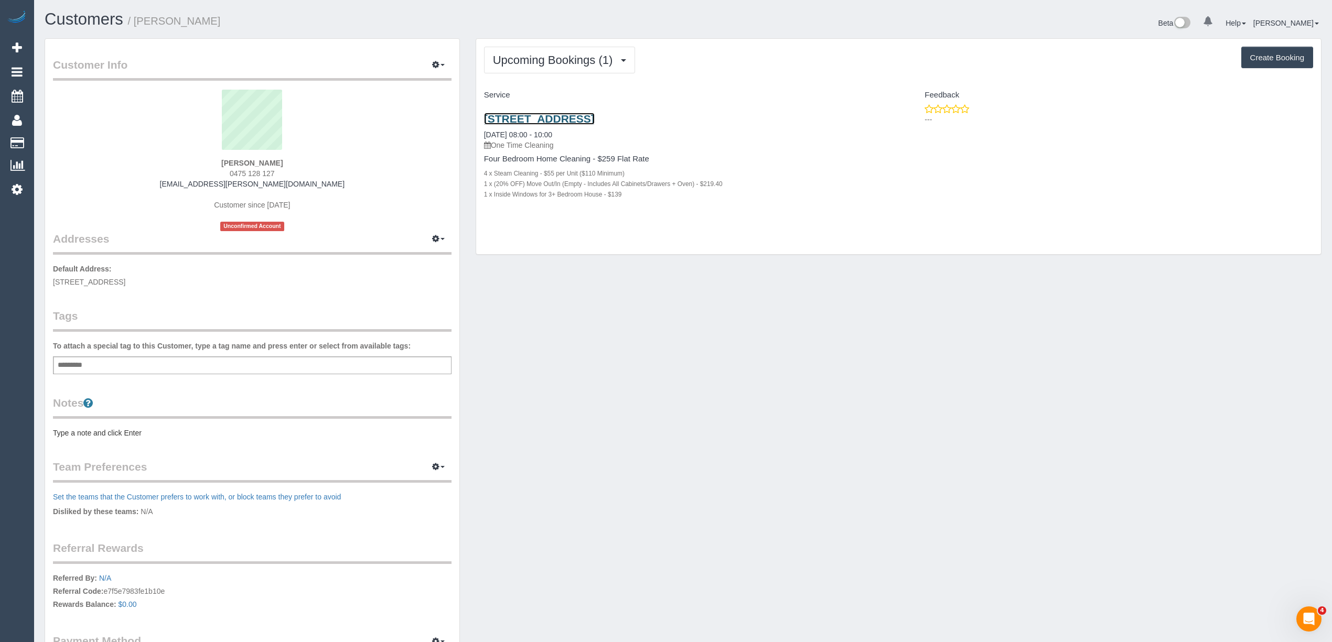
click at [577, 120] on link "[STREET_ADDRESS]" at bounding box center [539, 119] width 111 height 12
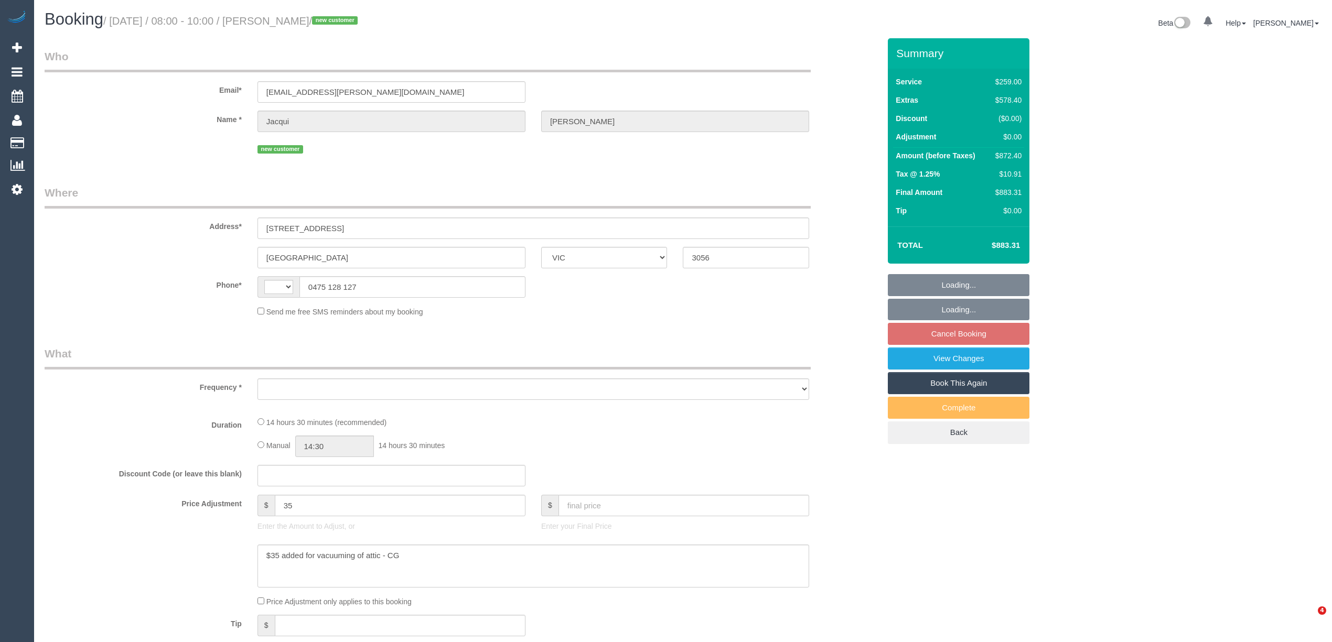
select select "VIC"
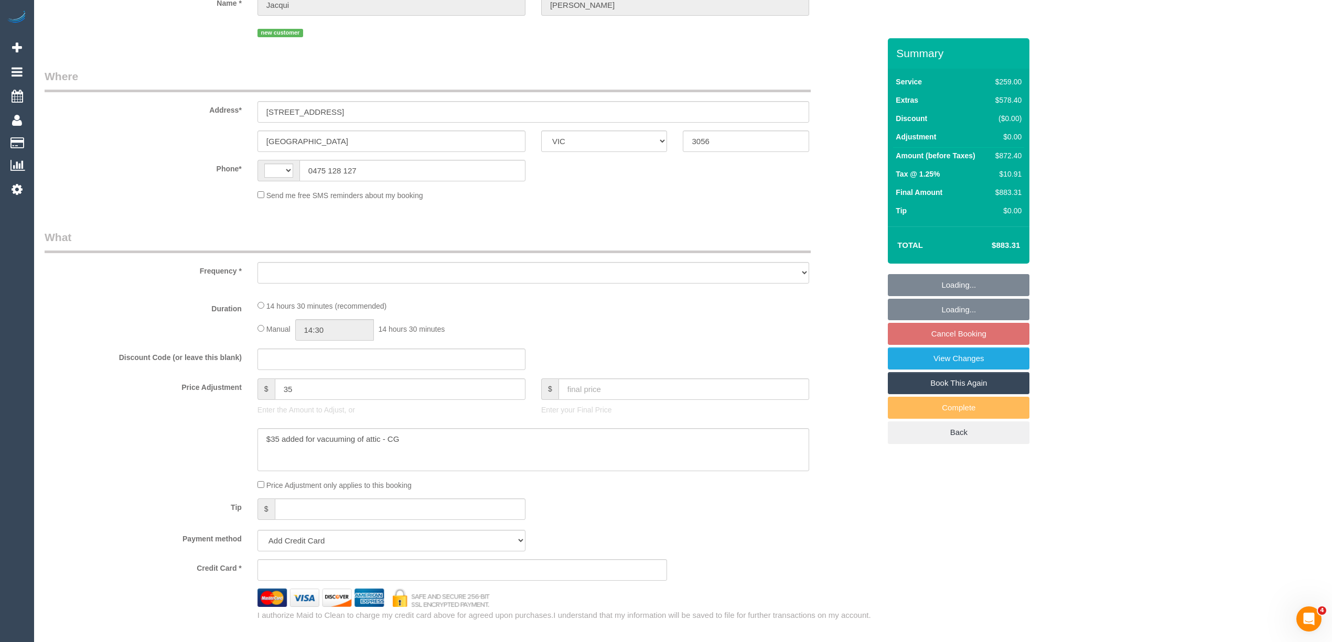
select select "object:284"
select select "string:AU"
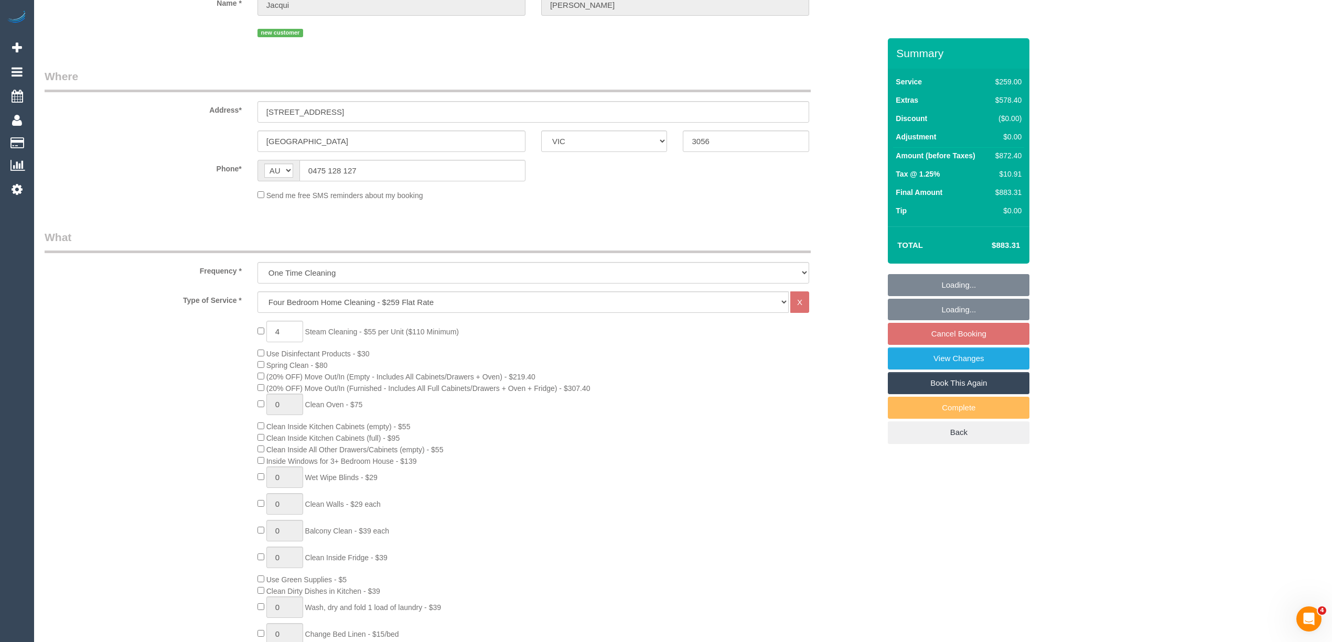
select select "string:stripe-pm_1SAiQG2GScqysDRVxhpdXMCo"
select select "number:28"
select select "number:14"
select select "number:19"
select select "number:36"
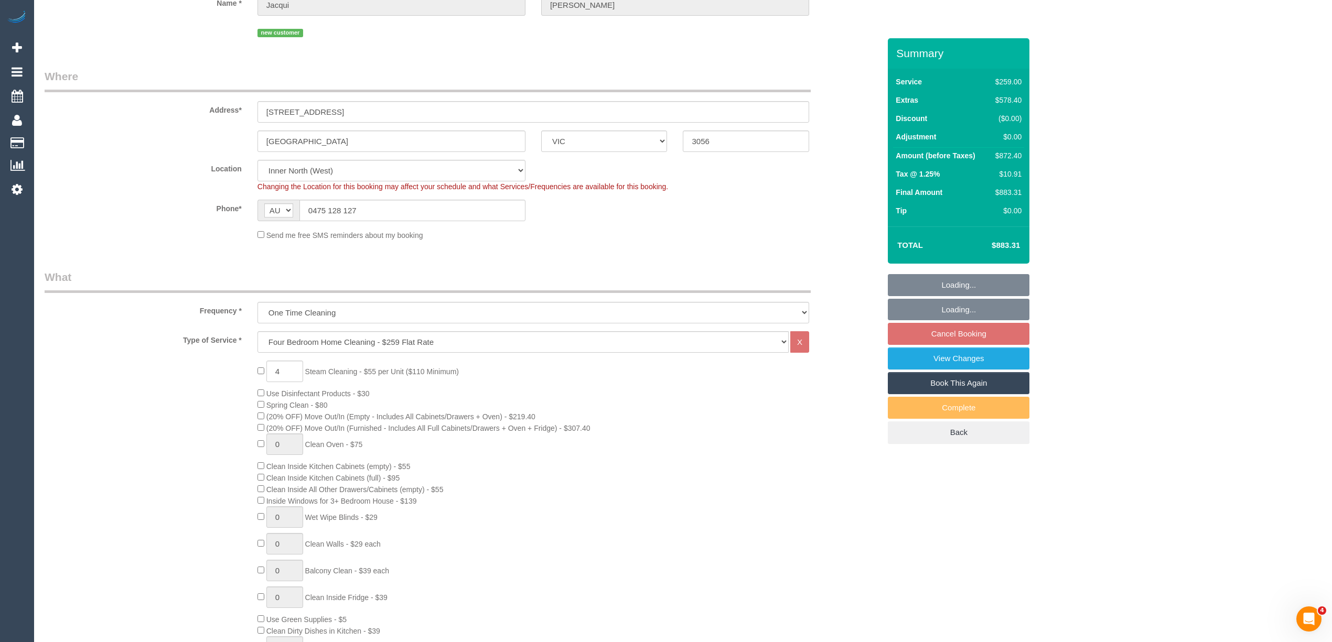
select select "spot2"
select select "object:1671"
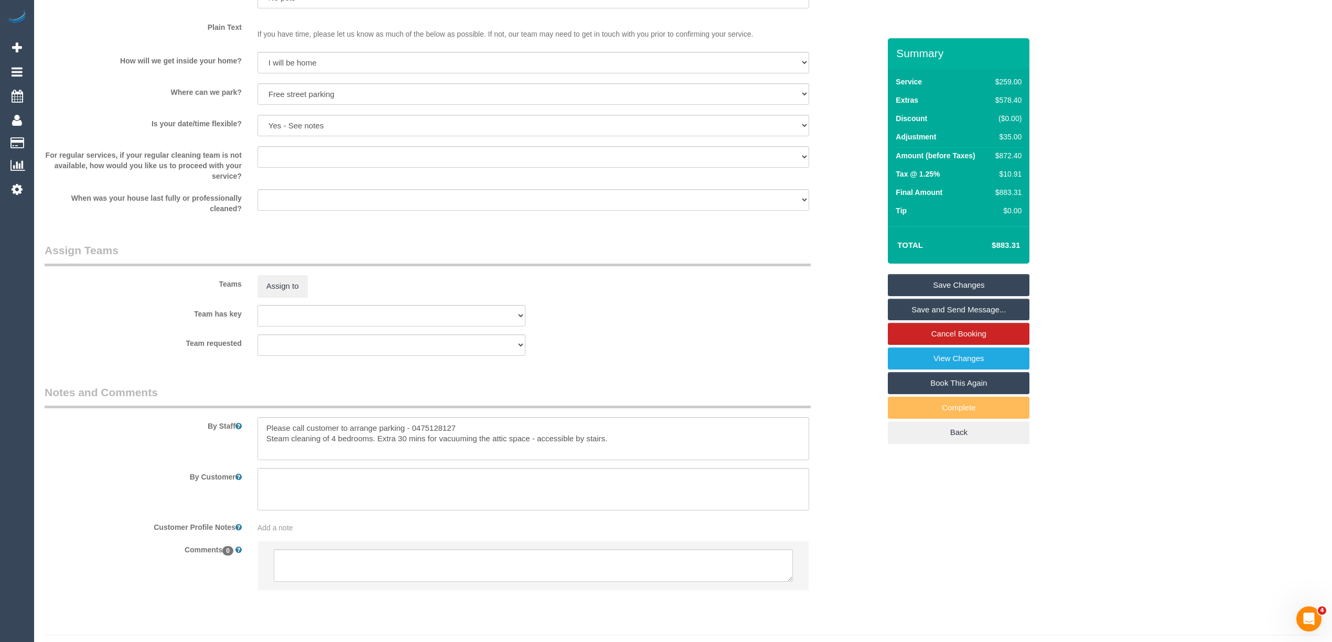
scroll to position [1356, 0]
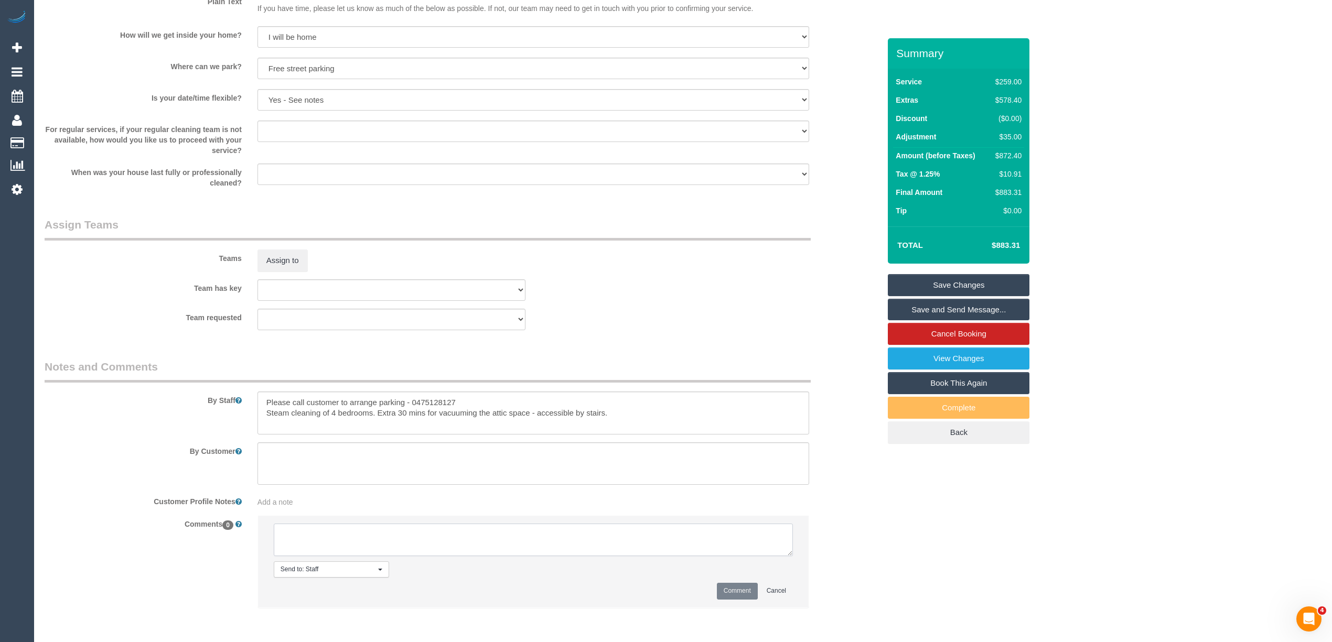
click at [362, 537] on textarea at bounding box center [533, 540] width 519 height 33
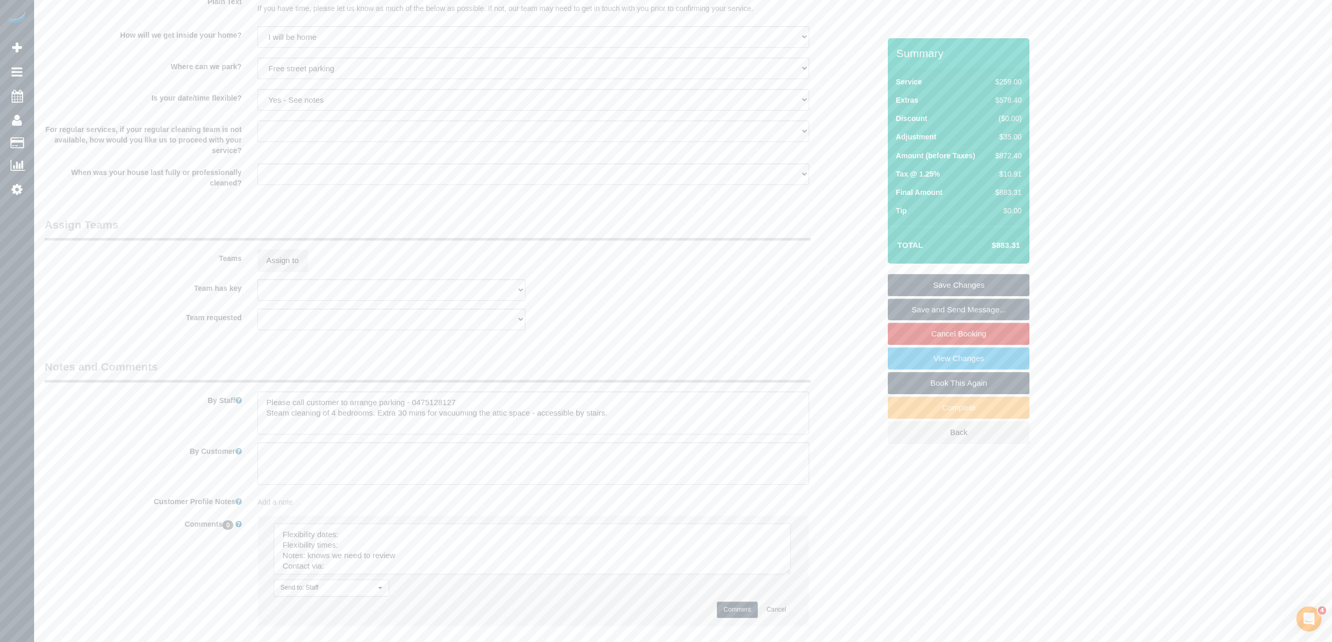
drag, startPoint x: 789, startPoint y: 554, endPoint x: 786, endPoint y: 600, distance: 46.3
click at [786, 575] on textarea at bounding box center [532, 549] width 517 height 51
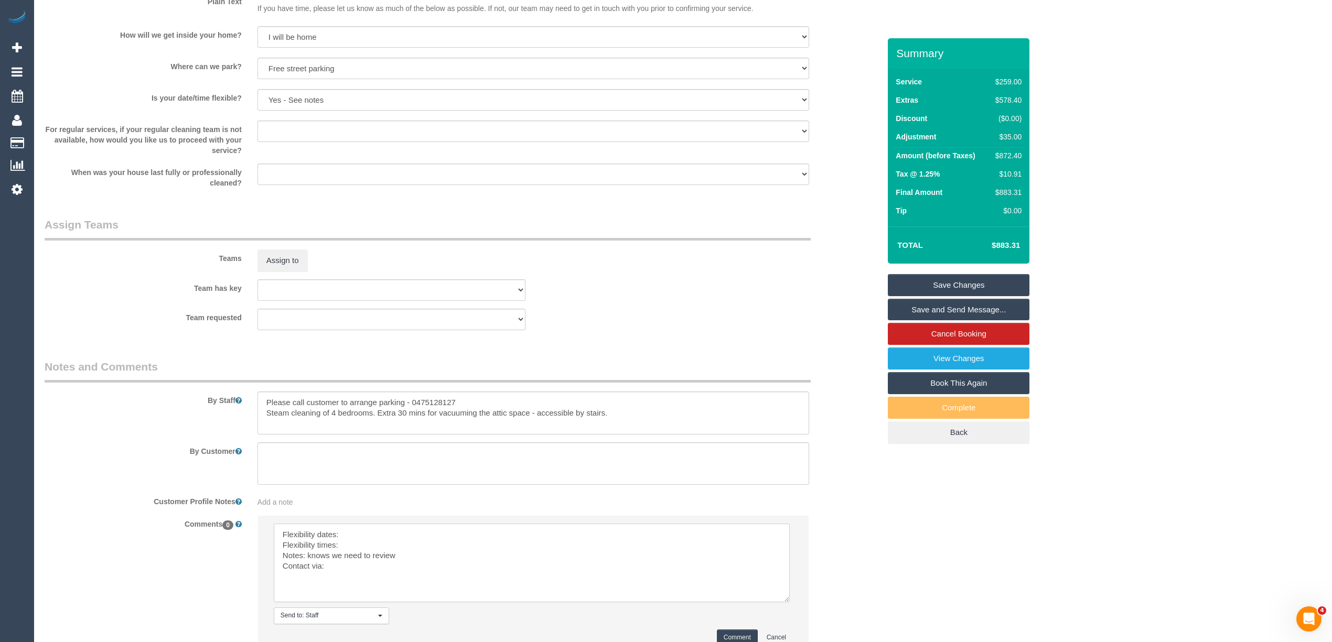
click at [366, 533] on textarea at bounding box center [532, 563] width 516 height 79
click at [371, 536] on textarea at bounding box center [532, 563] width 516 height 79
click at [373, 551] on textarea at bounding box center [532, 563] width 516 height 79
click at [346, 568] on textarea at bounding box center [532, 563] width 516 height 79
type textarea "Flexibility dates: [DATE] or [DATE] but [DATE] preferred Flexibility times: fle…"
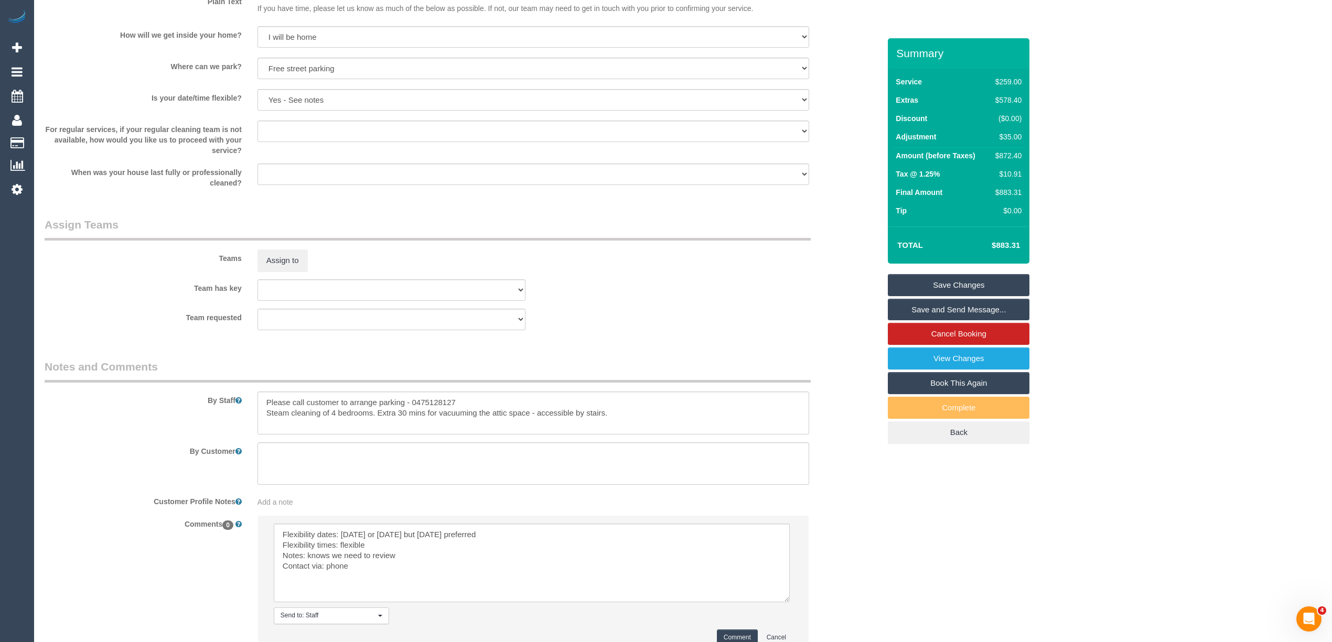
click at [731, 634] on button "Comment" at bounding box center [737, 638] width 41 height 16
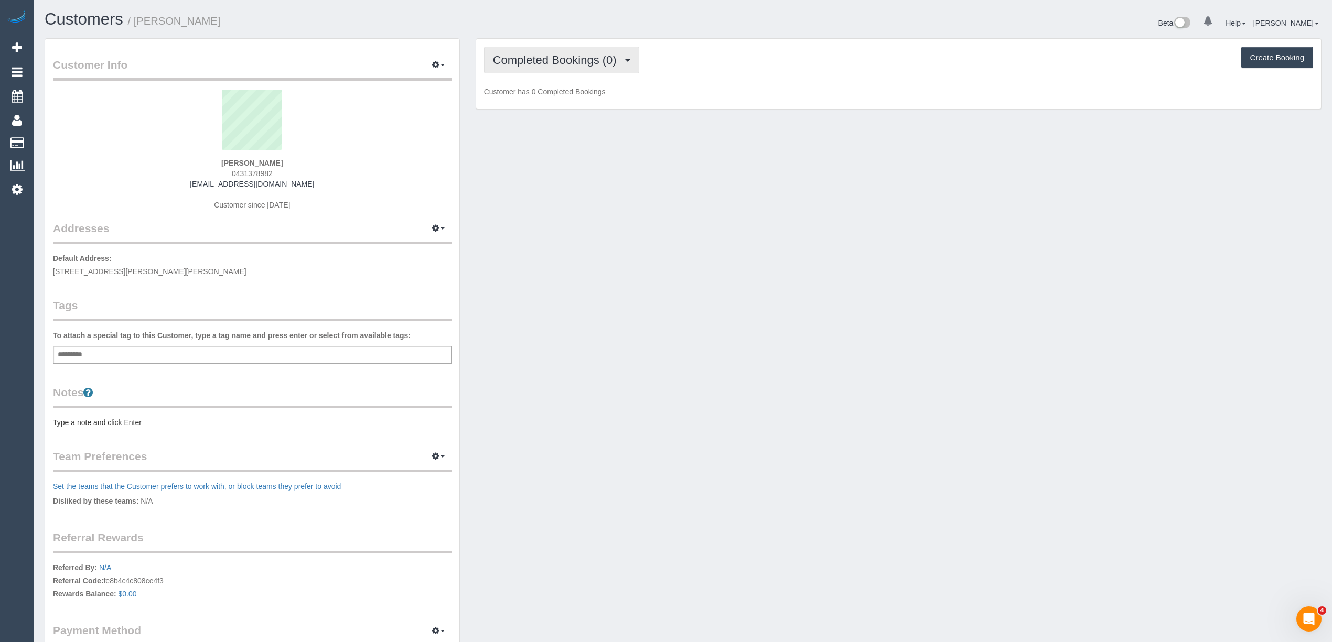
click at [535, 52] on button "Completed Bookings (0)" at bounding box center [561, 60] width 155 height 27
click at [571, 97] on link "Upcoming Bookings (1)" at bounding box center [539, 98] width 109 height 14
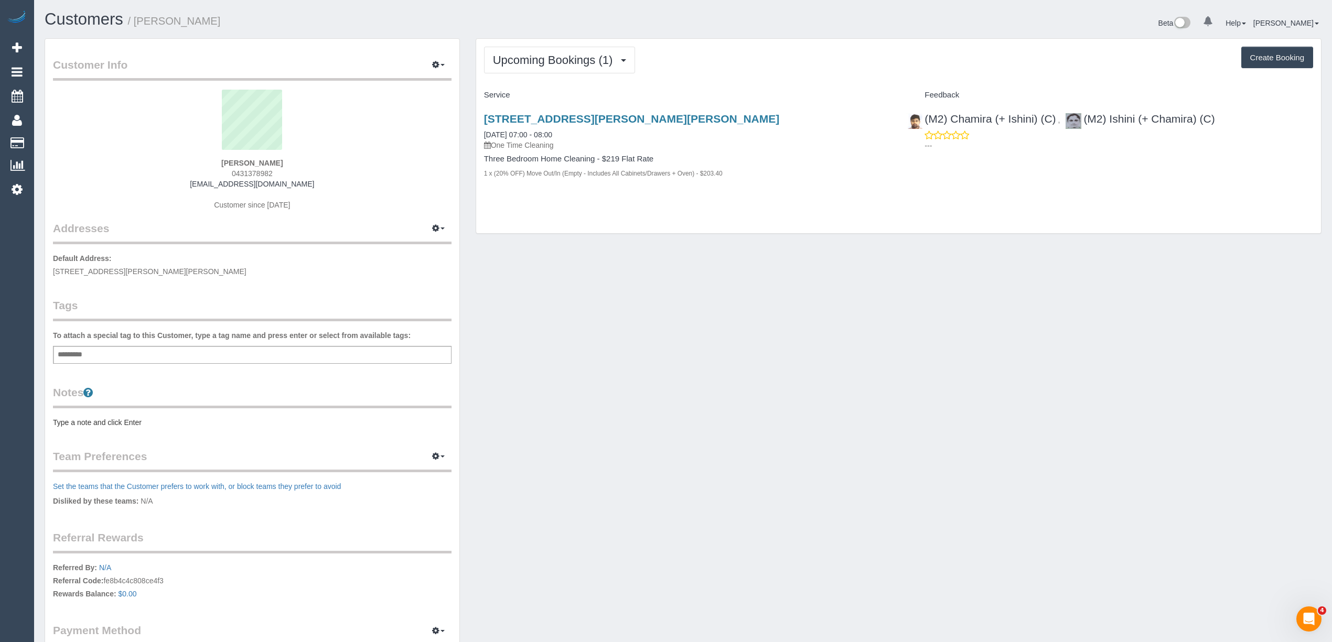
scroll to position [101, 0]
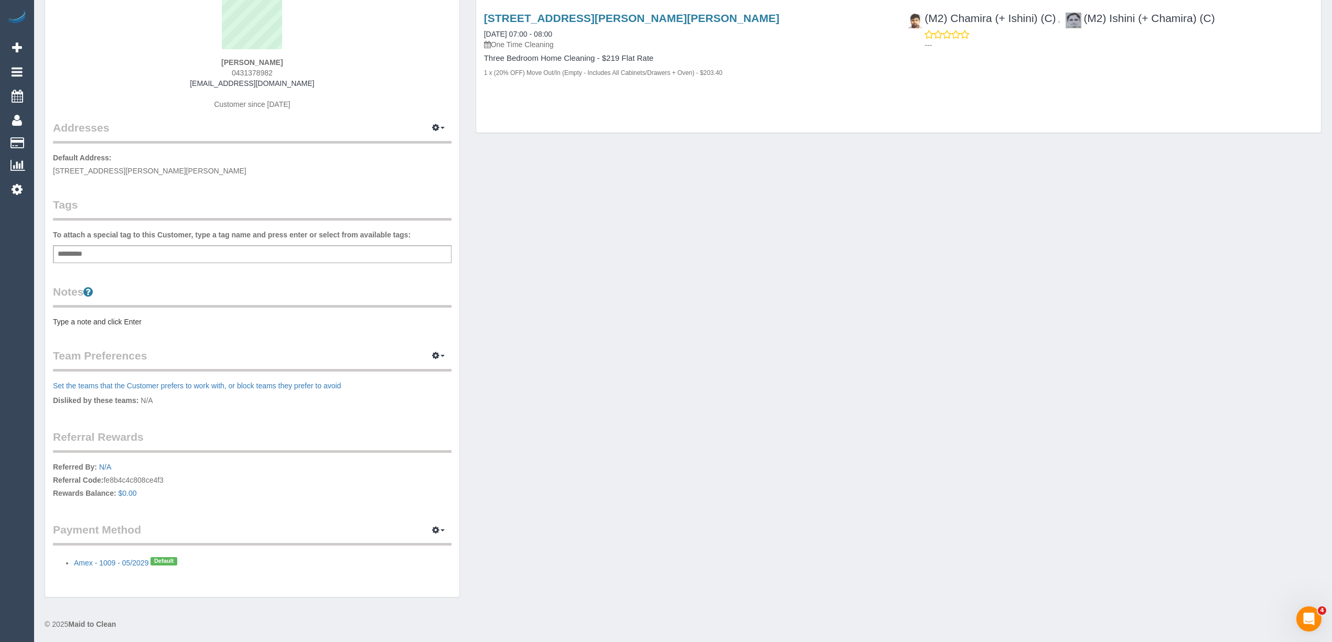
drag, startPoint x: 265, startPoint y: 59, endPoint x: 220, endPoint y: 57, distance: 44.6
click at [220, 57] on div "[PERSON_NAME] 0431378982 [EMAIL_ADDRESS][DOMAIN_NAME] Customer since [DATE]" at bounding box center [252, 54] width 399 height 131
copy strong "[PERSON_NAME]"
